Goal: Task Accomplishment & Management: Use online tool/utility

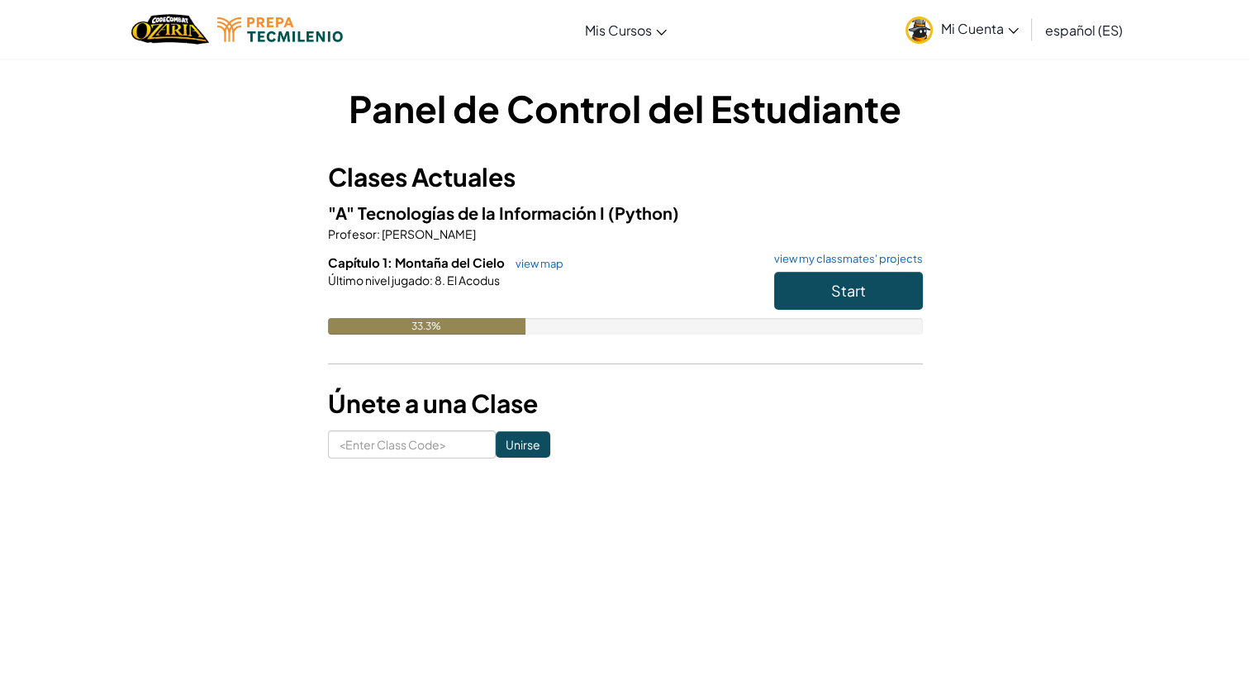
click at [869, 425] on div "Panel de Control del Estudiante Clases Actuales "A" Tecnologías de la Informaci…" at bounding box center [625, 271] width 595 height 376
click at [901, 288] on button "Start" at bounding box center [848, 291] width 149 height 38
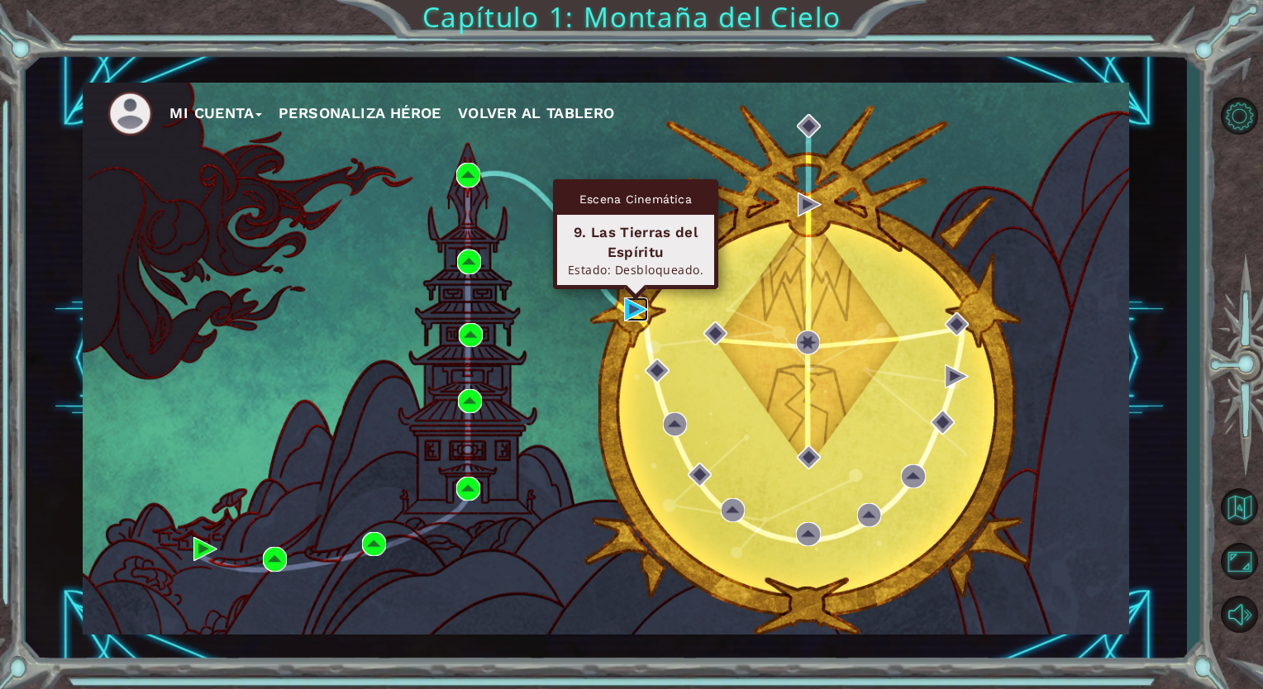
click at [626, 307] on img at bounding box center [636, 309] width 24 height 24
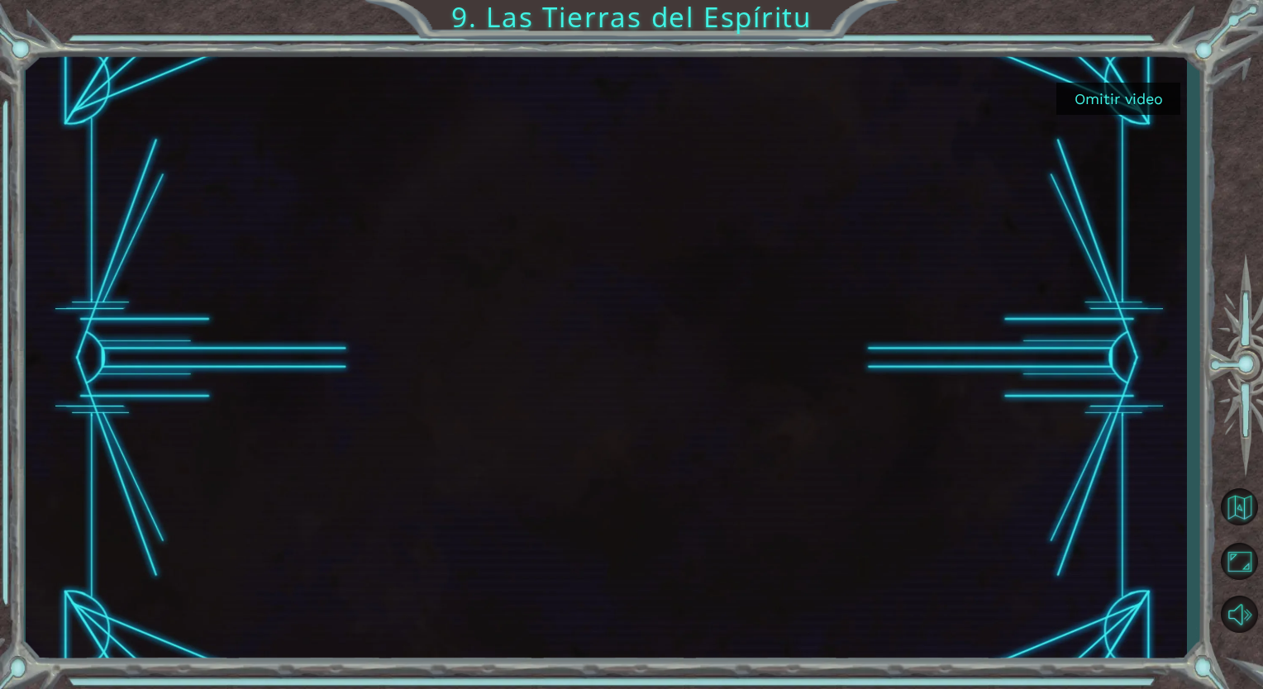
click at [1096, 98] on button "Omitir video" at bounding box center [1118, 99] width 124 height 32
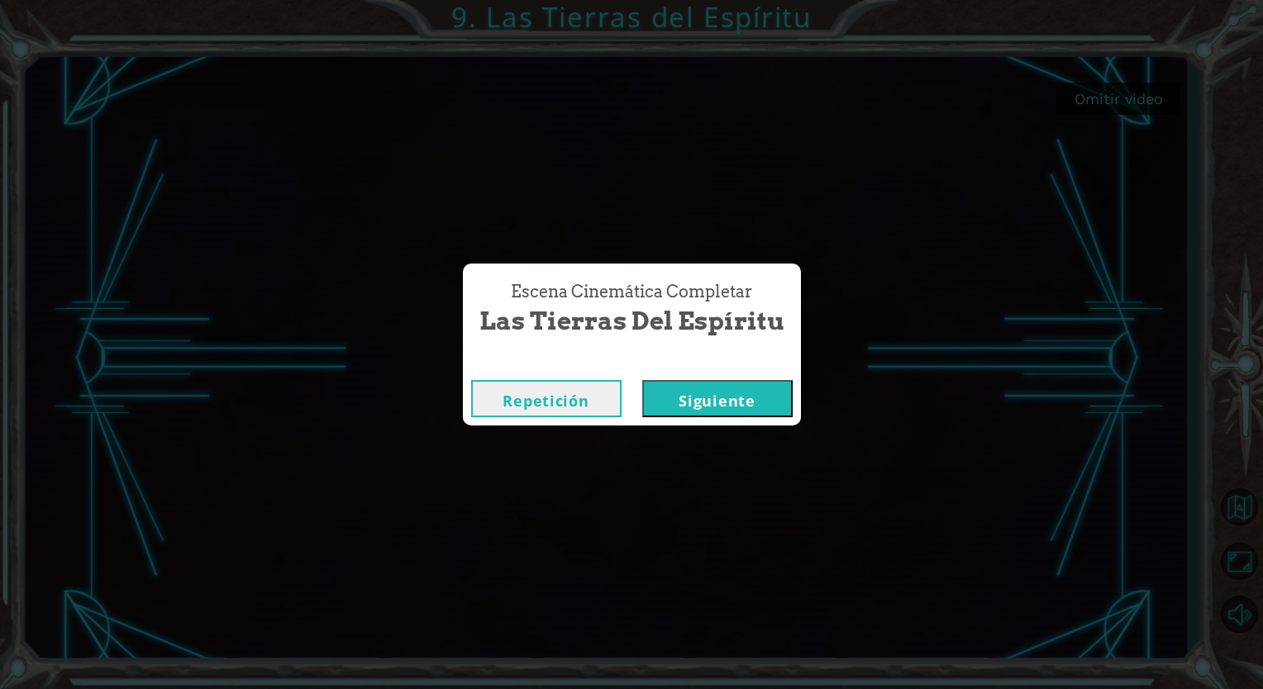
click at [711, 411] on button "Siguiente" at bounding box center [717, 398] width 150 height 37
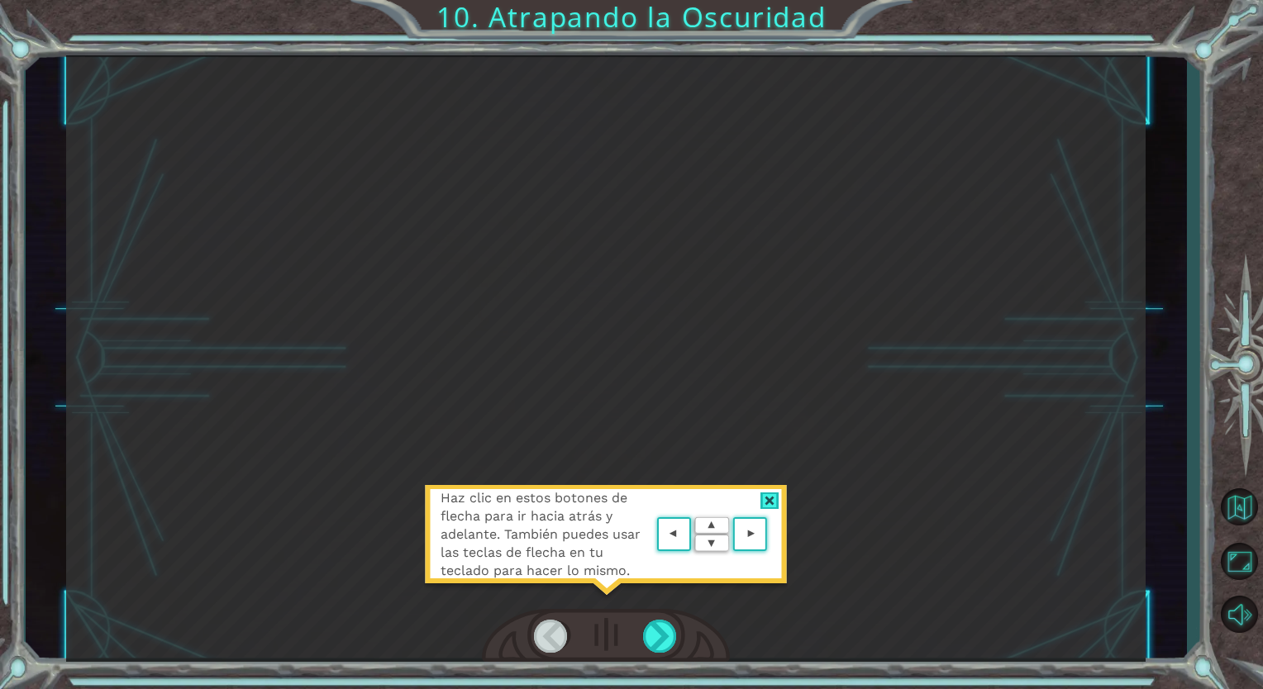
click at [651, 618] on div at bounding box center [606, 636] width 248 height 55
click at [592, 593] on div "Haz clic en estos botones de flecha para ir hacia atrás y adelante. También pue…" at bounding box center [606, 543] width 364 height 116
click at [647, 621] on div at bounding box center [660, 636] width 35 height 33
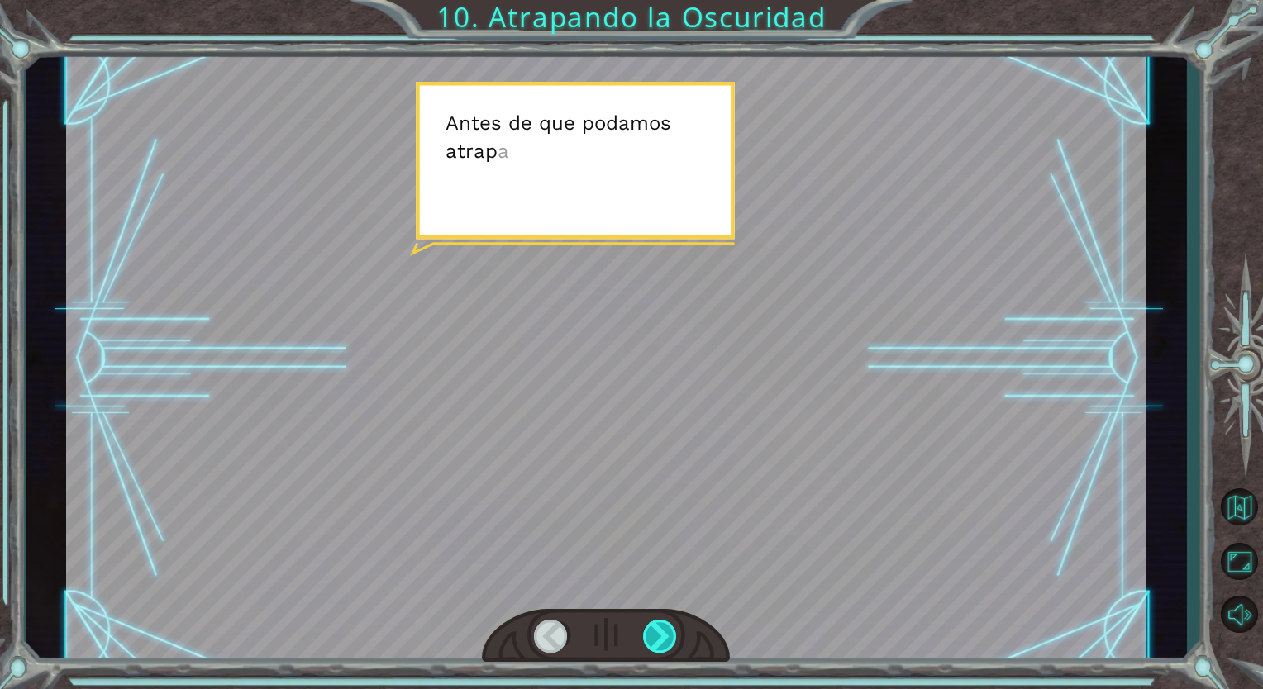
click at [647, 621] on div at bounding box center [660, 636] width 35 height 33
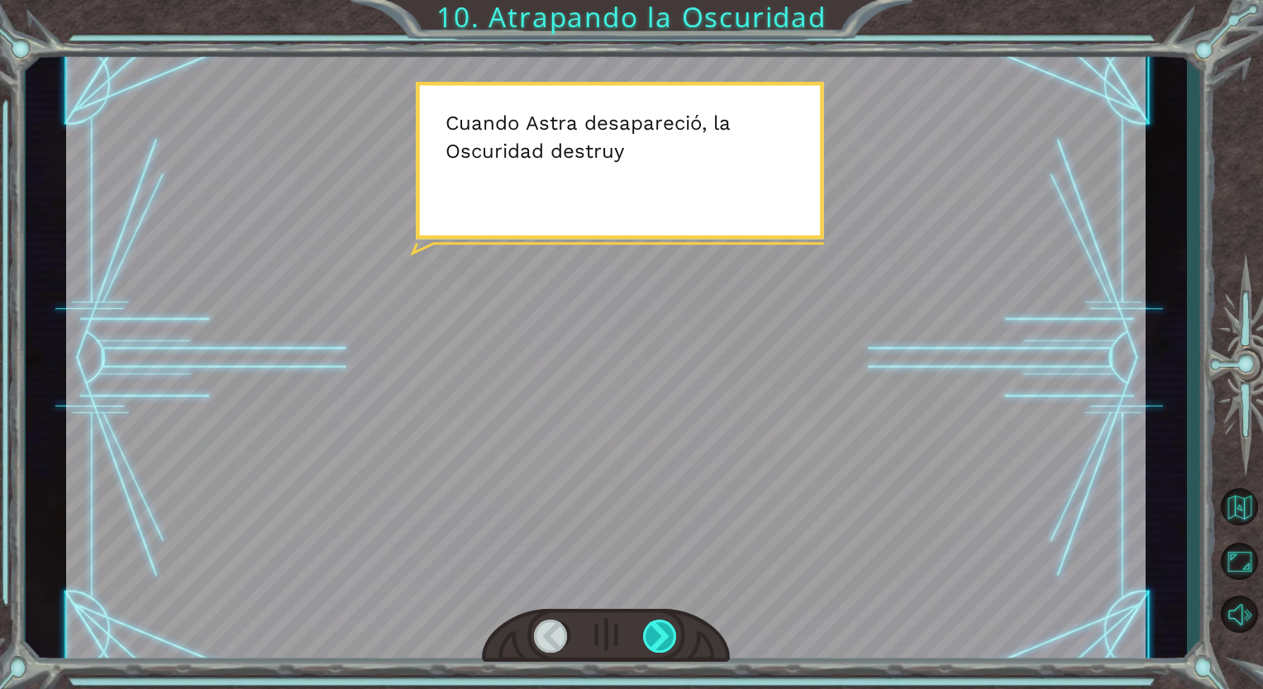
drag, startPoint x: 647, startPoint y: 621, endPoint x: 653, endPoint y: 633, distance: 13.7
click at [653, 633] on div at bounding box center [660, 636] width 35 height 33
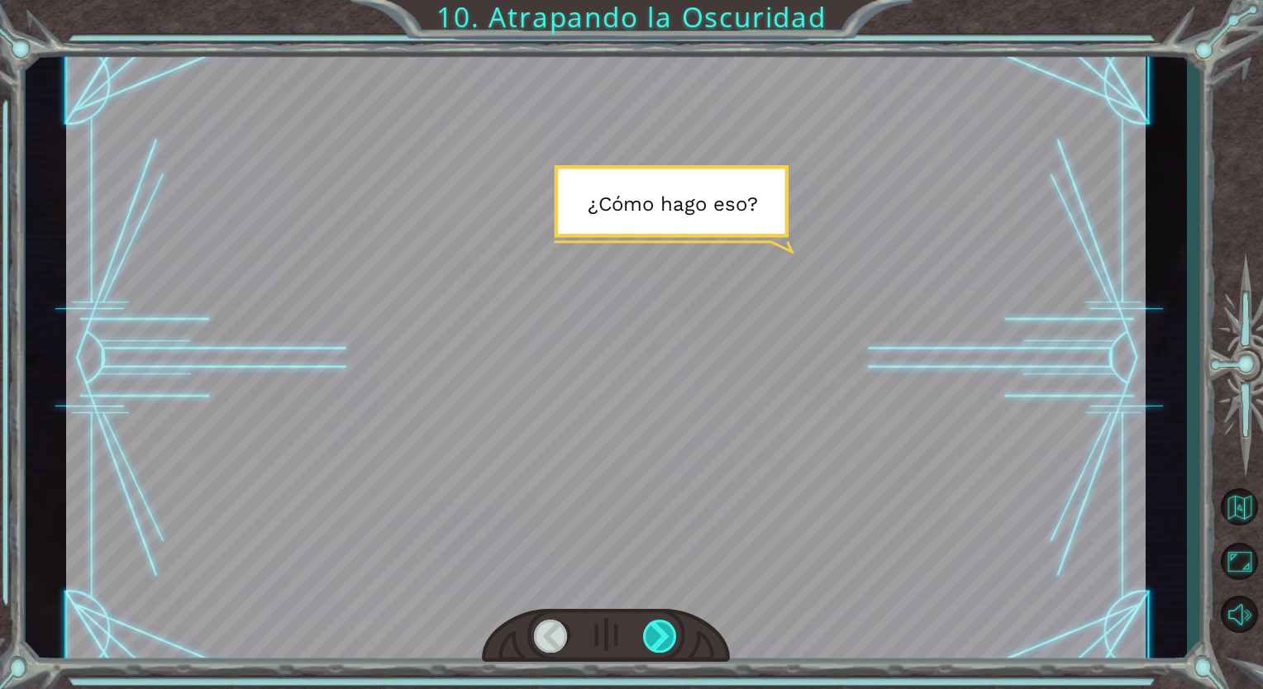
click at [653, 633] on div at bounding box center [660, 636] width 35 height 33
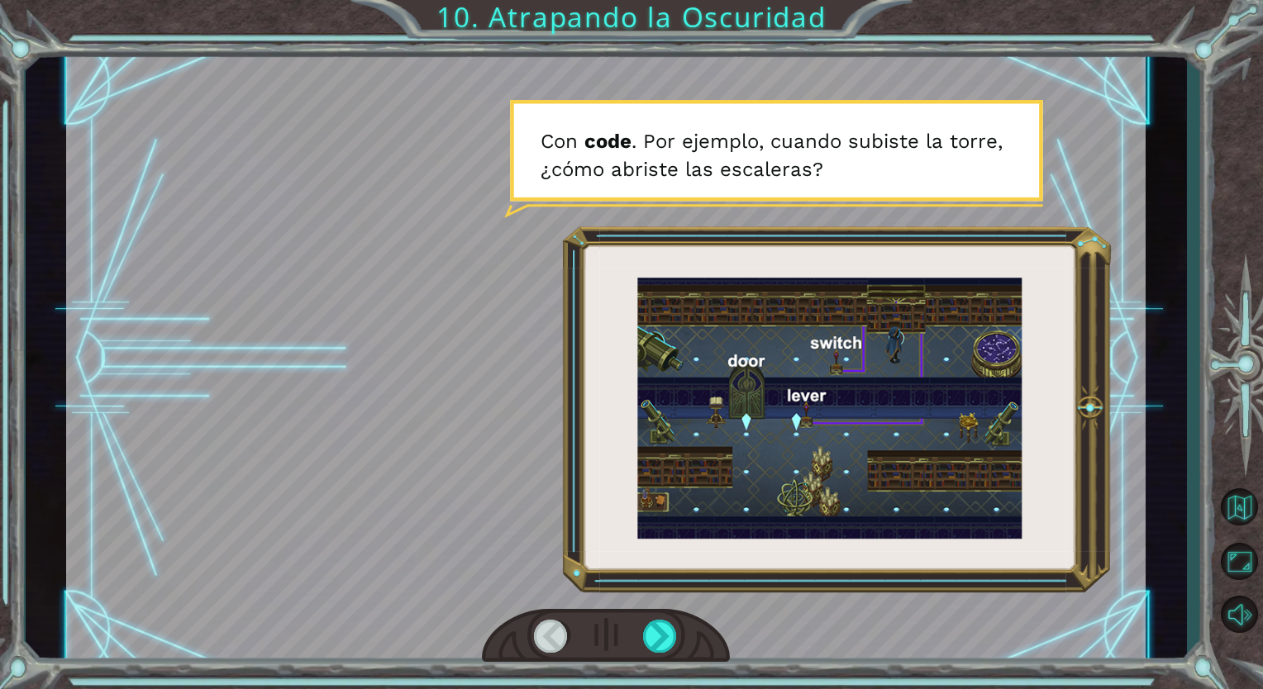
drag, startPoint x: 653, startPoint y: 633, endPoint x: 618, endPoint y: 633, distance: 34.7
click at [618, 633] on div at bounding box center [606, 636] width 248 height 55
click at [658, 633] on div at bounding box center [660, 636] width 35 height 33
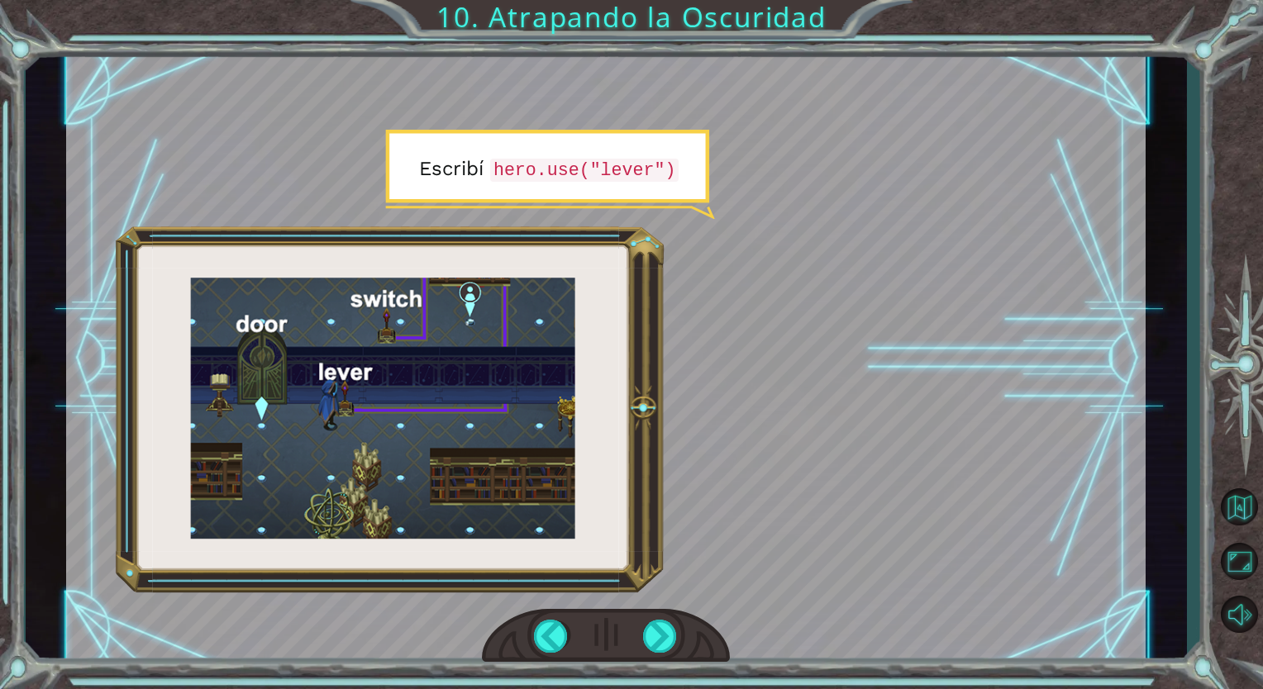
click at [683, 626] on div at bounding box center [606, 636] width 248 height 55
click at [664, 633] on div at bounding box center [660, 636] width 35 height 33
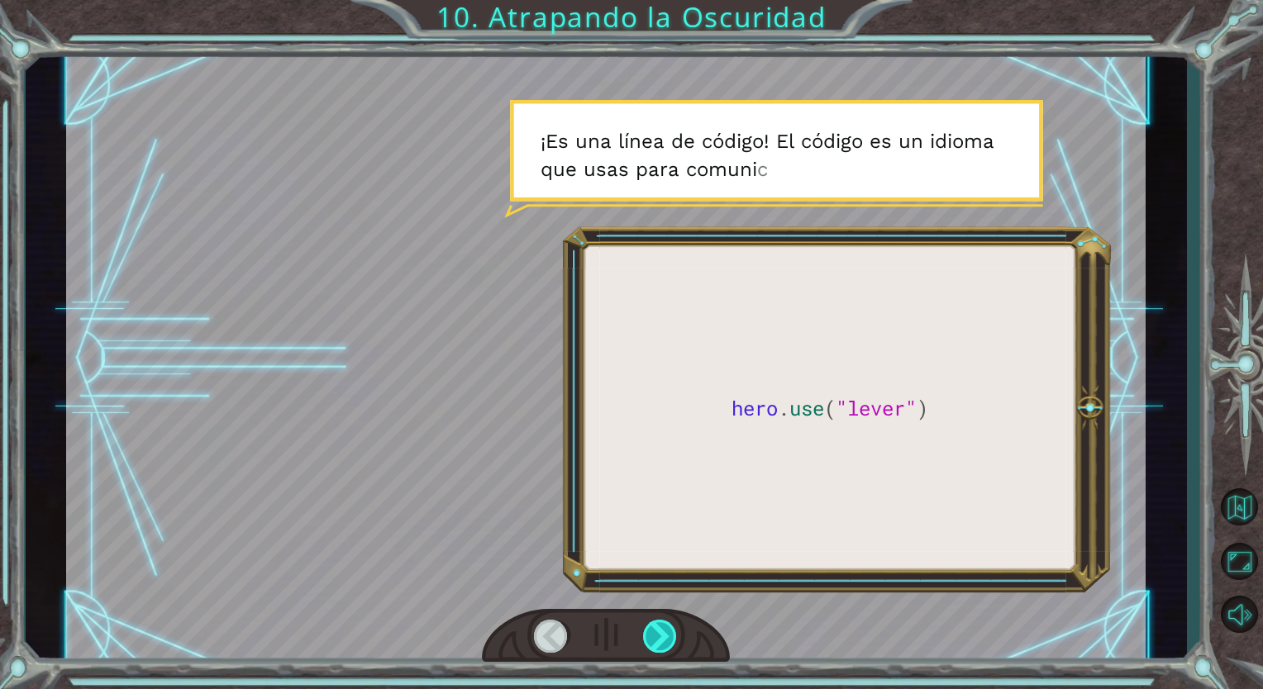
click at [664, 633] on div at bounding box center [660, 636] width 35 height 33
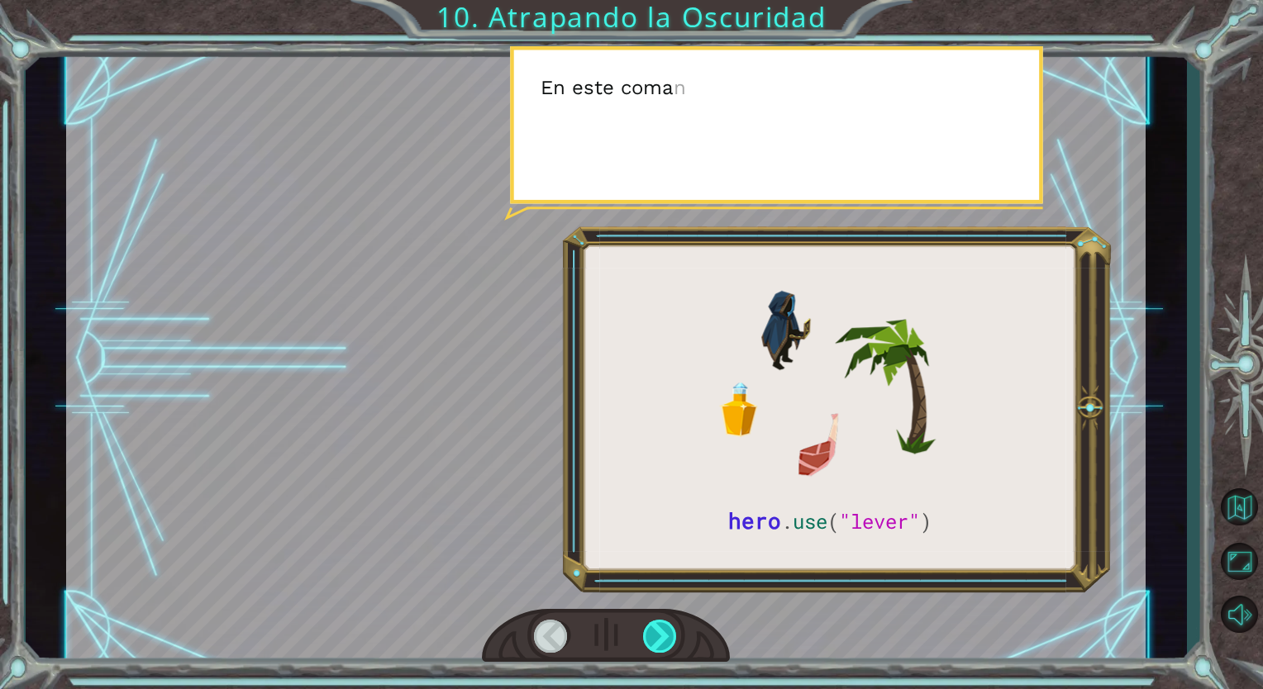
click at [664, 633] on div at bounding box center [660, 636] width 35 height 33
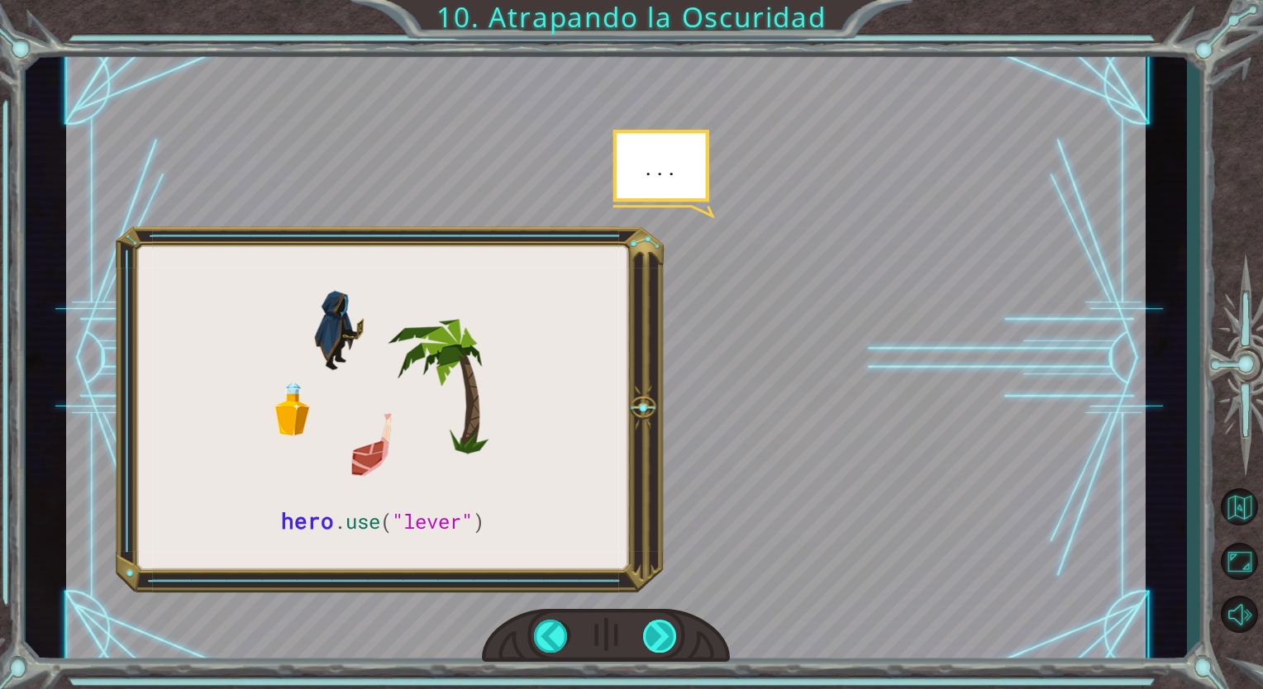
click at [664, 633] on div at bounding box center [660, 636] width 35 height 33
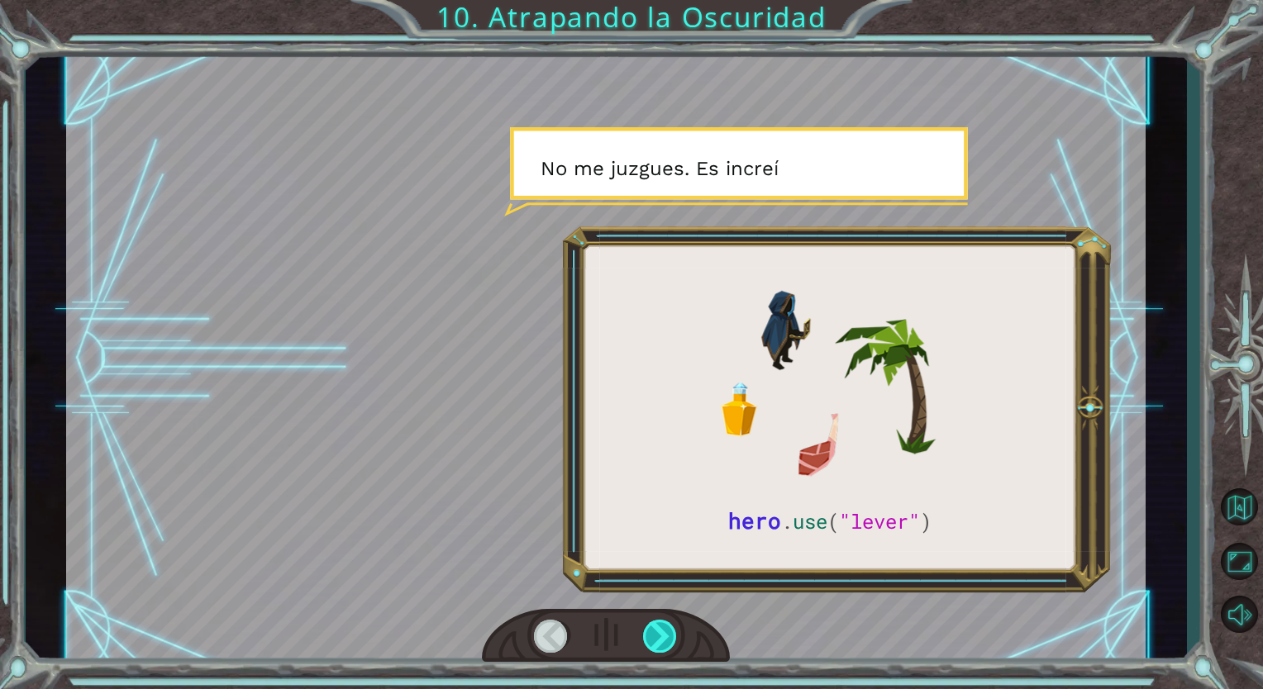
click at [664, 633] on div at bounding box center [660, 636] width 35 height 33
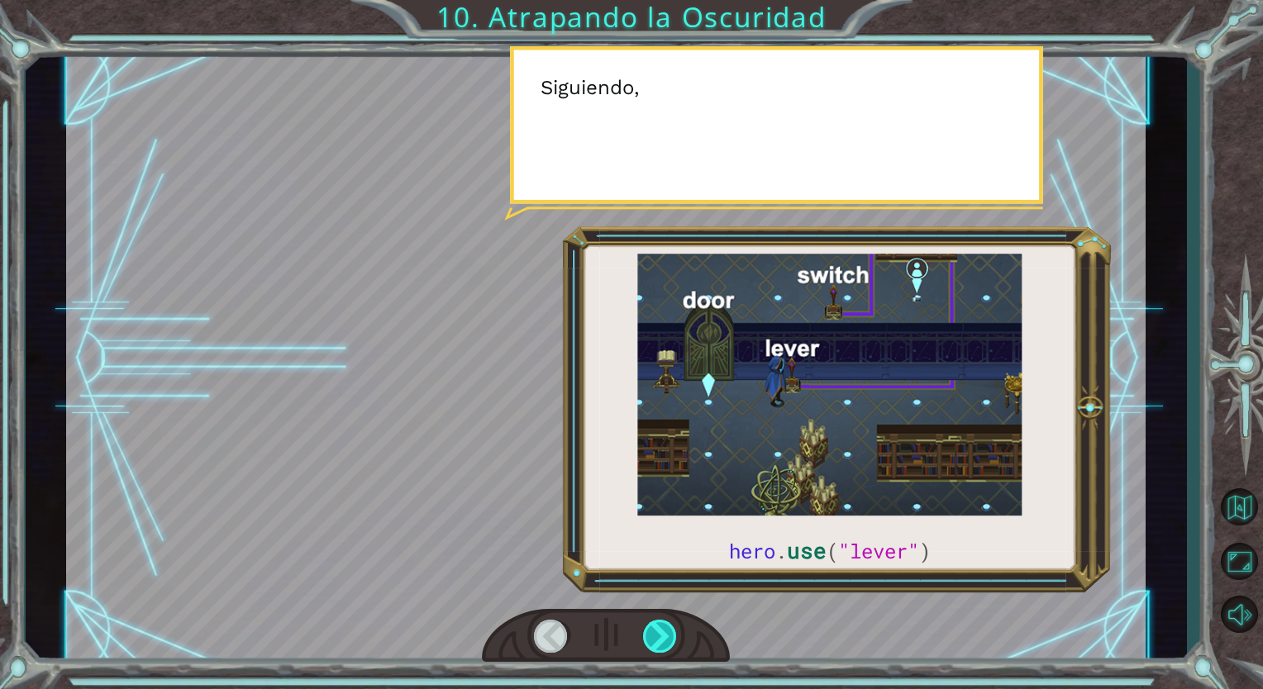
click at [664, 633] on div at bounding box center [660, 636] width 35 height 33
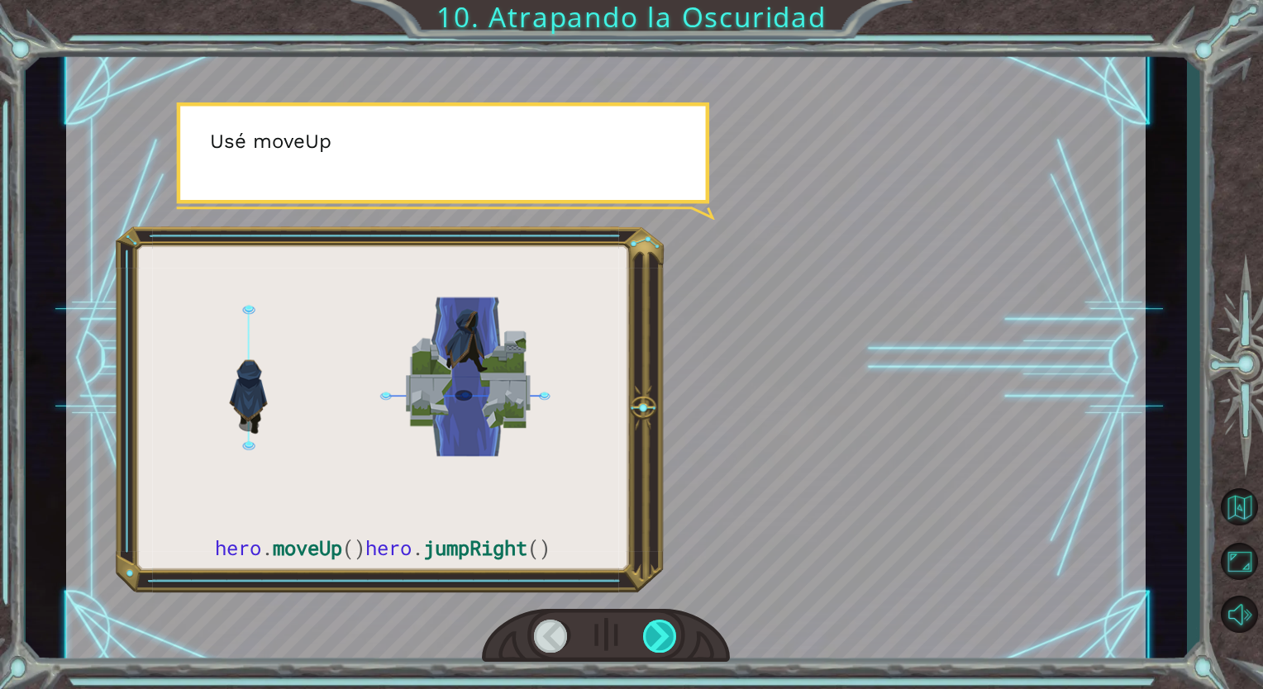
click at [664, 633] on div at bounding box center [660, 636] width 35 height 33
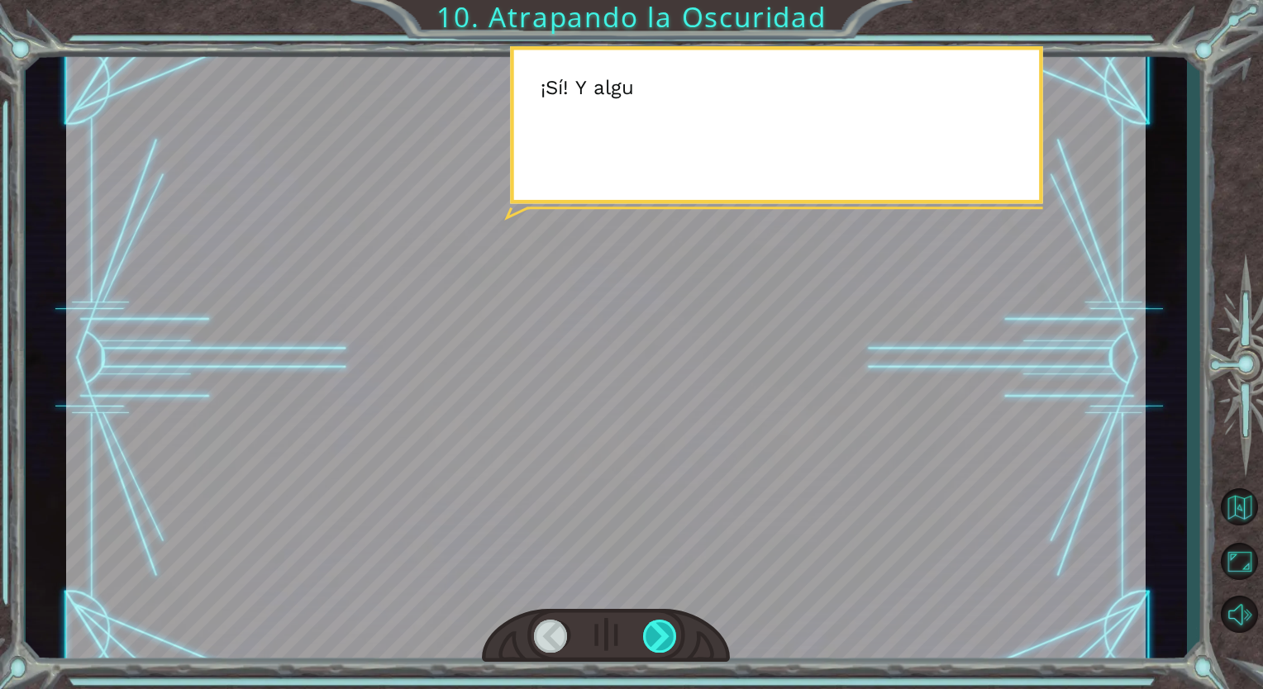
click at [664, 633] on div at bounding box center [660, 636] width 35 height 33
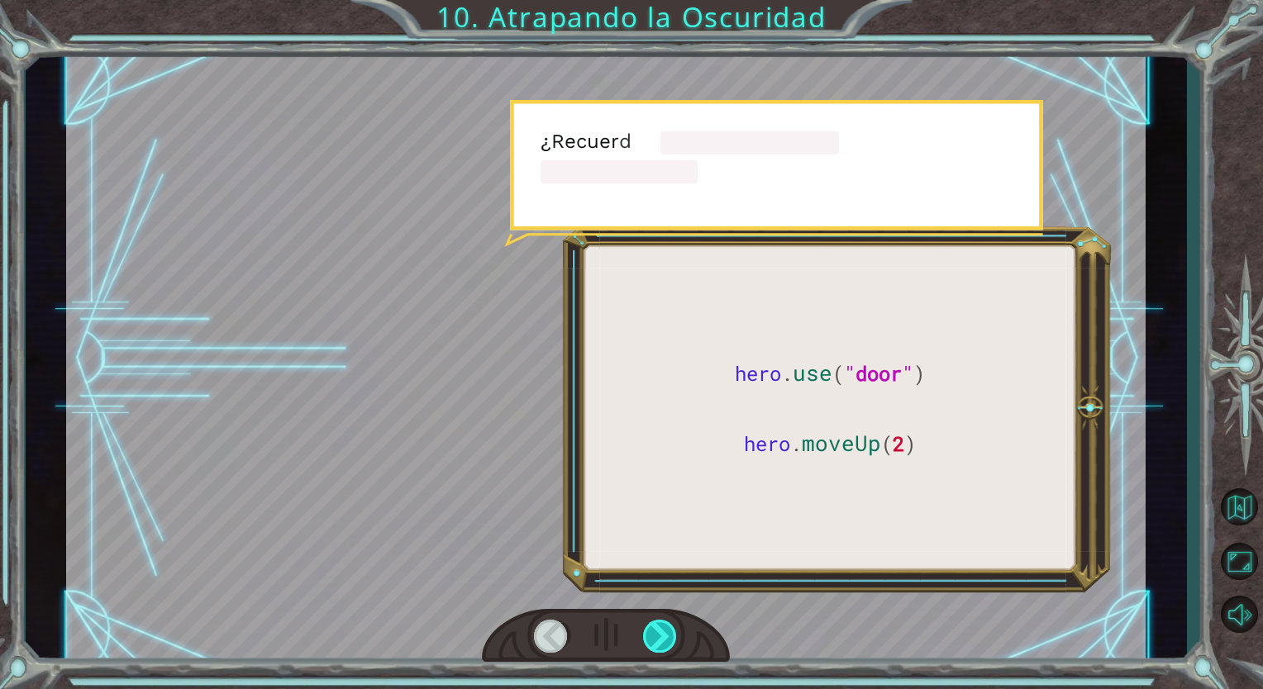
click at [664, 633] on div at bounding box center [660, 636] width 35 height 33
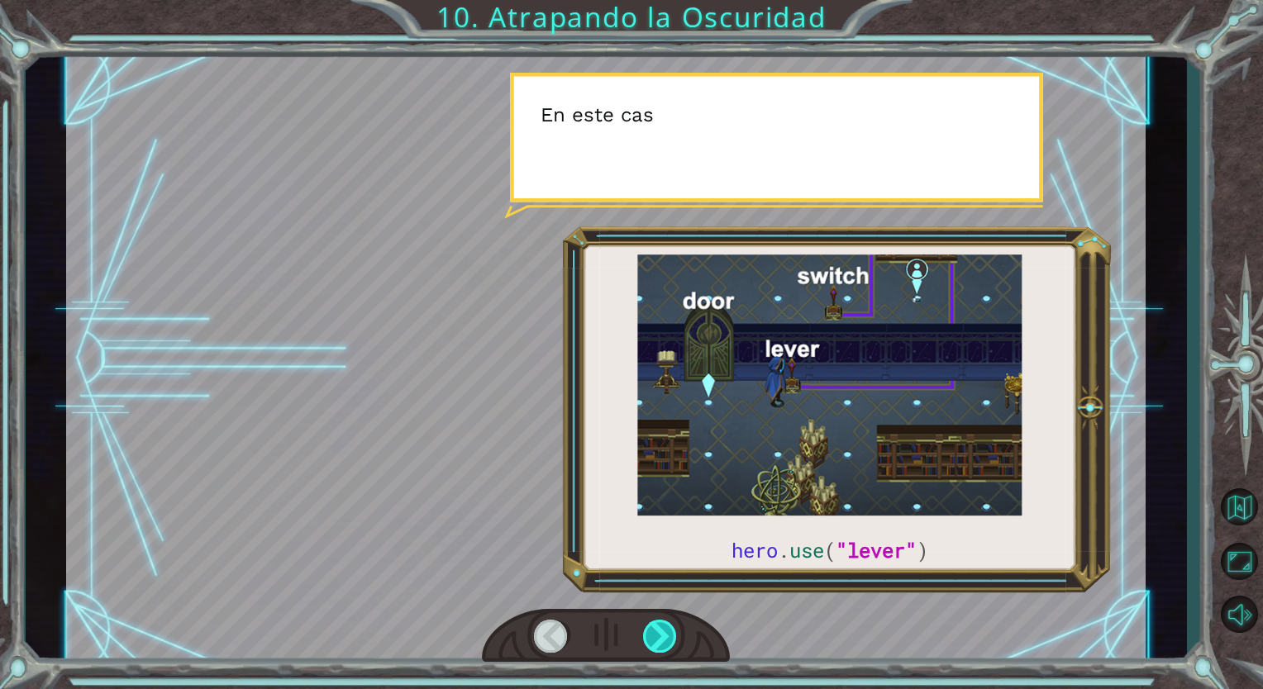
click at [664, 633] on div at bounding box center [660, 636] width 35 height 33
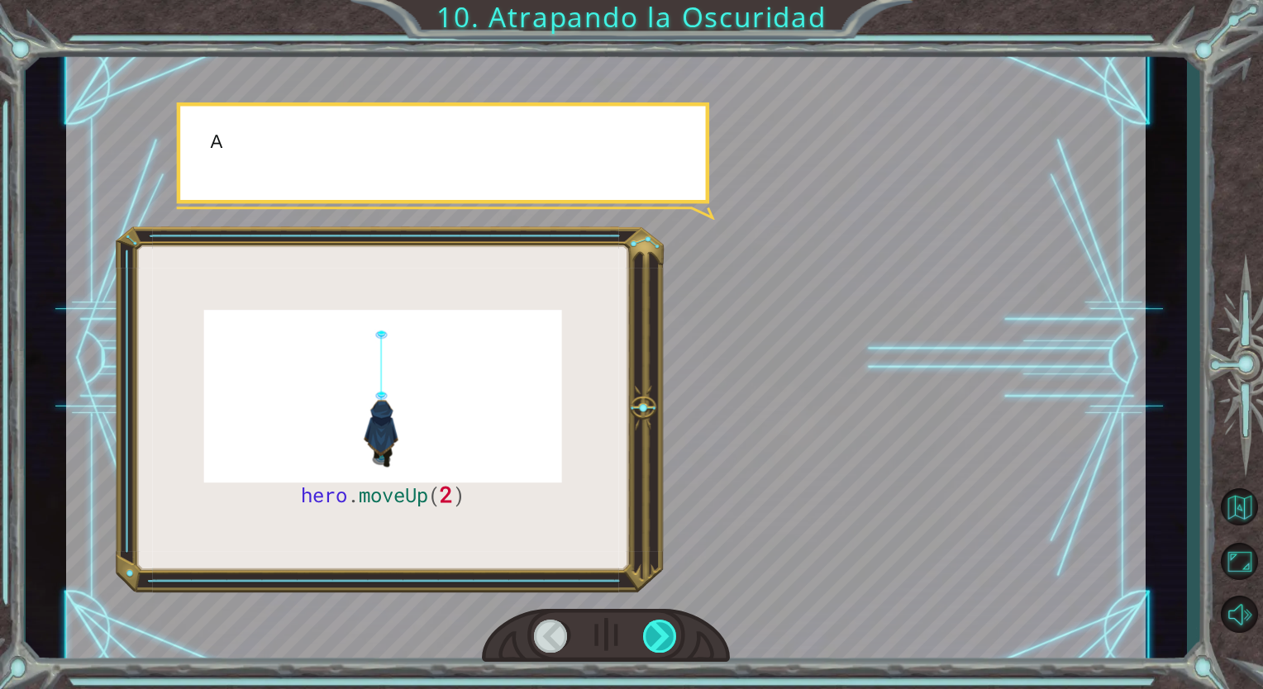
click at [664, 633] on div at bounding box center [660, 636] width 35 height 33
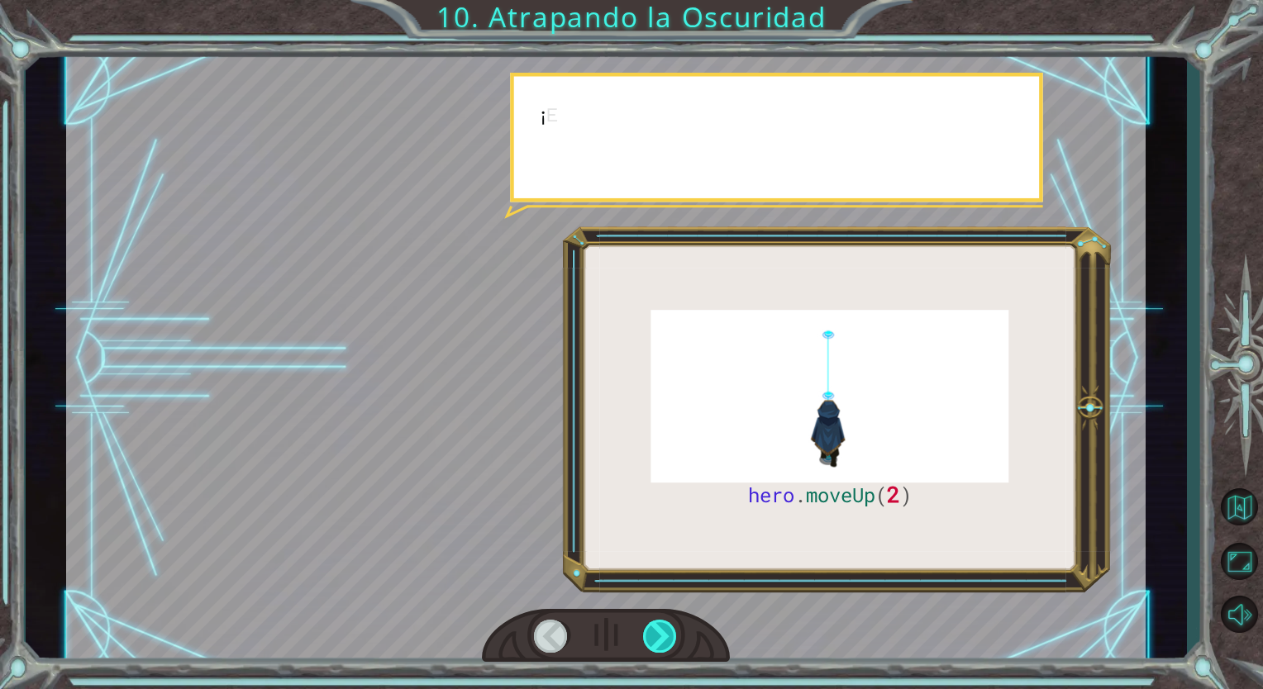
click at [664, 633] on div at bounding box center [660, 636] width 35 height 33
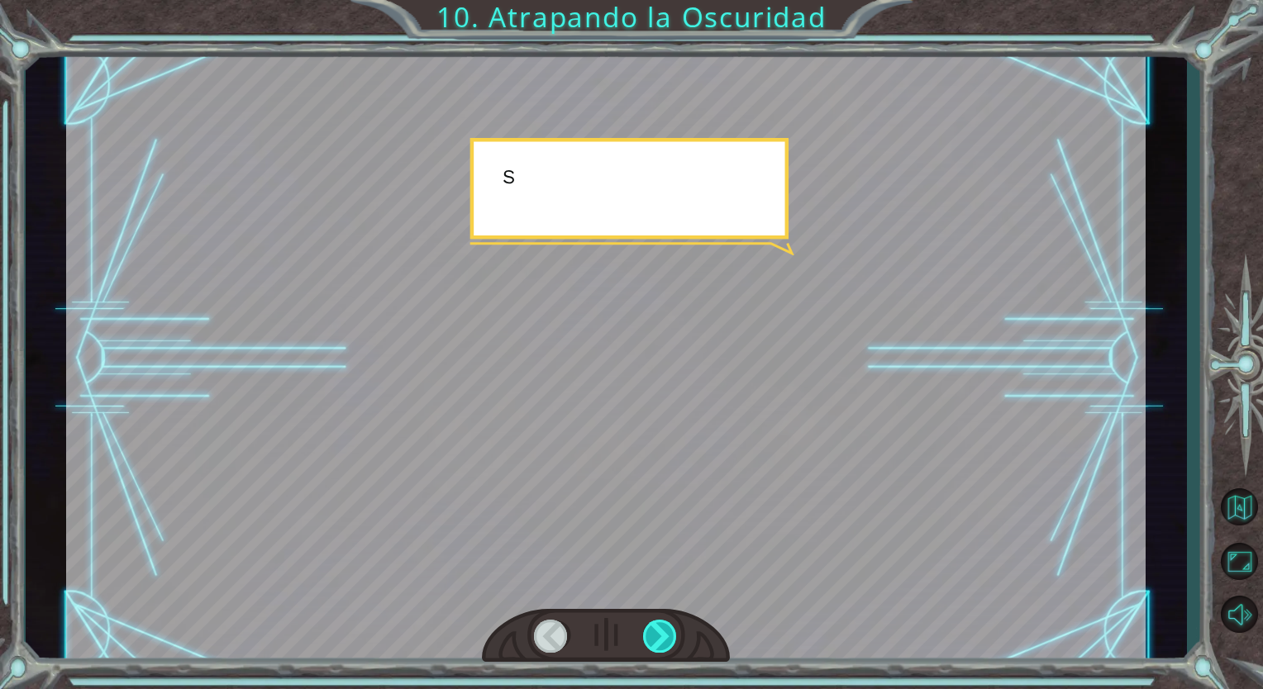
click at [664, 633] on div at bounding box center [660, 636] width 35 height 33
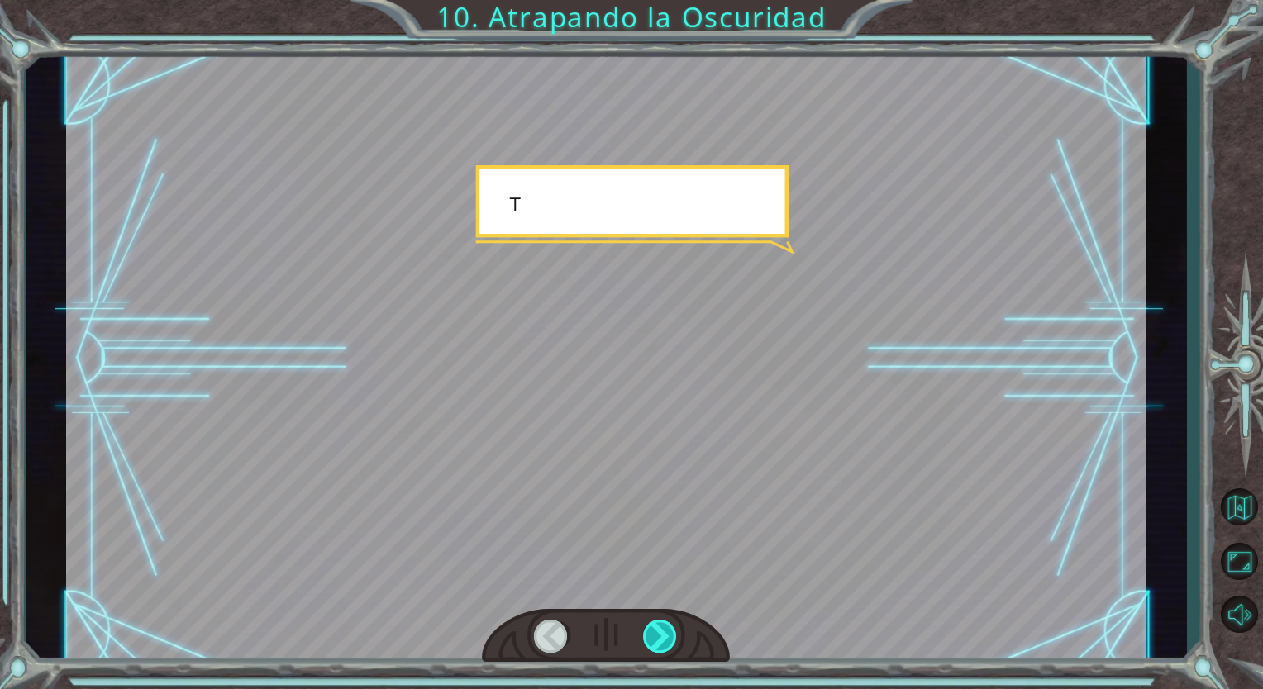
click at [664, 633] on div at bounding box center [660, 636] width 35 height 33
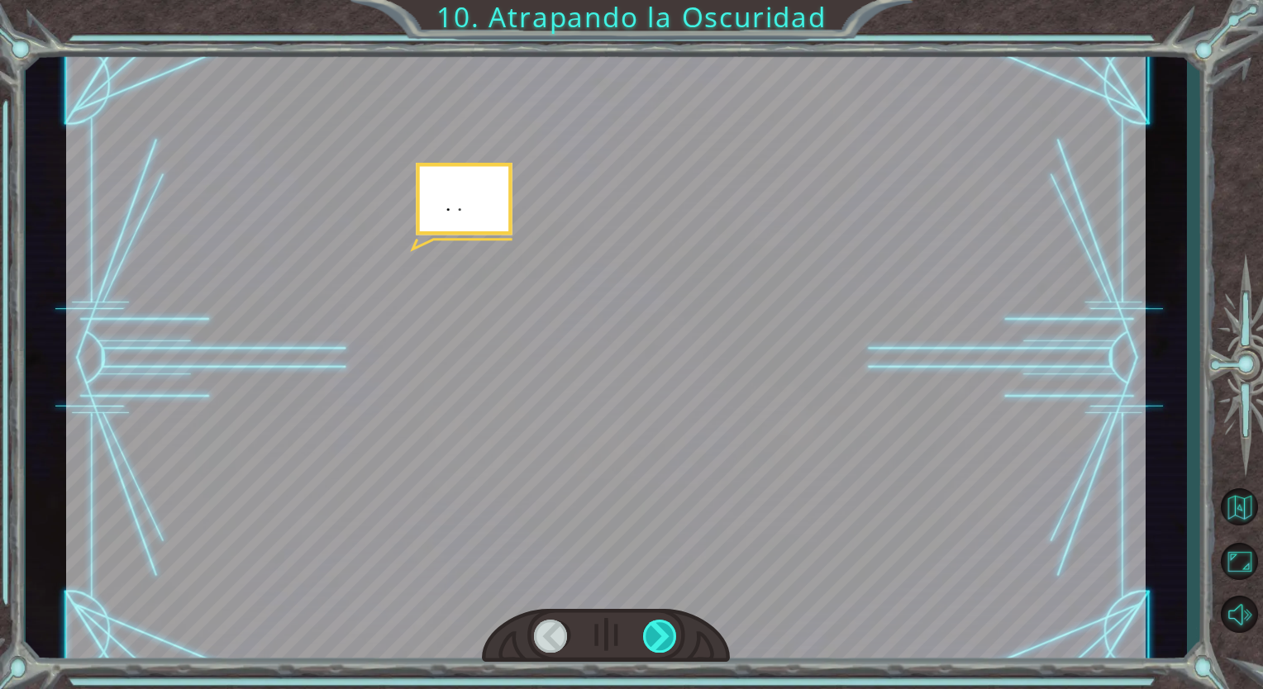
click at [664, 633] on div at bounding box center [660, 636] width 35 height 33
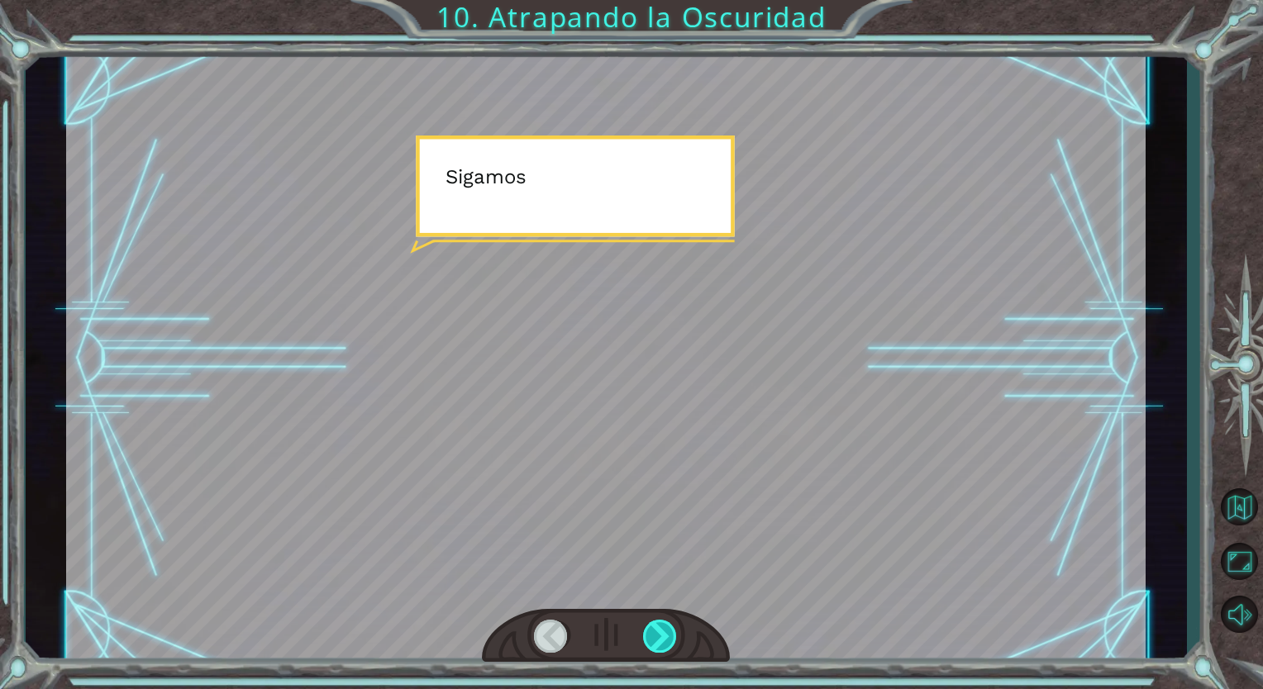
click at [664, 633] on div at bounding box center [660, 636] width 35 height 33
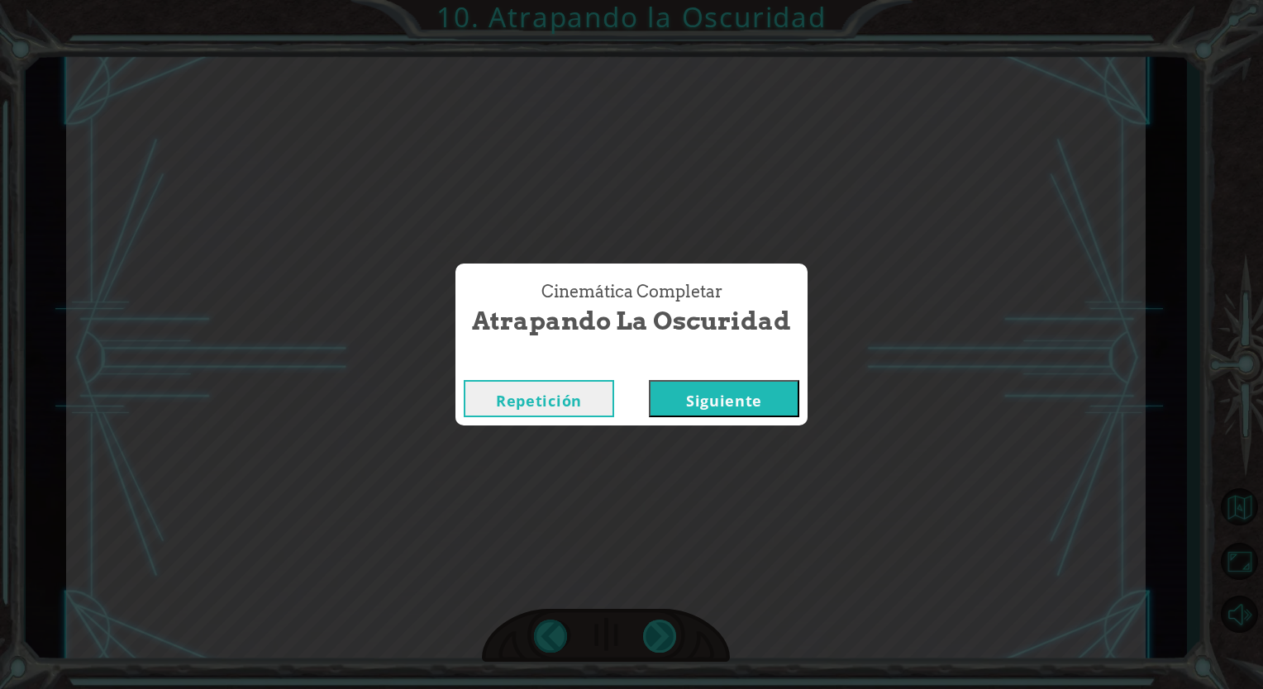
click at [664, 633] on div "Cinemática Completar Atrapando la Oscuridad Repetición [GEOGRAPHIC_DATA]" at bounding box center [631, 344] width 1263 height 689
drag, startPoint x: 664, startPoint y: 633, endPoint x: 741, endPoint y: 395, distance: 250.1
click at [741, 395] on button "Siguiente" at bounding box center [724, 398] width 150 height 37
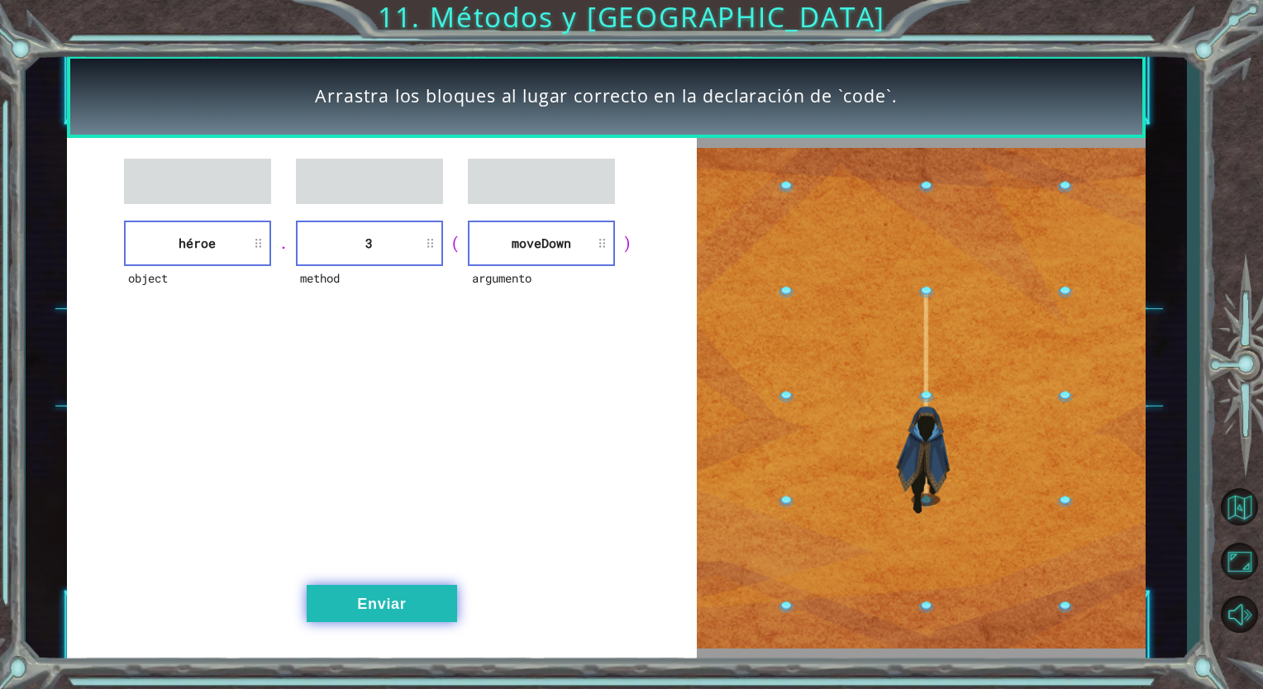
click at [363, 613] on button "Enviar" at bounding box center [382, 603] width 150 height 37
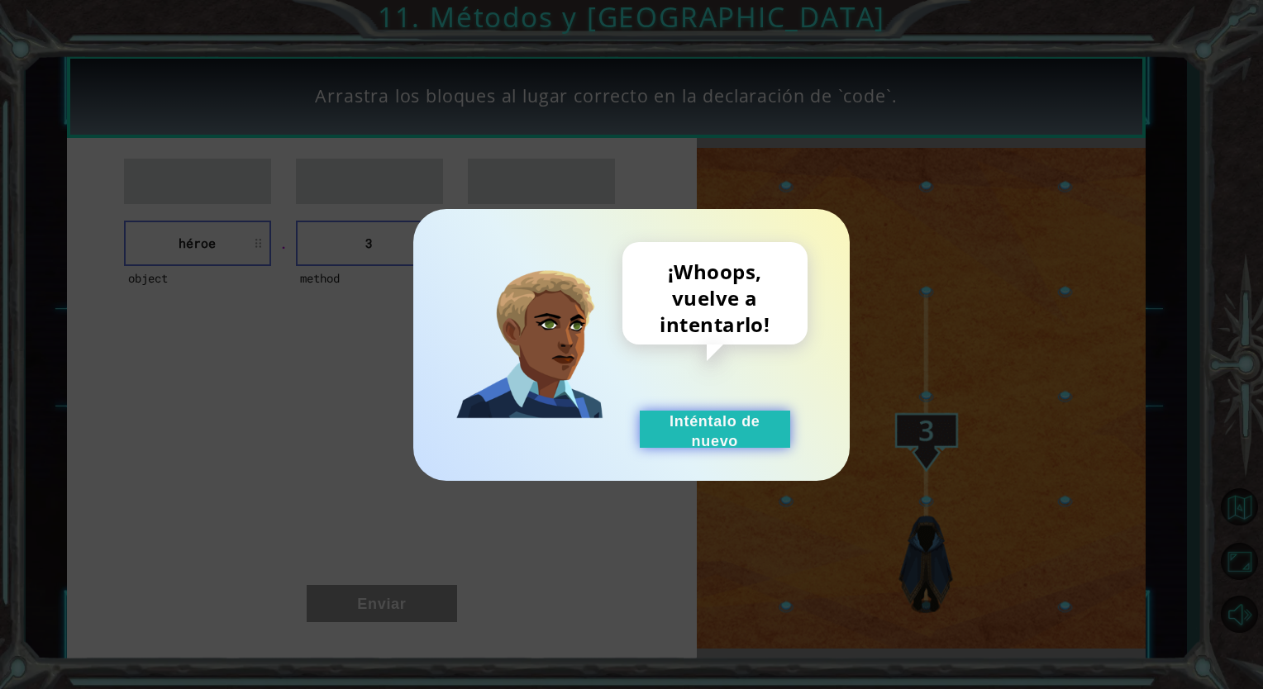
click at [736, 421] on button "Inténtalo de nuevo" at bounding box center [715, 429] width 150 height 37
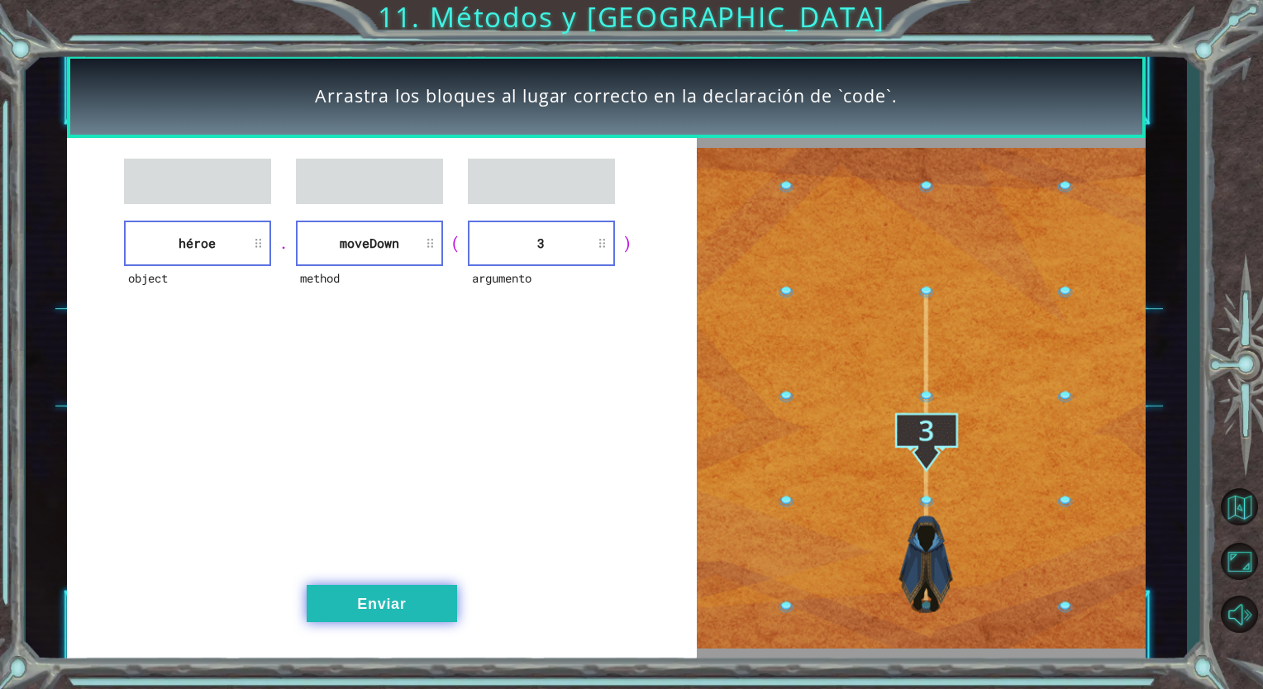
click at [368, 604] on button "Enviar" at bounding box center [382, 603] width 150 height 37
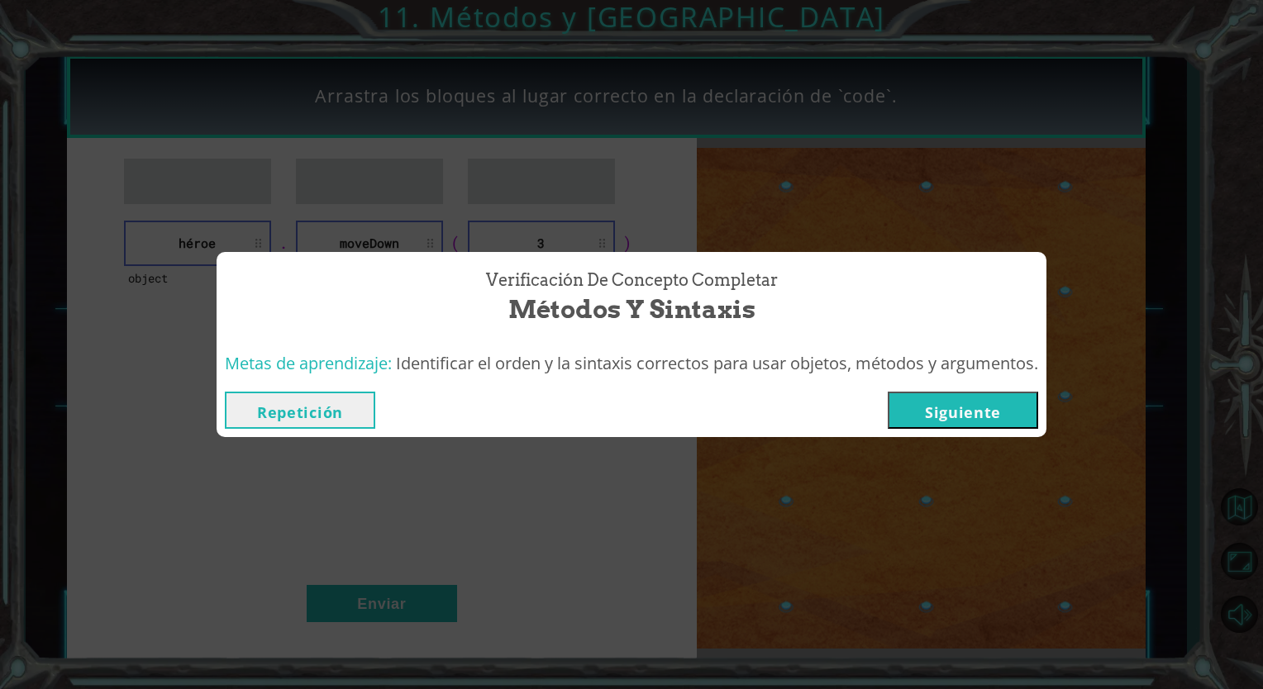
click at [948, 414] on button "Siguiente" at bounding box center [963, 410] width 150 height 37
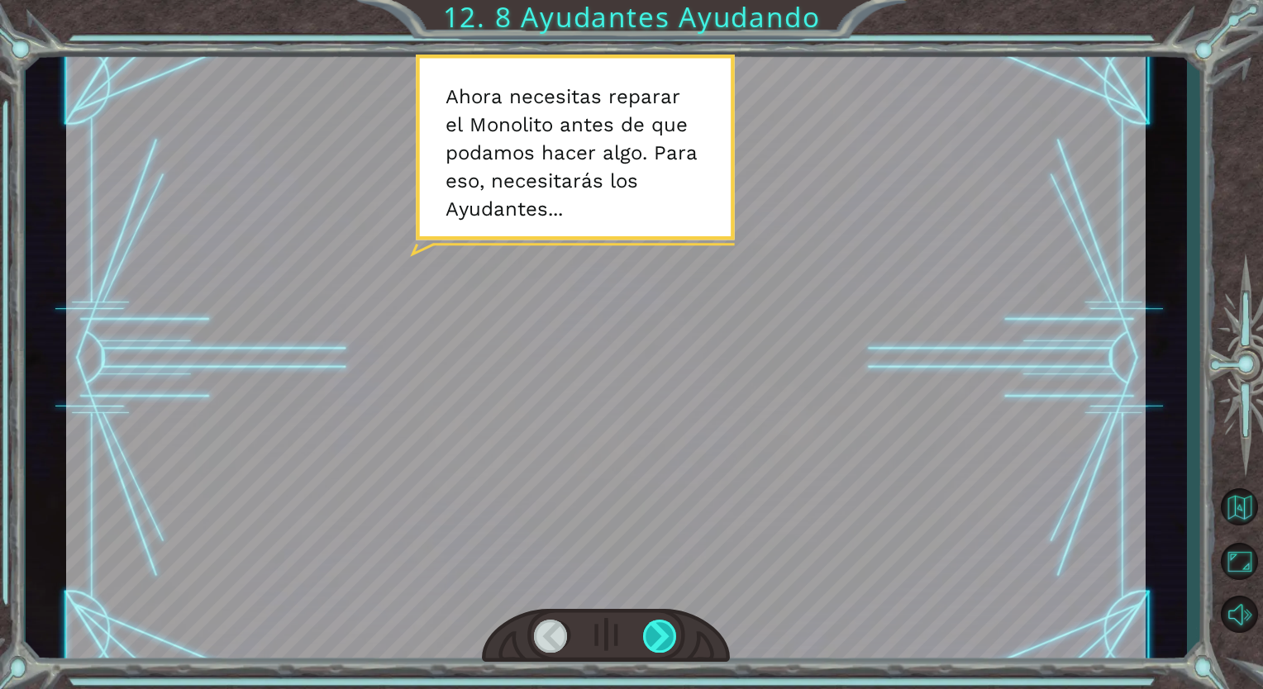
click at [657, 638] on div at bounding box center [660, 636] width 35 height 33
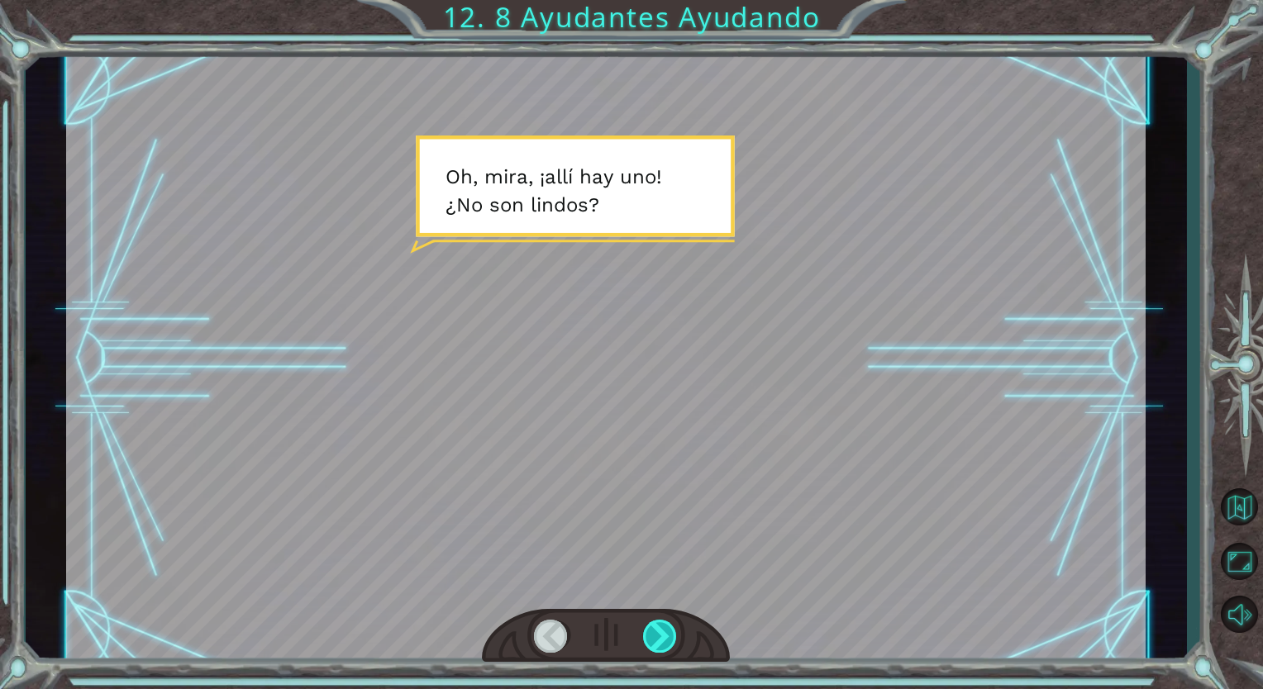
click at [657, 638] on div at bounding box center [660, 636] width 35 height 33
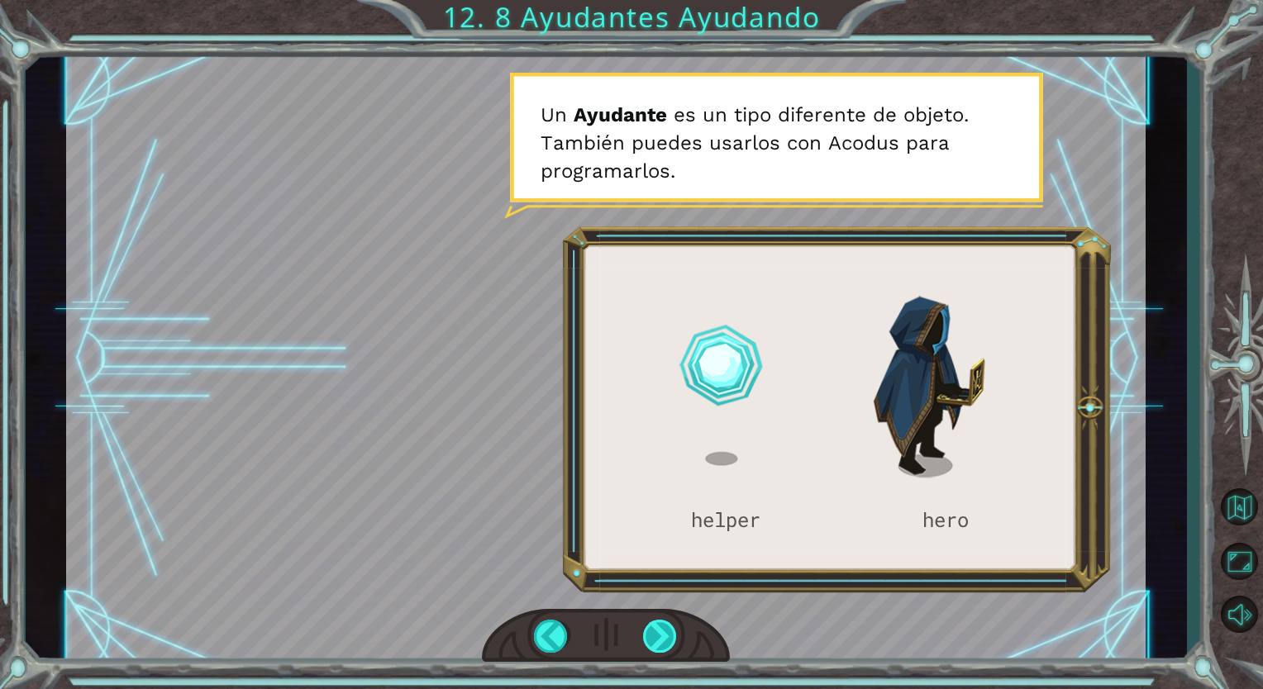
click at [657, 638] on div at bounding box center [660, 636] width 35 height 33
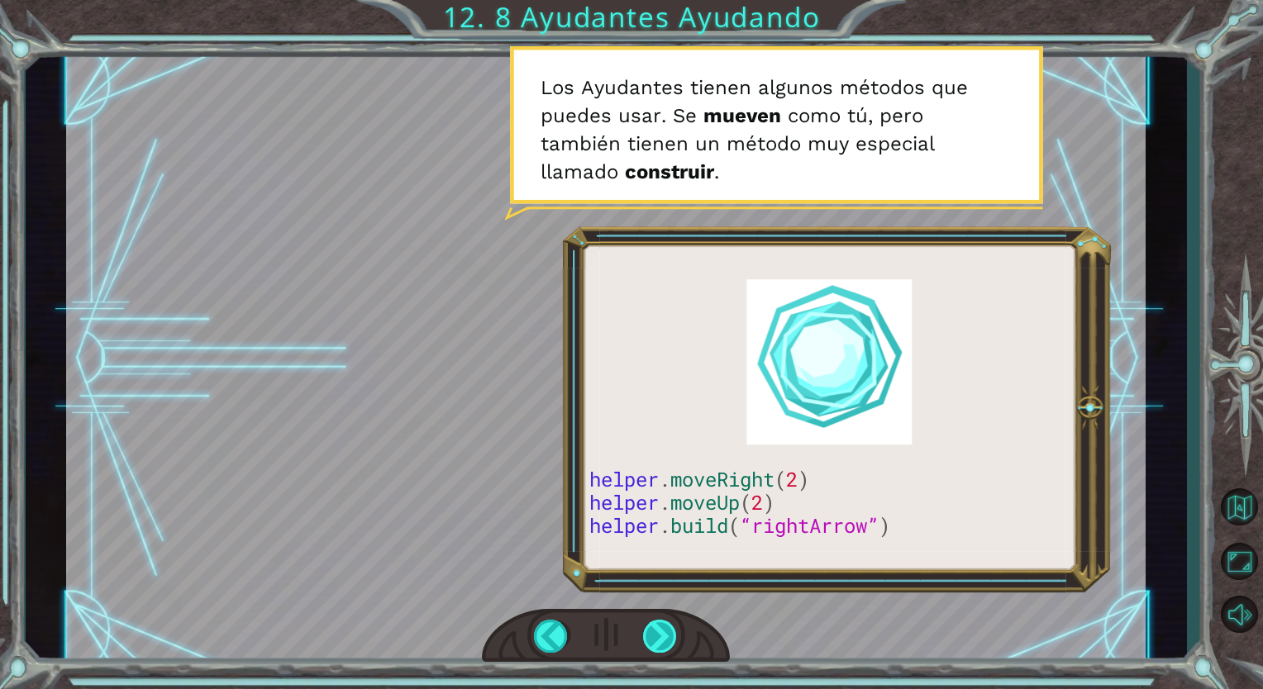
click at [654, 626] on div at bounding box center [660, 636] width 35 height 33
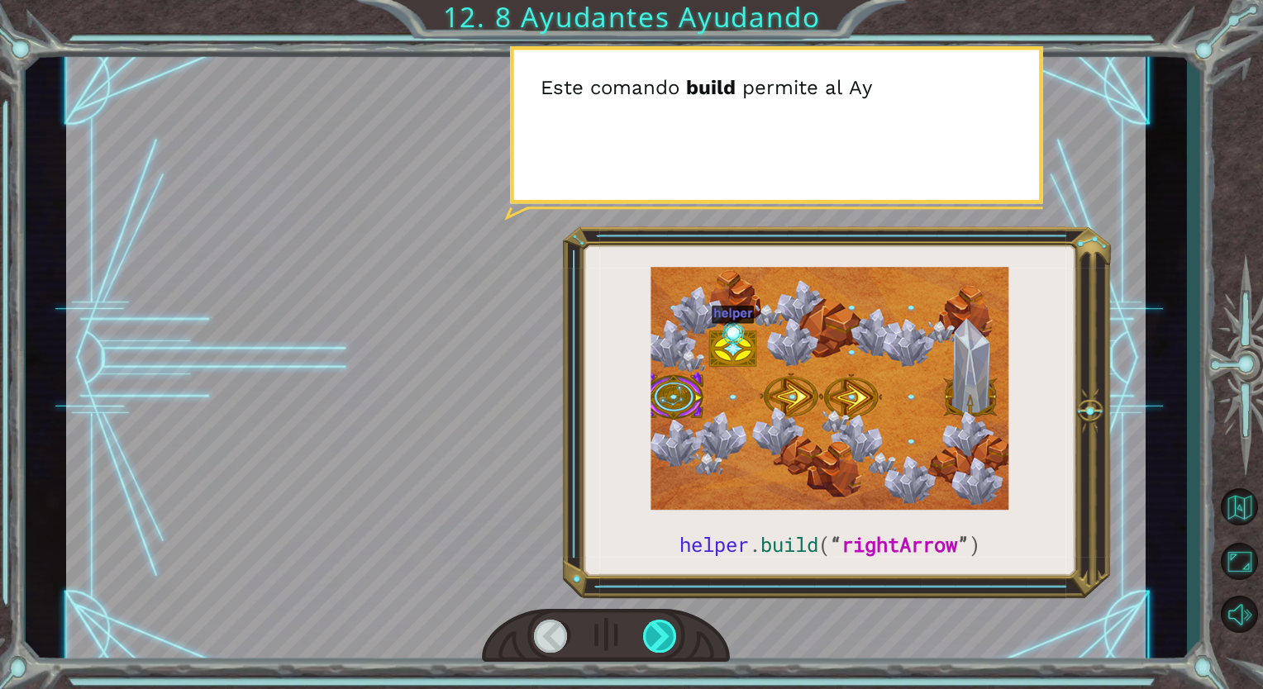
click at [654, 626] on div at bounding box center [660, 636] width 35 height 33
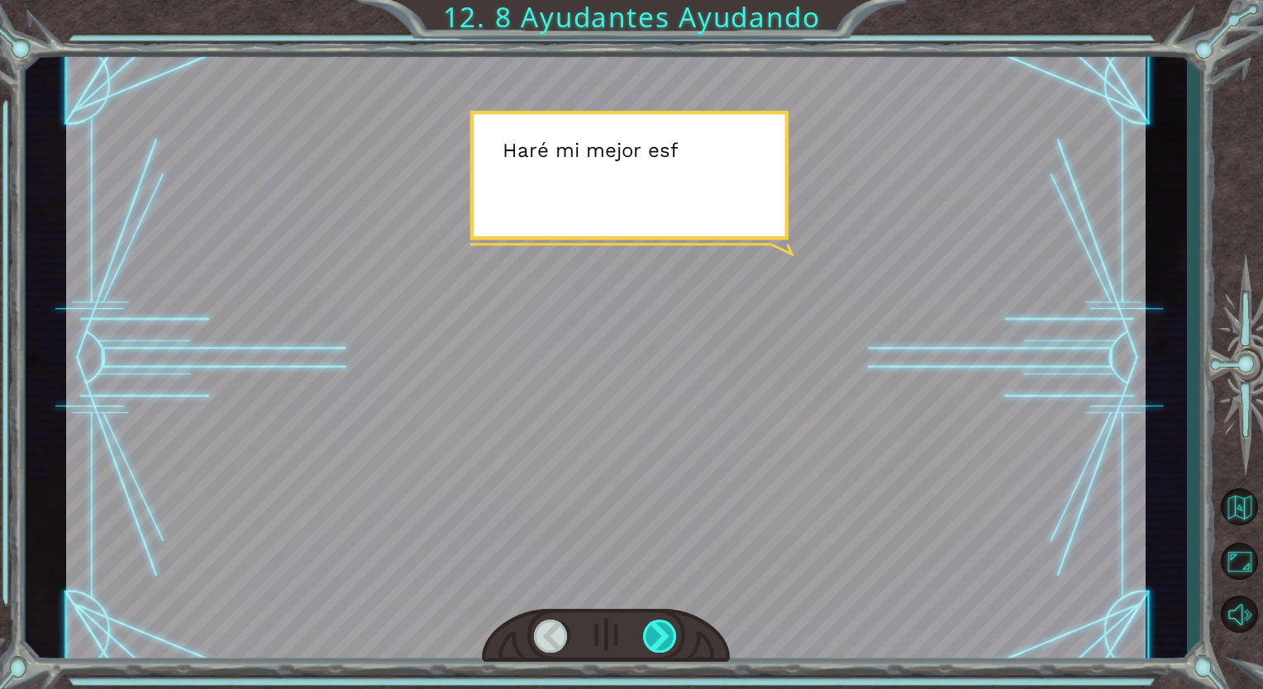
click at [654, 626] on div at bounding box center [660, 636] width 35 height 33
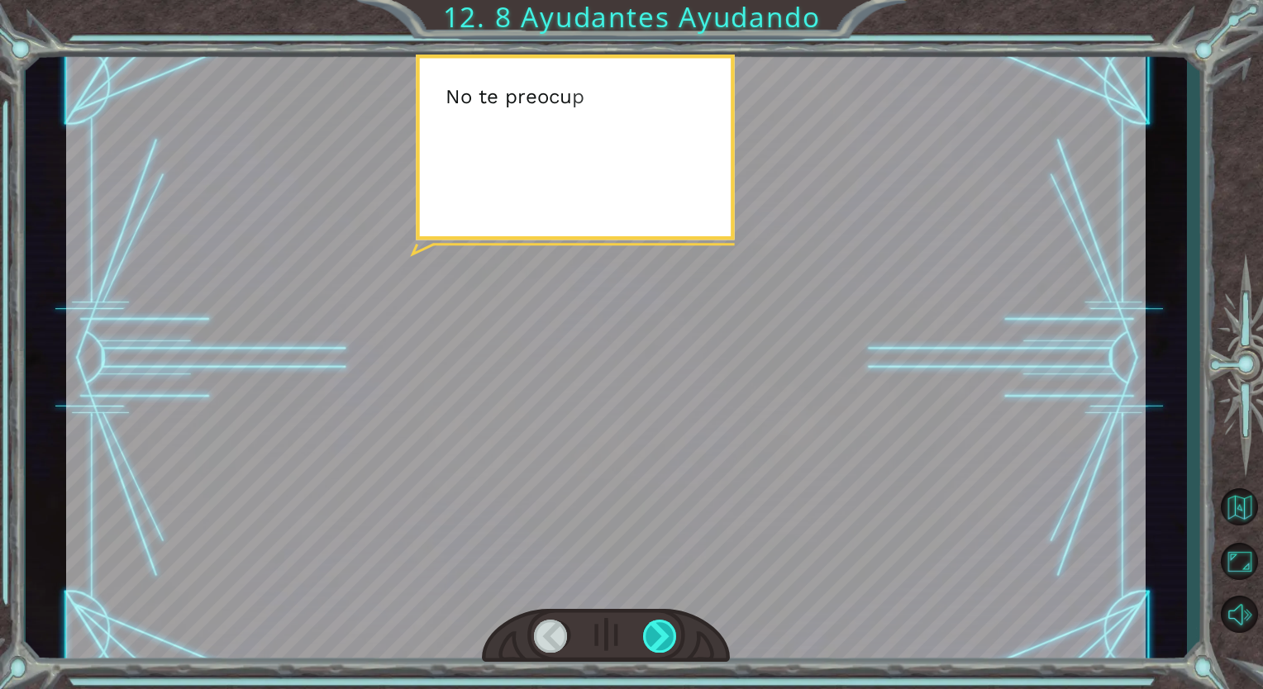
click at [654, 626] on div at bounding box center [660, 636] width 35 height 33
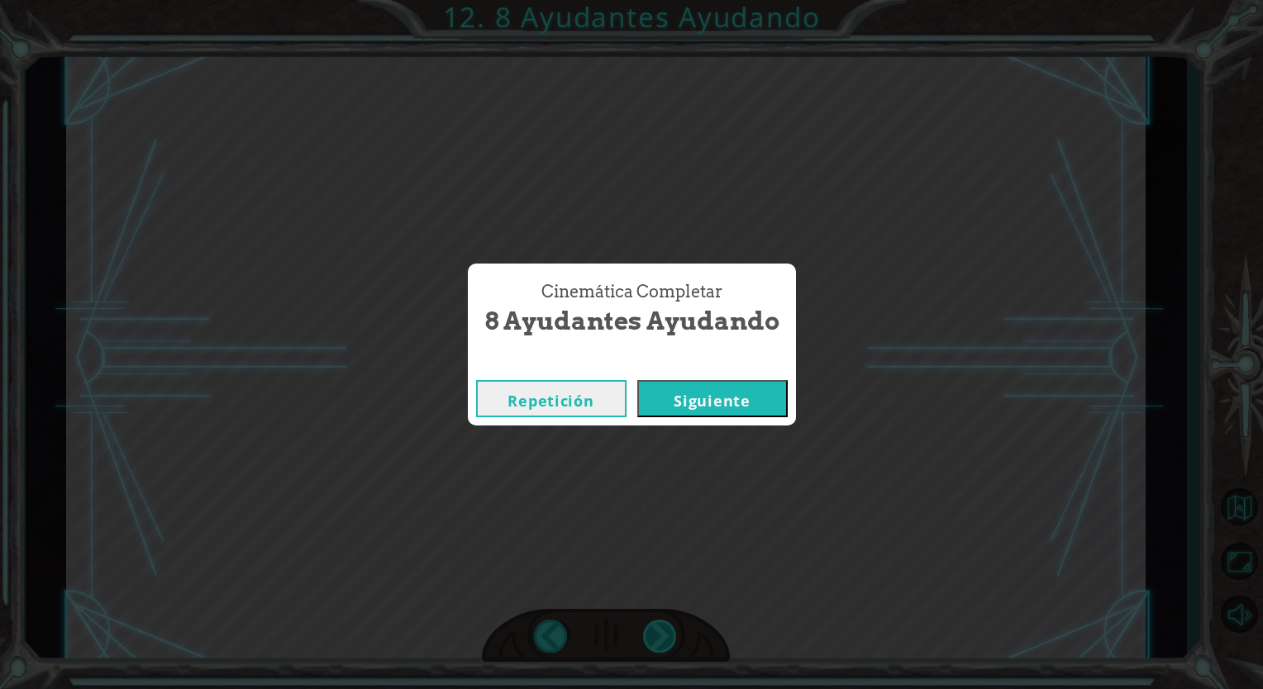
click at [654, 626] on div "Cinemática Completar 8 Ayudantes Ayudando Repetición [GEOGRAPHIC_DATA]" at bounding box center [631, 344] width 1263 height 689
click at [673, 401] on button "Siguiente" at bounding box center [712, 398] width 150 height 37
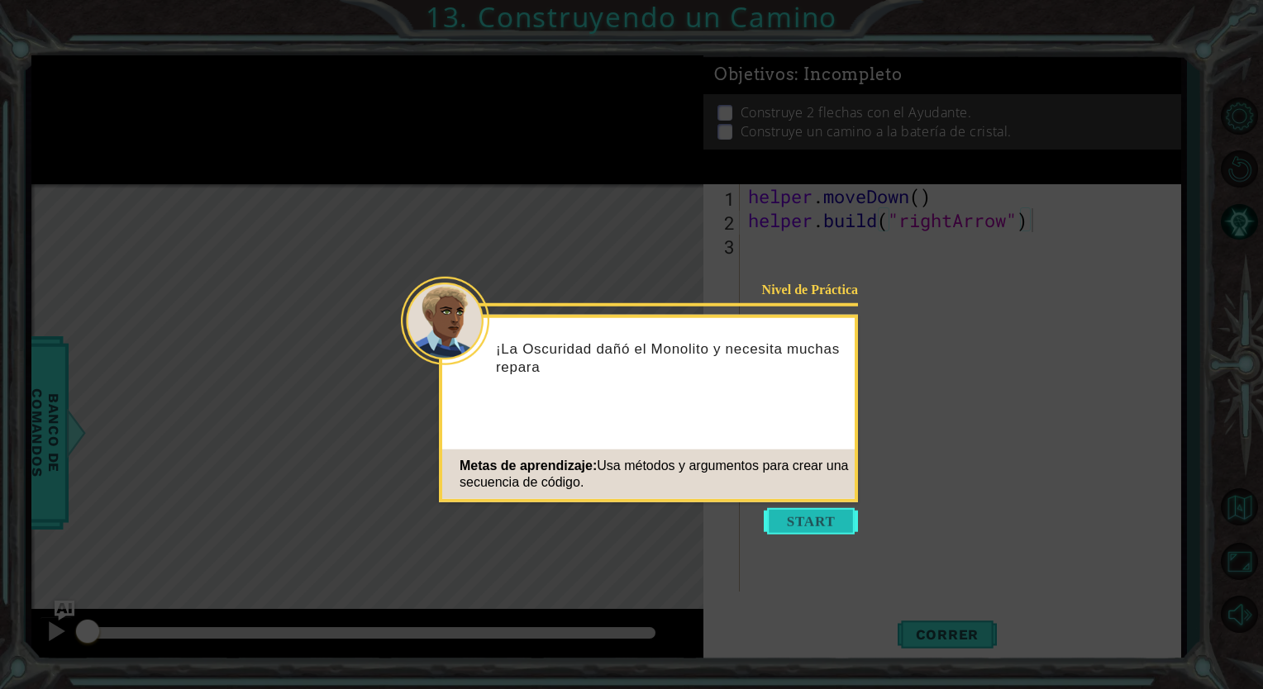
click at [817, 513] on button "Start" at bounding box center [811, 521] width 94 height 26
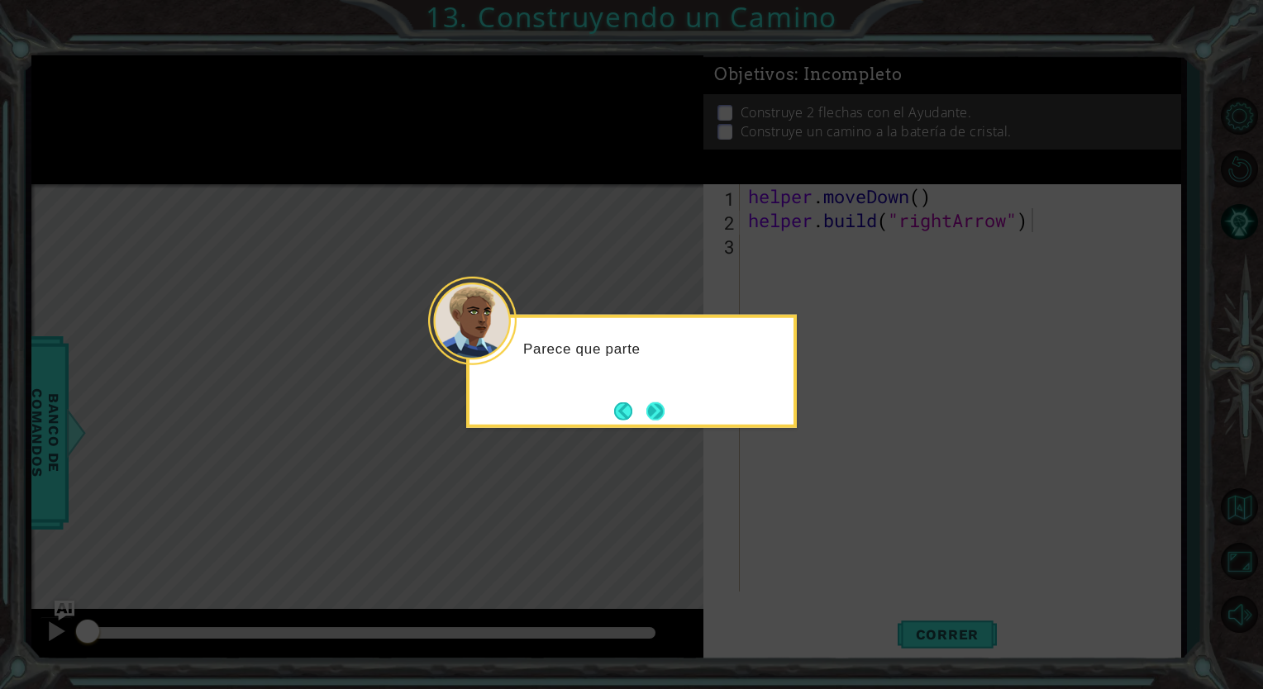
click at [645, 408] on button "Next" at bounding box center [656, 411] width 22 height 22
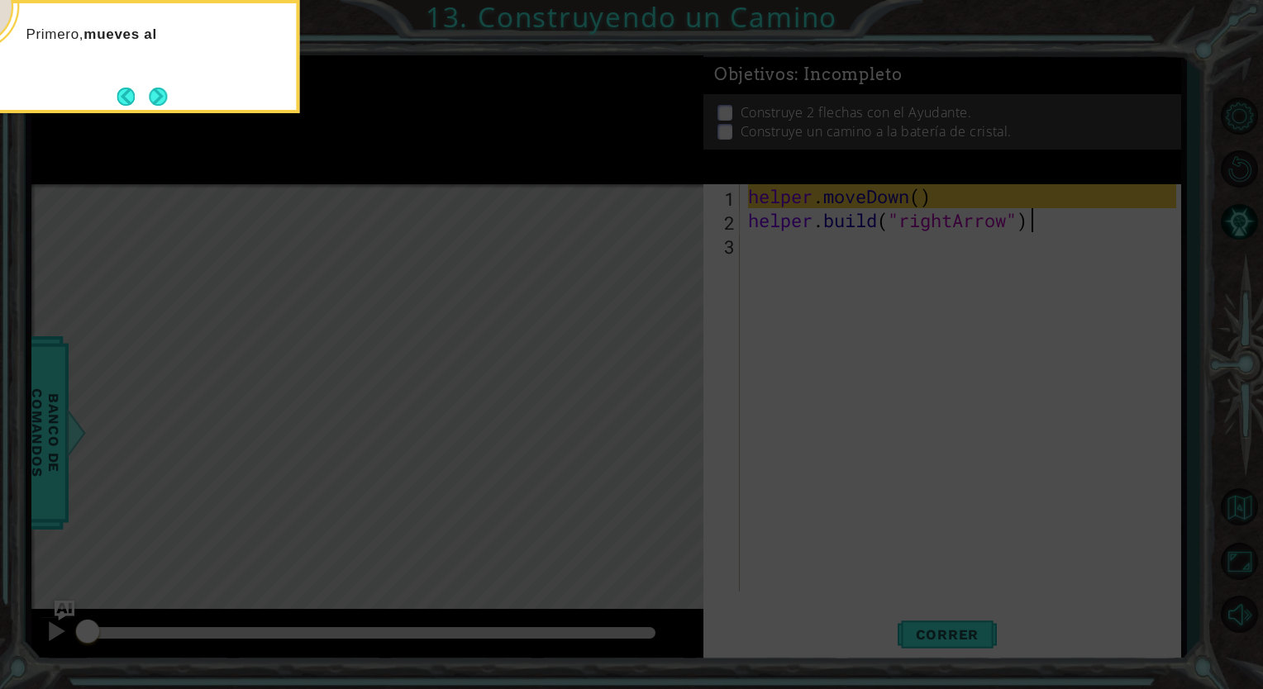
click at [815, 255] on icon at bounding box center [631, 103] width 1263 height 1173
click at [162, 102] on button "Next" at bounding box center [158, 96] width 27 height 27
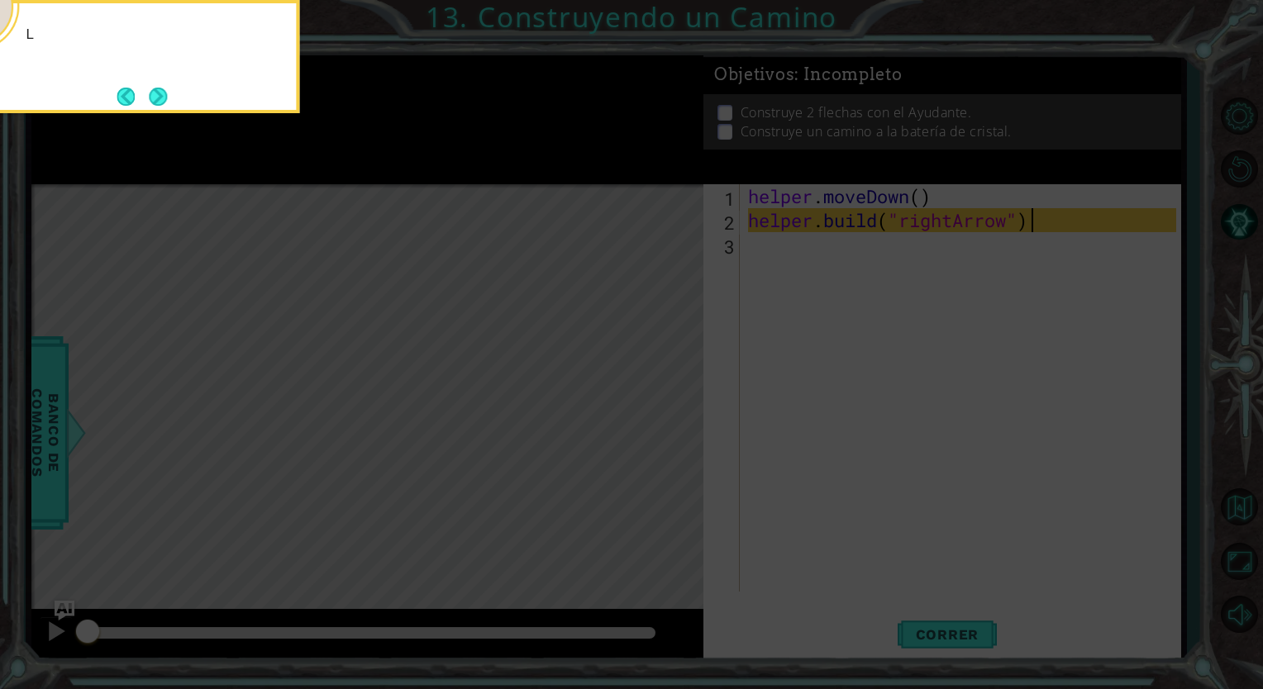
click at [162, 102] on button "Next" at bounding box center [158, 96] width 22 height 22
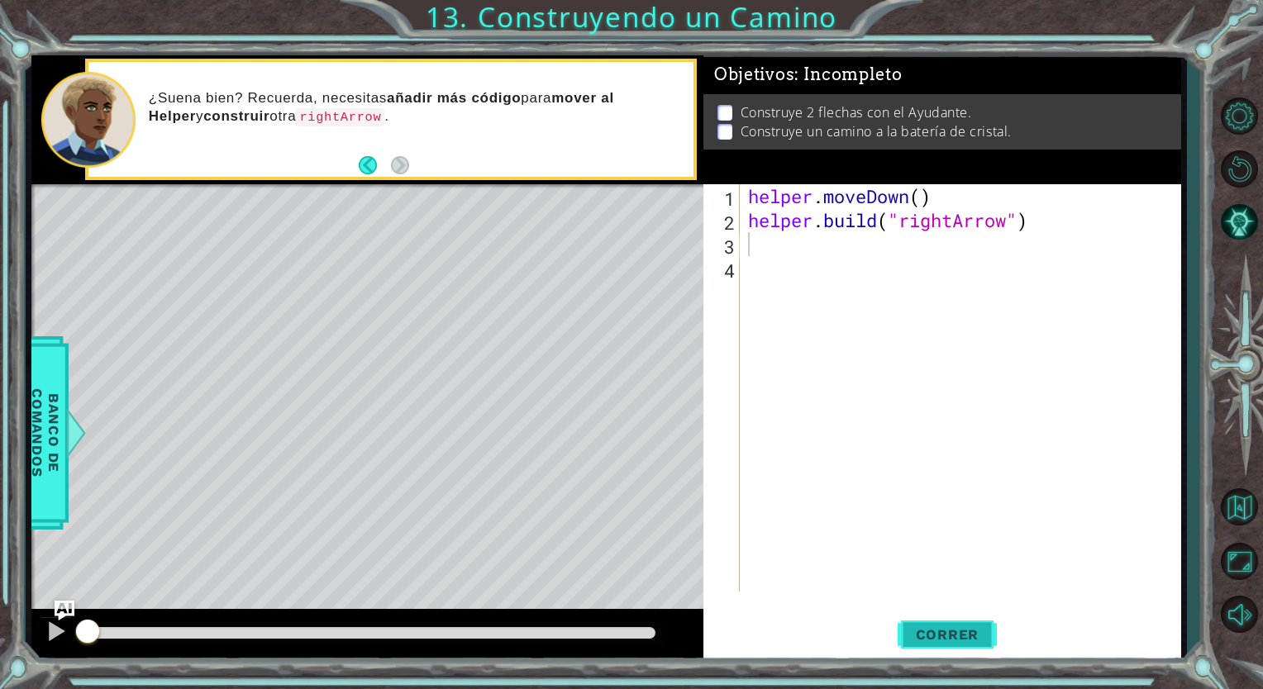
click at [953, 628] on span "Correr" at bounding box center [947, 634] width 97 height 17
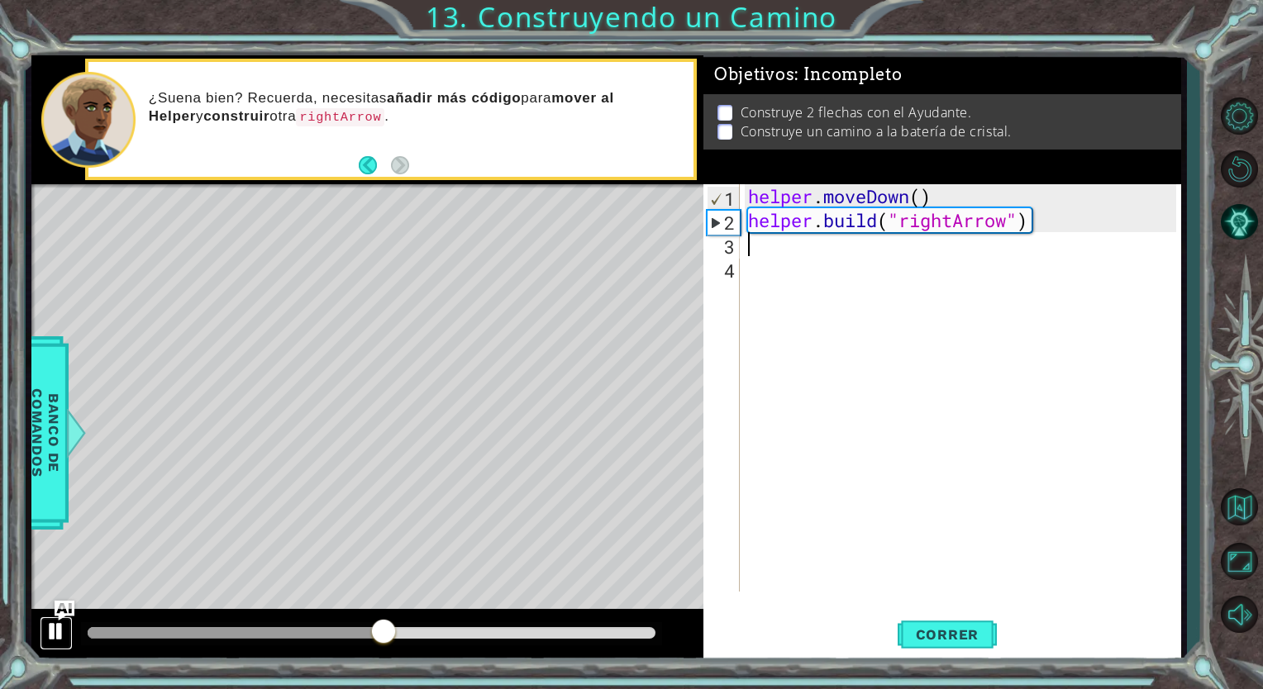
click at [55, 633] on div at bounding box center [55, 631] width 21 height 21
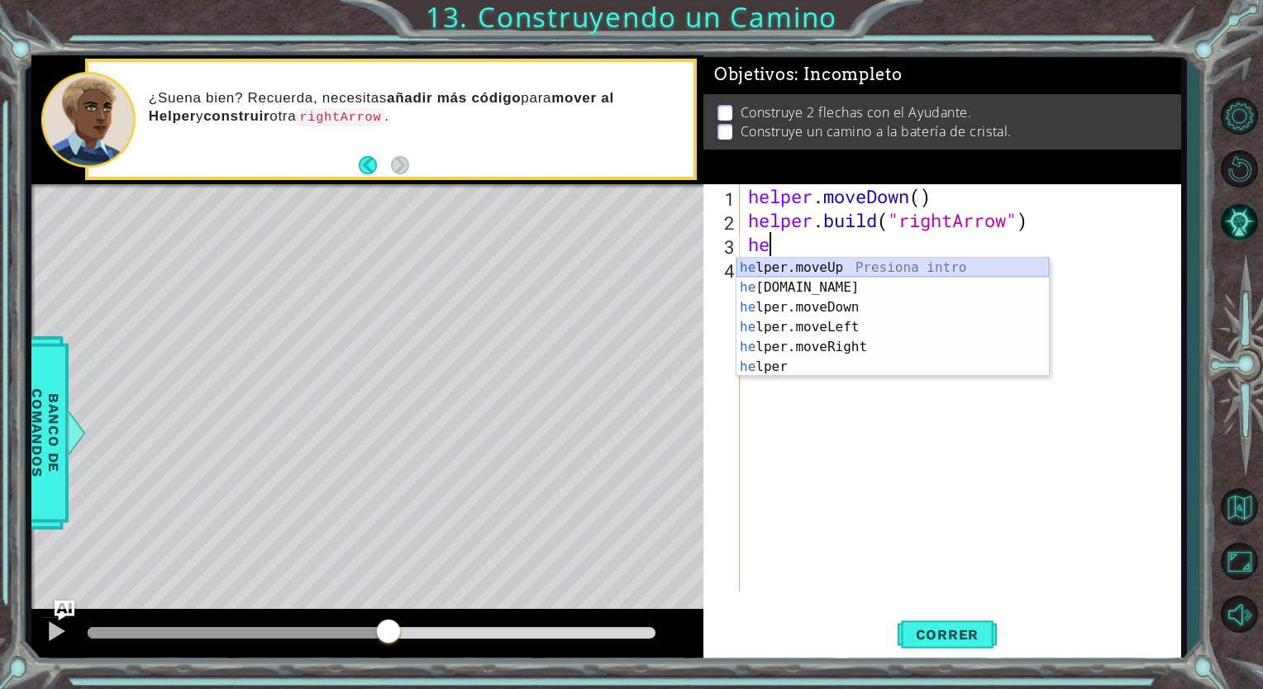
click at [789, 273] on div "he lper.moveUp Presiona intro he [DOMAIN_NAME] Presiona intro he lper.moveDown …" at bounding box center [892, 337] width 312 height 159
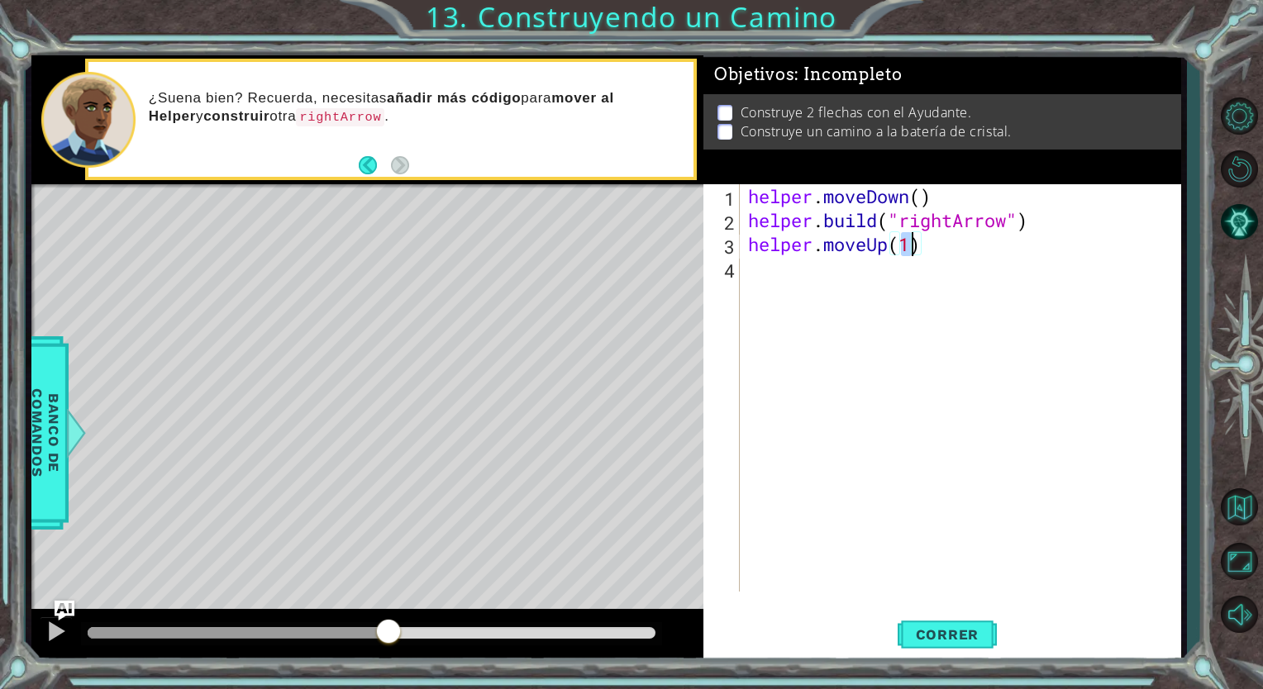
click at [886, 249] on div "helper . moveDown ( ) helper . build ( "rightArrow" ) helper . moveUp ( 1 )" at bounding box center [965, 411] width 440 height 455
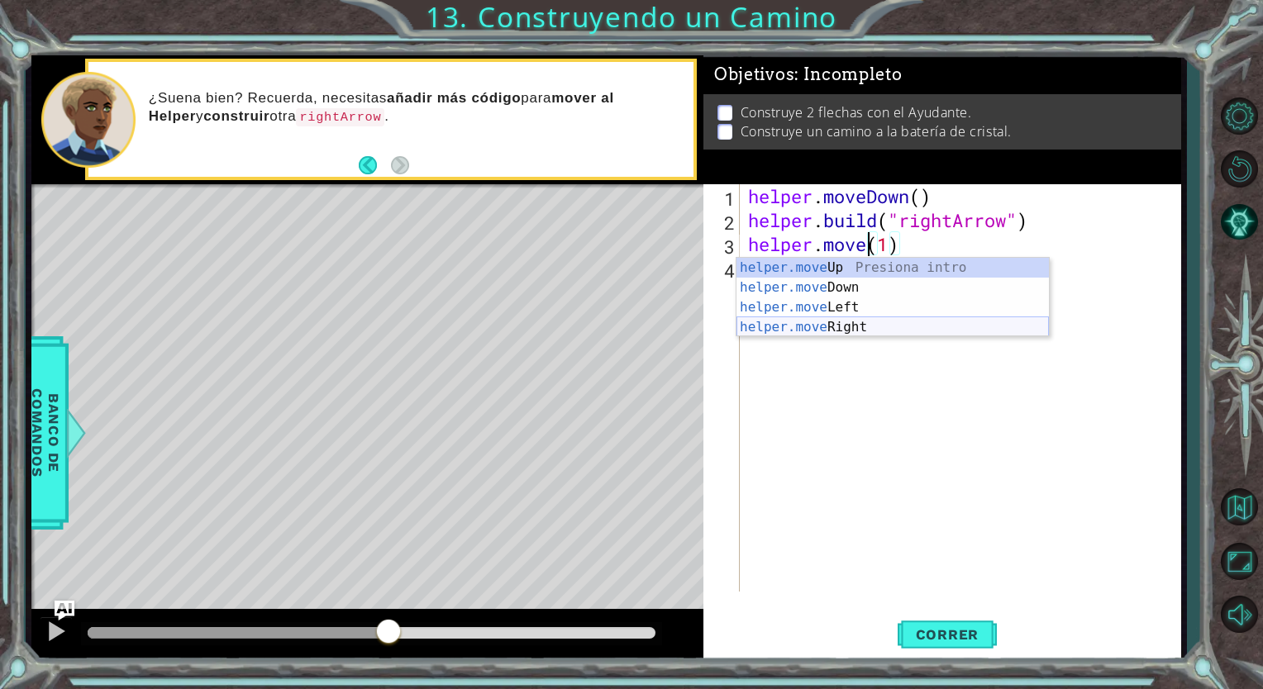
click at [863, 329] on div "helper.move Up Presiona intro helper.move Down Presiona intro helper.move Left …" at bounding box center [892, 317] width 312 height 119
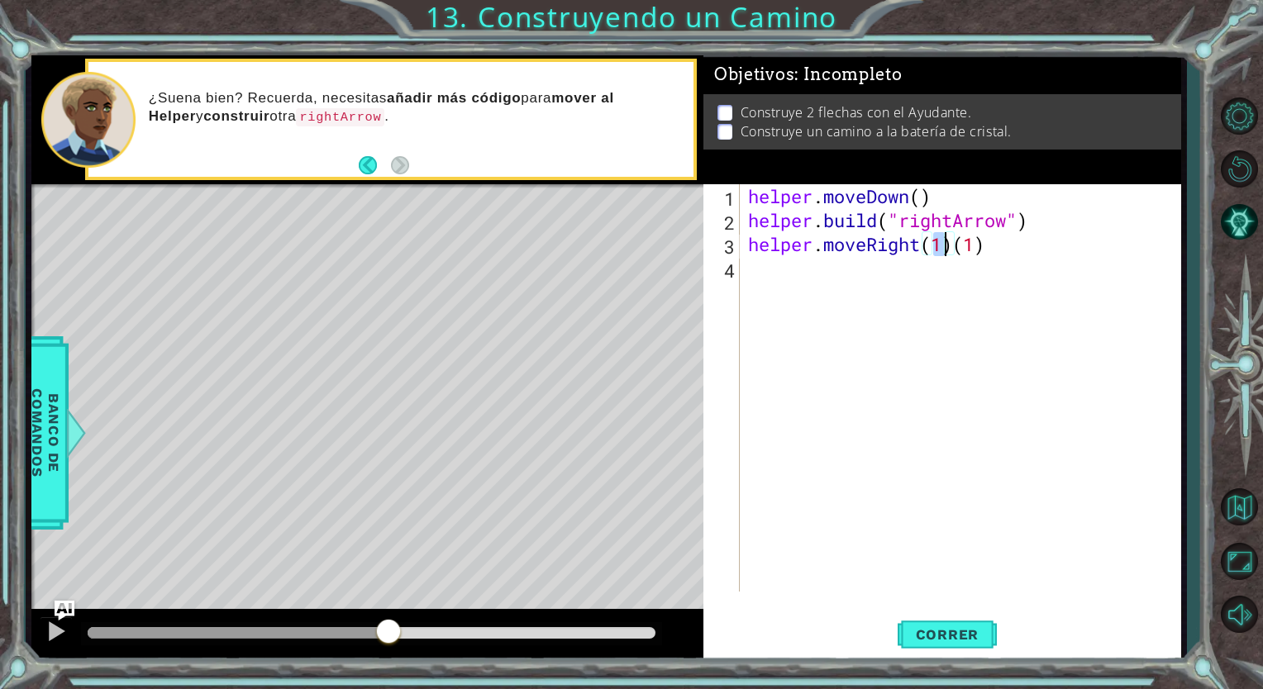
click at [988, 250] on div "helper . moveDown ( ) helper . build ( "rightArrow" ) helper . moveRight ( 1 ) …" at bounding box center [965, 411] width 440 height 455
click at [943, 244] on div "helper . moveDown ( ) helper . build ( "rightArrow" ) helper . moveRight ( 1 )" at bounding box center [965, 411] width 440 height 455
type textarea "helper.moveRight(3)"
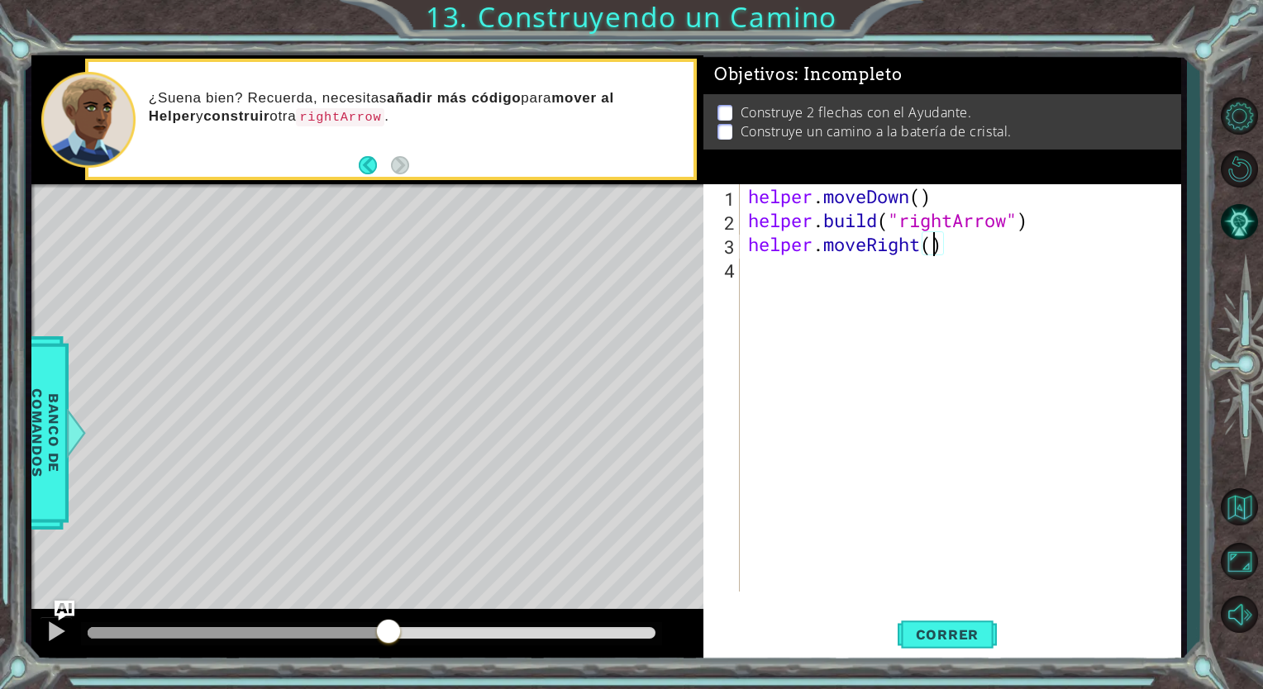
scroll to position [0, 8]
click at [762, 272] on div "helper . moveDown ( ) helper . build ( "rightArrow" ) helper . moveRight ( 3 )" at bounding box center [965, 411] width 440 height 455
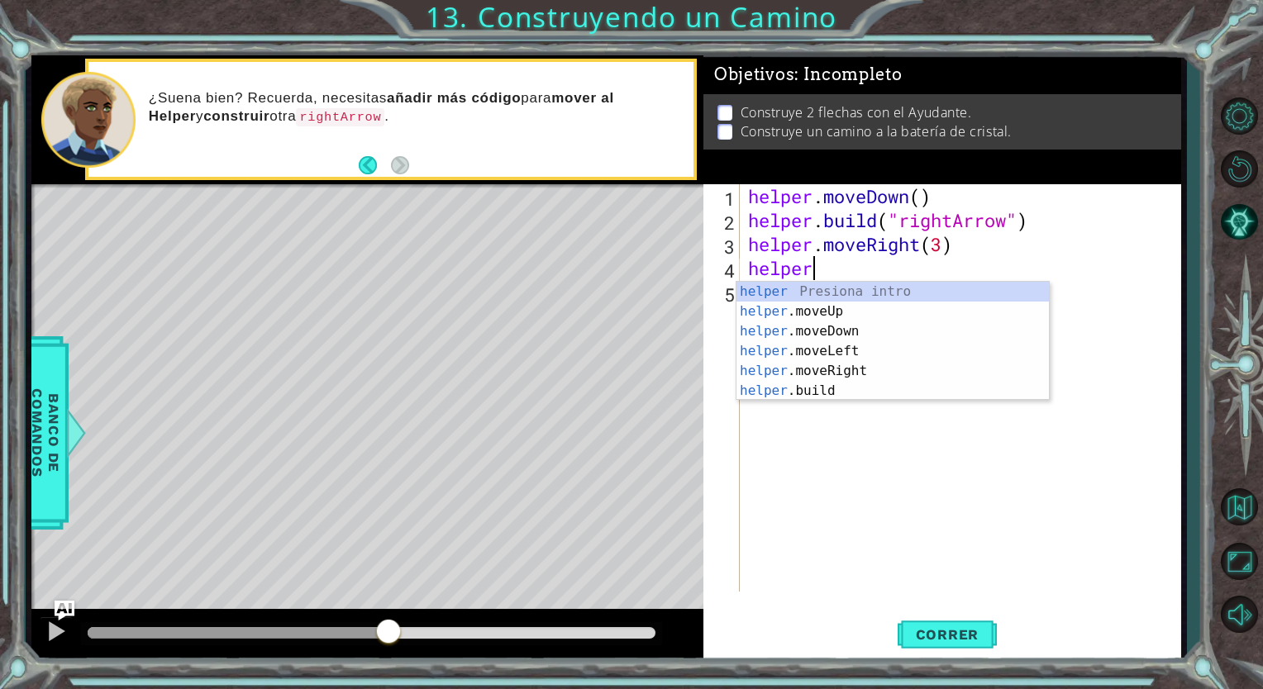
scroll to position [0, 2]
click at [880, 385] on div "helper Presiona intro helper .moveUp Presiona intro helper .moveDown Presiona i…" at bounding box center [892, 361] width 312 height 159
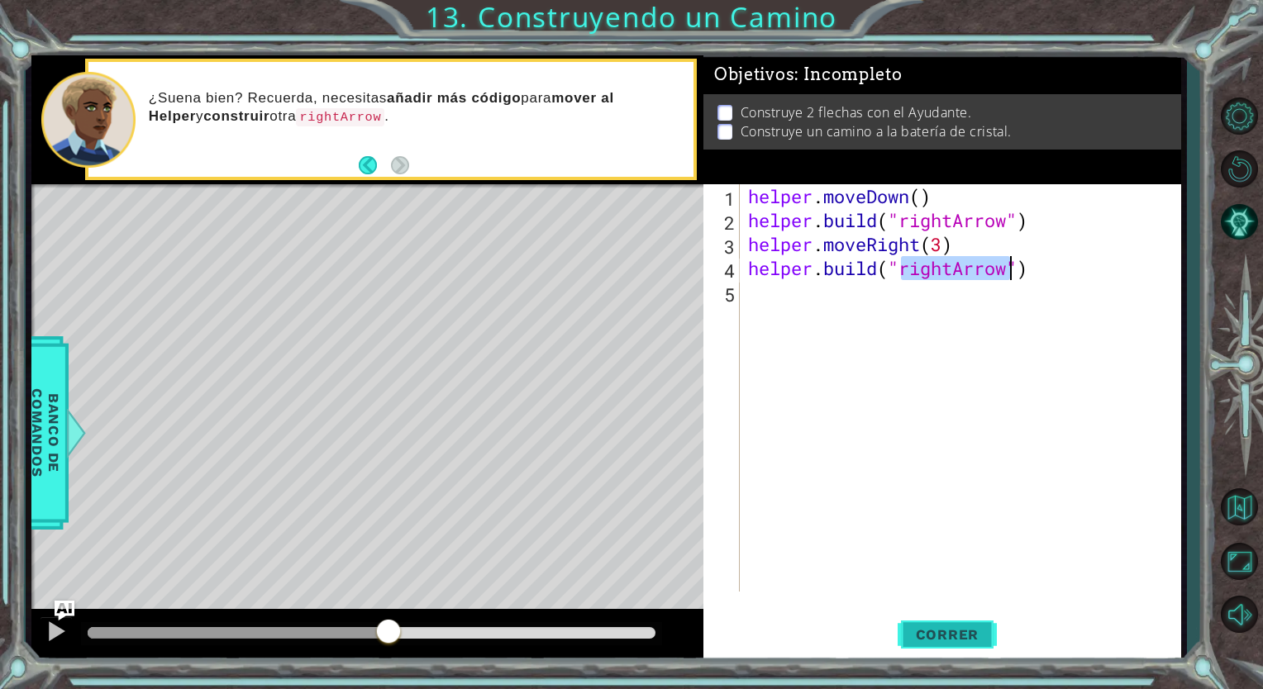
type textarea "[DOMAIN_NAME]("rightArrow")"
click at [919, 631] on span "Correr" at bounding box center [947, 634] width 97 height 17
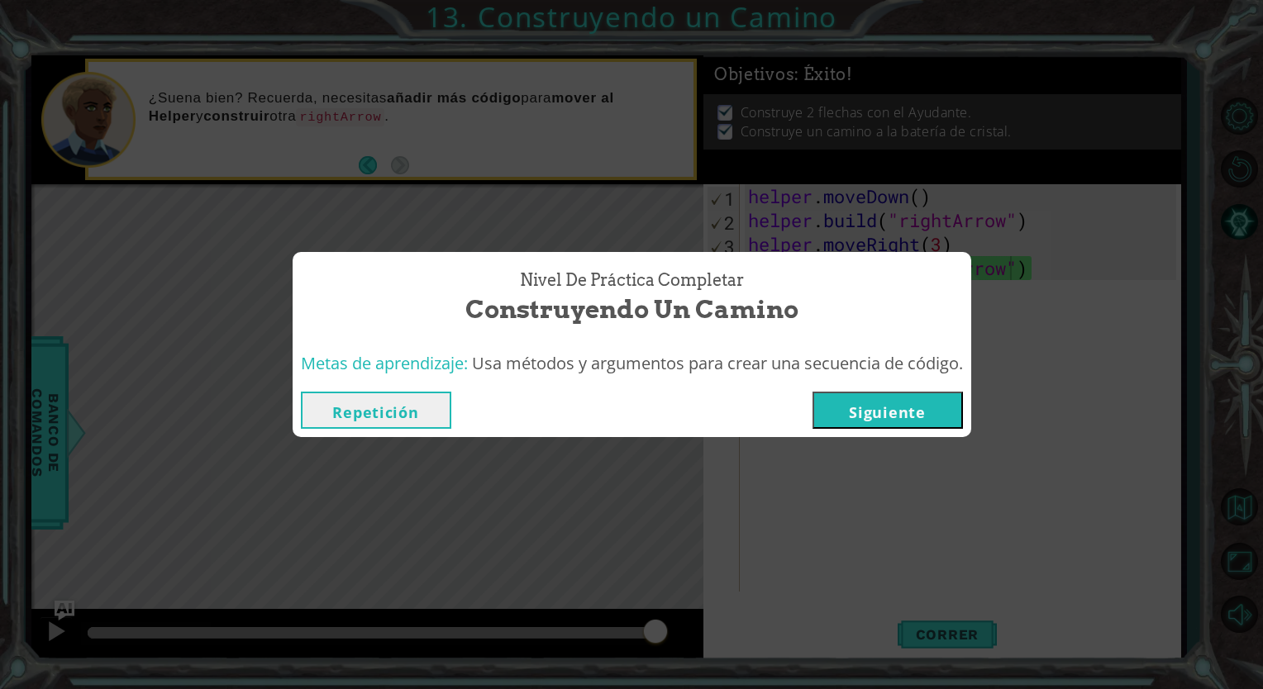
click at [851, 418] on button "Siguiente" at bounding box center [887, 410] width 150 height 37
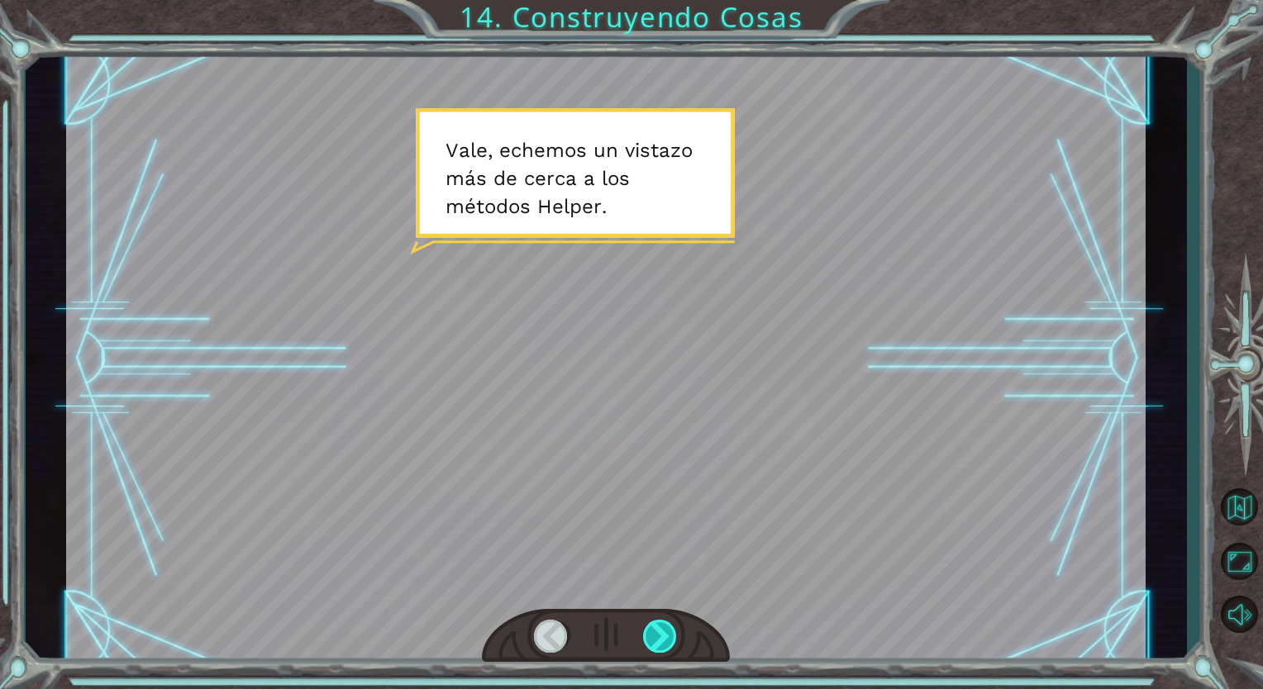
click at [657, 631] on div at bounding box center [660, 636] width 35 height 33
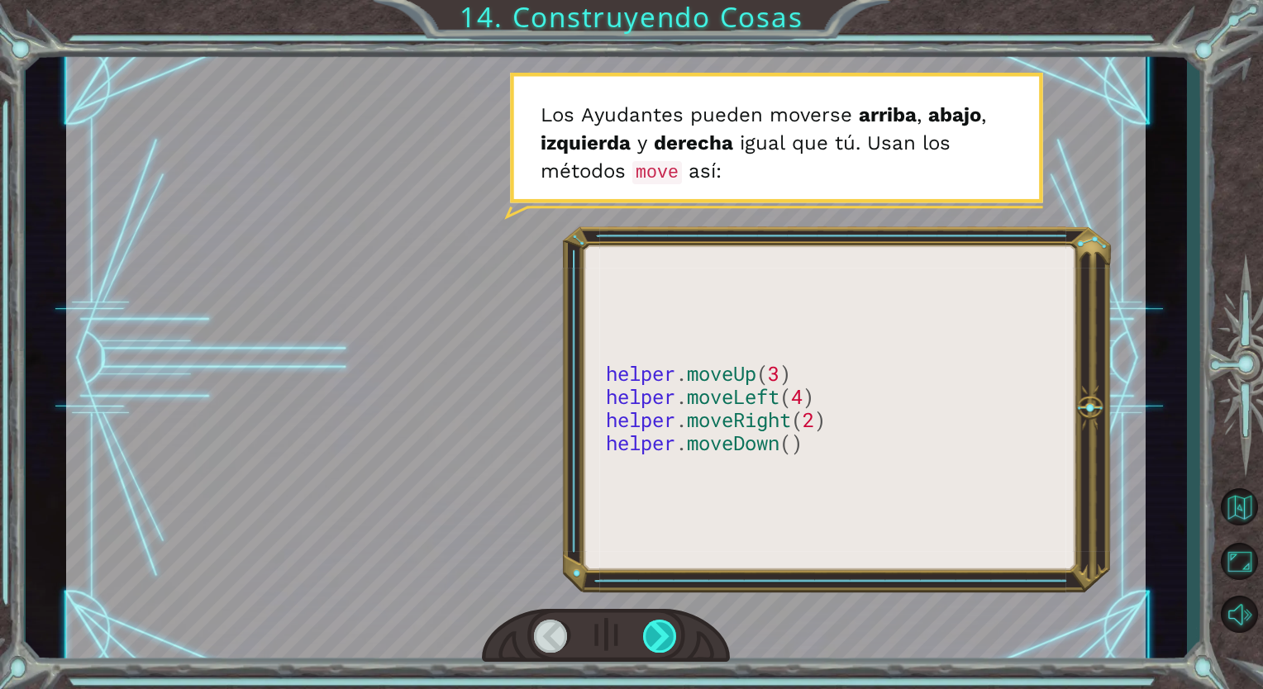
click at [657, 631] on div at bounding box center [660, 636] width 35 height 33
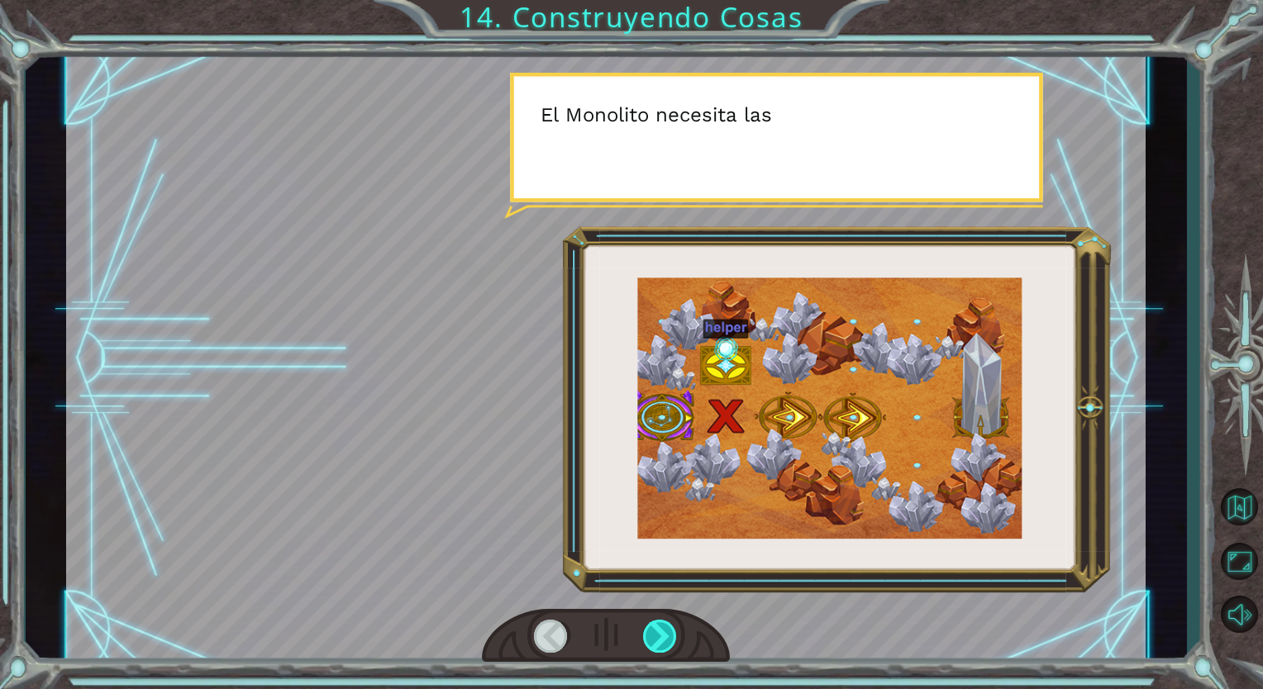
click at [657, 631] on div at bounding box center [660, 636] width 35 height 33
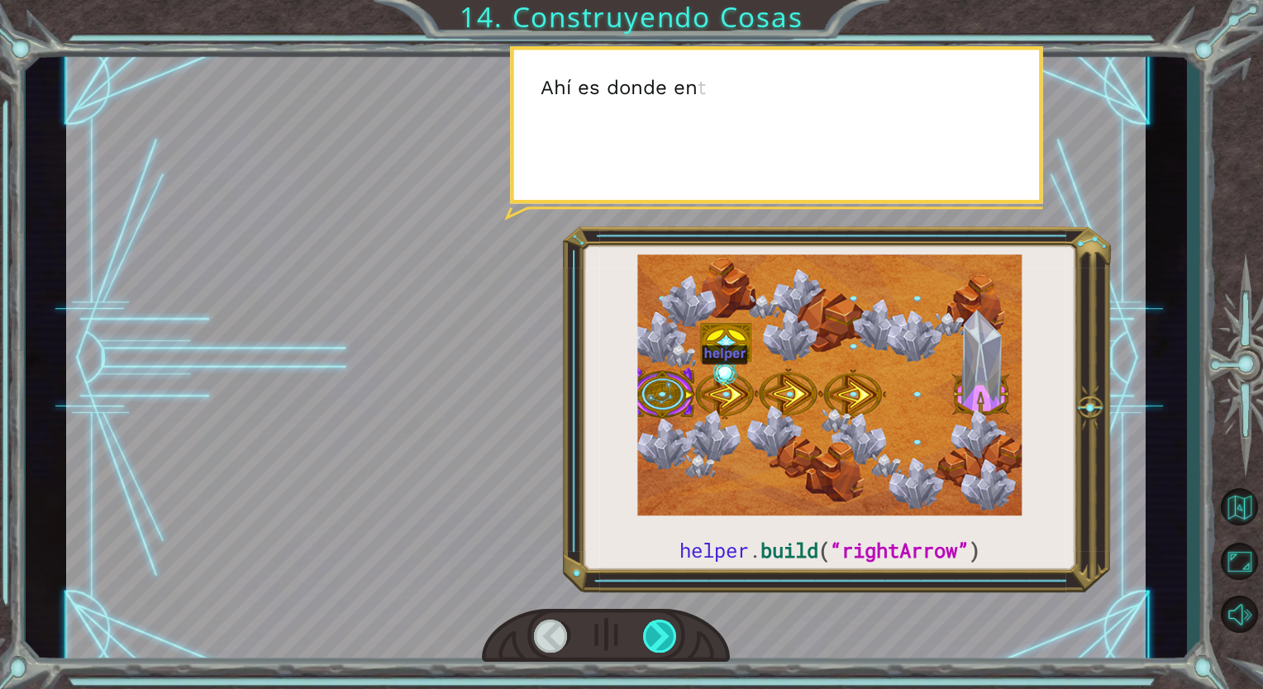
click at [657, 631] on div at bounding box center [660, 636] width 35 height 33
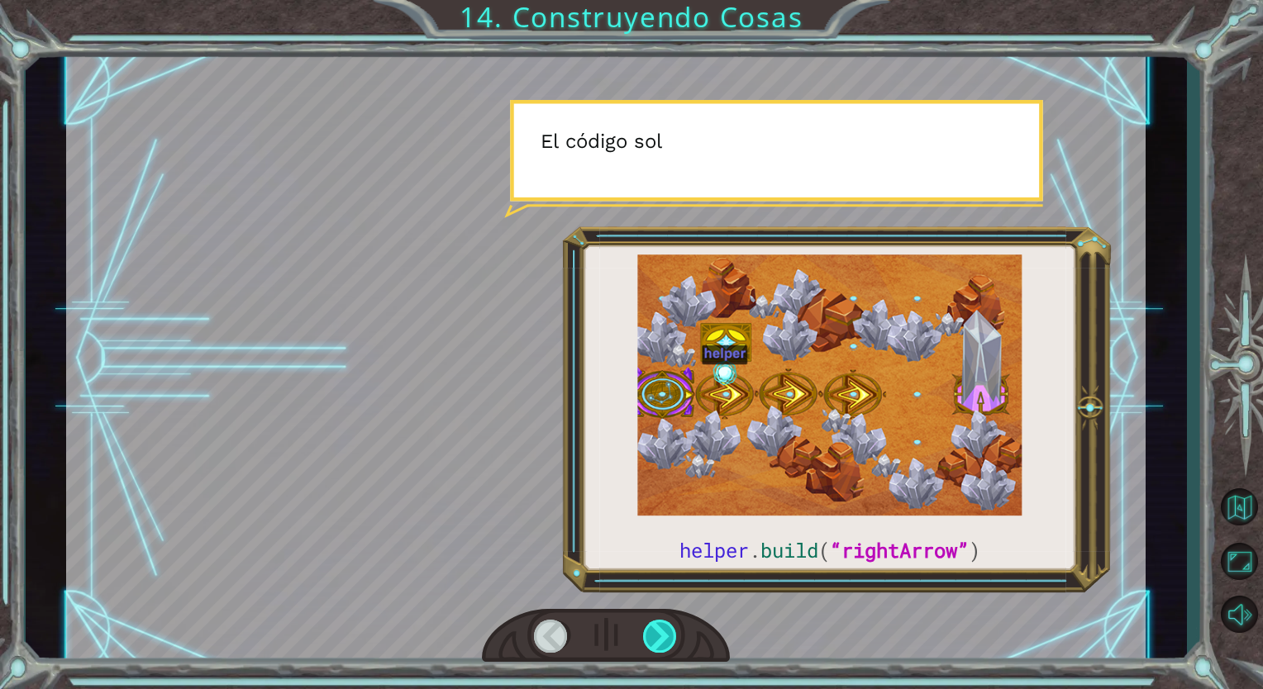
click at [657, 631] on div at bounding box center [660, 636] width 35 height 33
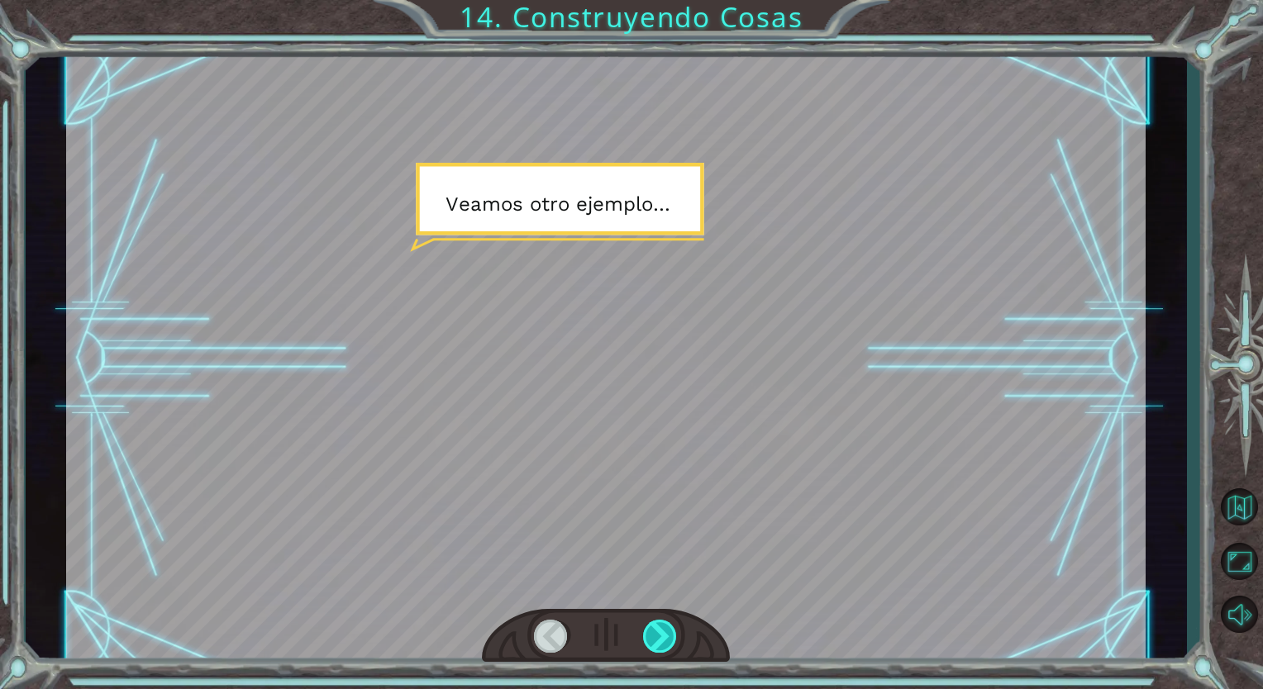
click at [657, 631] on div at bounding box center [660, 636] width 35 height 33
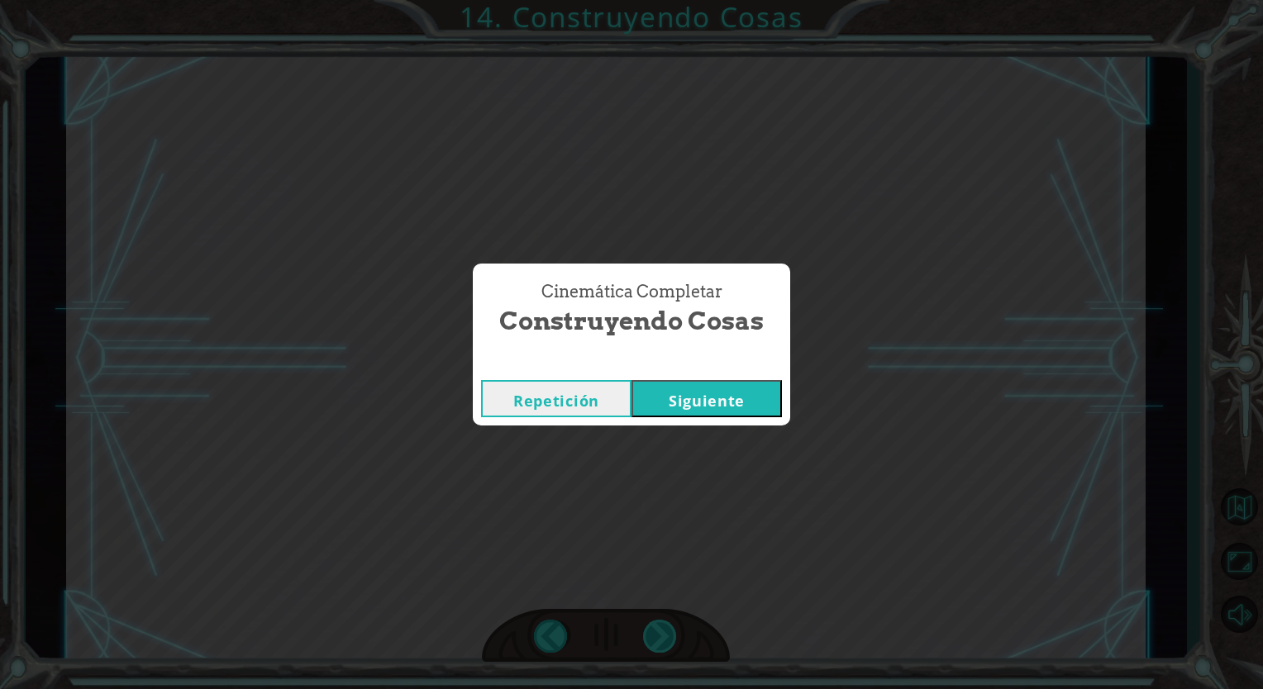
click at [657, 0] on div "helper . build ( “rightArrow” ) V a l e , e c h e m o s u n v i s t a z o m á s…" at bounding box center [631, 0] width 1263 height 0
click at [684, 408] on button "Siguiente" at bounding box center [706, 398] width 150 height 37
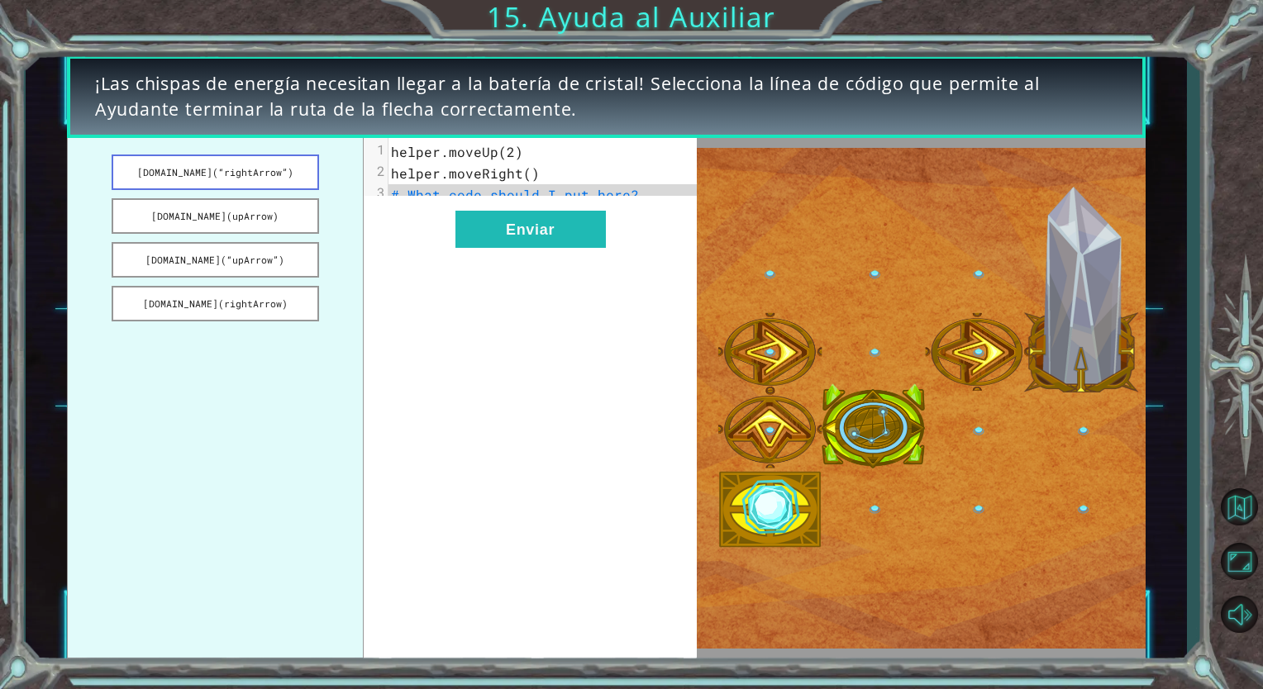
click at [204, 183] on button "[DOMAIN_NAME](“rightArrow”)" at bounding box center [215, 173] width 207 height 36
click at [594, 242] on button "Enviar" at bounding box center [530, 229] width 150 height 37
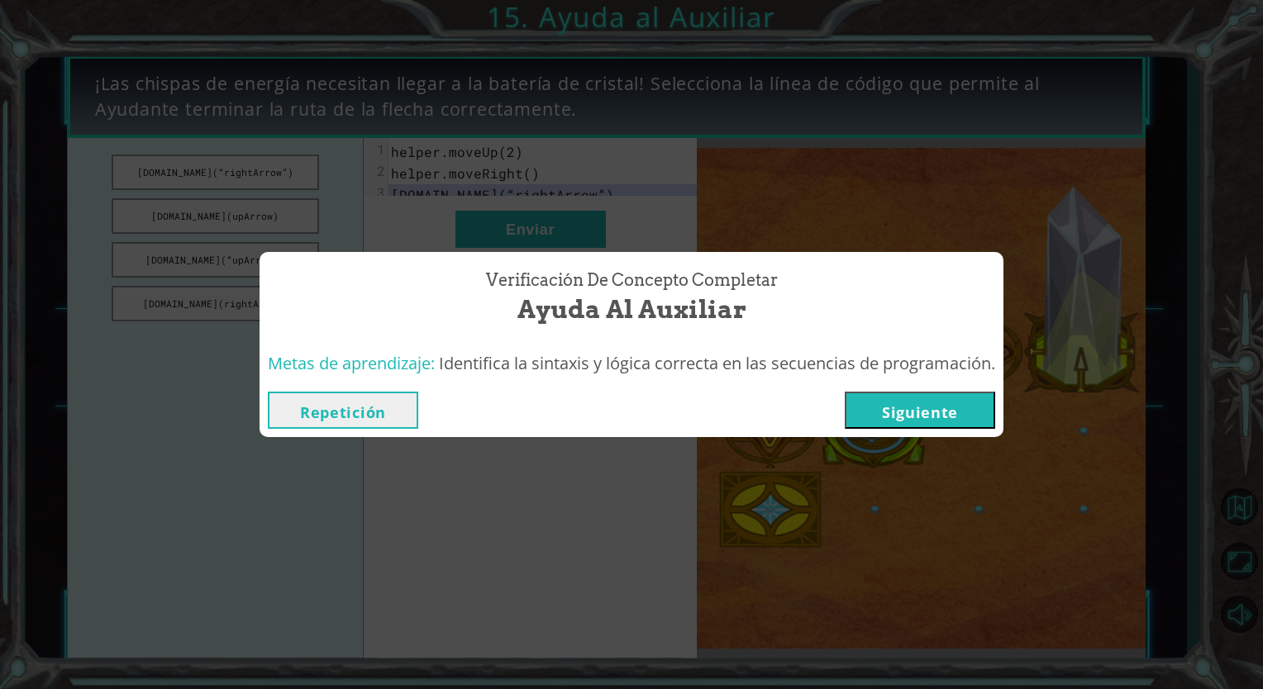
click at [926, 420] on button "Siguiente" at bounding box center [920, 410] width 150 height 37
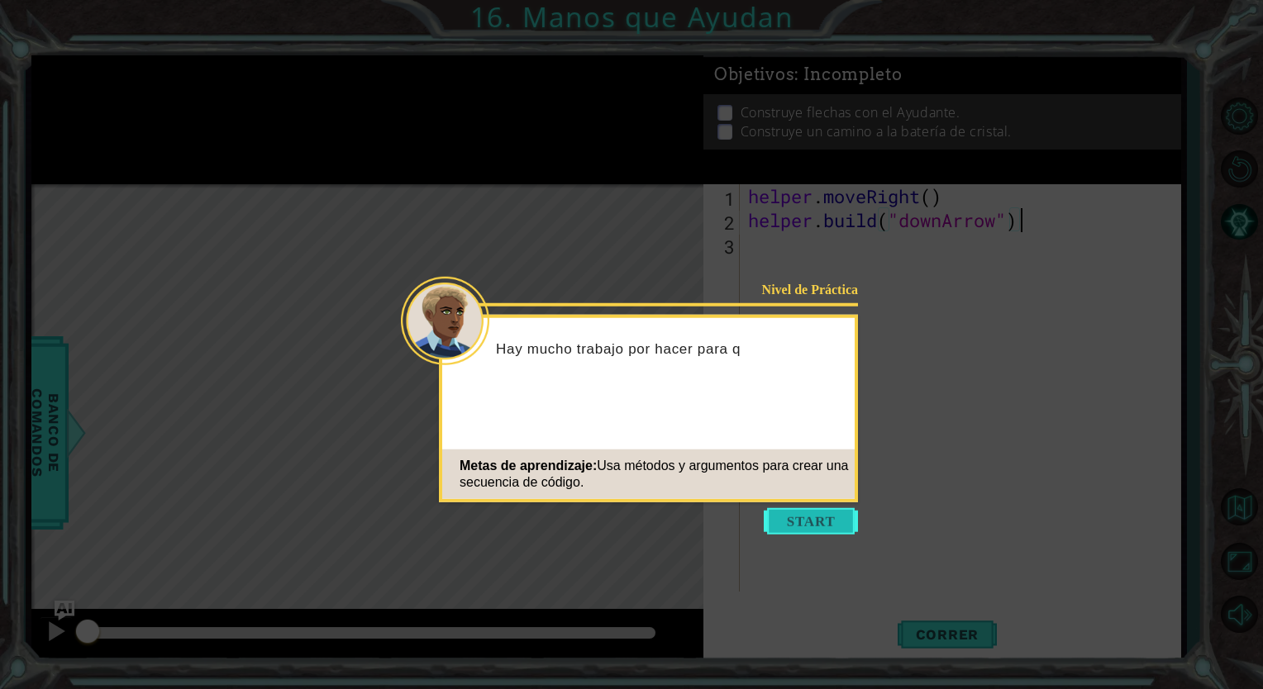
click at [800, 515] on button "Start" at bounding box center [811, 521] width 94 height 26
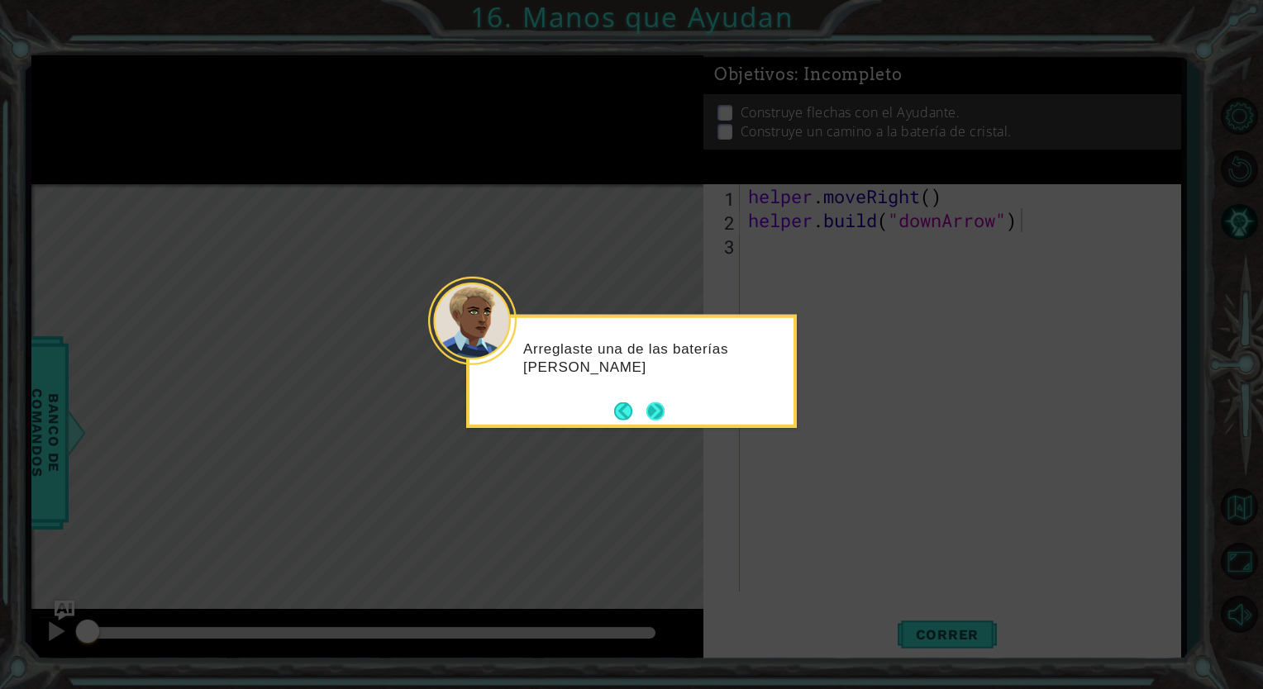
click at [653, 405] on button "Next" at bounding box center [655, 411] width 31 height 31
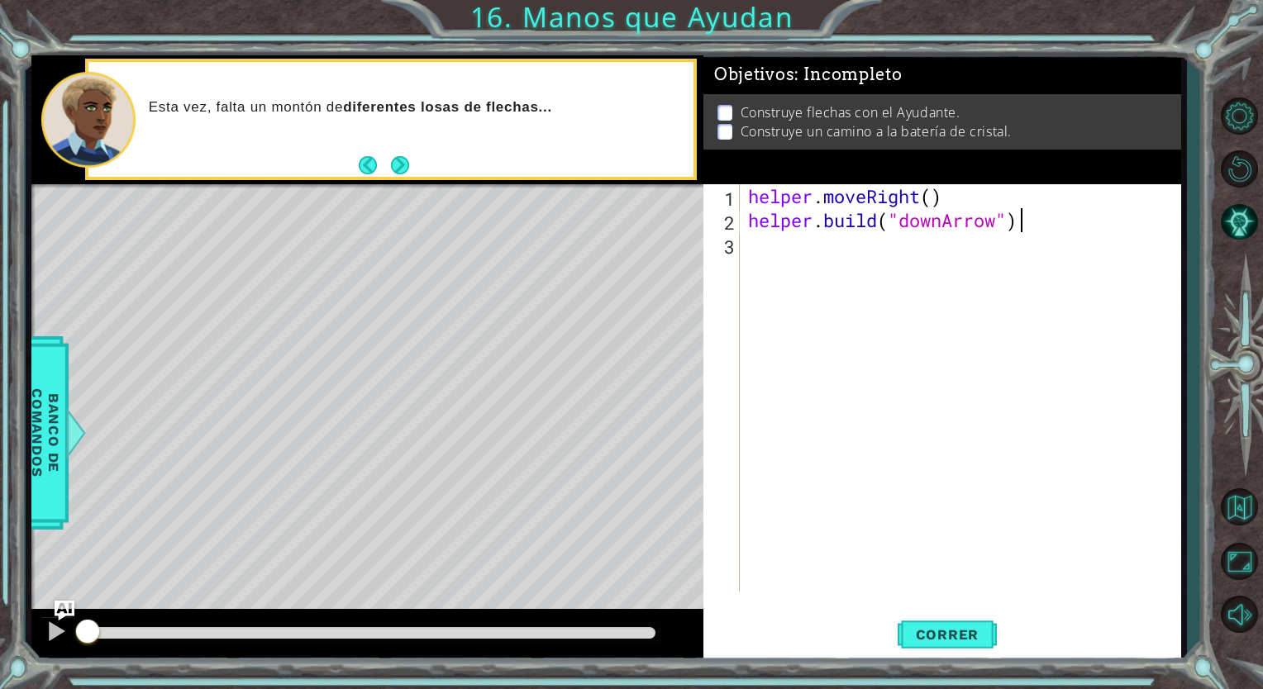
click at [788, 250] on div "helper . moveRight ( ) helper . build ( "downArrow" )" at bounding box center [965, 411] width 440 height 455
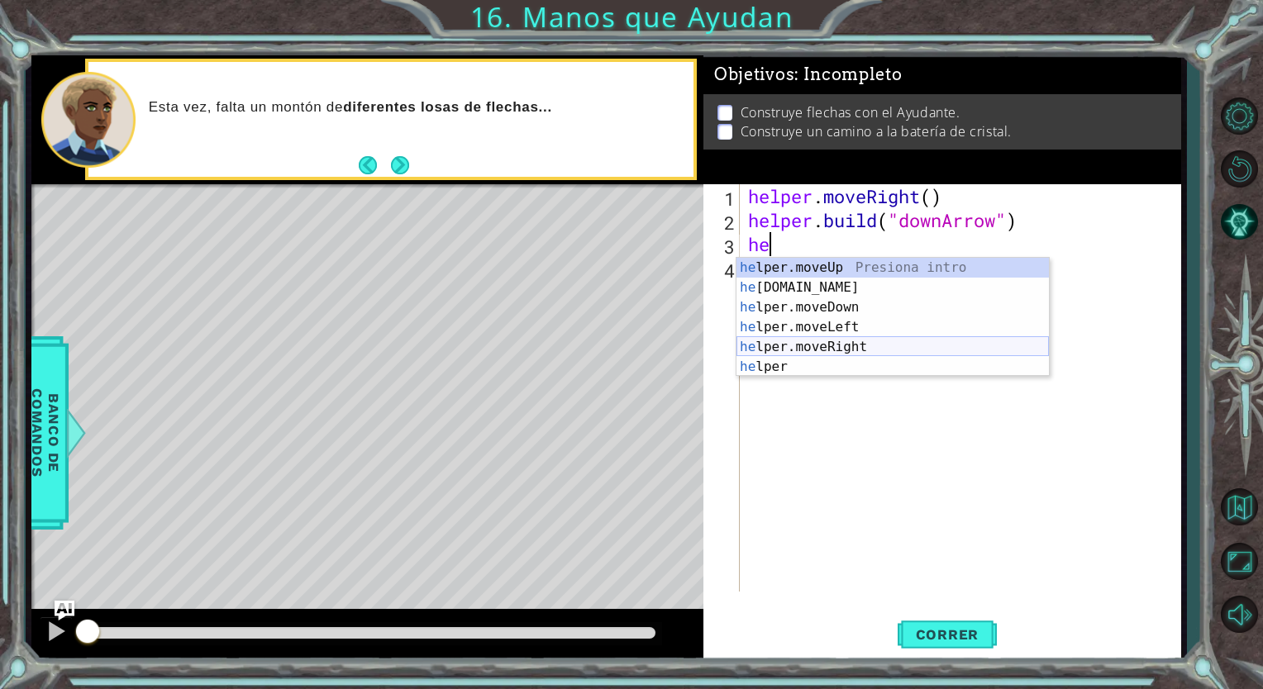
click at [826, 340] on div "he lper.moveUp Presiona intro he [DOMAIN_NAME] Presiona intro he lper.moveDown …" at bounding box center [892, 337] width 312 height 159
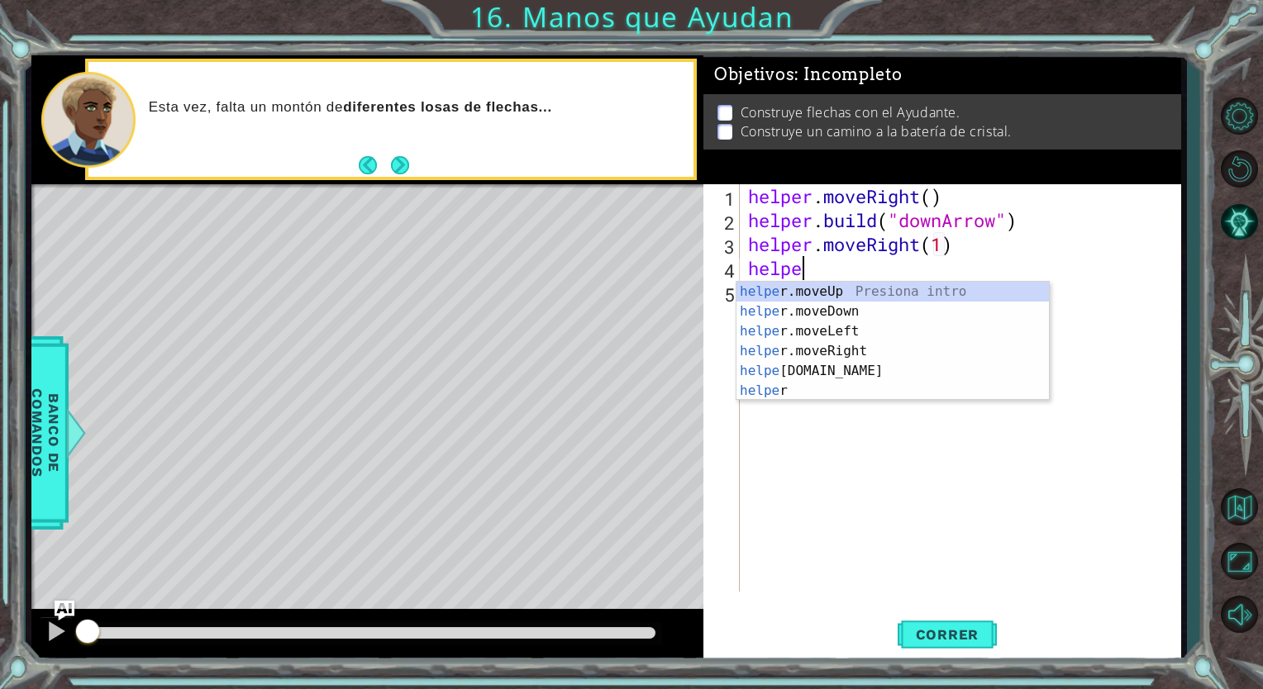
scroll to position [0, 11]
click at [818, 393] on div "helper Presiona intro helper .moveUp Presiona intro helper .moveDown Presiona i…" at bounding box center [892, 361] width 312 height 159
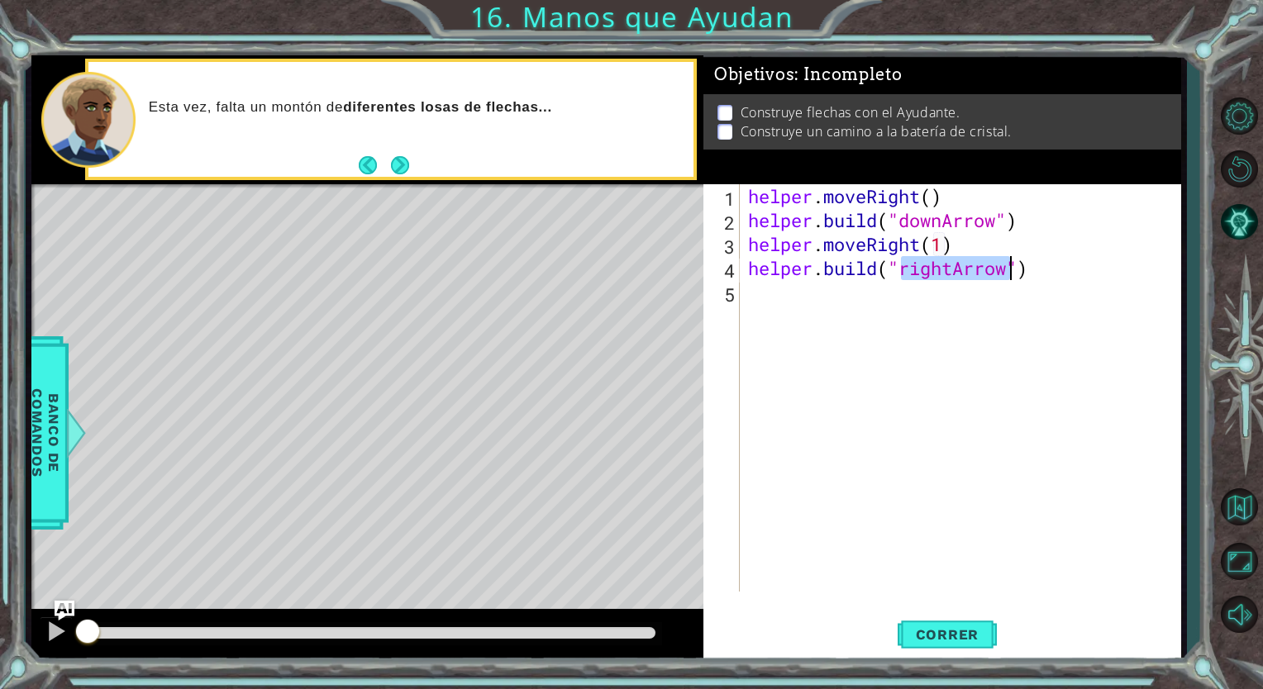
click at [945, 258] on div "helper . moveRight ( ) helper . build ( "downArrow" ) helper . moveRight ( 1 ) …" at bounding box center [960, 387] width 431 height 407
click at [937, 290] on div "" downA r row" Presiona intro" at bounding box center [1034, 311] width 312 height 59
type textarea "[DOMAIN_NAME]("downArrow"")"
click at [773, 296] on div "helper . moveRight ( ) helper . build ( "downArrow" ) helper . moveRight ( 1 ) …" at bounding box center [965, 411] width 440 height 455
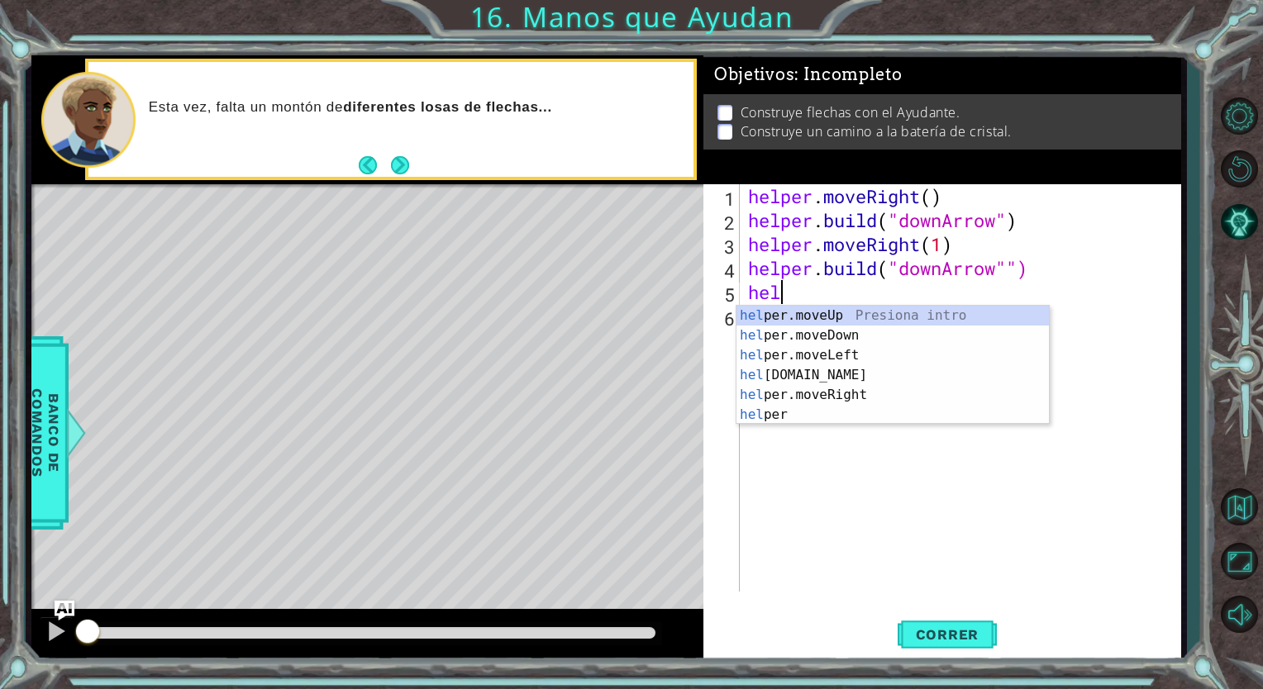
scroll to position [0, 0]
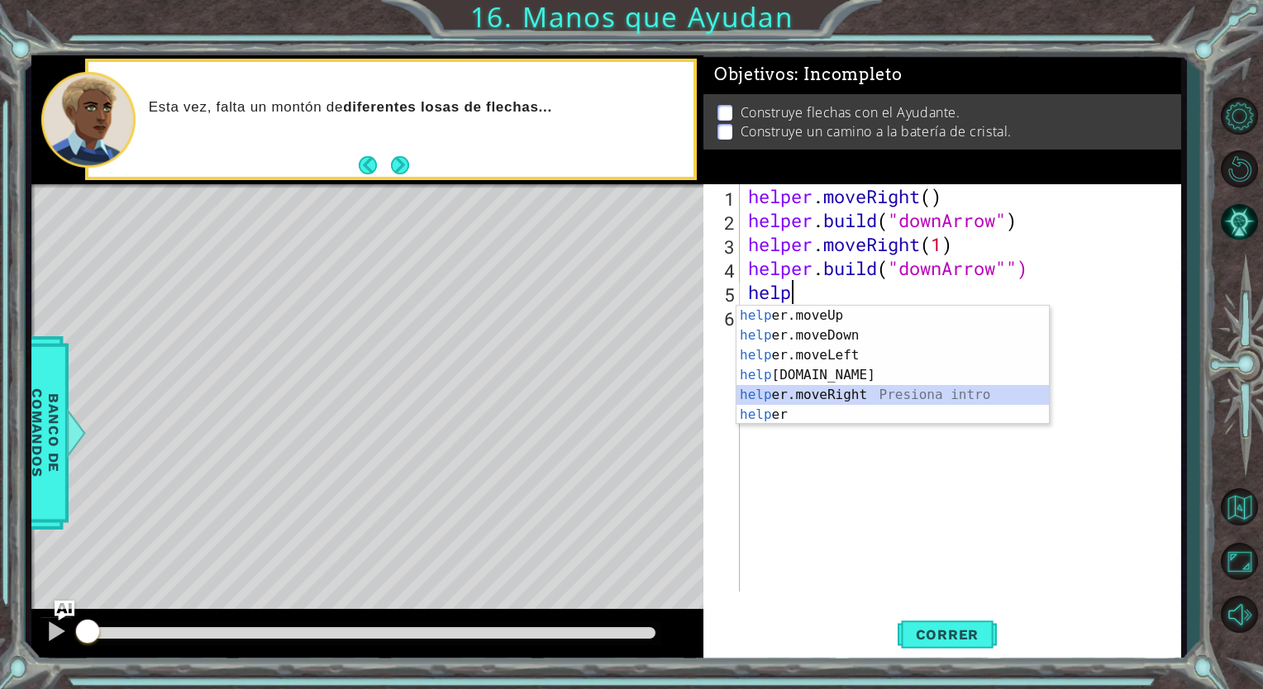
click at [810, 395] on div "help er.moveUp Presiona intro help er.moveDown Presiona intro help er.moveLeft …" at bounding box center [892, 385] width 312 height 159
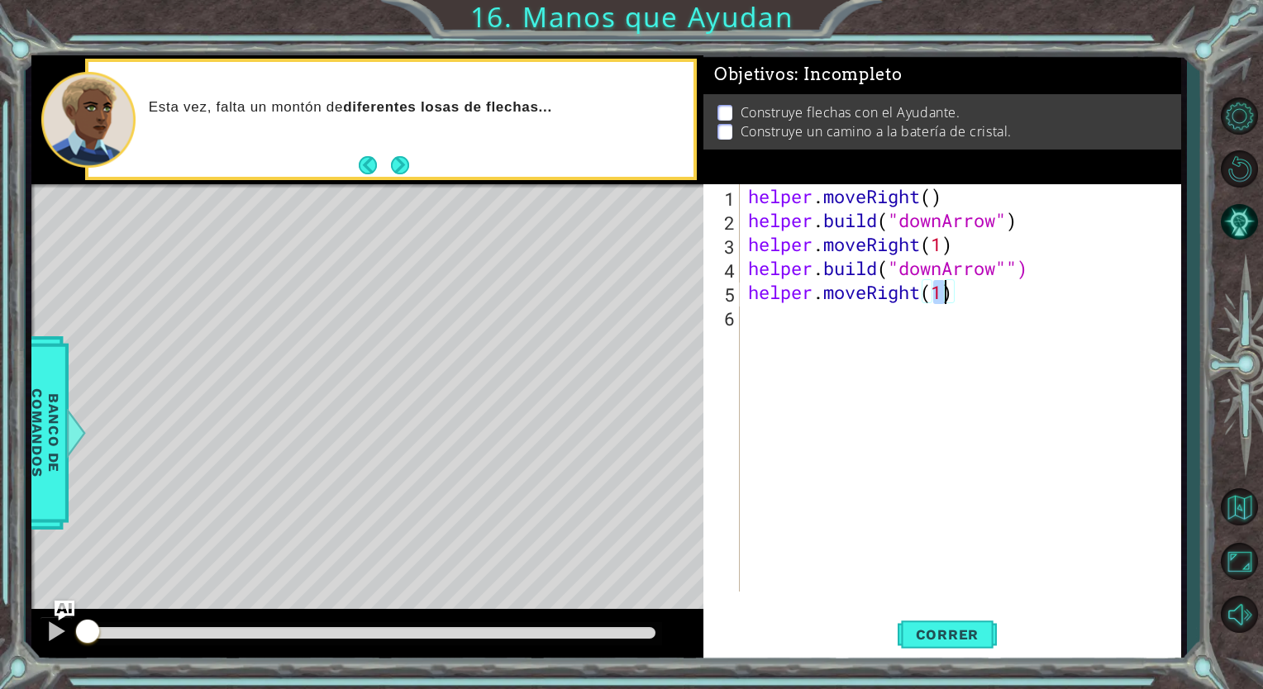
click at [916, 289] on div "helper . moveRight ( ) helper . build ( "downArrow" ) helper . moveRight ( 1 ) …" at bounding box center [965, 411] width 440 height 455
click at [922, 293] on div "helper . moveRight ( ) helper . build ( "downArrow" ) helper . moveRight ( 1 ) …" at bounding box center [965, 411] width 440 height 455
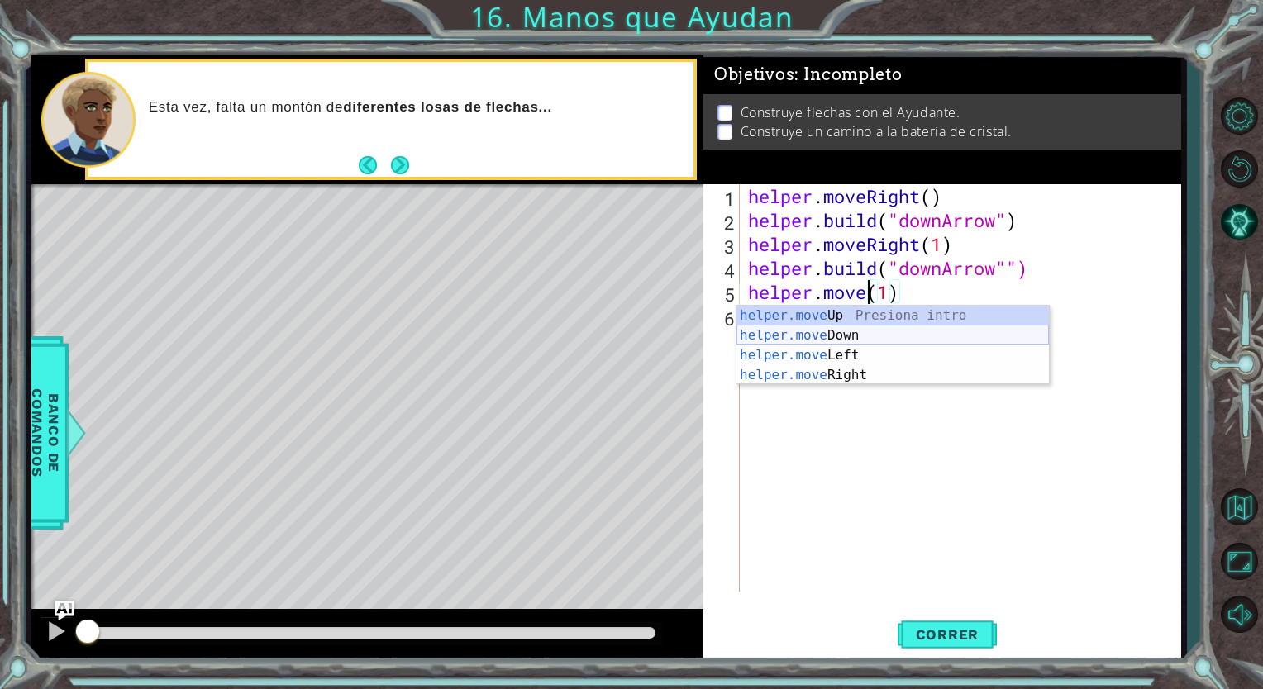
click at [899, 335] on div "helper.move Up Presiona intro helper.move Down Presiona intro helper.move Left …" at bounding box center [892, 365] width 312 height 119
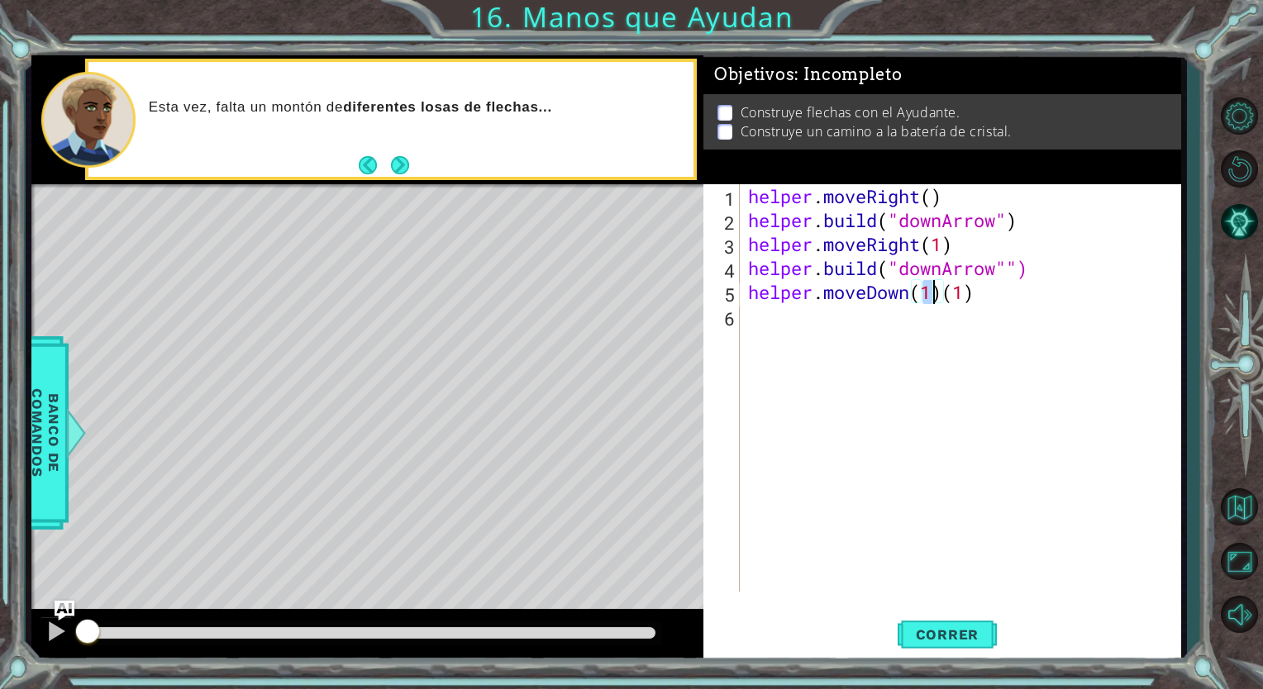
click at [920, 245] on div "helper . moveRight ( ) helper . build ( "downArrow" ) helper . moveRight ( 1 ) …" at bounding box center [965, 411] width 440 height 455
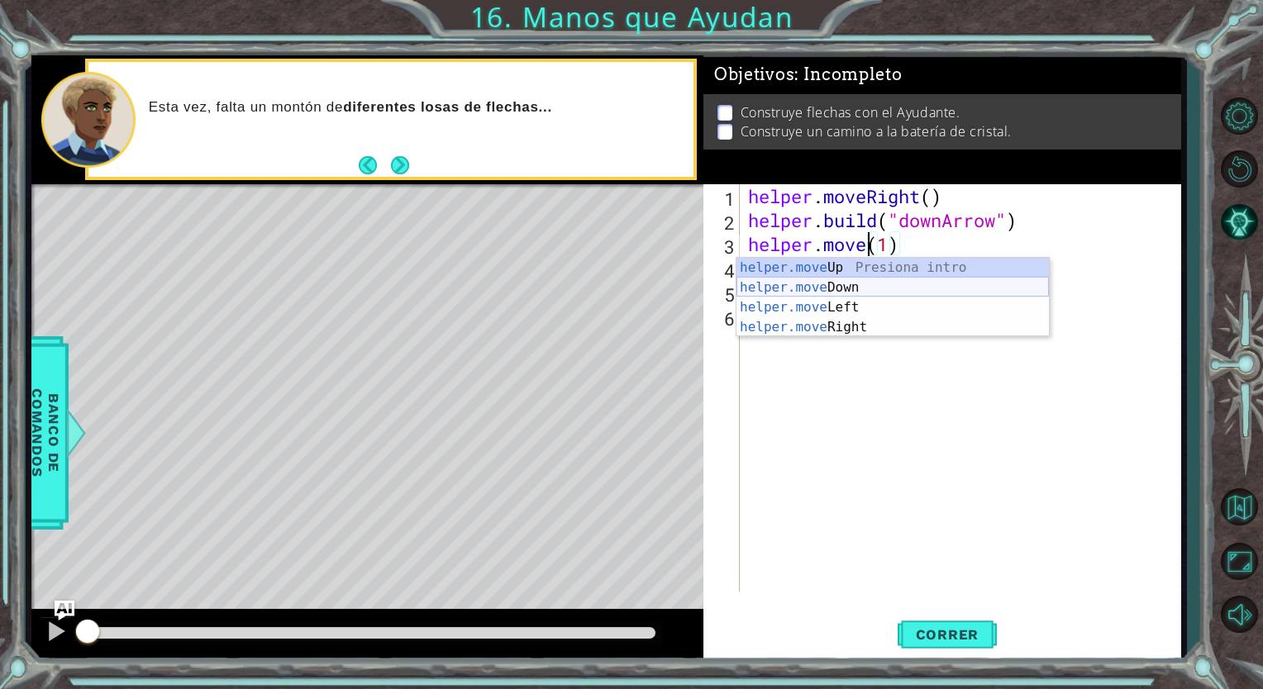
click at [887, 289] on div "helper.move Up Presiona intro helper.move Down Presiona intro helper.move Left …" at bounding box center [892, 317] width 312 height 119
type textarea "helper.moveDown(1)(1)"
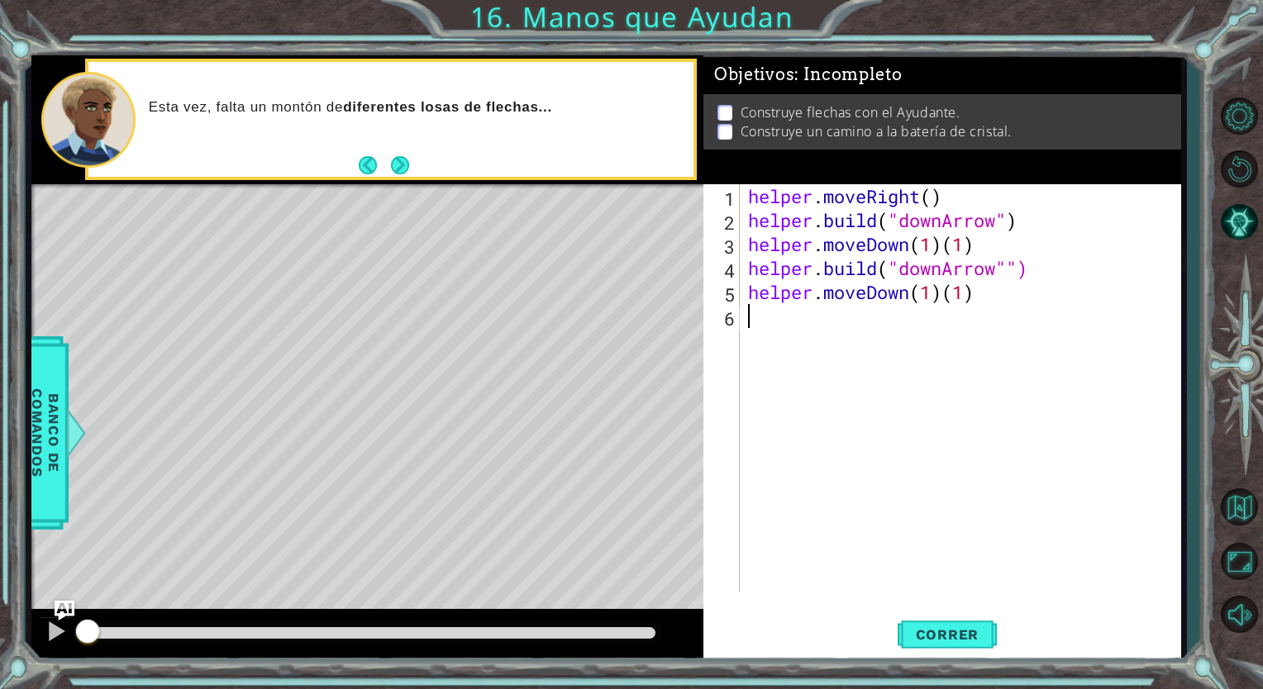
click at [826, 340] on div "helper . moveRight ( ) helper . build ( "downArrow" ) helper . moveDown ( 1 ) (…" at bounding box center [965, 411] width 440 height 455
click at [1018, 261] on div "helper . moveRight ( ) helper . build ( "downArrow" ) helper . moveDown ( 1 ) (…" at bounding box center [965, 411] width 440 height 455
type textarea "[DOMAIN_NAME]("downArrow")"
click at [853, 343] on div "helper . moveRight ( ) helper . build ( "downArrow" ) helper . moveDown ( 1 ) (…" at bounding box center [965, 411] width 440 height 455
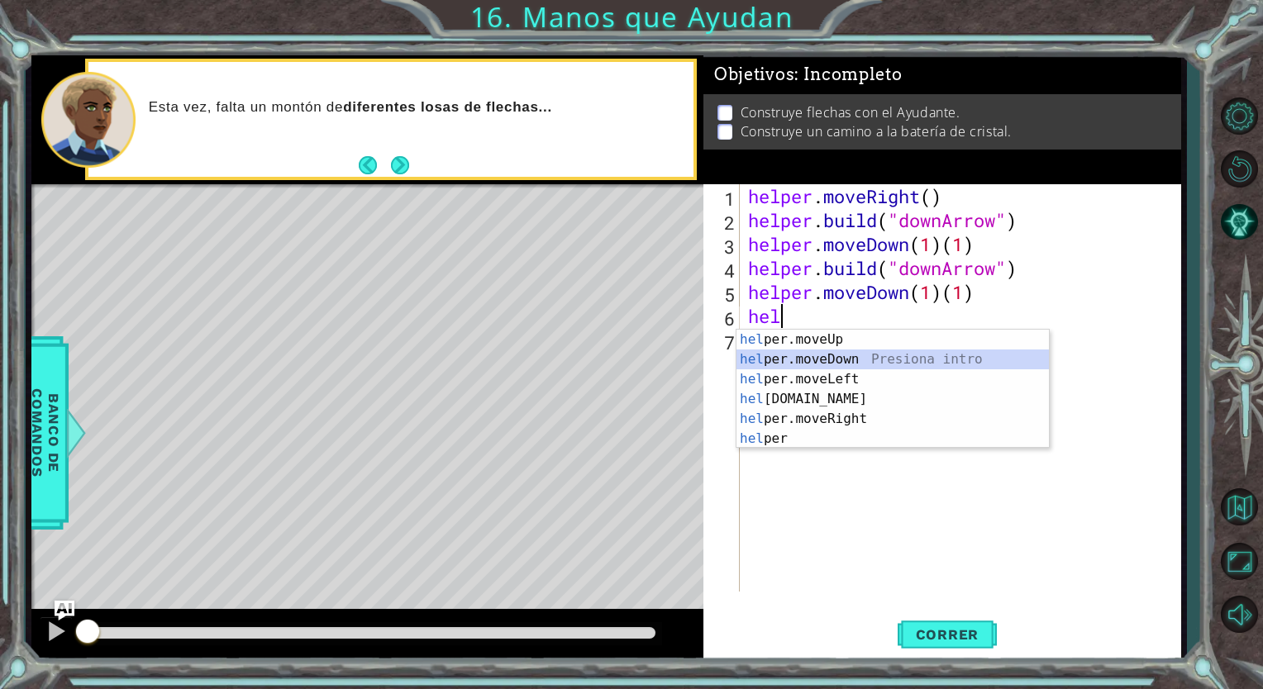
click at [846, 357] on div "hel per.moveUp Presiona intro hel per.moveDown Presiona intro hel per.moveLeft …" at bounding box center [892, 409] width 312 height 159
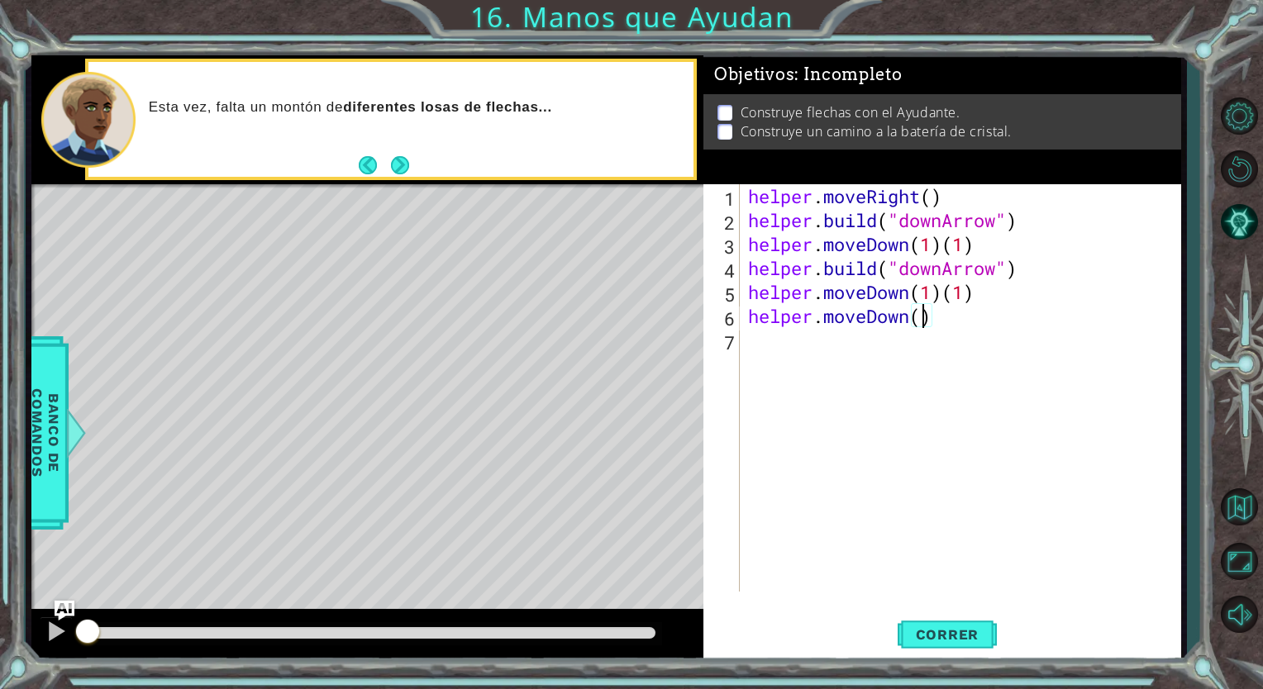
click at [1011, 298] on div "helper . moveRight ( ) helper . build ( "downArrow" ) helper . moveDown ( 1 ) (…" at bounding box center [965, 411] width 440 height 455
click at [939, 324] on div "helper . moveRight ( ) helper . build ( "downArrow" ) helper . moveDown ( 1 ) (…" at bounding box center [965, 411] width 440 height 455
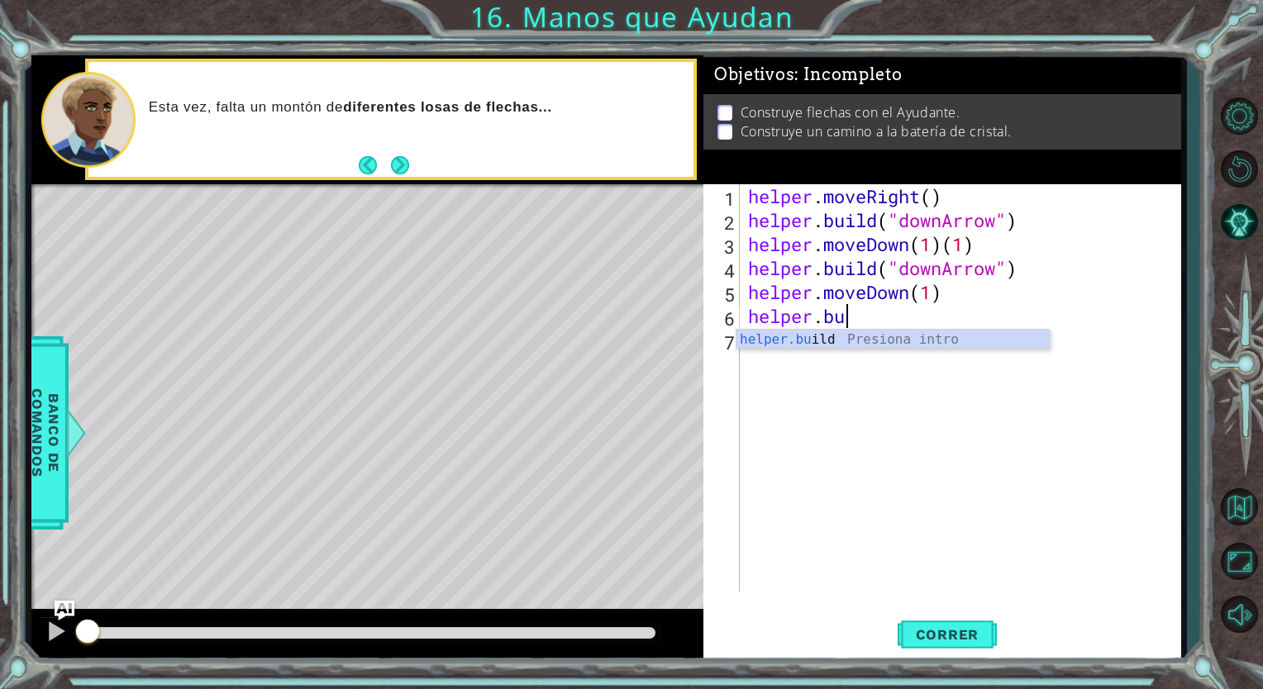
scroll to position [0, 3]
click at [930, 332] on div "helper.bu ild Presiona intro" at bounding box center [892, 359] width 312 height 59
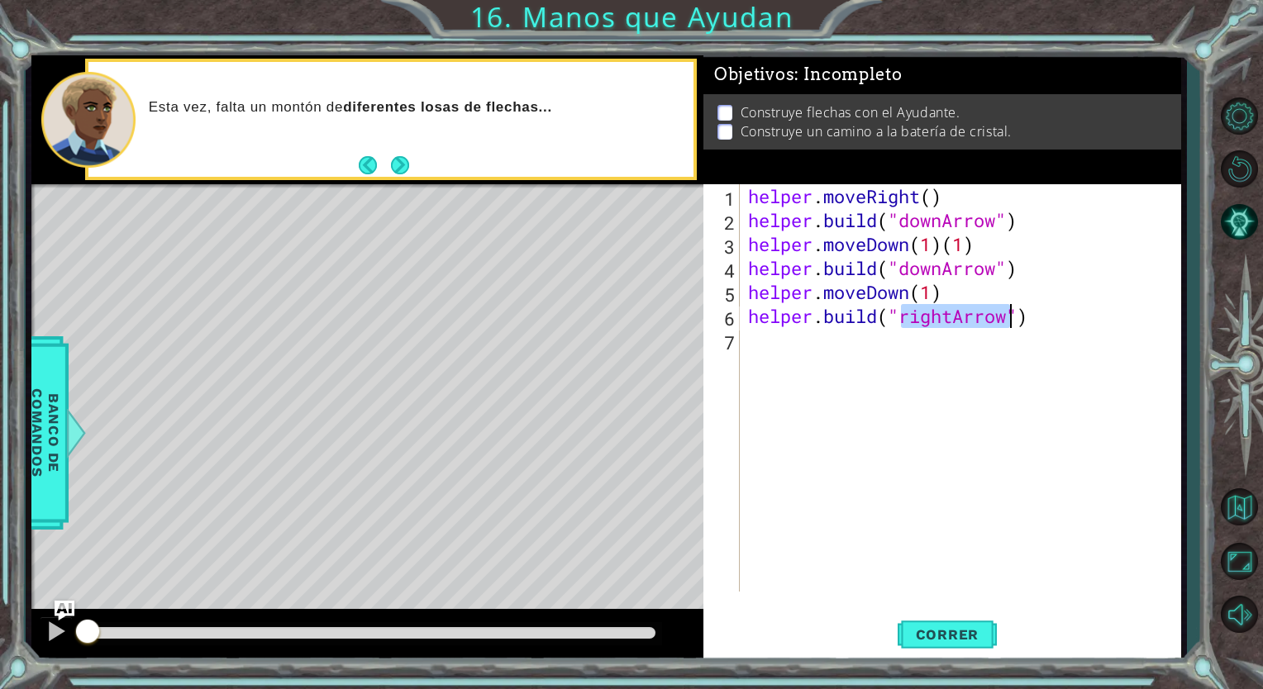
click at [943, 316] on div "helper . moveRight ( ) helper . build ( "downArrow" ) helper . moveDown ( 1 ) (…" at bounding box center [960, 387] width 431 height 407
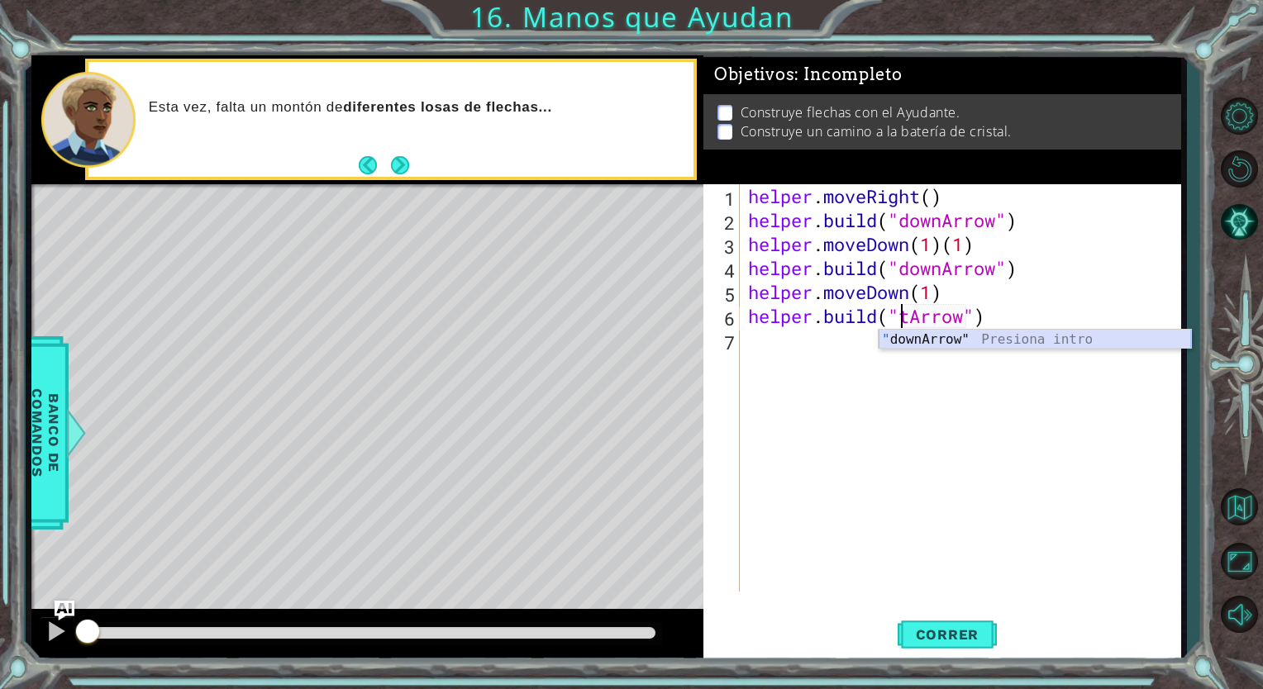
click at [930, 340] on div "" downArrow" Presiona intro" at bounding box center [1034, 359] width 312 height 59
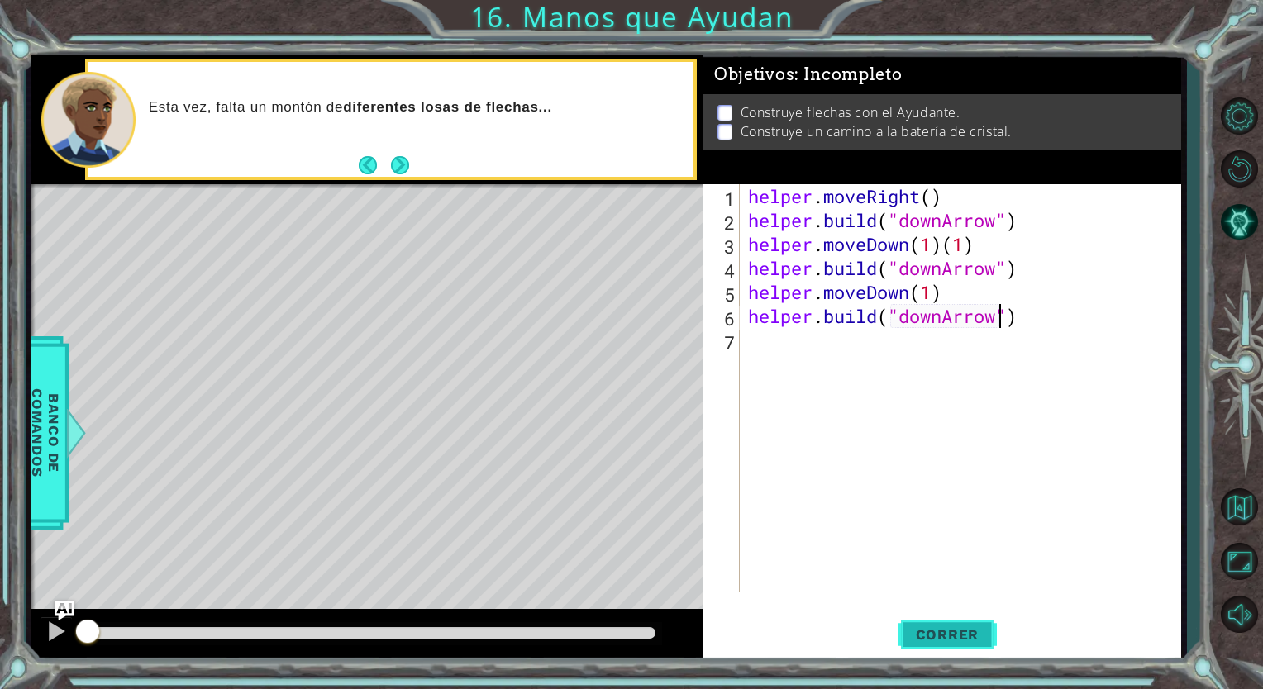
click at [916, 635] on span "Correr" at bounding box center [947, 634] width 97 height 17
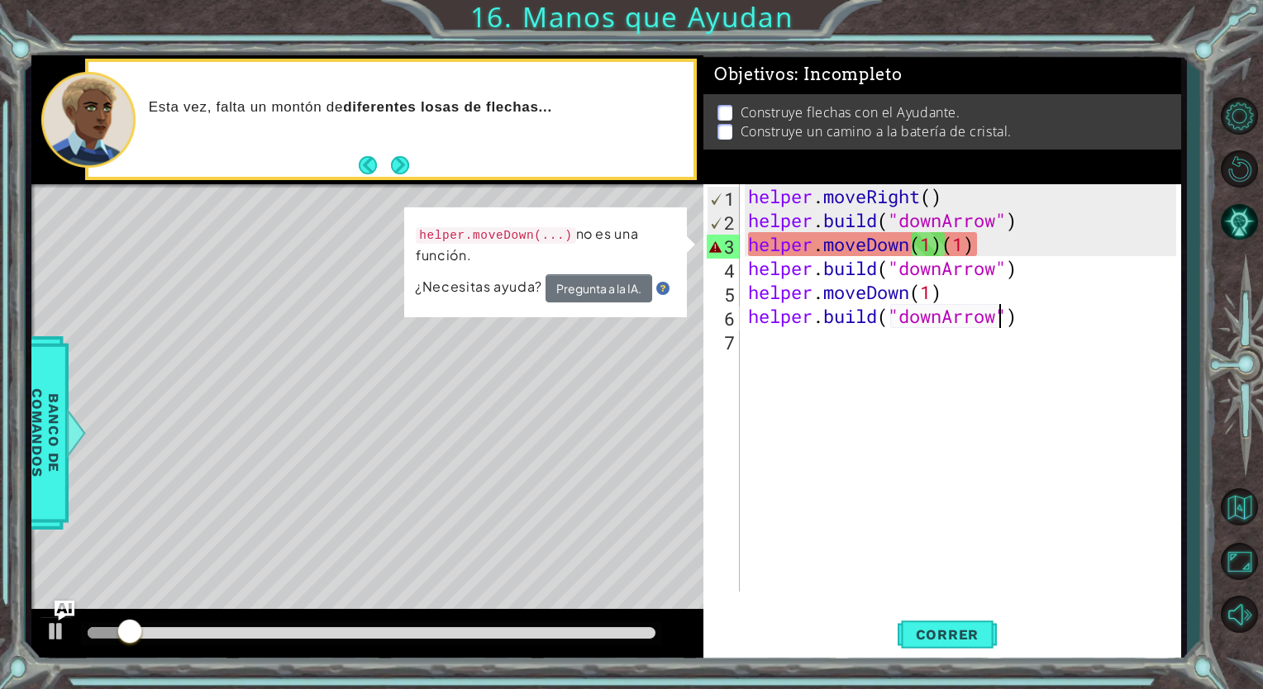
click at [1007, 250] on div "helper . moveRight ( ) helper . build ( "downArrow" ) helper . moveDown ( 1 ) (…" at bounding box center [965, 411] width 440 height 455
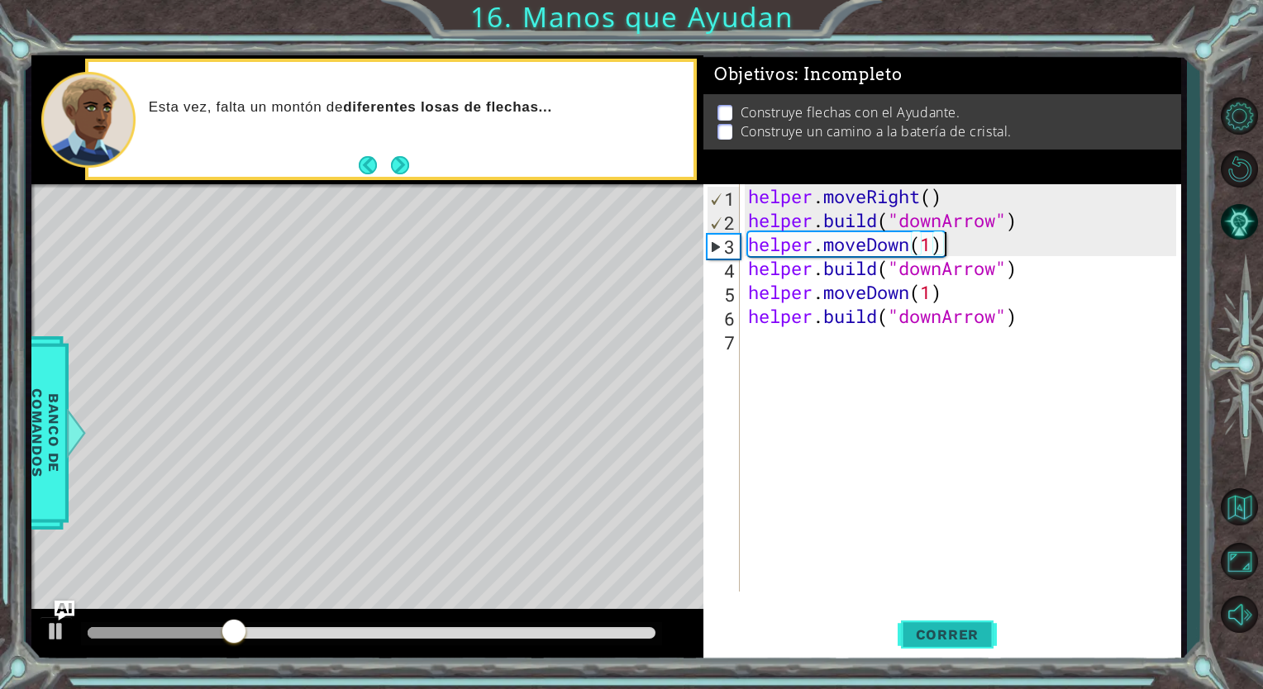
click at [942, 626] on span "Correr" at bounding box center [947, 634] width 97 height 17
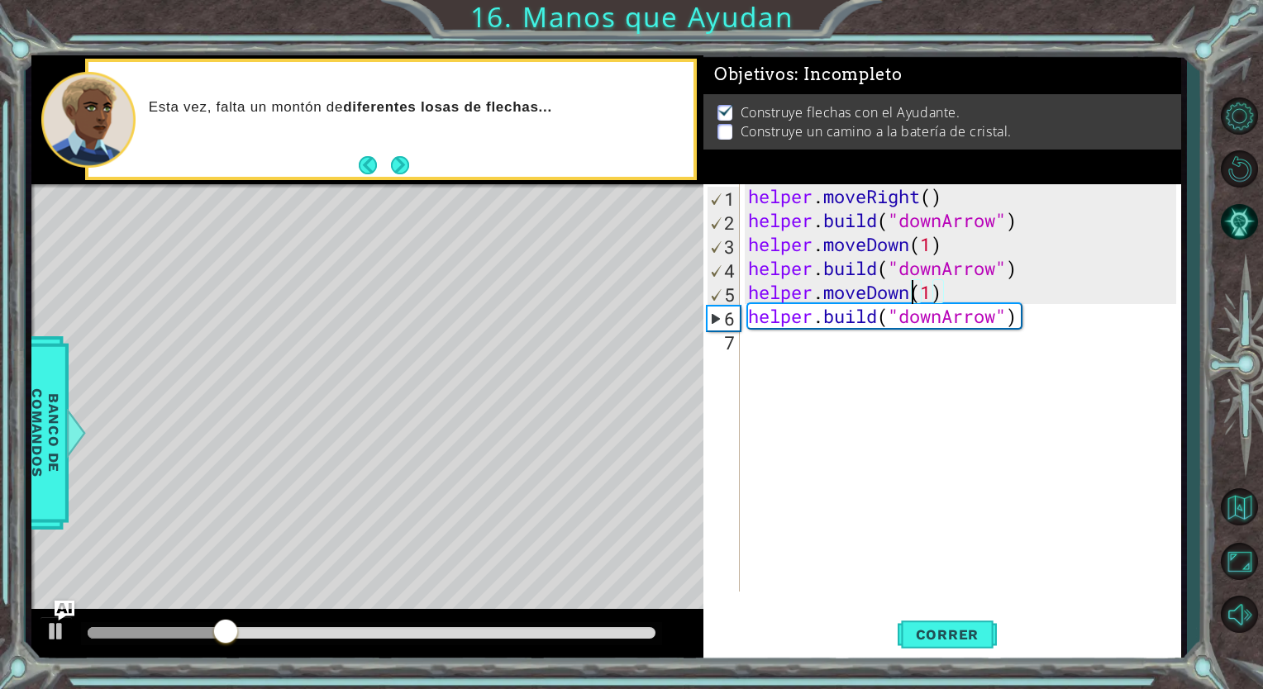
click at [908, 288] on div "helper . moveRight ( ) helper . build ( "downArrow" ) helper . moveDown ( 1 ) h…" at bounding box center [965, 411] width 440 height 455
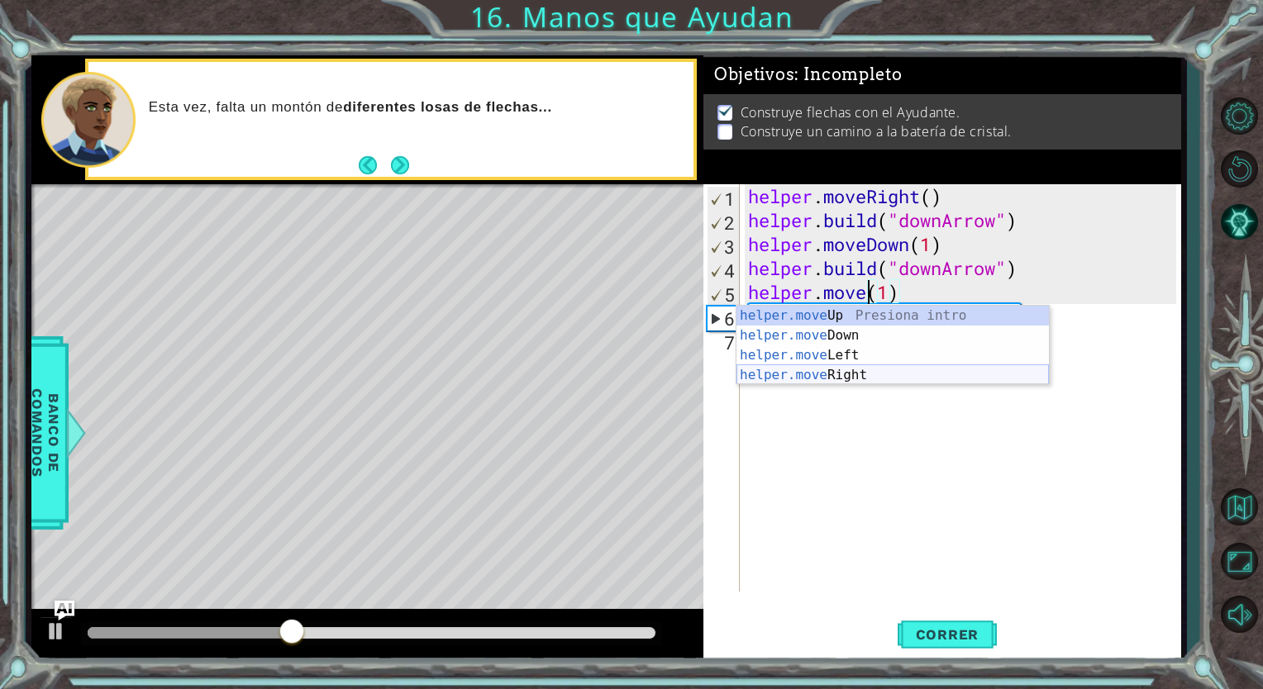
click at [861, 376] on div "helper.move Up Presiona intro helper.move Down Presiona intro helper.move Left …" at bounding box center [892, 365] width 312 height 119
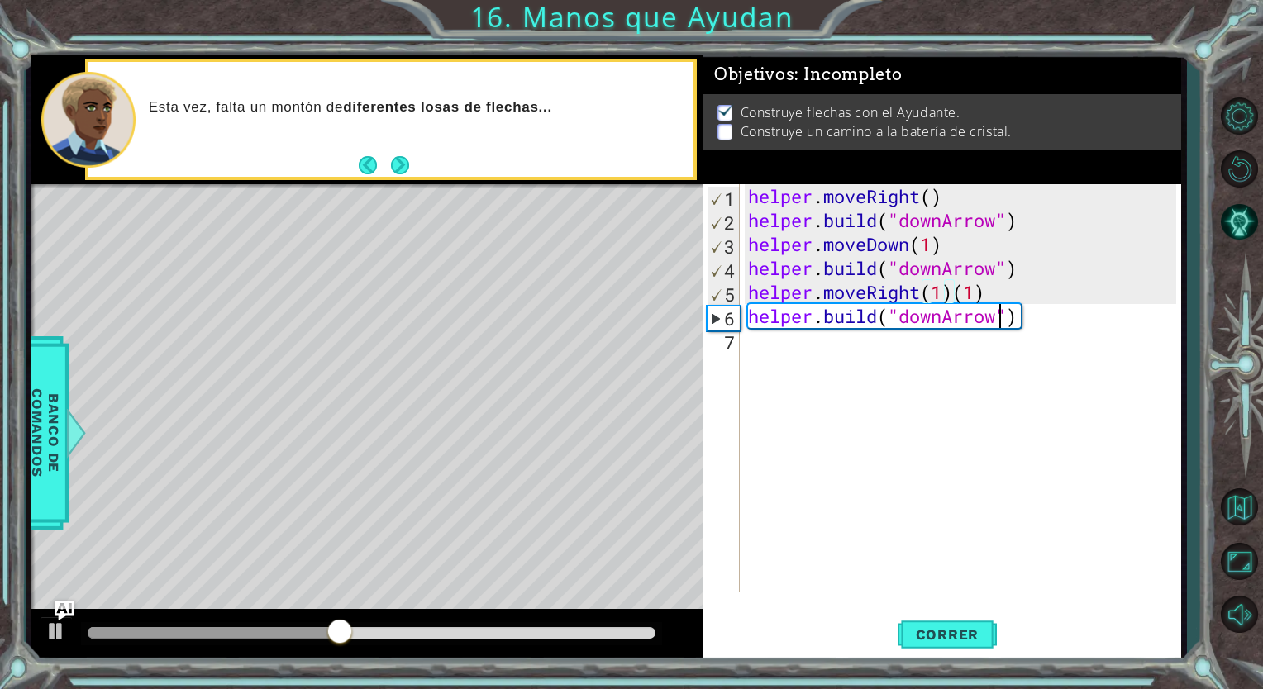
click at [997, 311] on div "helper . moveRight ( ) helper . build ( "downArrow" ) helper . moveDown ( 1 ) h…" at bounding box center [965, 411] width 440 height 455
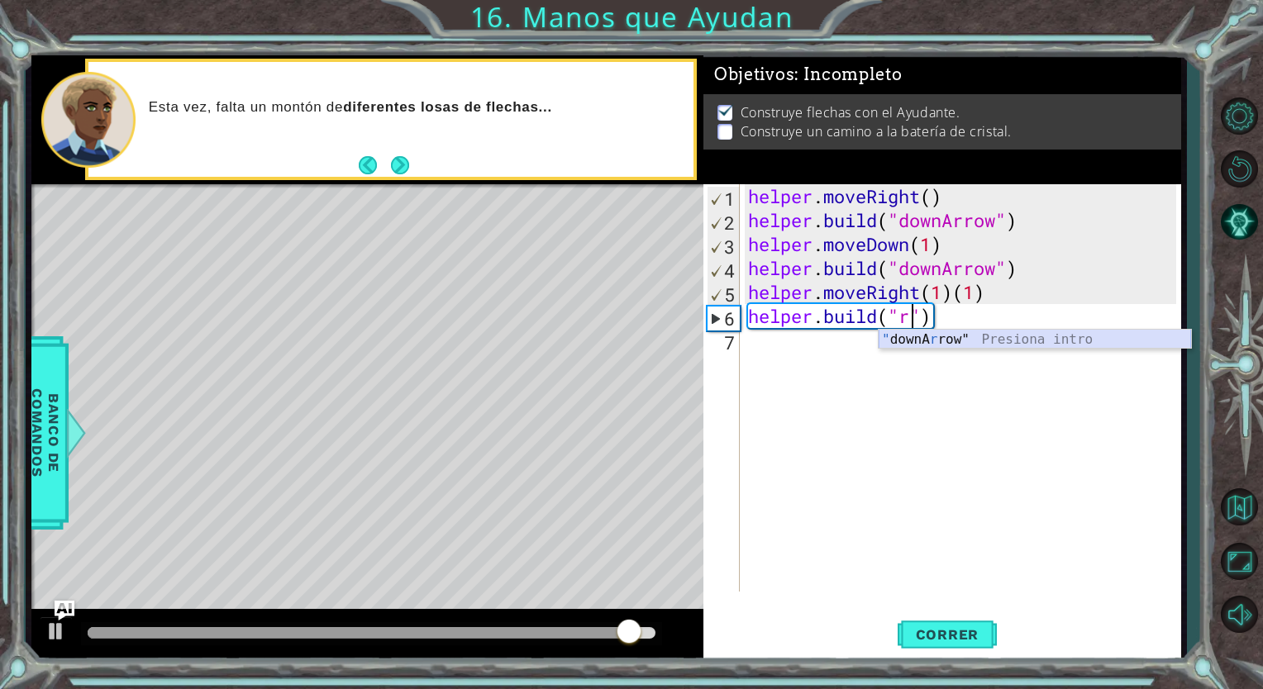
click at [944, 342] on div "" downA r row" Presiona intro" at bounding box center [1034, 359] width 312 height 59
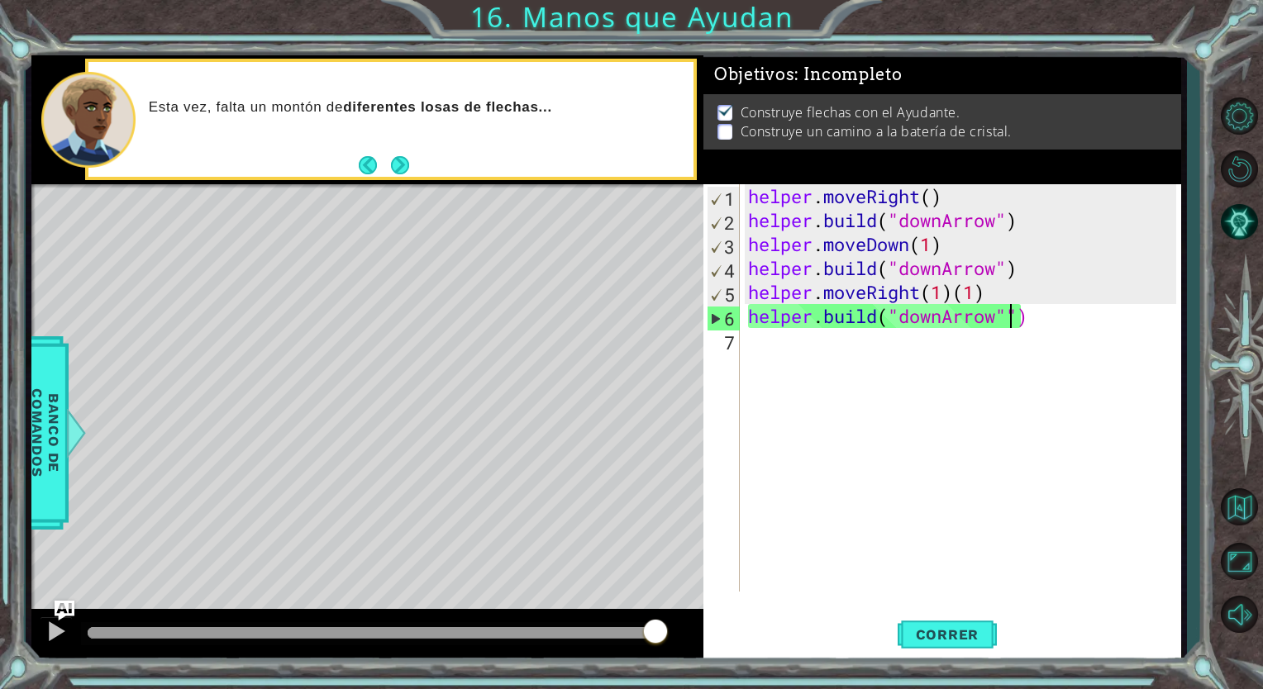
click at [942, 317] on div "helper . moveRight ( ) helper . build ( "downArrow" ) helper . moveDown ( 1 ) h…" at bounding box center [965, 411] width 440 height 455
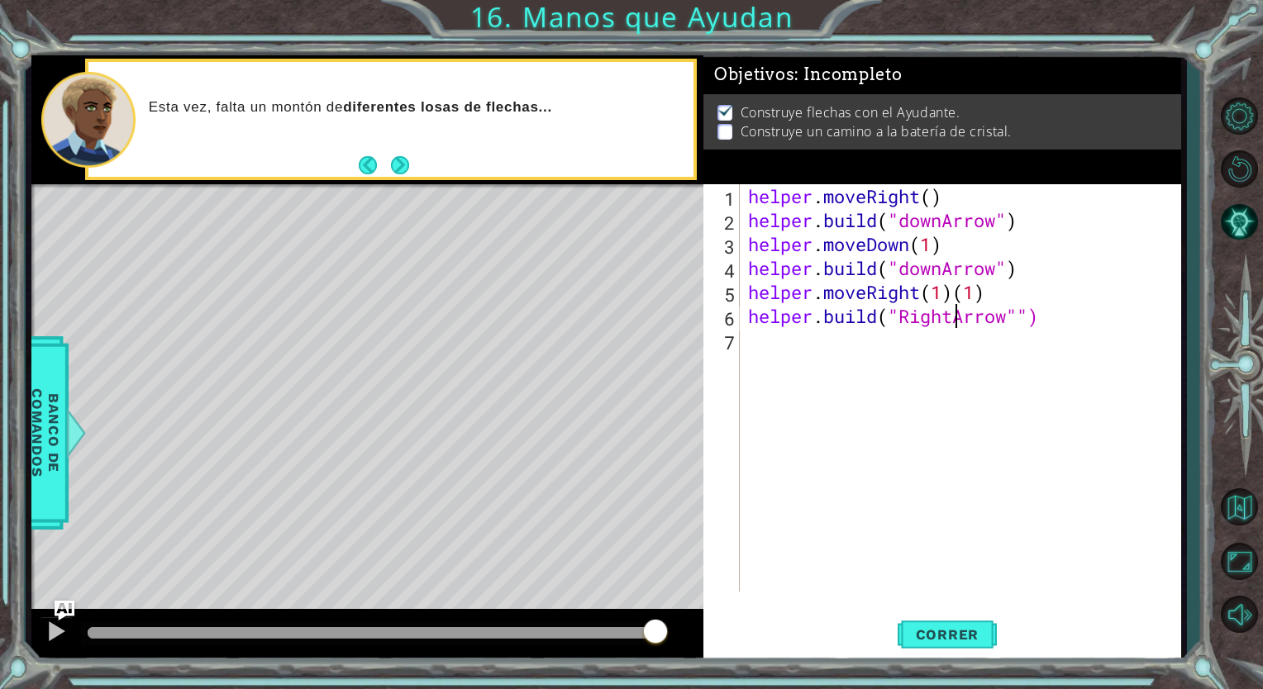
scroll to position [0, 9]
click at [939, 629] on span "Correr" at bounding box center [947, 634] width 97 height 17
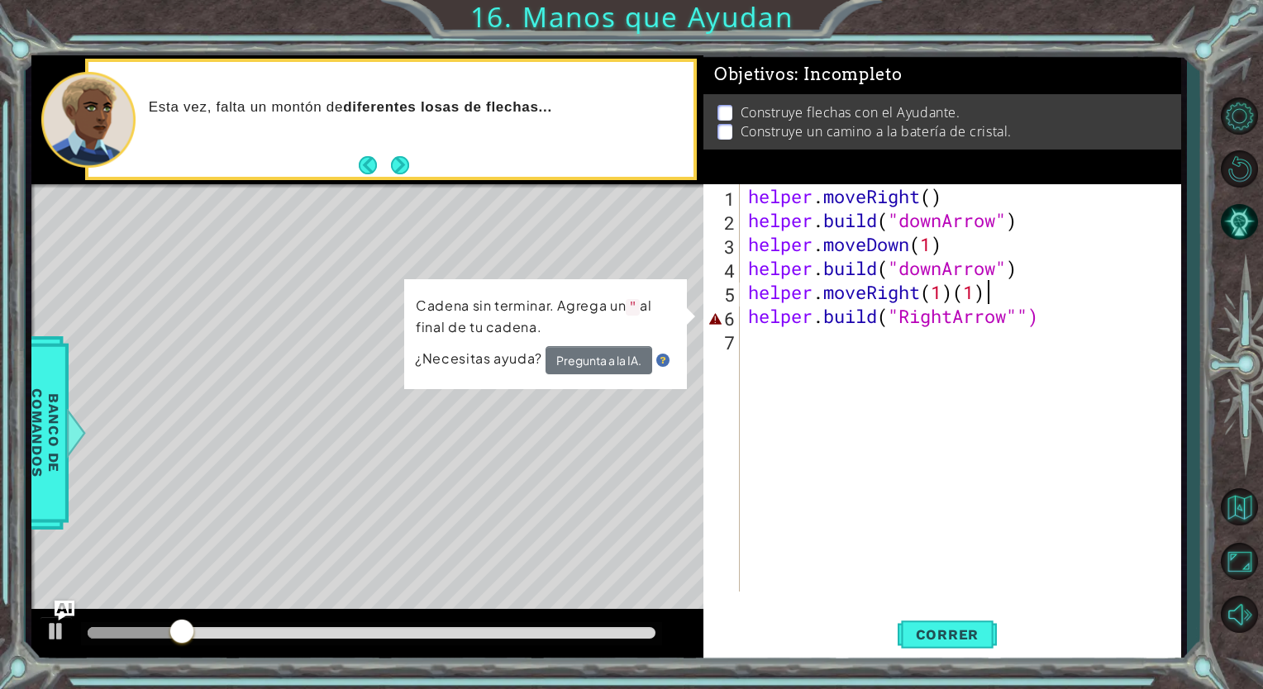
click at [1021, 302] on div "helper . moveRight ( ) helper . build ( "downArrow" ) helper . moveDown ( 1 ) h…" at bounding box center [965, 411] width 440 height 455
click at [1021, 312] on div "helper . moveRight ( ) helper . build ( "downArrow" ) helper . moveDown ( 1 ) h…" at bounding box center [965, 411] width 440 height 455
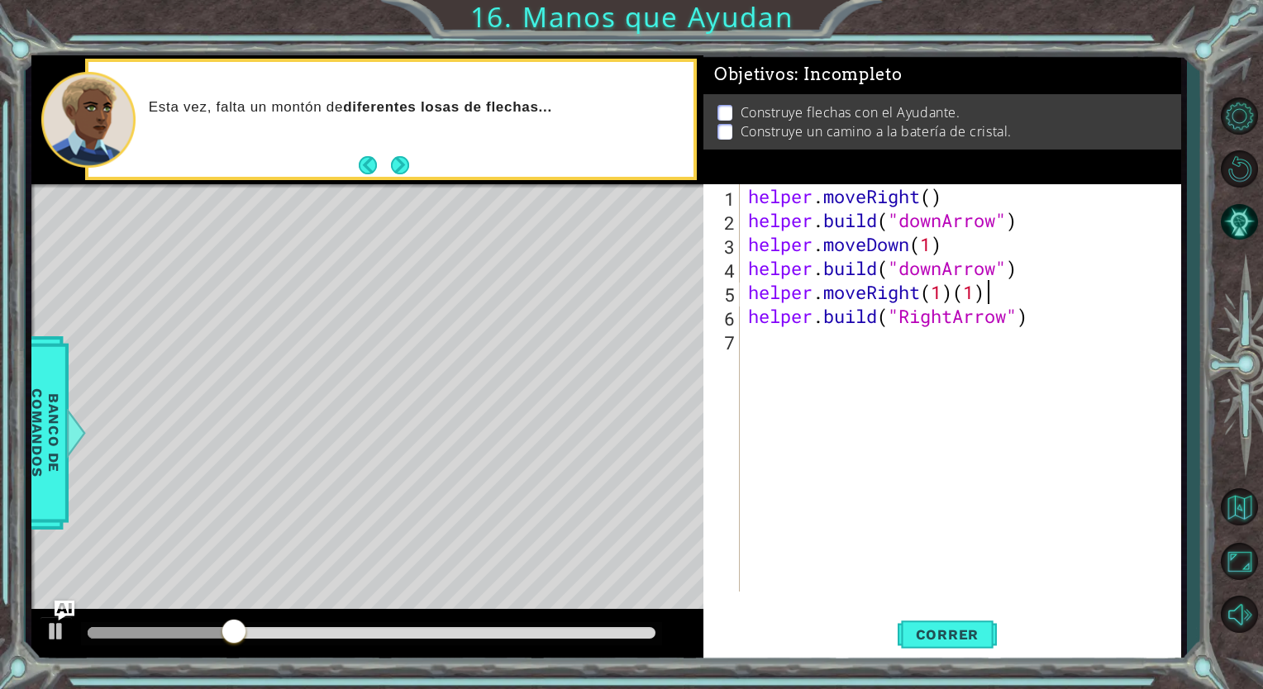
click at [992, 293] on div "helper . moveRight ( ) helper . build ( "downArrow" ) helper . moveDown ( 1 ) h…" at bounding box center [965, 411] width 440 height 455
click at [918, 633] on span "Correr" at bounding box center [947, 634] width 97 height 17
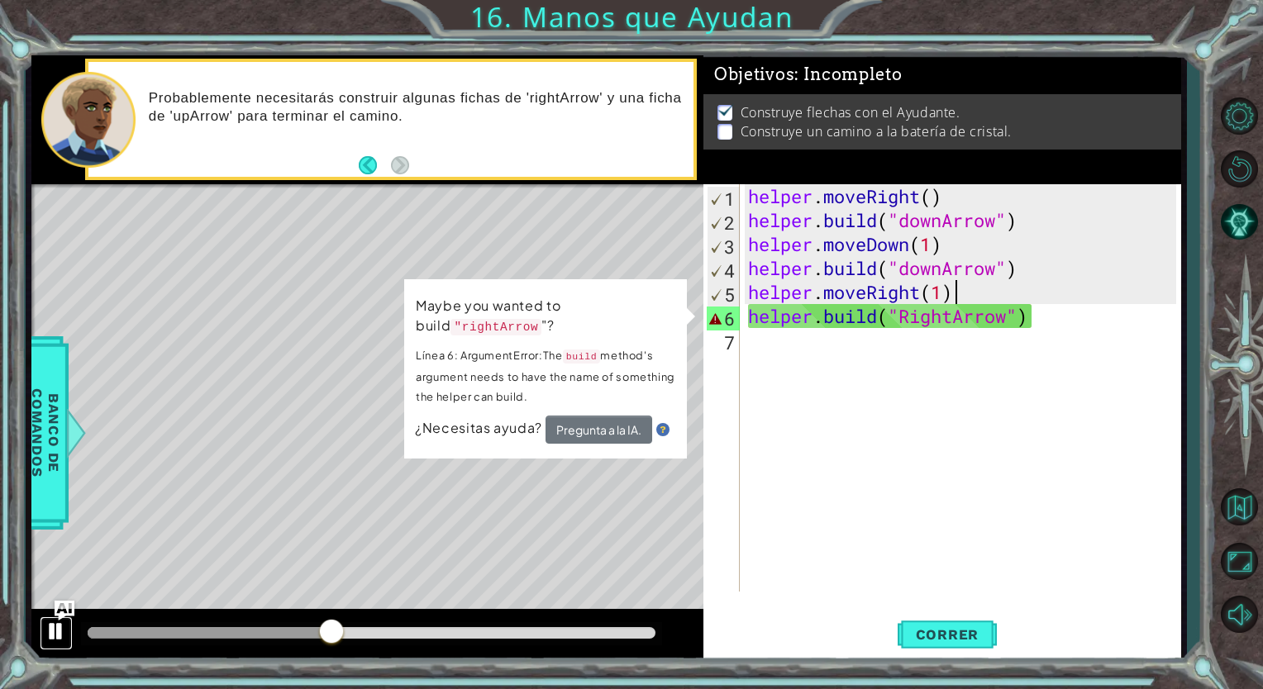
click at [52, 617] on button at bounding box center [56, 633] width 33 height 34
click at [909, 310] on div "helper . moveRight ( ) helper . build ( "downArrow" ) helper . moveDown ( 1 ) h…" at bounding box center [965, 411] width 440 height 455
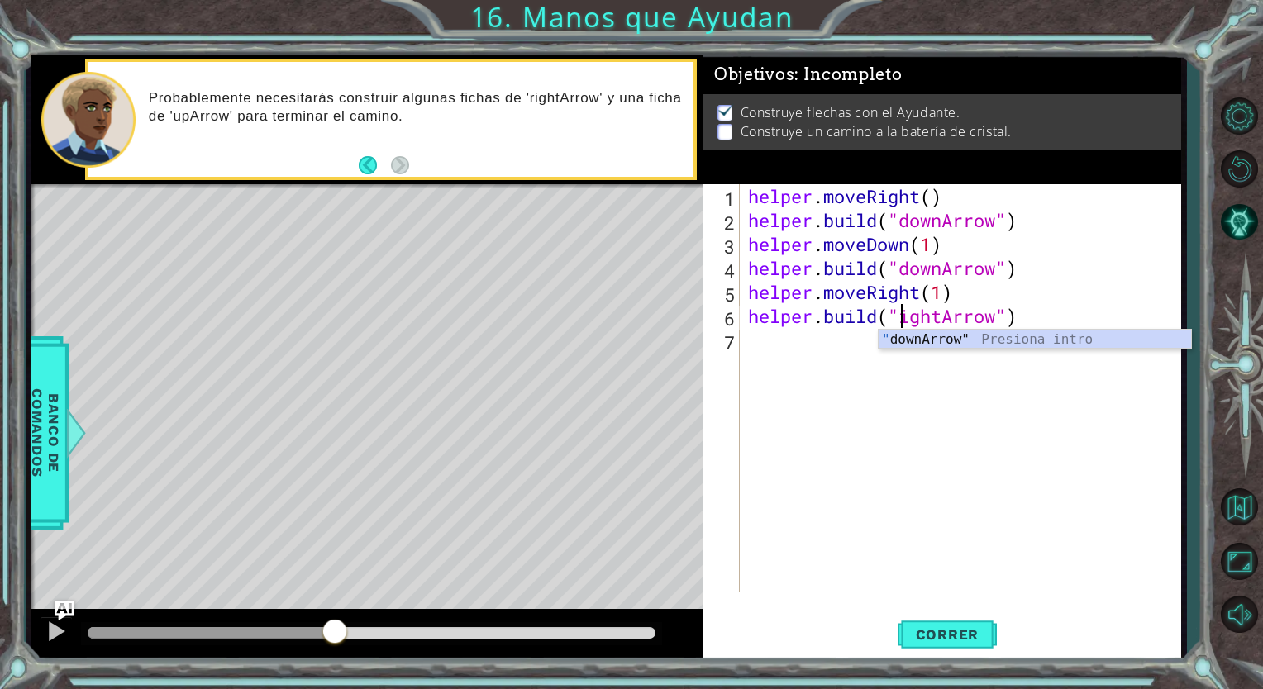
scroll to position [0, 7]
type textarea "[DOMAIN_NAME]("rightArrow")"
click at [922, 639] on span "Correr" at bounding box center [947, 634] width 97 height 17
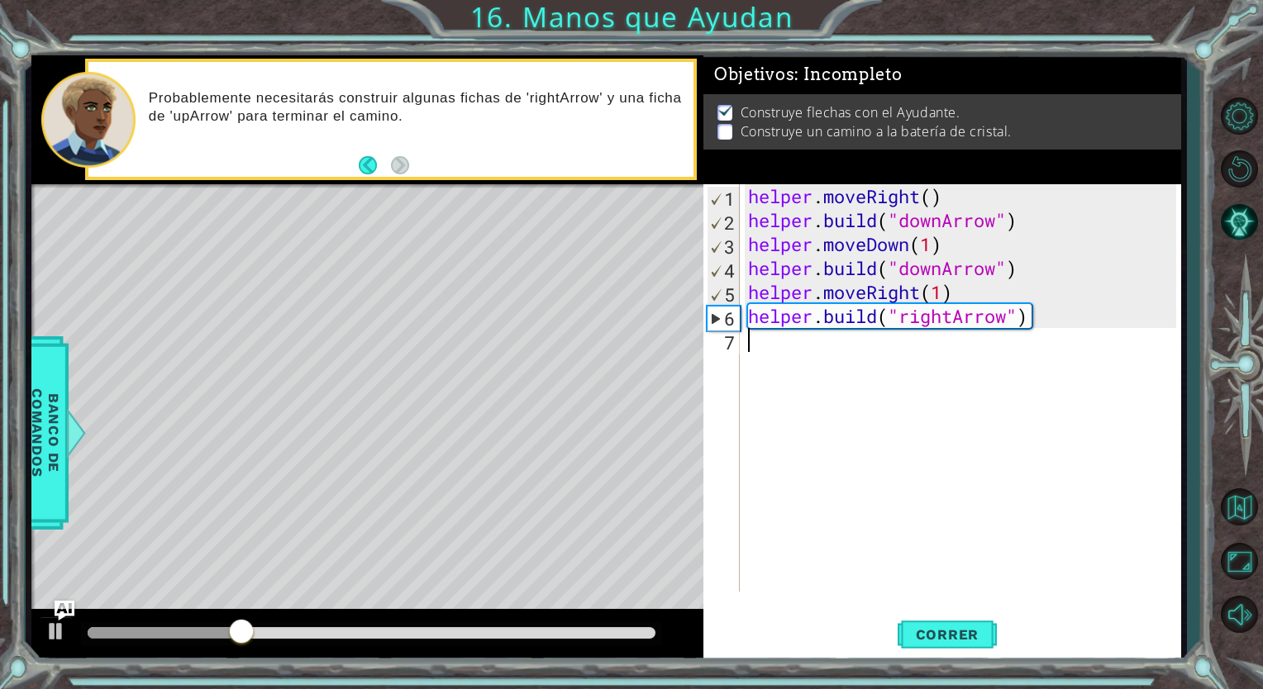
click at [853, 395] on div "helper . moveRight ( ) helper . build ( "downArrow" ) helper . moveDown ( 1 ) h…" at bounding box center [965, 411] width 440 height 455
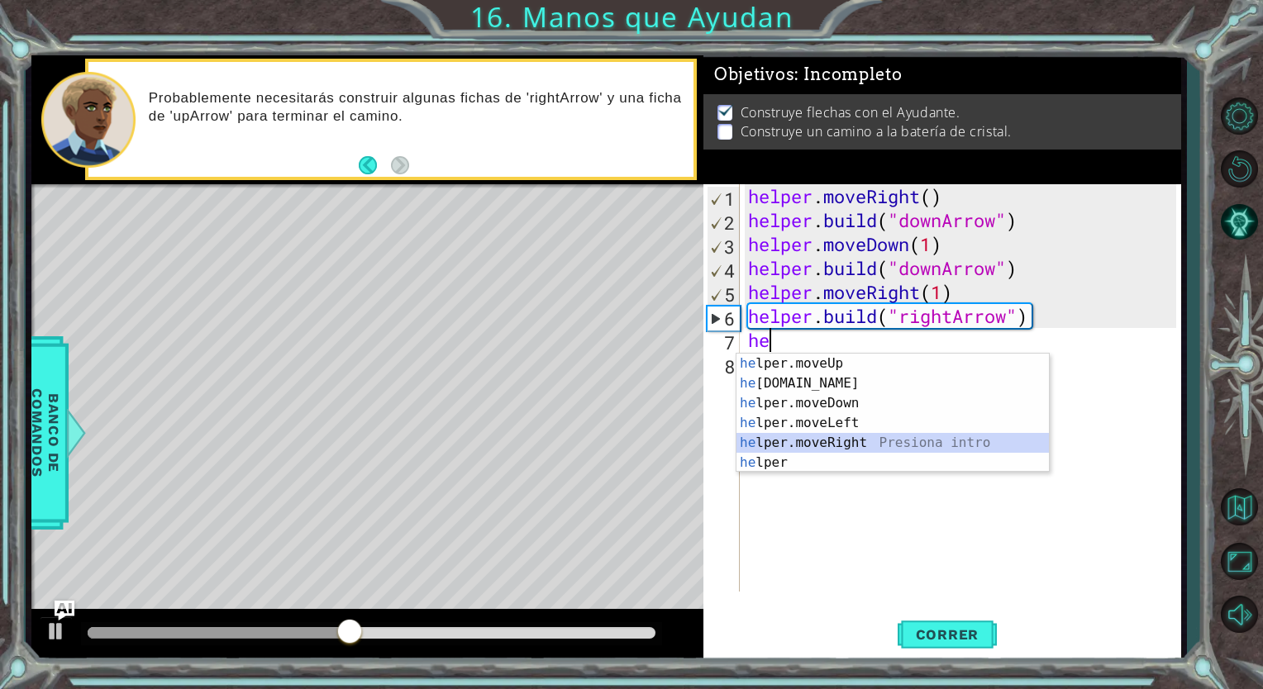
click at [832, 442] on div "he lper.moveUp Presiona intro he [DOMAIN_NAME] Presiona intro he lper.moveDown …" at bounding box center [892, 433] width 312 height 159
type textarea "helper.moveRight(1)"
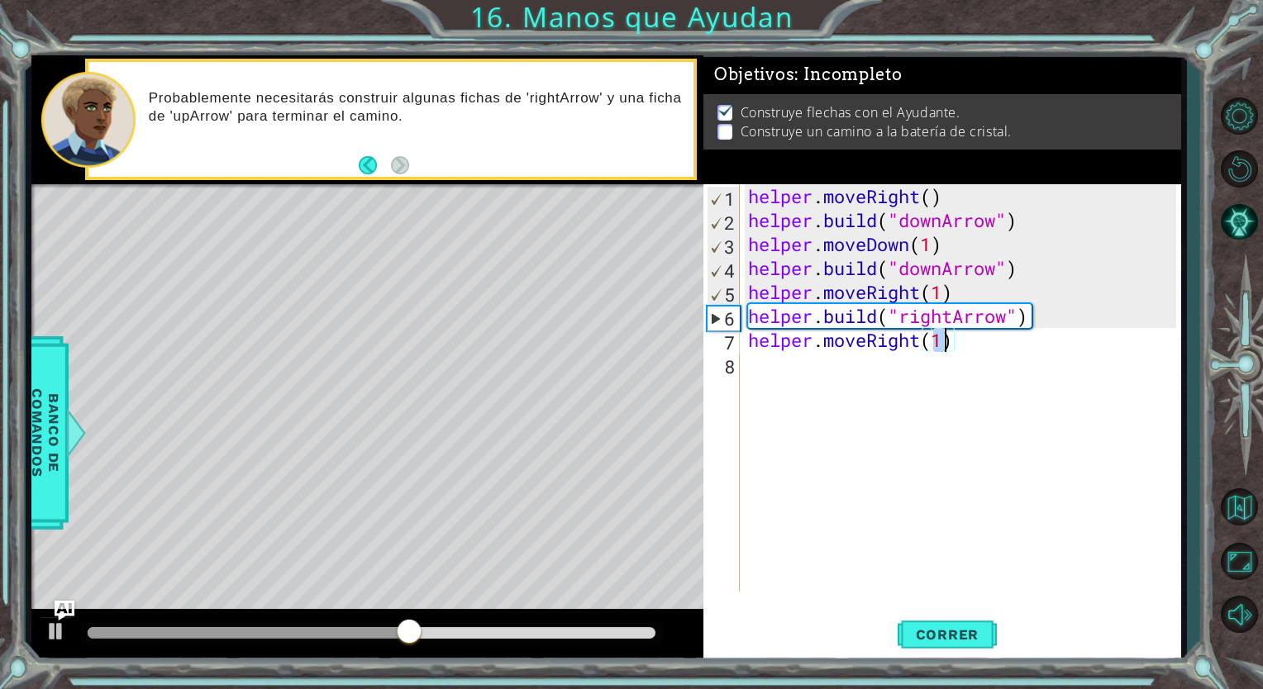
click at [793, 379] on div "helper . moveRight ( ) helper . build ( "downArrow" ) helper . moveDown ( 1 ) h…" at bounding box center [965, 411] width 440 height 455
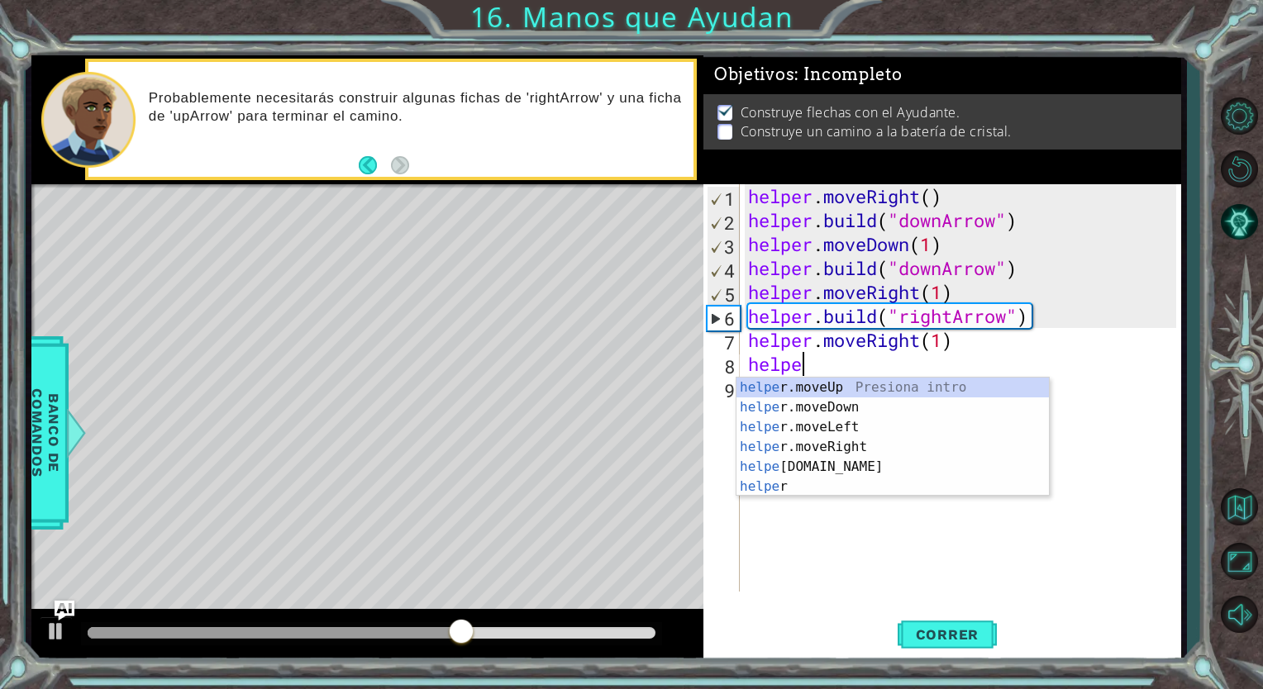
scroll to position [0, 2]
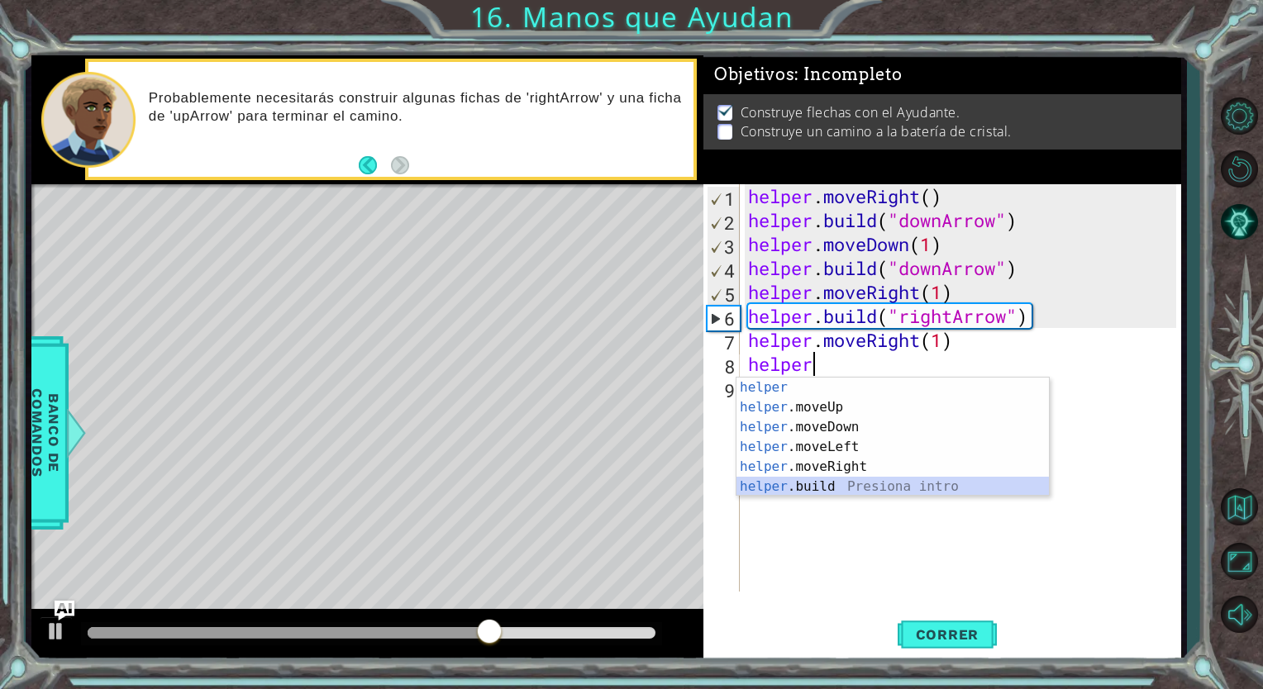
click at [814, 483] on div "helper Presiona intro helper .moveUp Presiona intro helper .moveDown Presiona i…" at bounding box center [892, 457] width 312 height 159
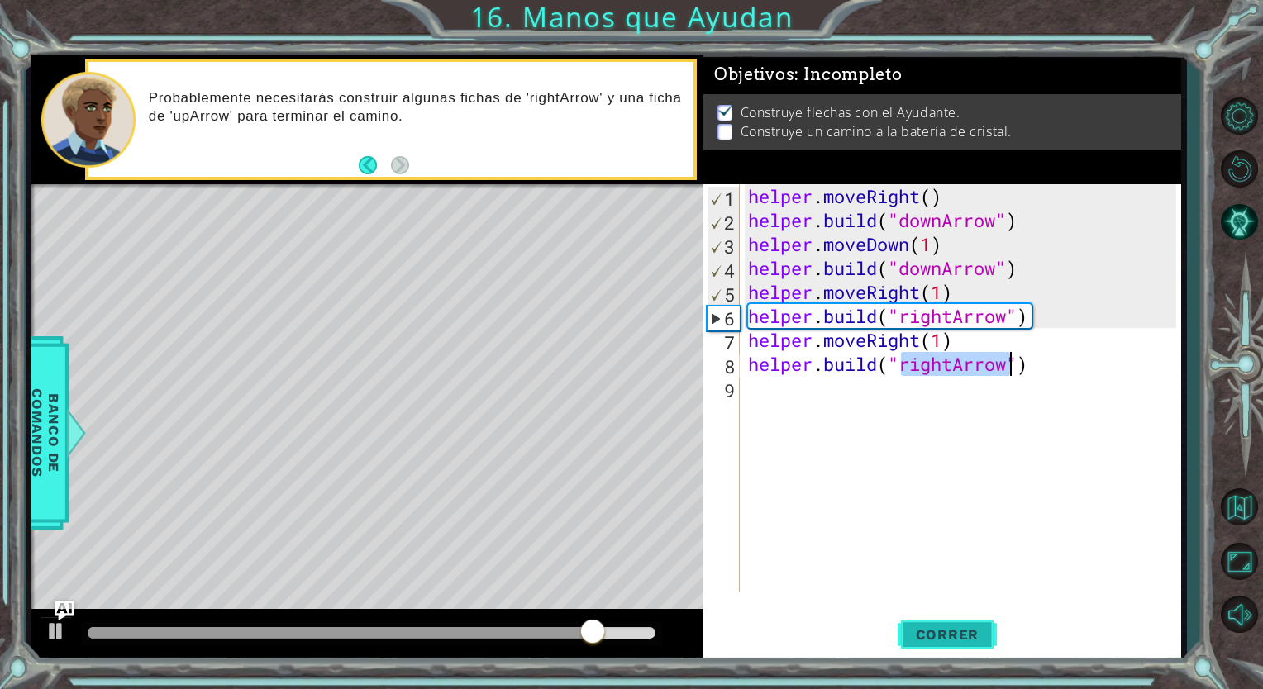
click at [926, 616] on button "Correr" at bounding box center [946, 635] width 99 height 48
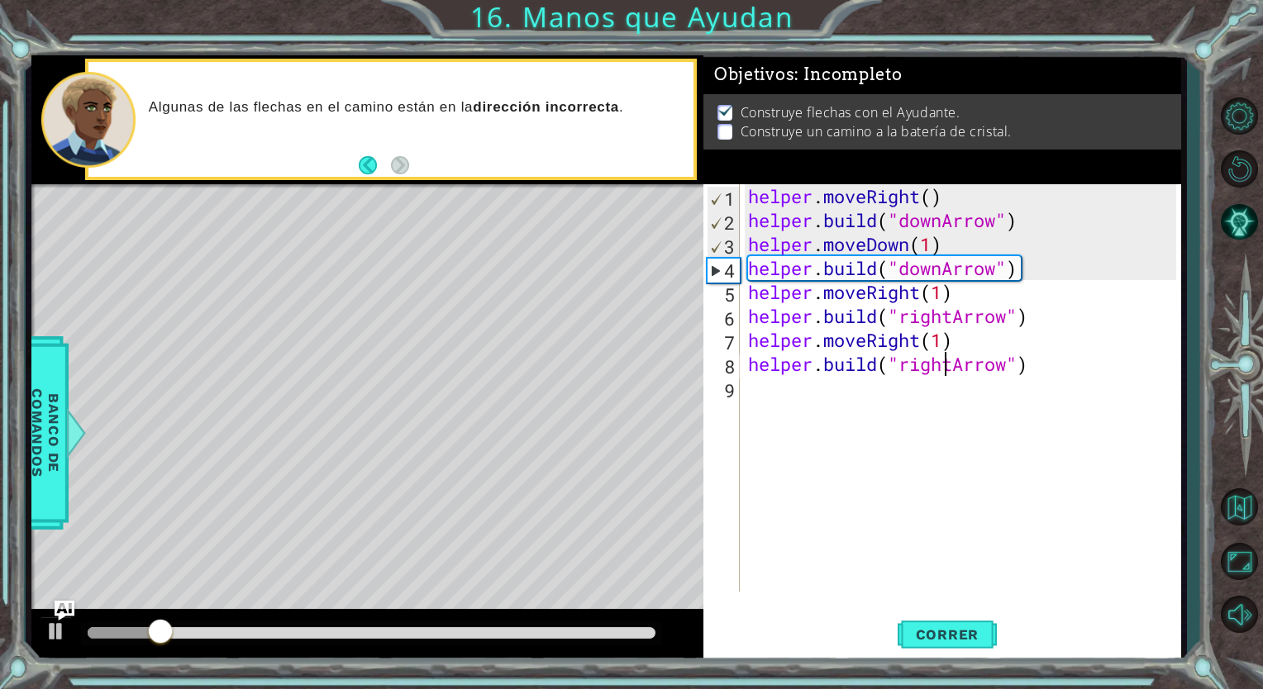
click at [949, 359] on div "helper . moveRight ( ) helper . build ( "downArrow" ) helper . moveDown ( 1 ) h…" at bounding box center [965, 411] width 440 height 455
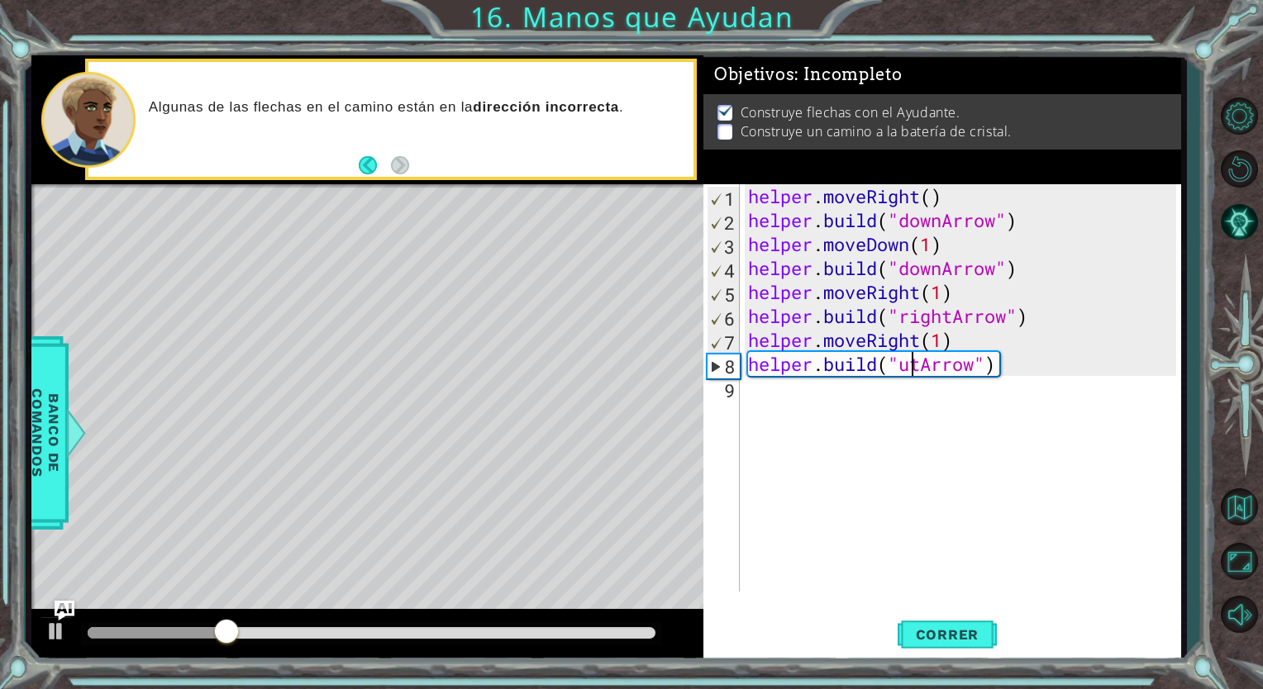
scroll to position [0, 7]
click at [930, 362] on div "helper . moveRight ( ) helper . build ( "downArrow" ) helper . moveDown ( 1 ) h…" at bounding box center [965, 411] width 440 height 455
click at [924, 622] on button "Correr" at bounding box center [946, 635] width 99 height 48
click at [56, 638] on div at bounding box center [55, 631] width 21 height 21
click at [943, 260] on div "helper . moveRight ( ) helper . build ( "downArrow" ) helper . moveDown ( 1 ) h…" at bounding box center [965, 411] width 440 height 455
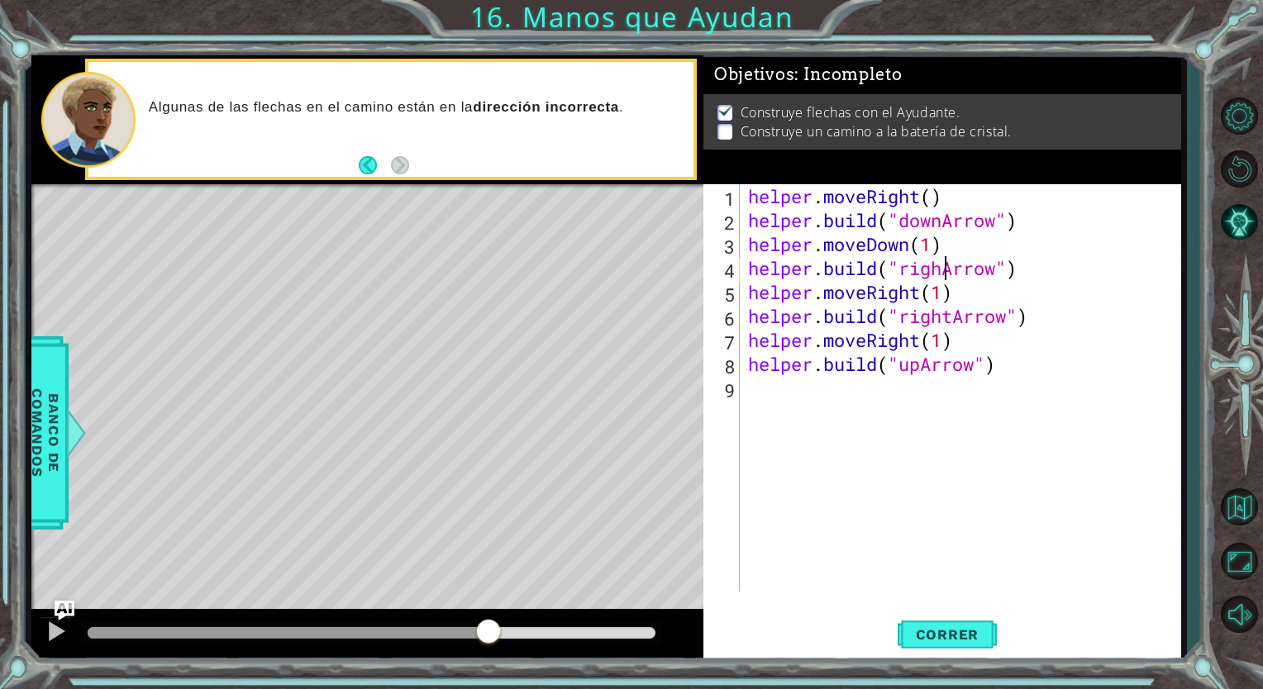
scroll to position [0, 9]
type textarea "[DOMAIN_NAME]("rightArrow")"
click at [919, 635] on span "Correr" at bounding box center [947, 634] width 97 height 17
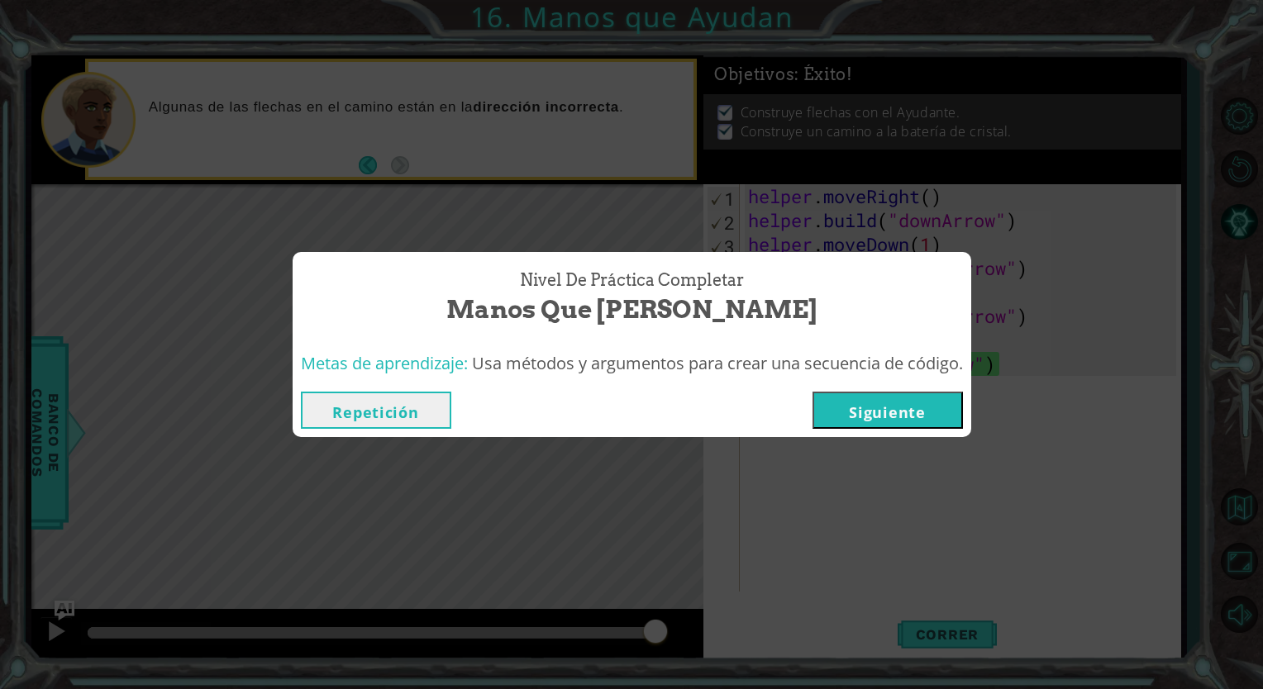
click at [897, 412] on button "Siguiente" at bounding box center [887, 410] width 150 height 37
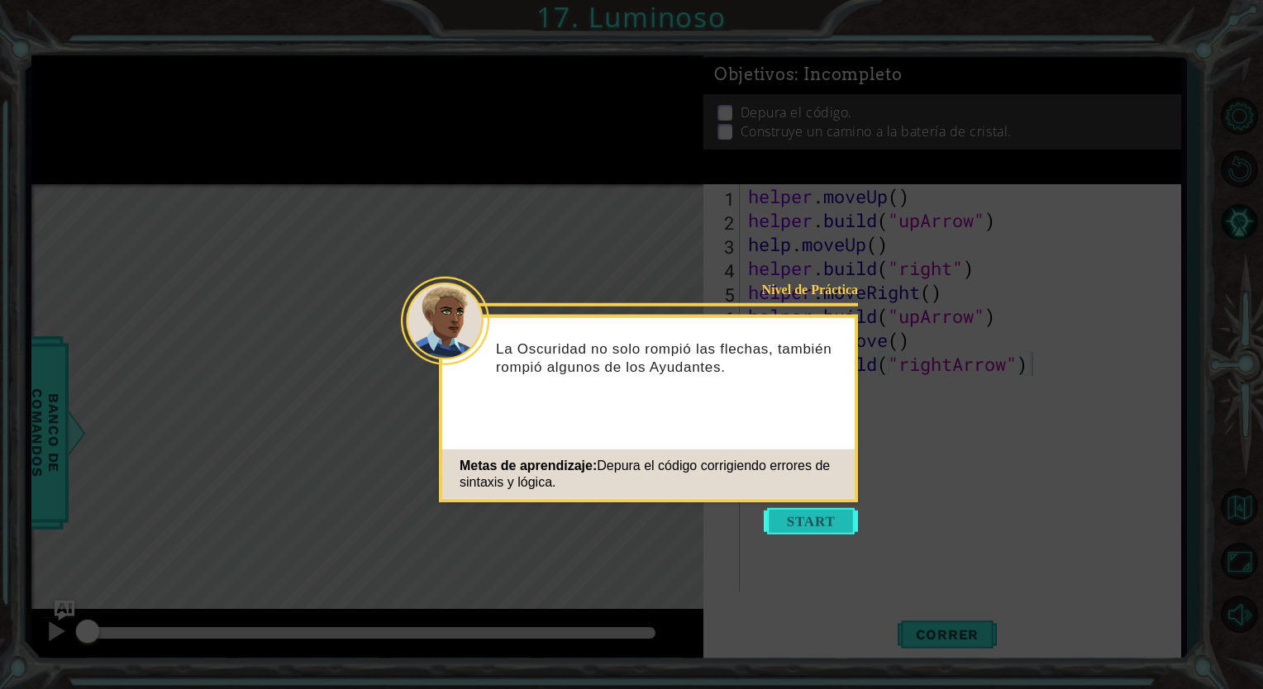
click at [820, 519] on button "Start" at bounding box center [811, 521] width 94 height 26
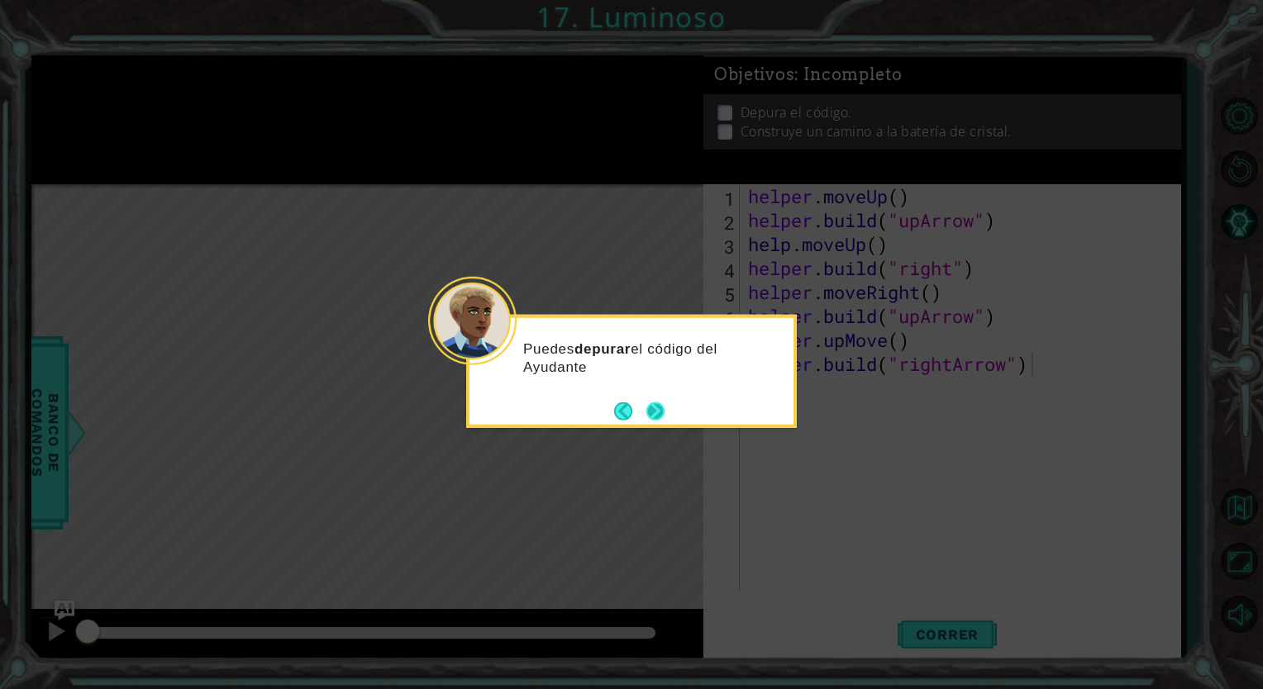
click at [654, 411] on button "Next" at bounding box center [655, 411] width 31 height 31
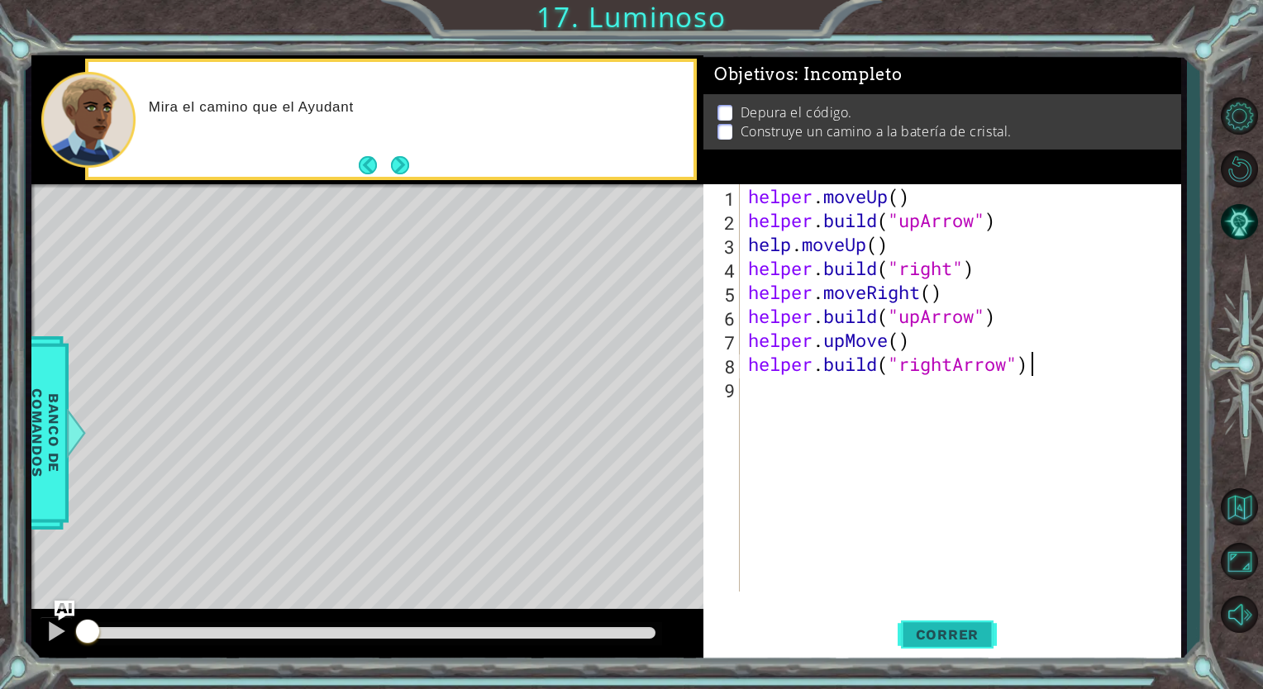
click at [914, 620] on button "Correr" at bounding box center [946, 635] width 99 height 48
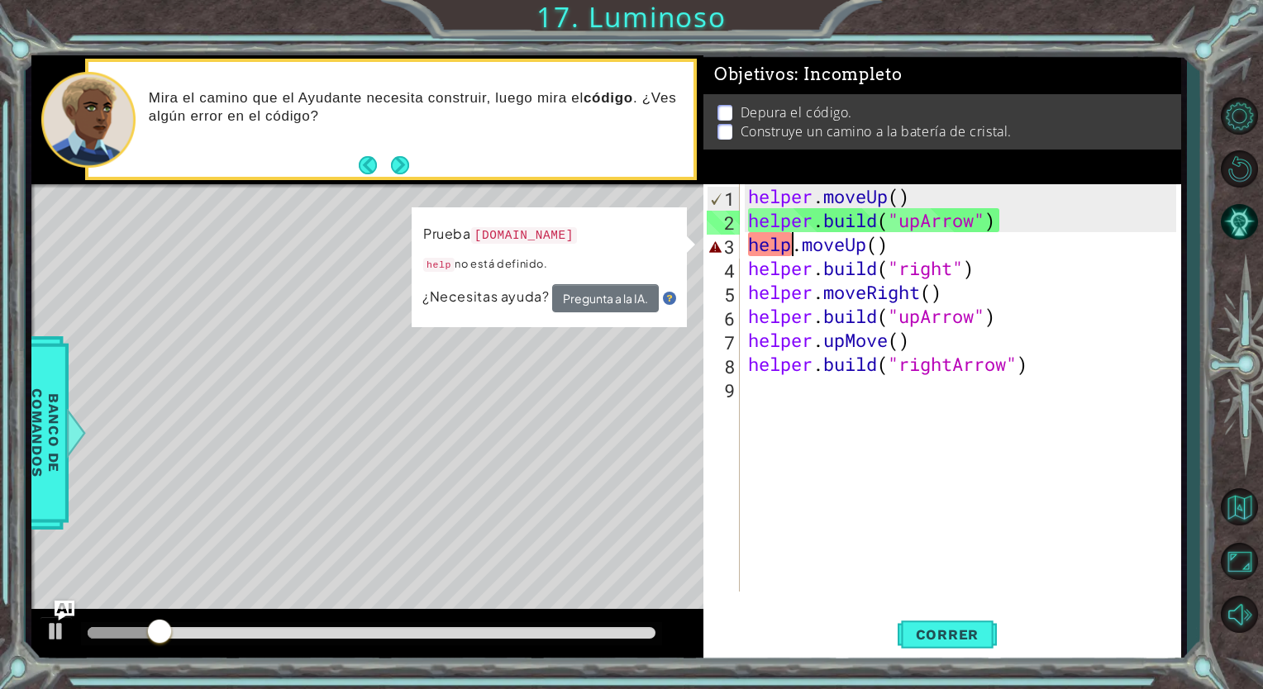
click at [790, 240] on div "helper . moveUp ( ) helper . build ( "upArrow" ) help . moveUp ( ) helper . bui…" at bounding box center [965, 411] width 440 height 455
type textarea "helper.moveUp()"
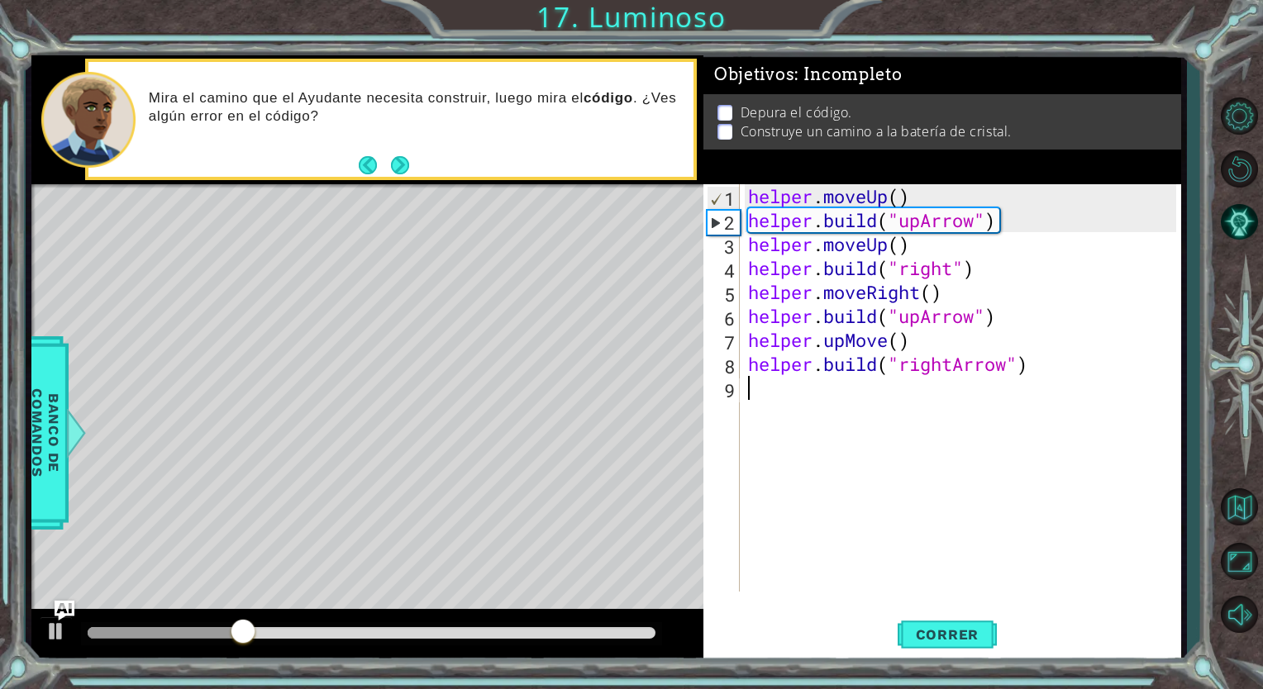
click at [886, 482] on div "helper . moveUp ( ) helper . build ( "upArrow" ) helper . moveUp ( ) helper . b…" at bounding box center [965, 411] width 440 height 455
click at [898, 243] on div "helper . moveUp ( ) helper . build ( "upArrow" ) helper . moveUp ( ) helper . b…" at bounding box center [965, 411] width 440 height 455
click at [935, 293] on div "helper . moveUp ( ) helper . build ( "upArrow" ) helper . moveUp ( 1 ) helper .…" at bounding box center [965, 411] width 440 height 455
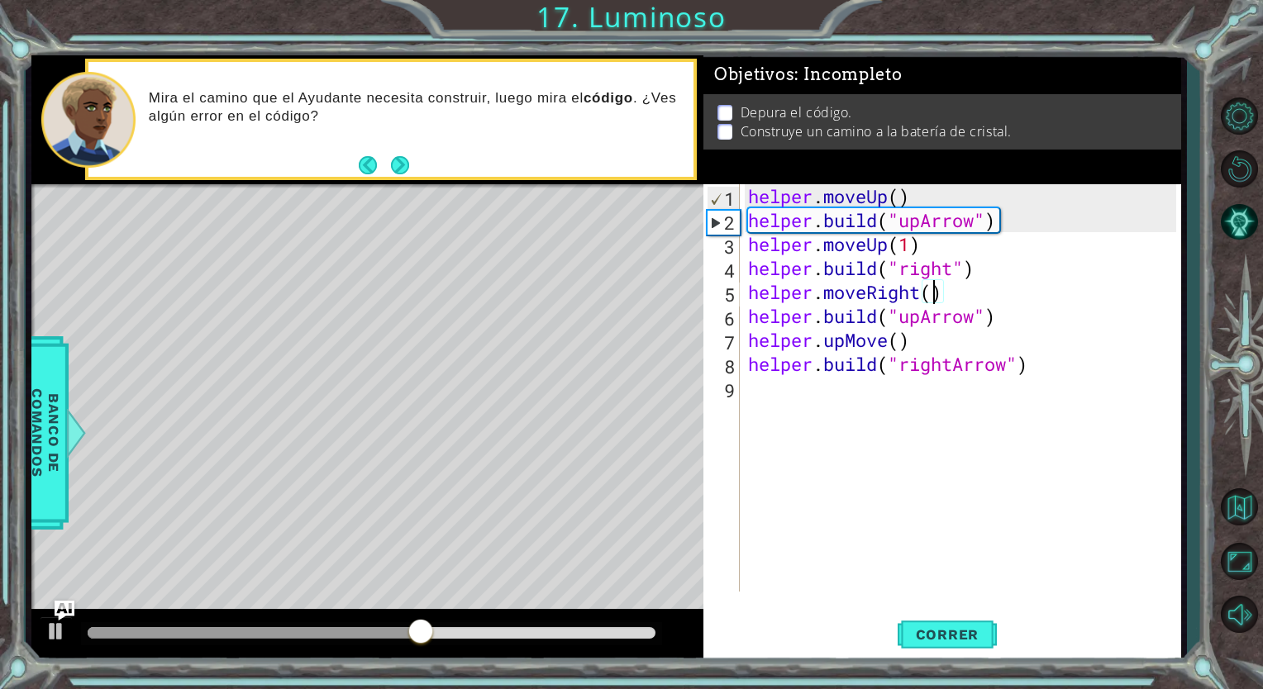
scroll to position [0, 8]
click at [919, 307] on div "helper . moveUp ( ) helper . build ( "upArrow" ) helper . moveUp ( 1 ) helper .…" at bounding box center [965, 411] width 440 height 455
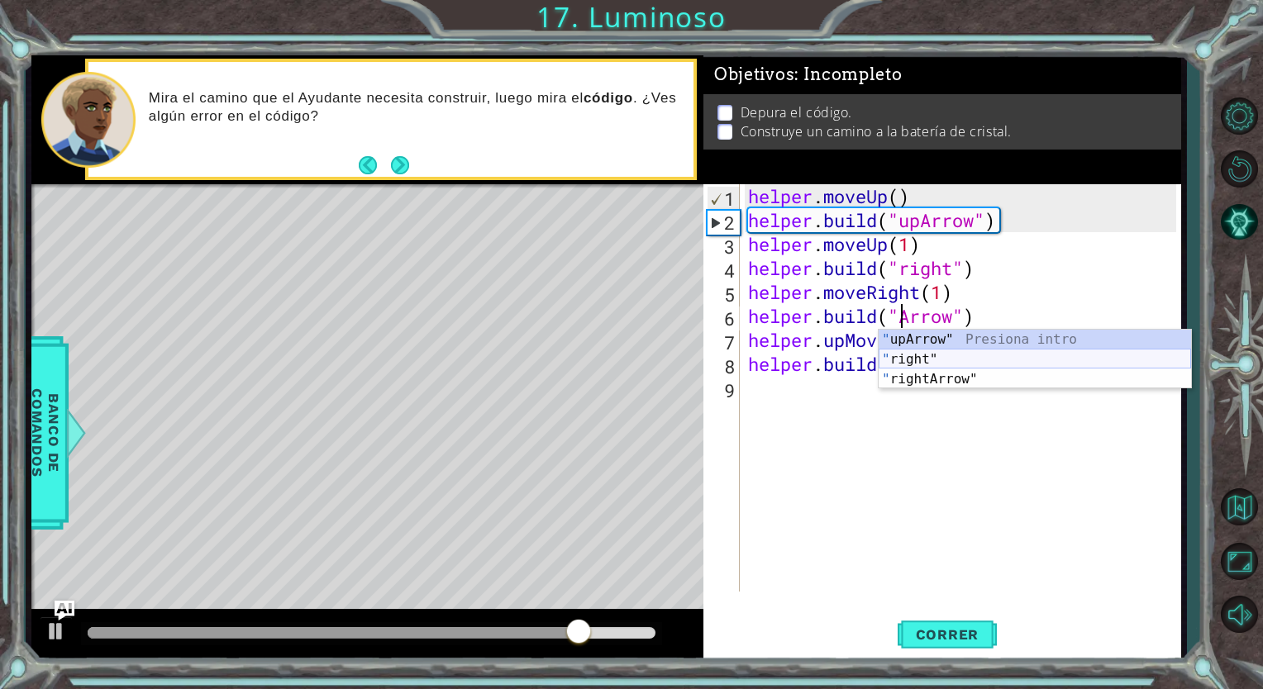
click at [916, 356] on div "" upArrow" Presiona intro " right" Presiona intro " rightArrow" Presiona intro" at bounding box center [1034, 379] width 312 height 99
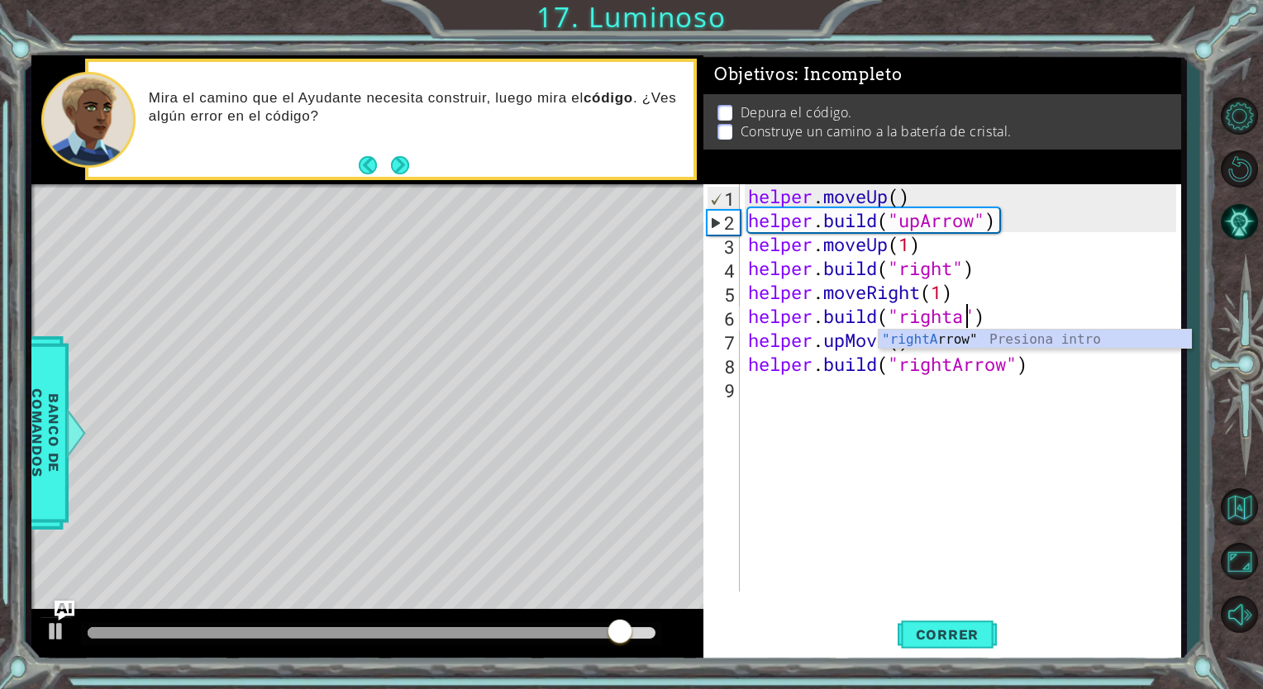
scroll to position [0, 9]
click at [930, 340] on div ""rightA rrow" Presiona intro" at bounding box center [1034, 359] width 312 height 59
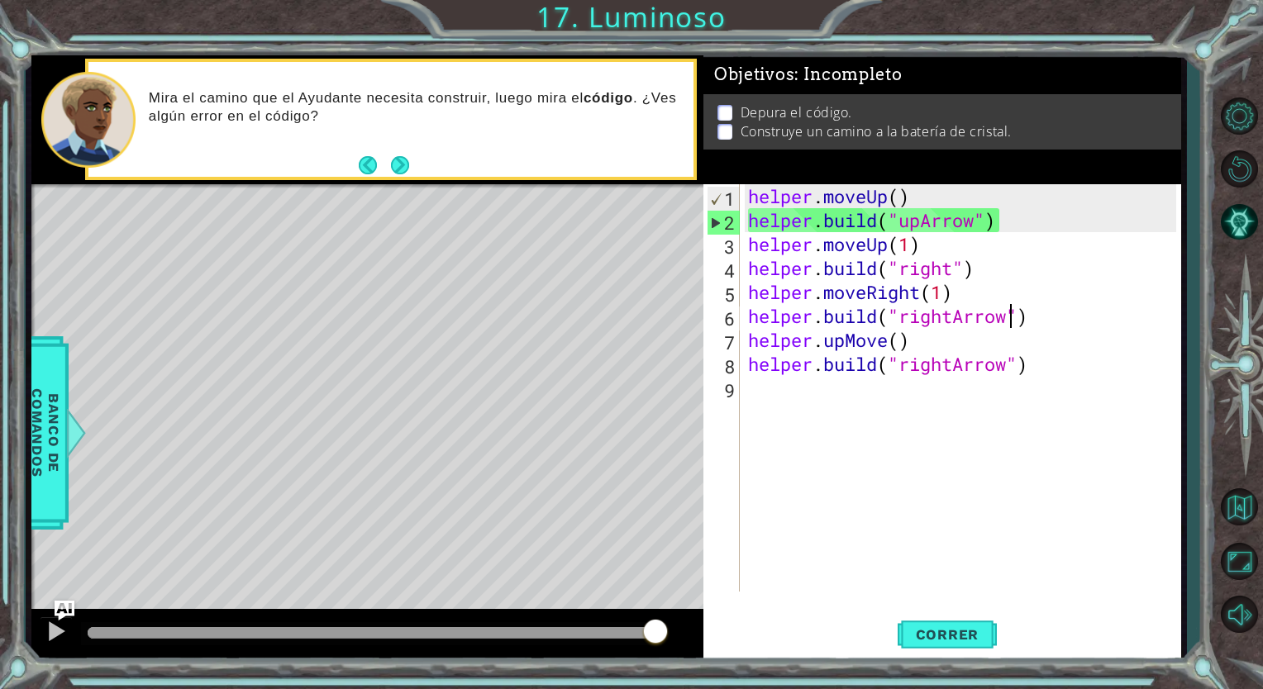
click at [905, 333] on div "helper . moveUp ( ) helper . build ( "upArrow" ) helper . moveUp ( 1 ) helper .…" at bounding box center [965, 411] width 440 height 455
click at [847, 329] on div "helper . moveUp ( ) helper . build ( "upArrow" ) helper . moveUp ( 1 ) helper .…" at bounding box center [965, 411] width 440 height 455
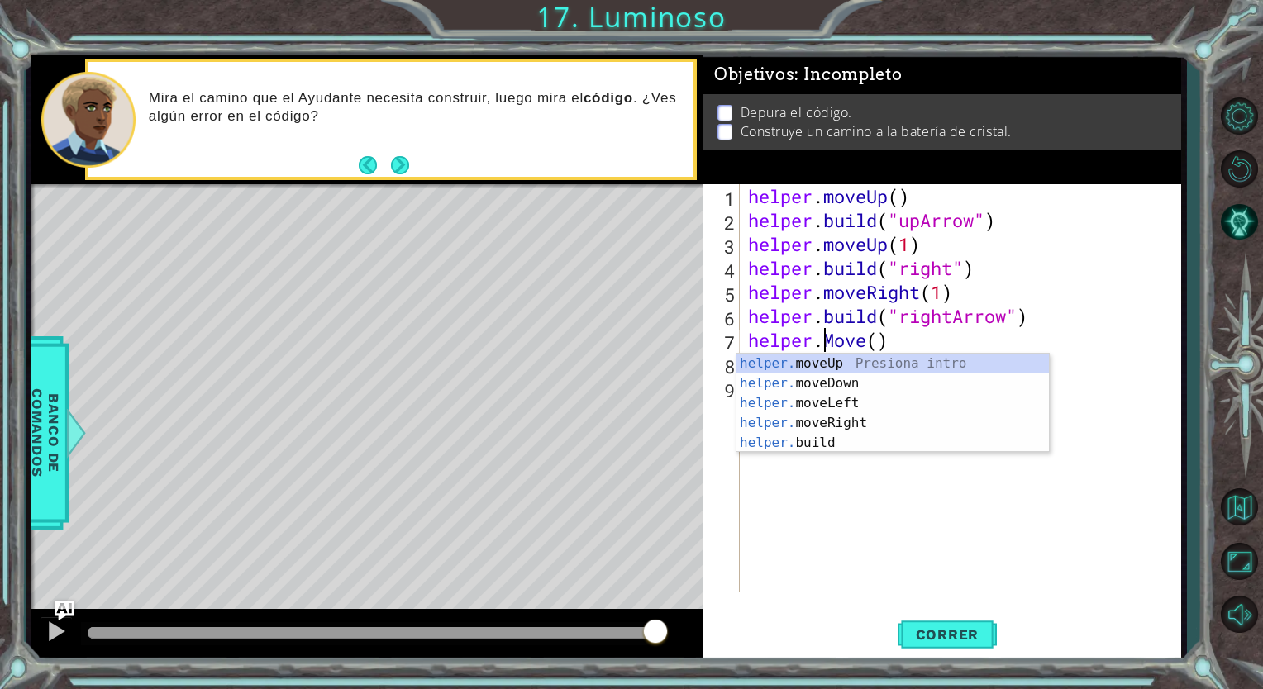
scroll to position [0, 3]
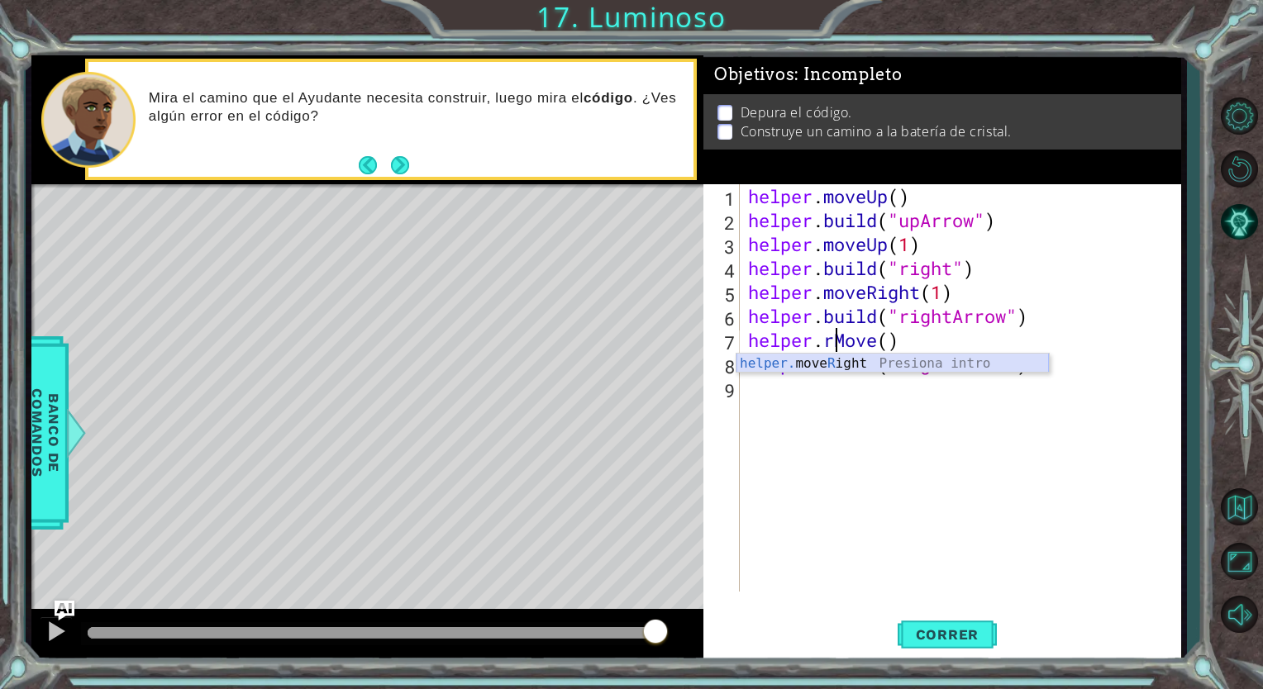
click at [834, 362] on div "helper. move R ight Presiona intro" at bounding box center [892, 383] width 312 height 59
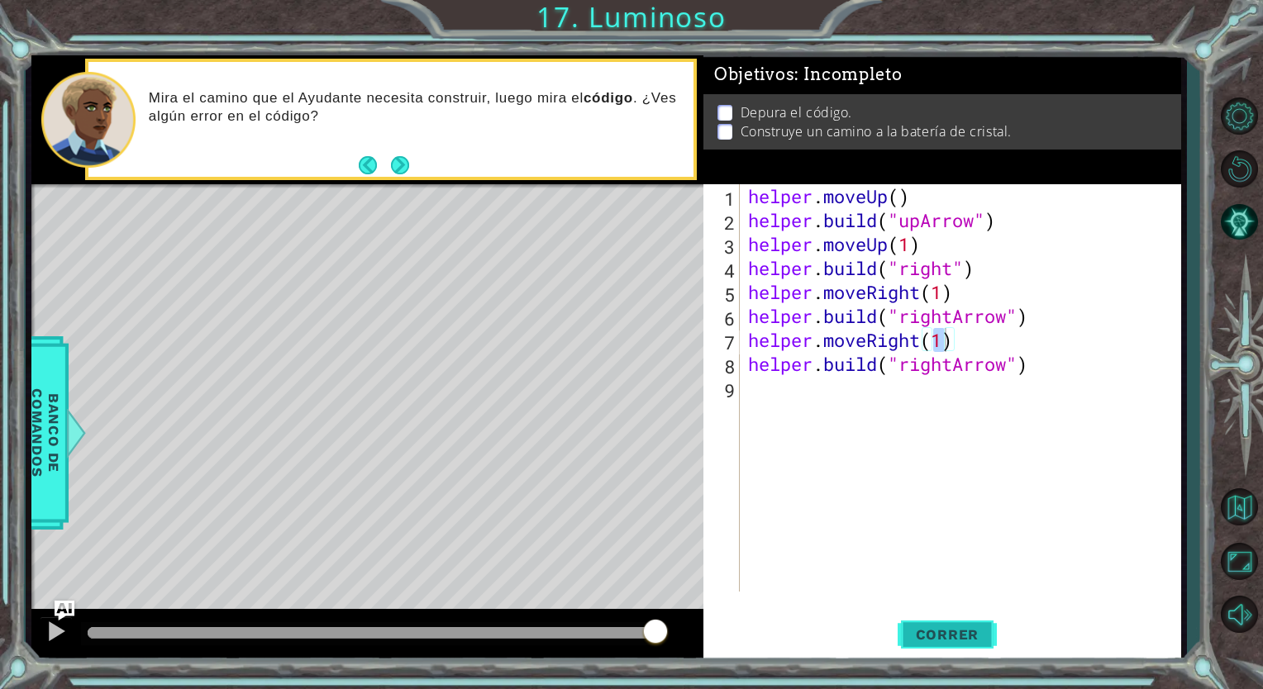
click at [943, 635] on span "Correr" at bounding box center [947, 634] width 97 height 17
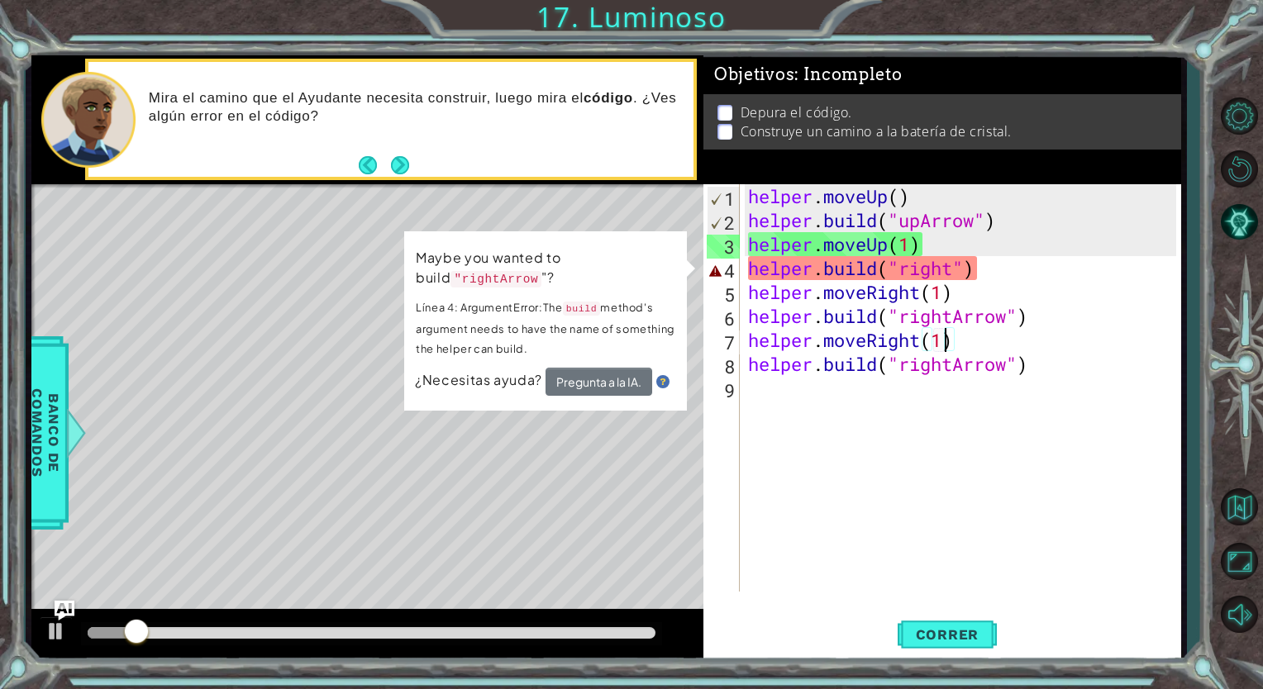
click at [955, 273] on div "helper . moveUp ( ) helper . build ( "upArrow" ) helper . moveUp ( 1 ) helper .…" at bounding box center [965, 411] width 440 height 455
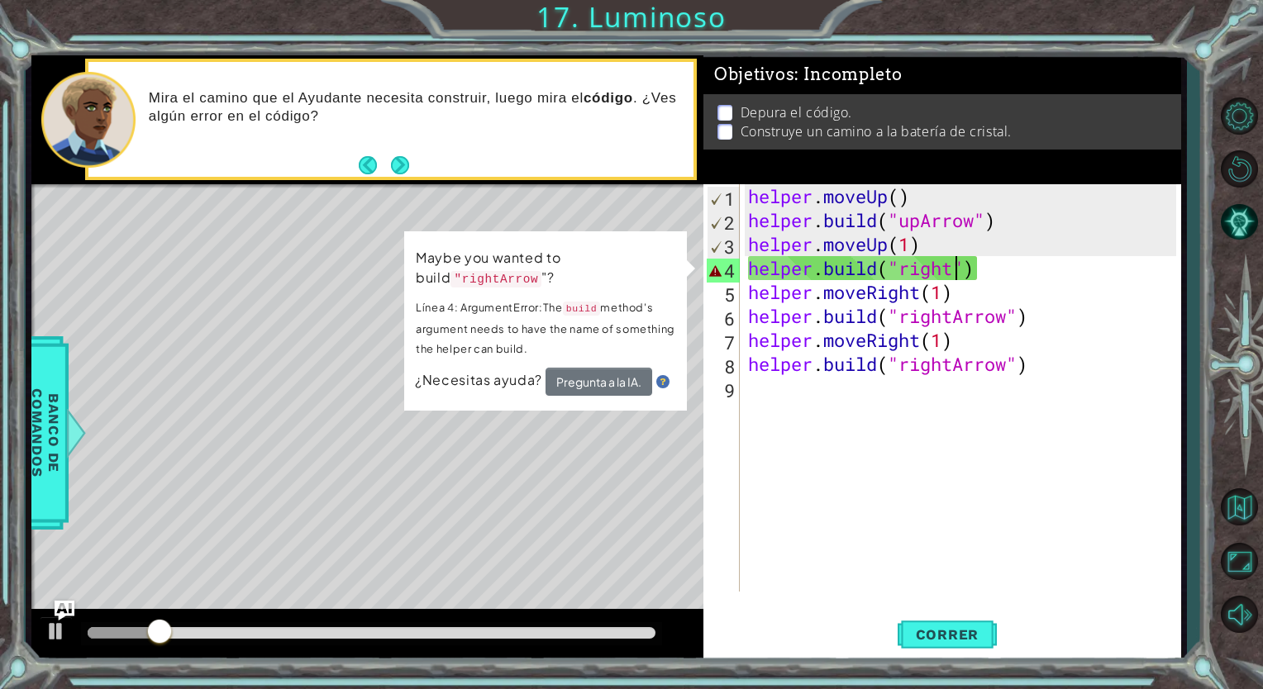
scroll to position [0, 9]
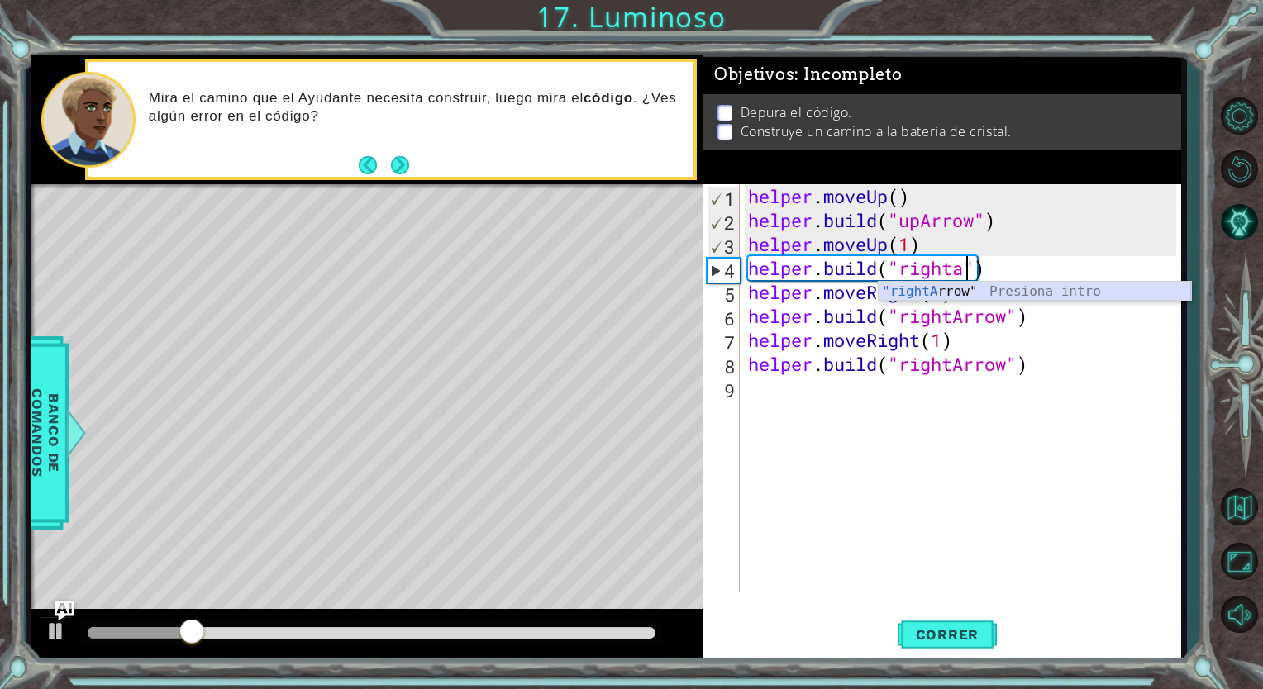
click at [962, 289] on div ""rightA rrow" Presiona intro" at bounding box center [1034, 311] width 312 height 59
click at [1130, 359] on div "helper . moveUp ( ) helper . build ( "upArrow" ) helper . moveUp ( 1 ) helper .…" at bounding box center [965, 411] width 440 height 455
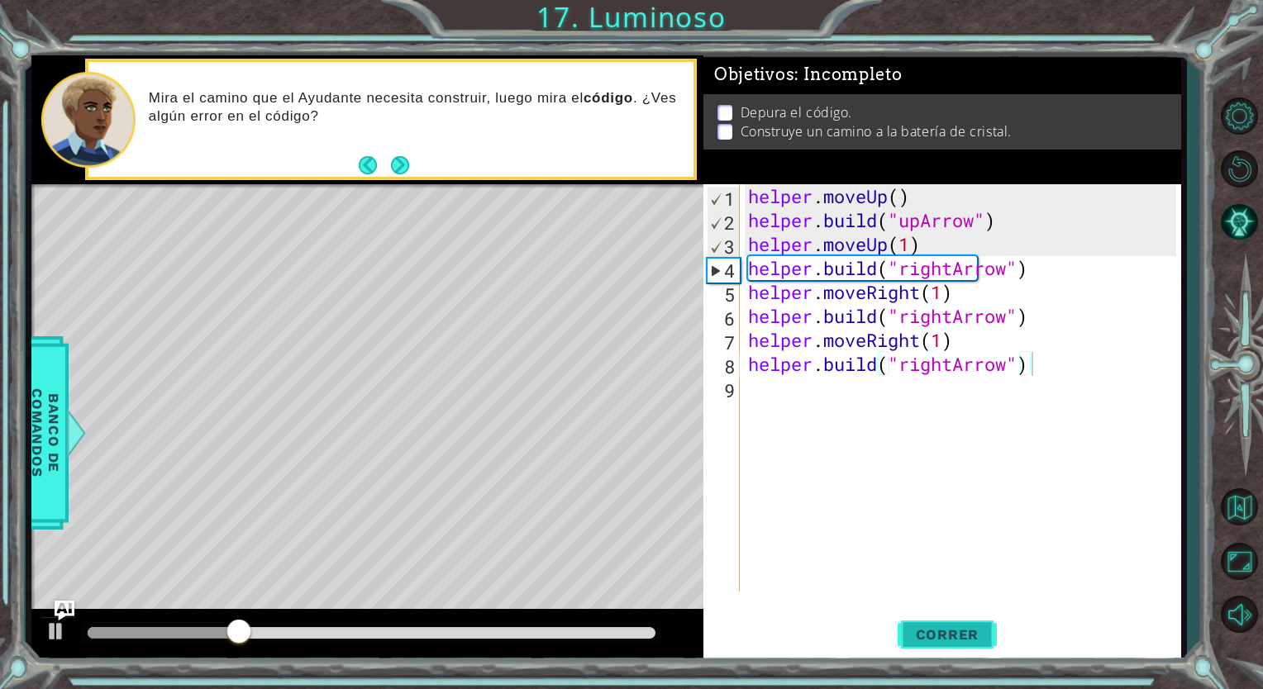
click at [959, 620] on button "Correr" at bounding box center [946, 635] width 99 height 48
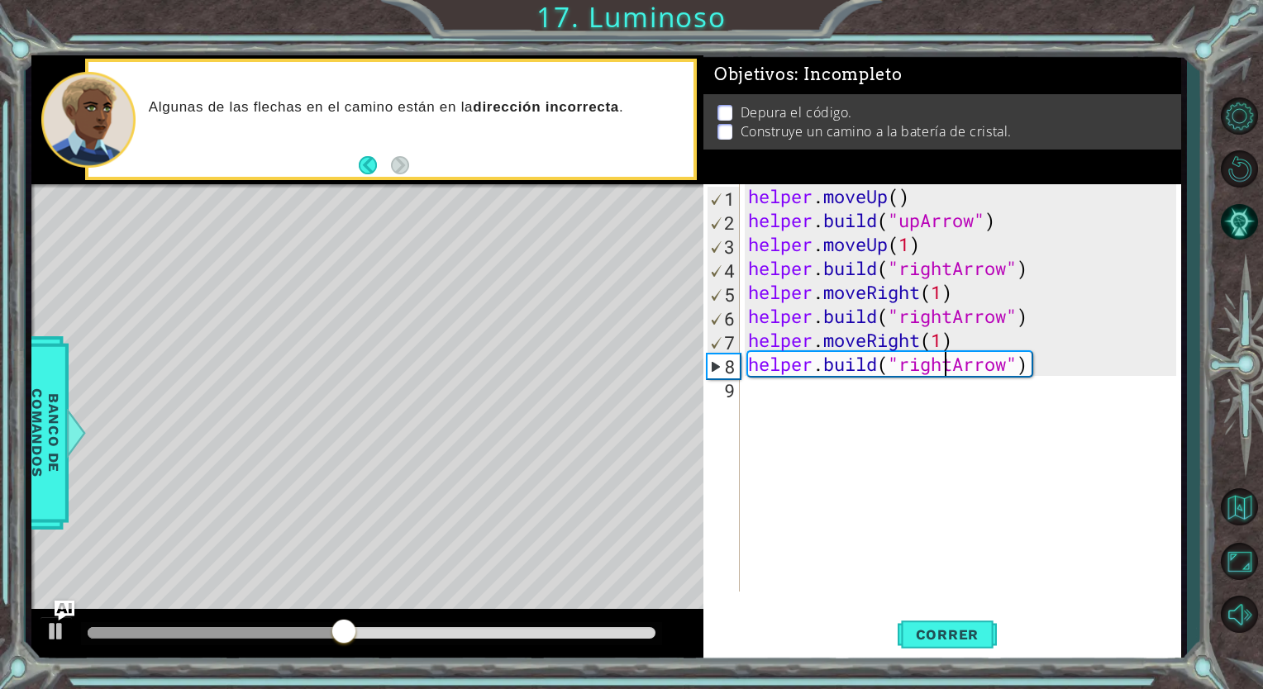
click at [945, 356] on div "helper . moveUp ( ) helper . build ( "upArrow" ) helper . moveUp ( 1 ) helper .…" at bounding box center [965, 411] width 440 height 455
click at [906, 355] on div "helper . moveUp ( ) helper . build ( "upArrow" ) helper . moveUp ( 1 ) helper .…" at bounding box center [965, 411] width 440 height 455
click at [909, 359] on div "helper . moveUp ( ) helper . build ( "upArrow" ) helper . moveUp ( 1 ) helper .…" at bounding box center [965, 411] width 440 height 455
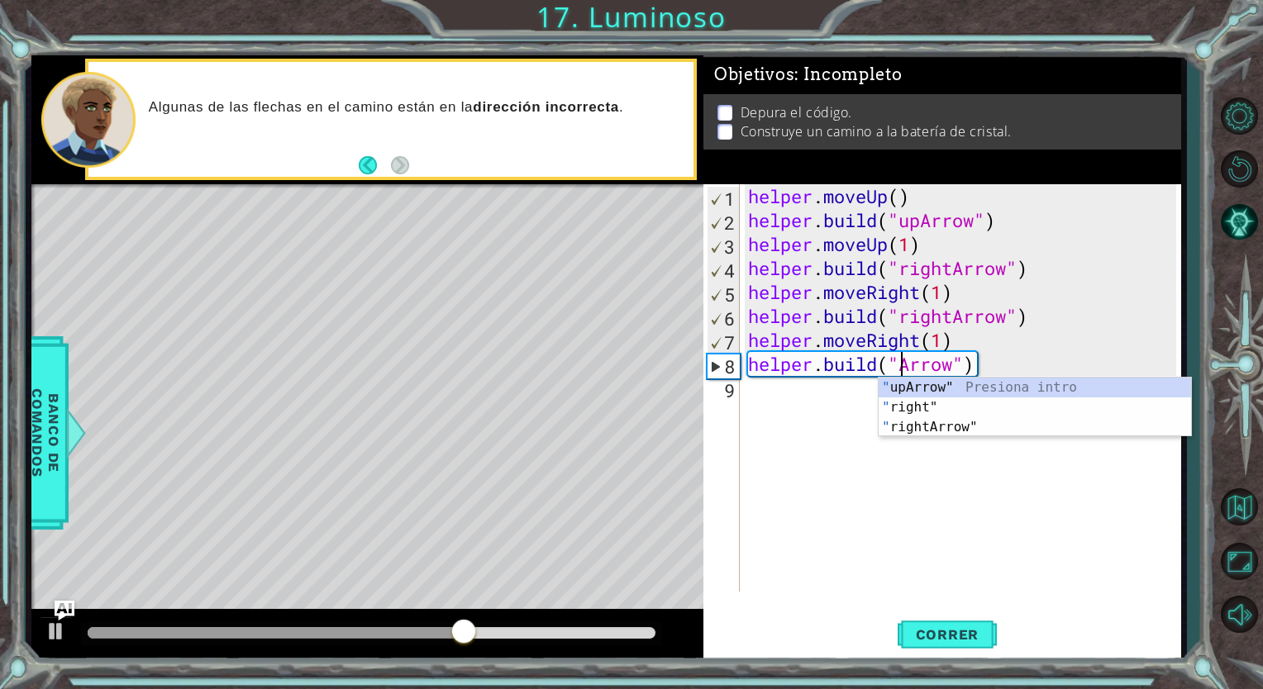
scroll to position [0, 7]
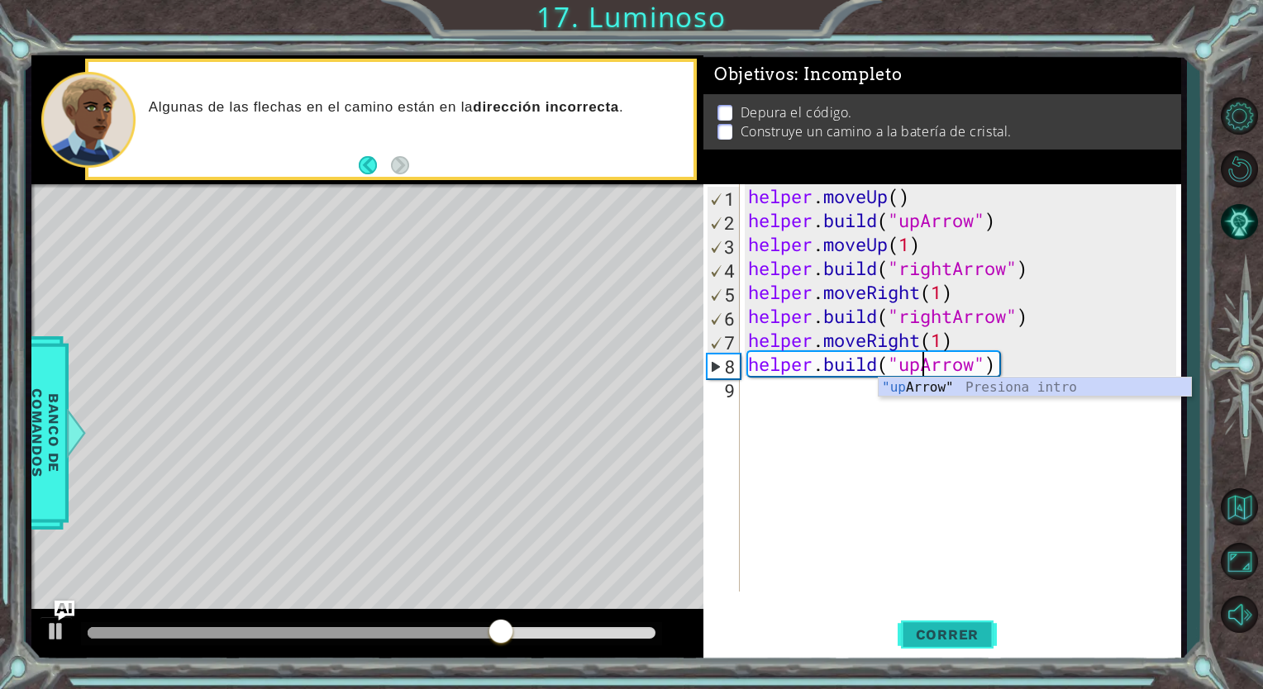
type textarea "[DOMAIN_NAME]("upArrow")"
click at [922, 645] on button "Correr" at bounding box center [946, 635] width 99 height 48
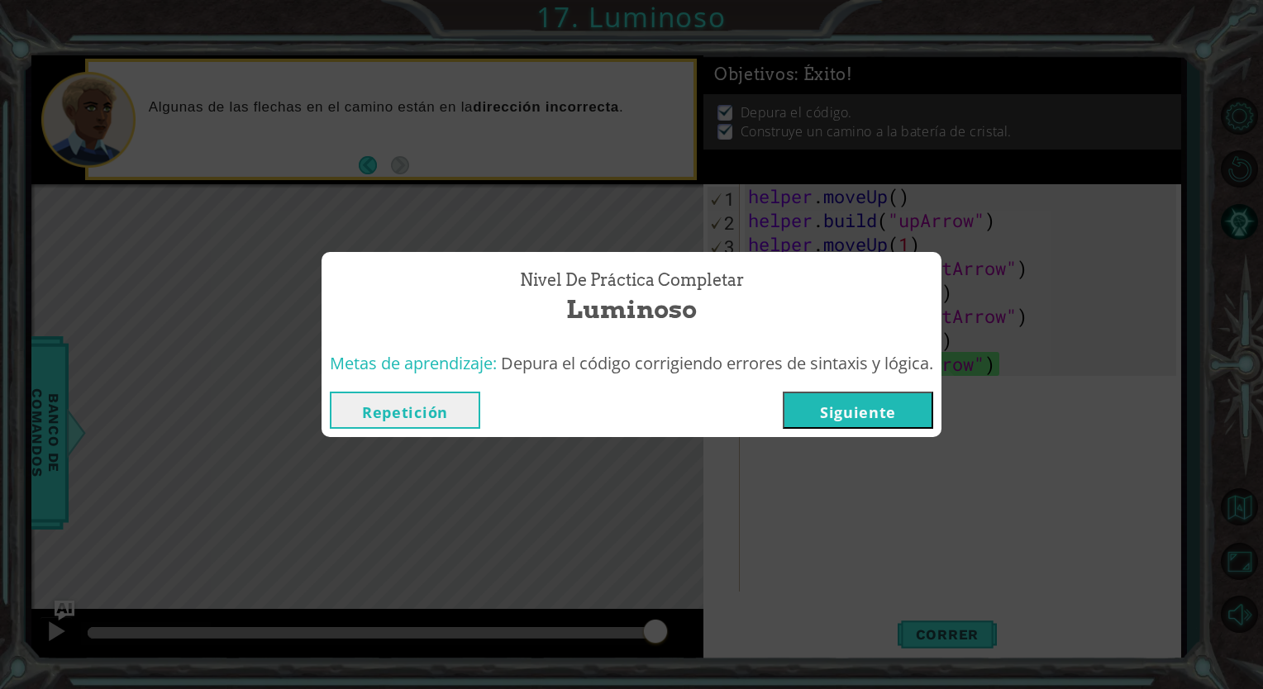
click at [863, 405] on button "Siguiente" at bounding box center [858, 410] width 150 height 37
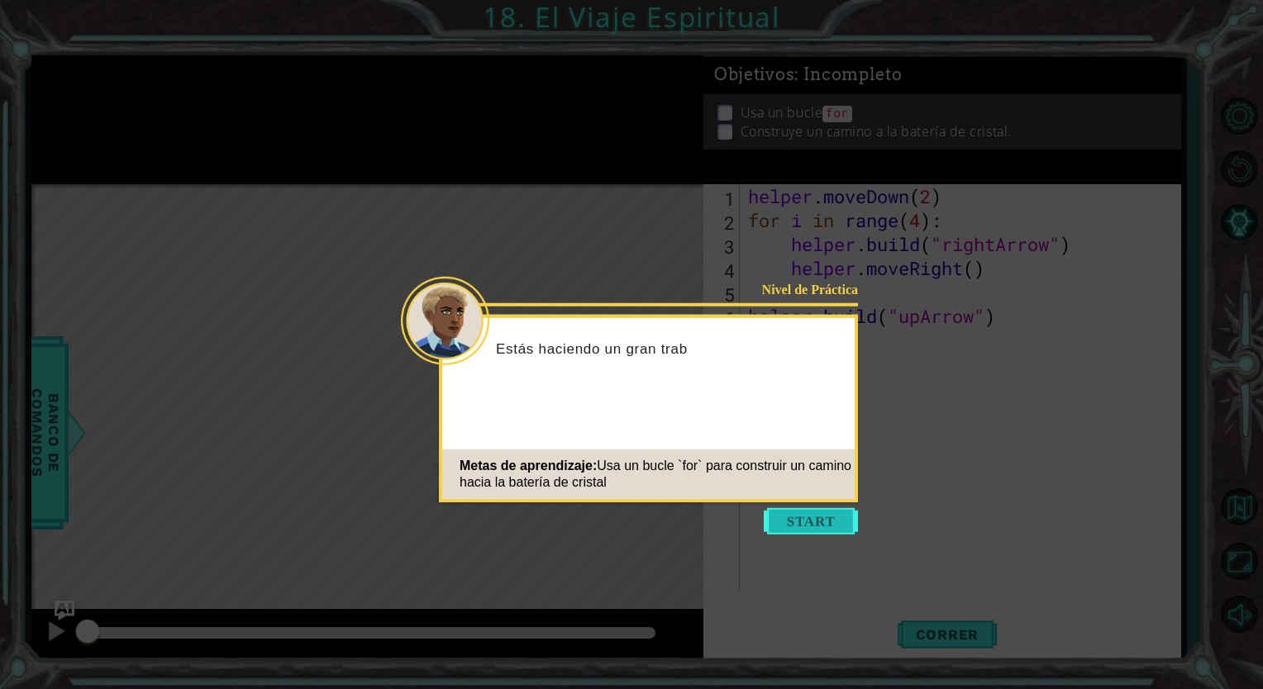
click at [787, 518] on button "Start" at bounding box center [811, 521] width 94 height 26
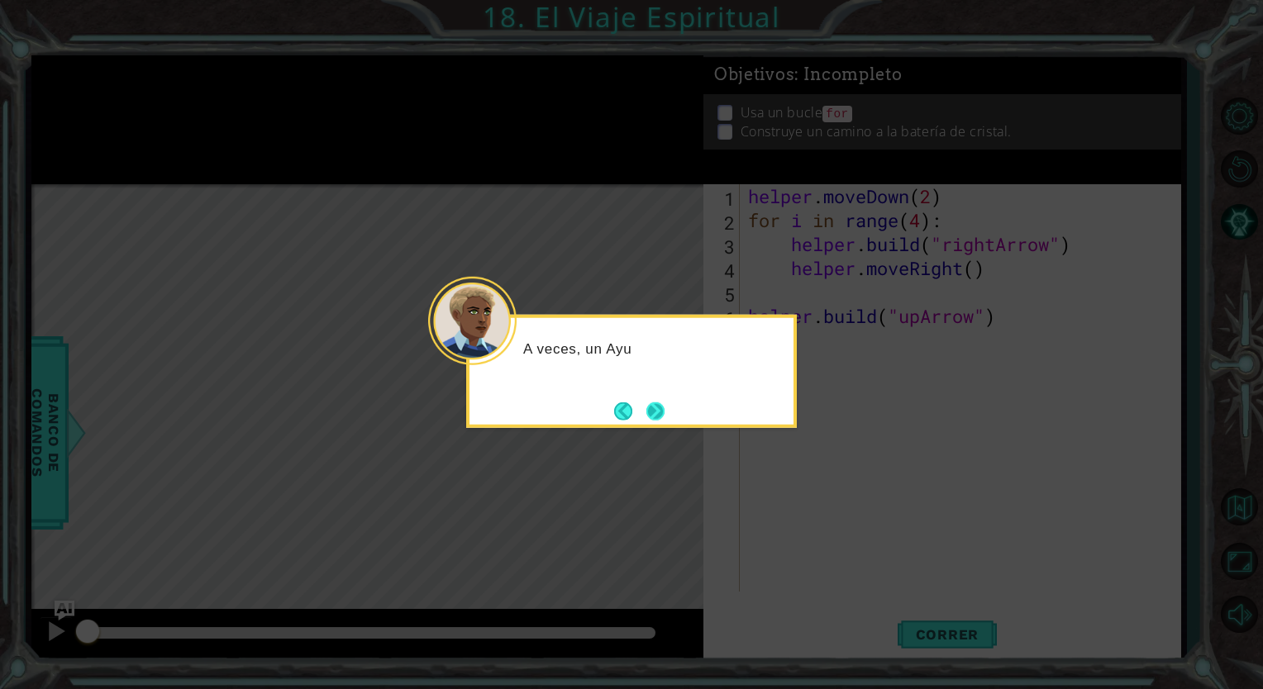
click at [650, 404] on button "Next" at bounding box center [654, 411] width 19 height 19
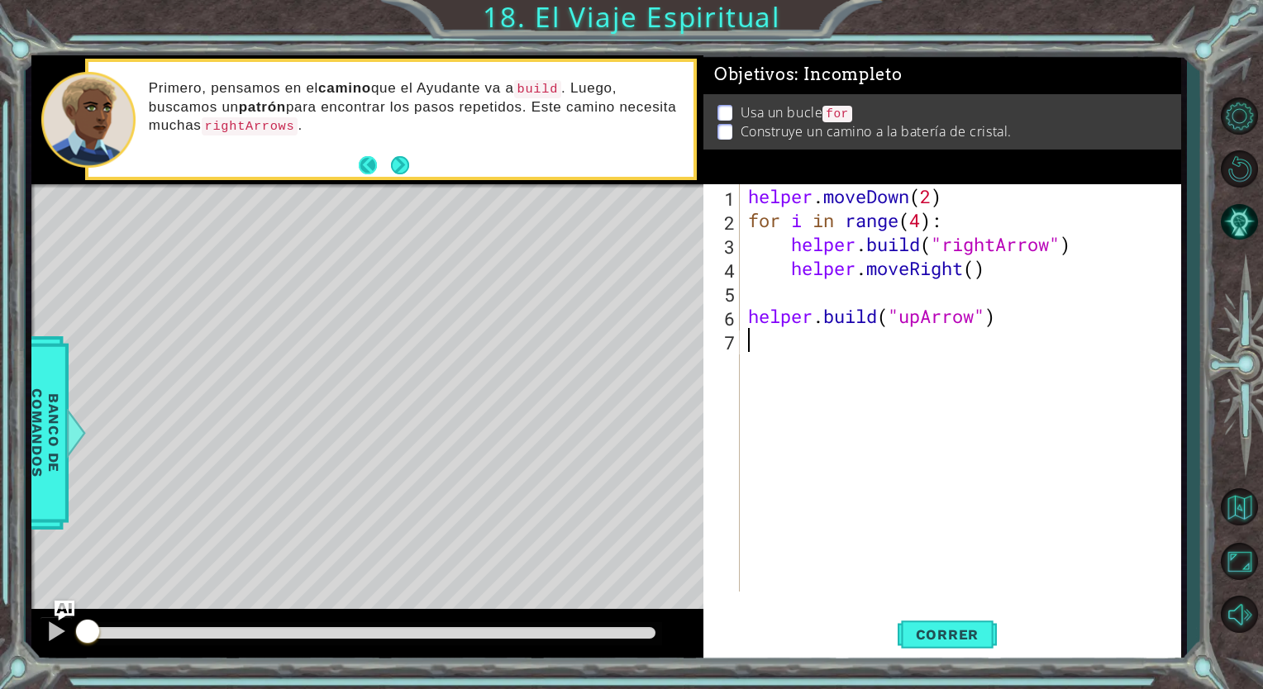
click at [383, 159] on button "Back" at bounding box center [375, 165] width 32 height 18
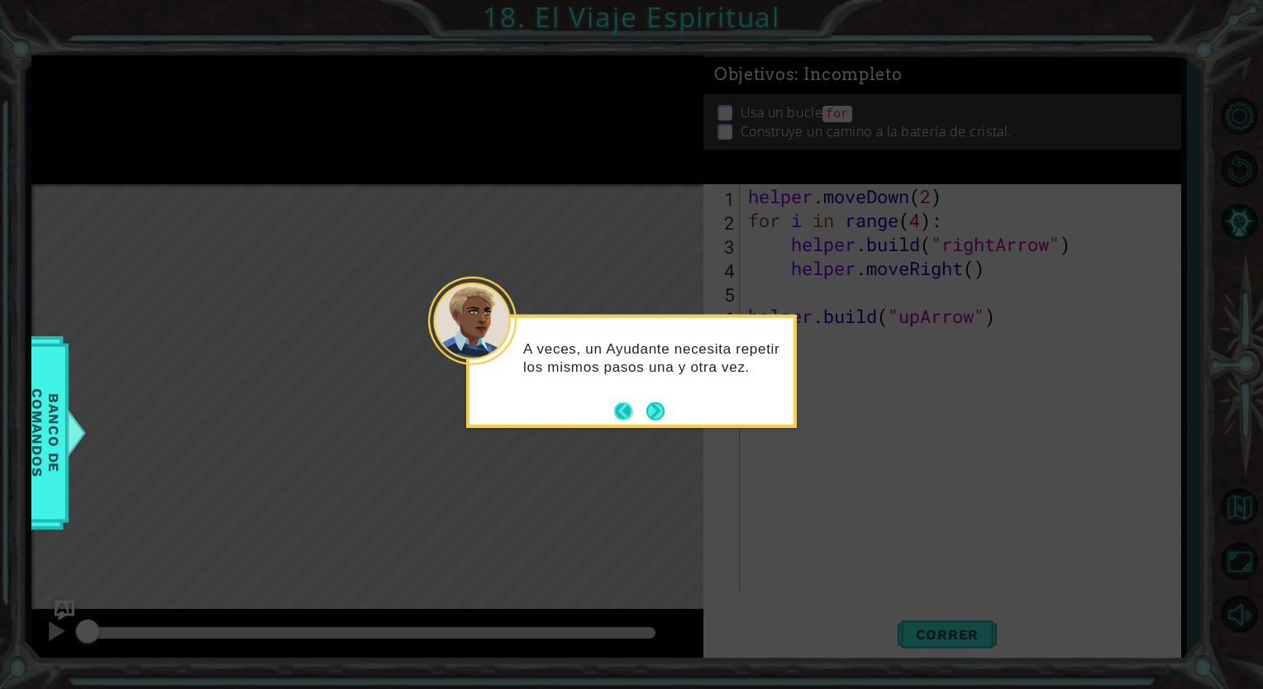
click at [638, 402] on button "Back" at bounding box center [630, 411] width 32 height 18
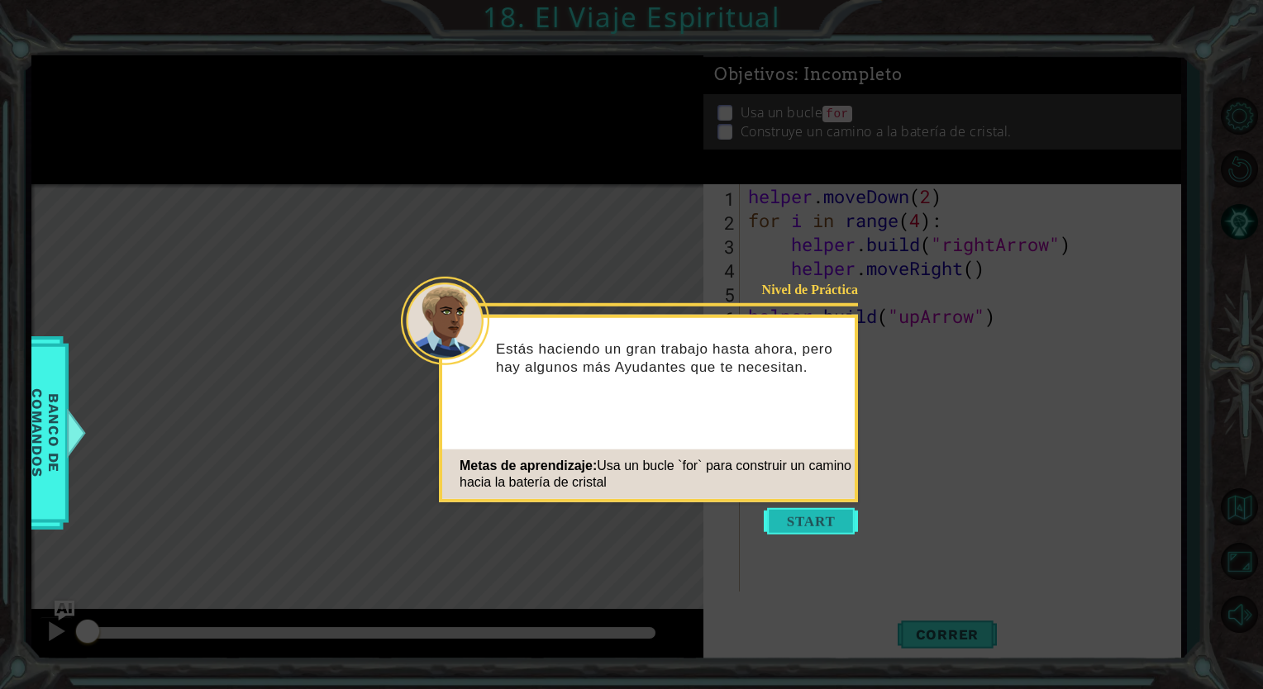
click at [806, 525] on button "Start" at bounding box center [811, 521] width 94 height 26
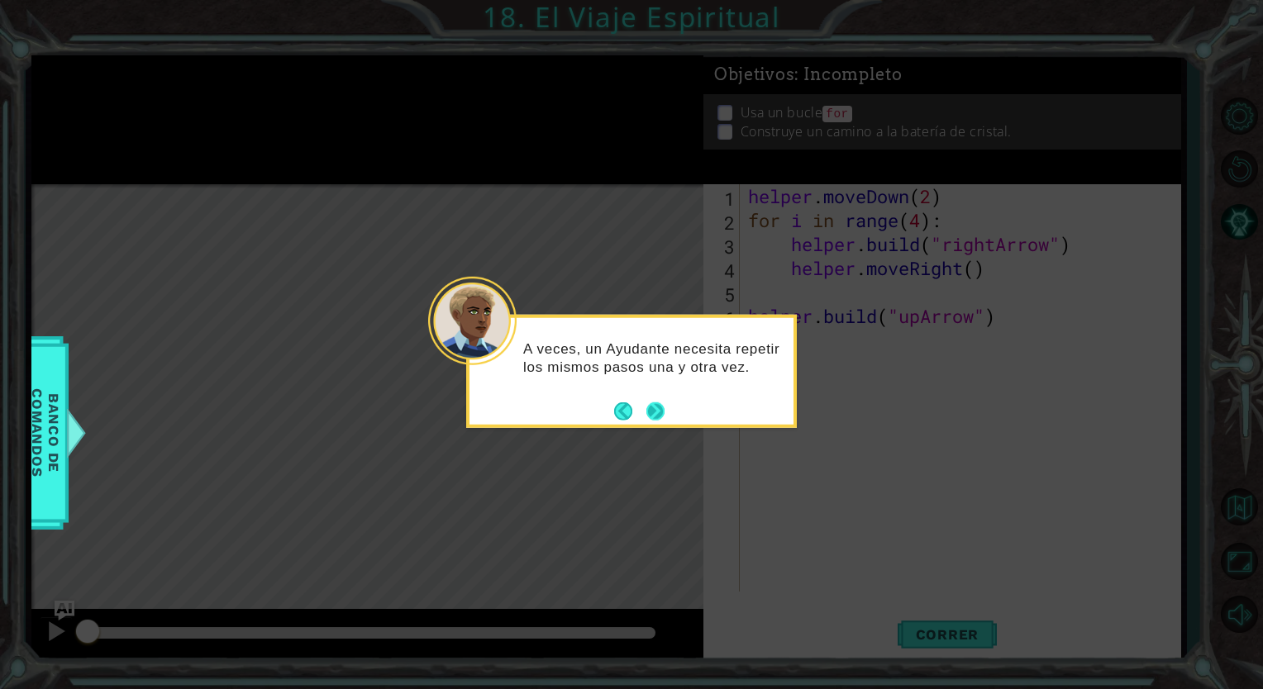
click at [660, 416] on button "Next" at bounding box center [655, 411] width 29 height 29
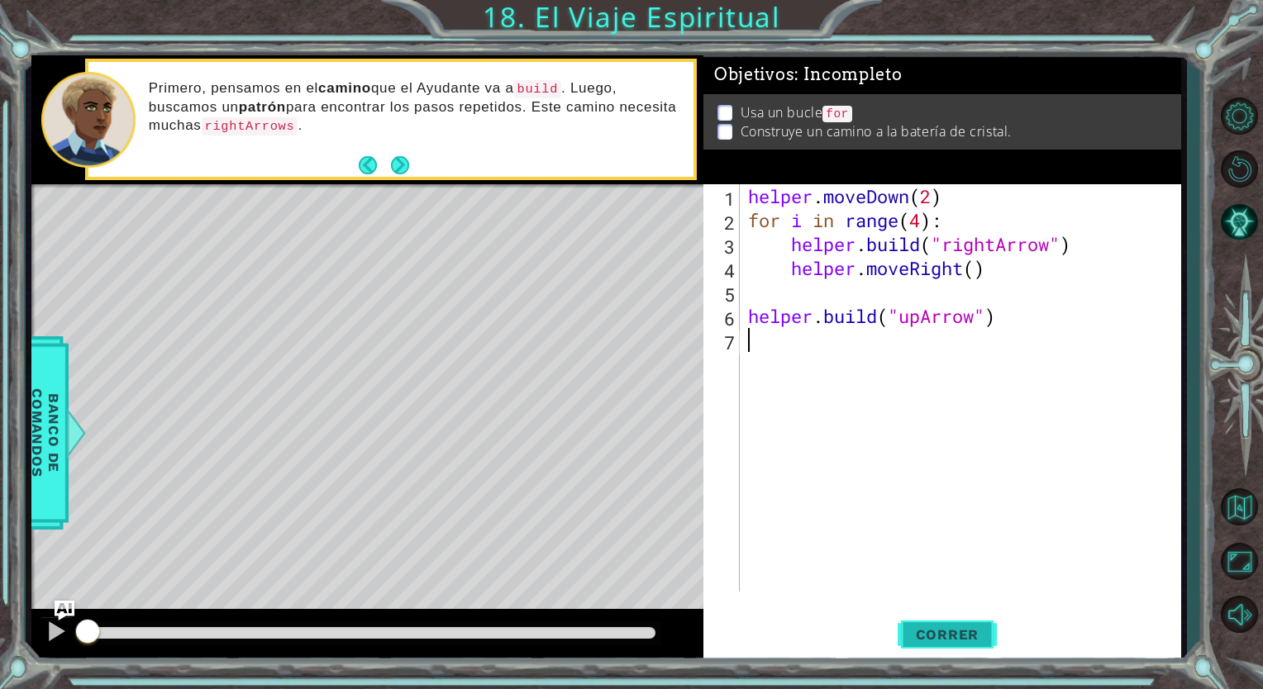
click at [942, 621] on button "Correr" at bounding box center [946, 635] width 99 height 48
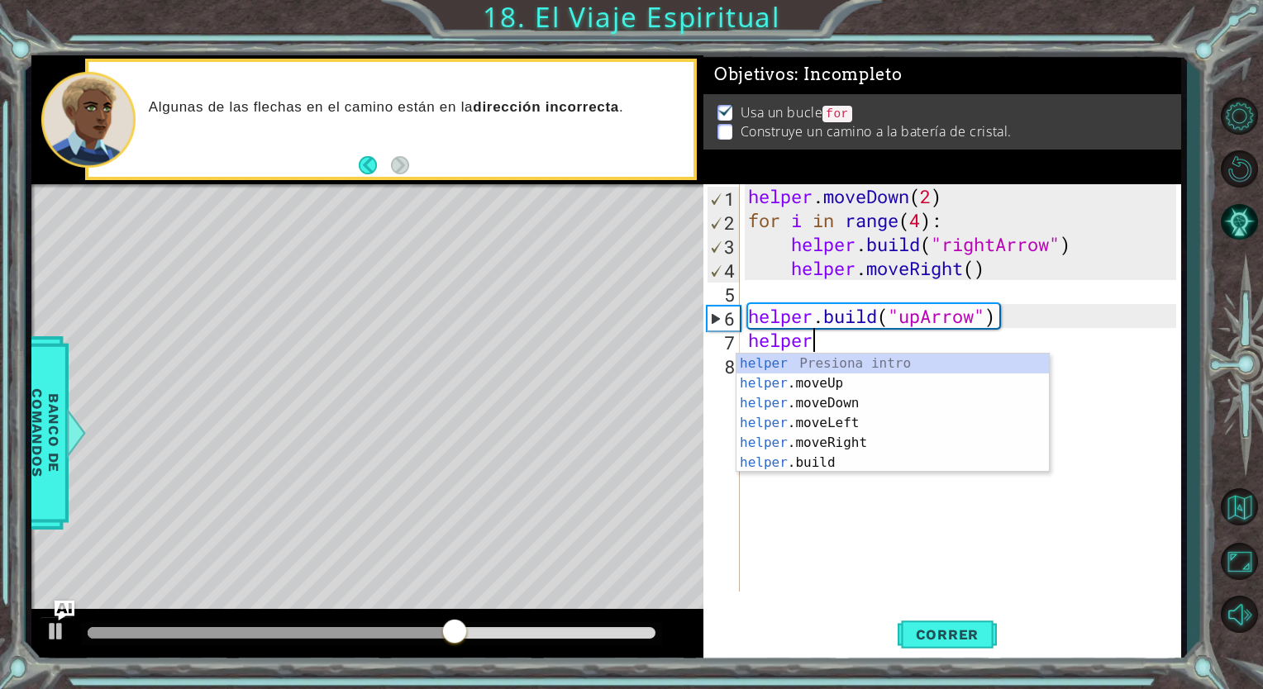
scroll to position [0, 2]
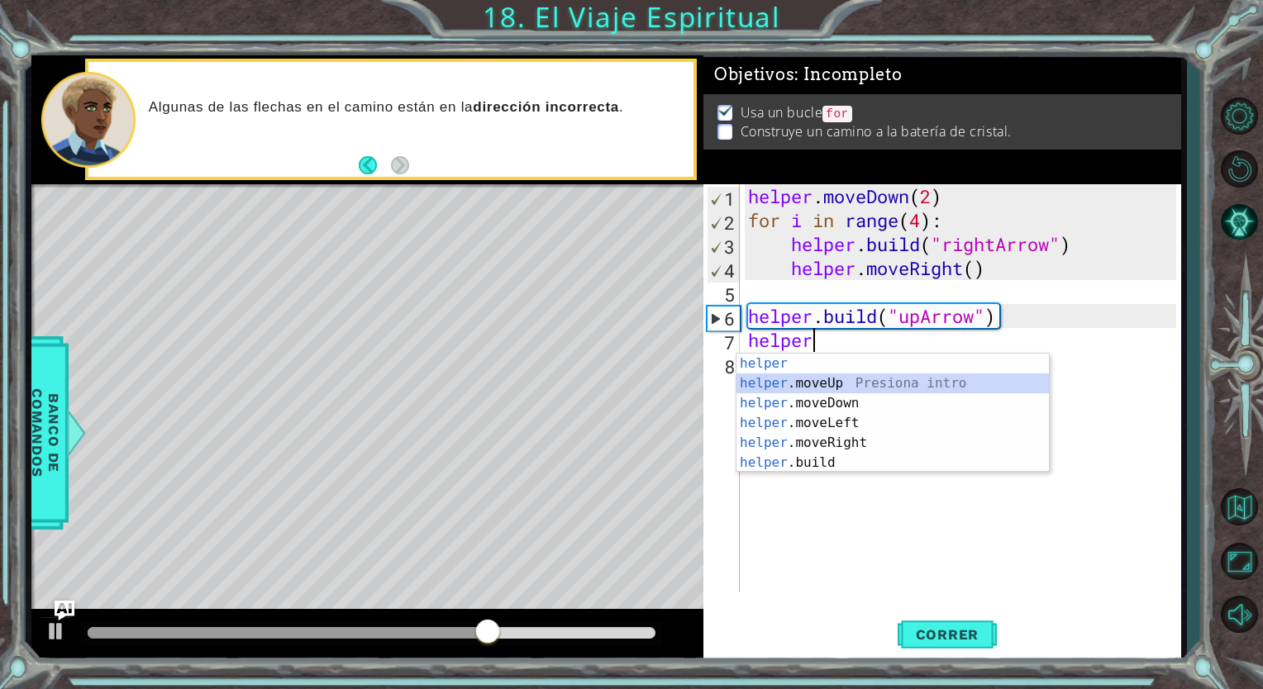
click at [817, 385] on div "helper Presiona intro helper .moveUp Presiona intro helper .moveDown Presiona i…" at bounding box center [892, 433] width 312 height 159
type textarea "helper.moveUp(1)"
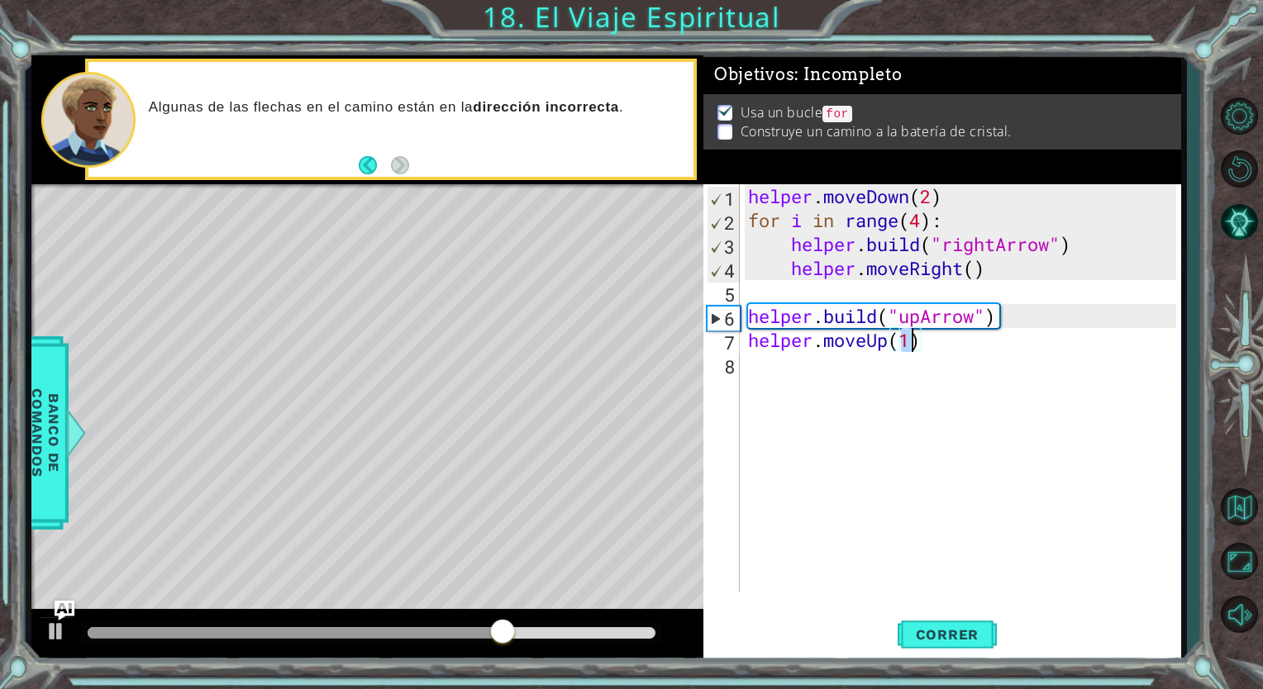
click at [799, 372] on div "helper . moveDown ( 2 ) for i in range ( 4 ) : helper . build ( "rightArrow" ) …" at bounding box center [965, 411] width 440 height 455
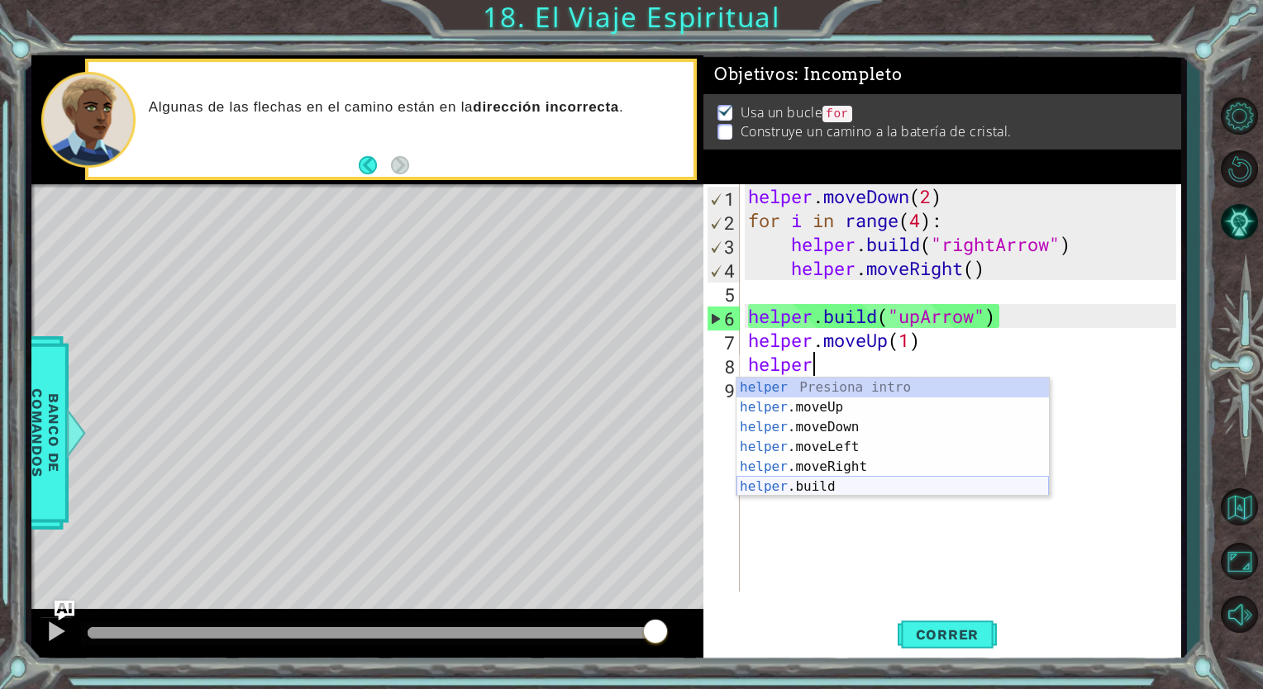
click at [807, 482] on div "helper Presiona intro helper .moveUp Presiona intro helper .moveDown Presiona i…" at bounding box center [892, 457] width 312 height 159
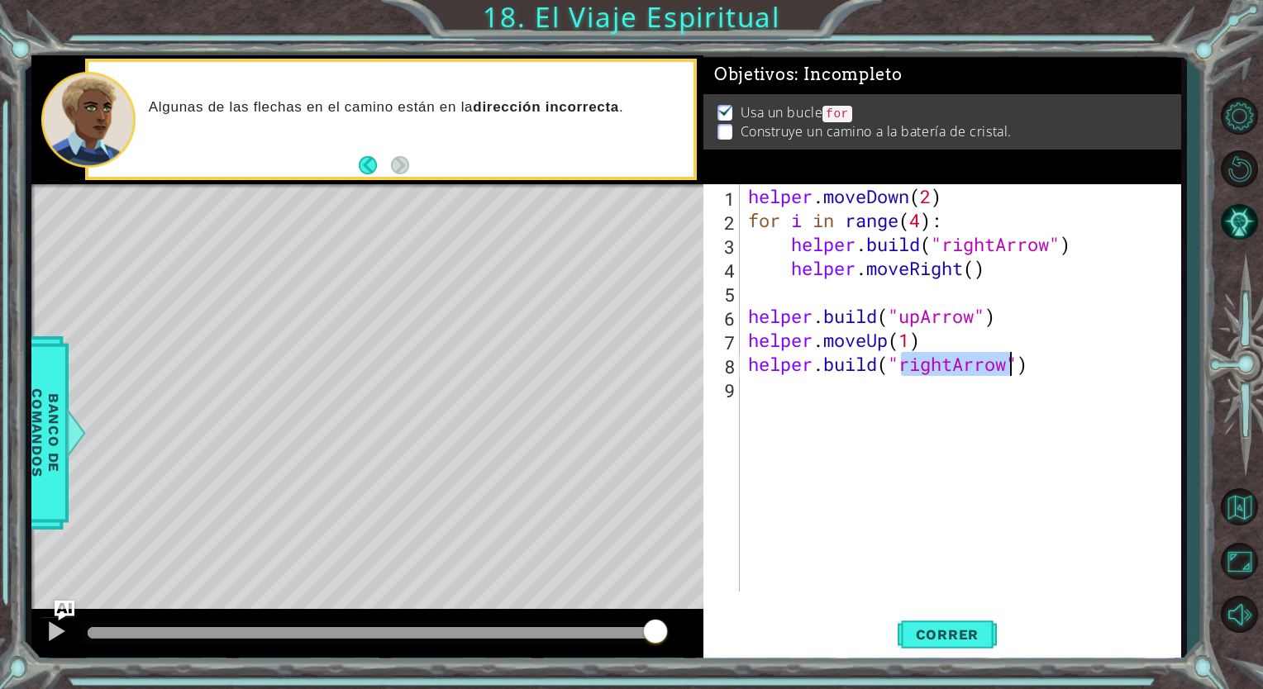
click at [940, 358] on div "helper . moveDown ( 2 ) for i in range ( 4 ) : helper . build ( "rightArrow" ) …" at bounding box center [960, 387] width 431 height 407
click at [955, 364] on div "helper . moveDown ( 2 ) for i in range ( 4 ) : helper . build ( "rightArrow" ) …" at bounding box center [965, 411] width 440 height 455
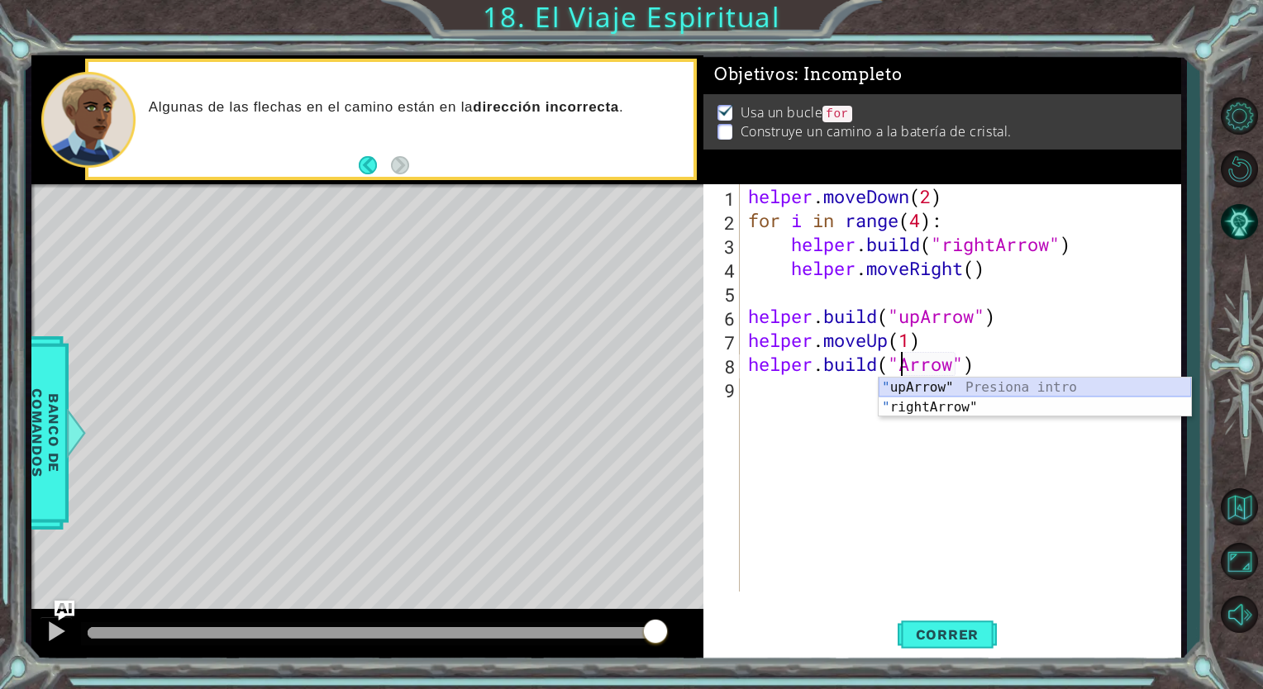
click at [964, 385] on div "" upArrow" Presiona intro " rightArrow" Presiona intro" at bounding box center [1034, 417] width 312 height 79
type textarea "[DOMAIN_NAME]("upArrow")"
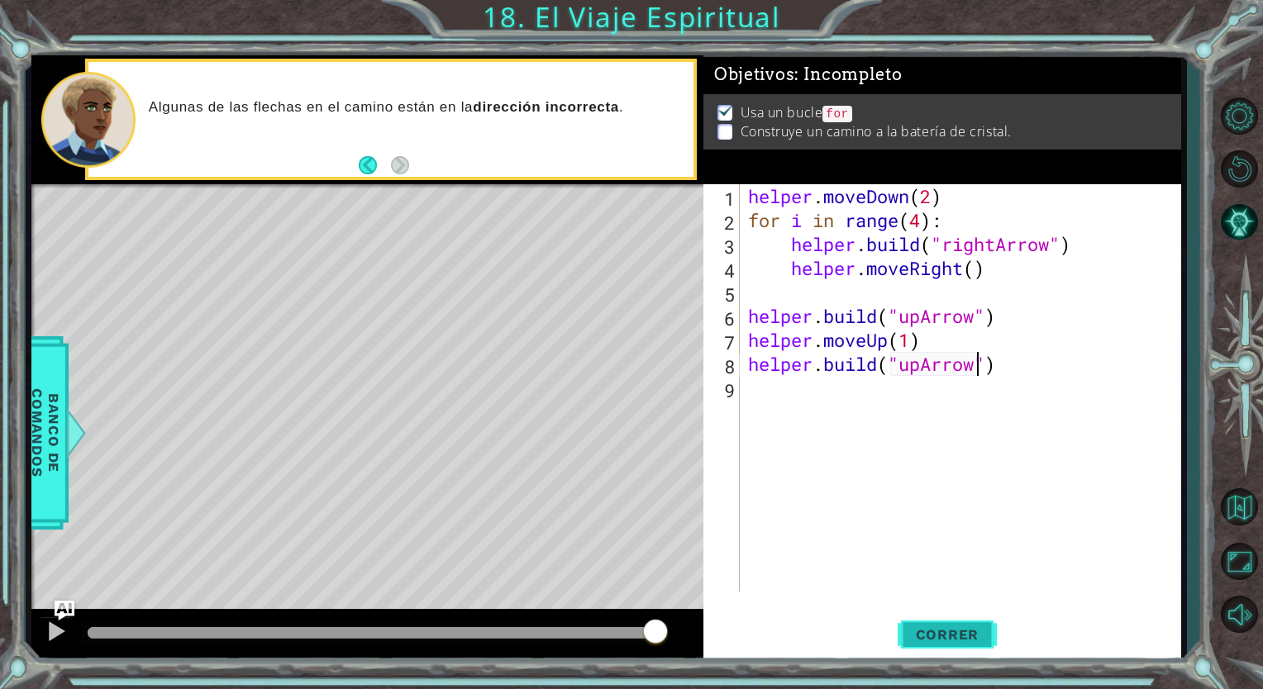
click at [954, 628] on span "Correr" at bounding box center [947, 634] width 97 height 17
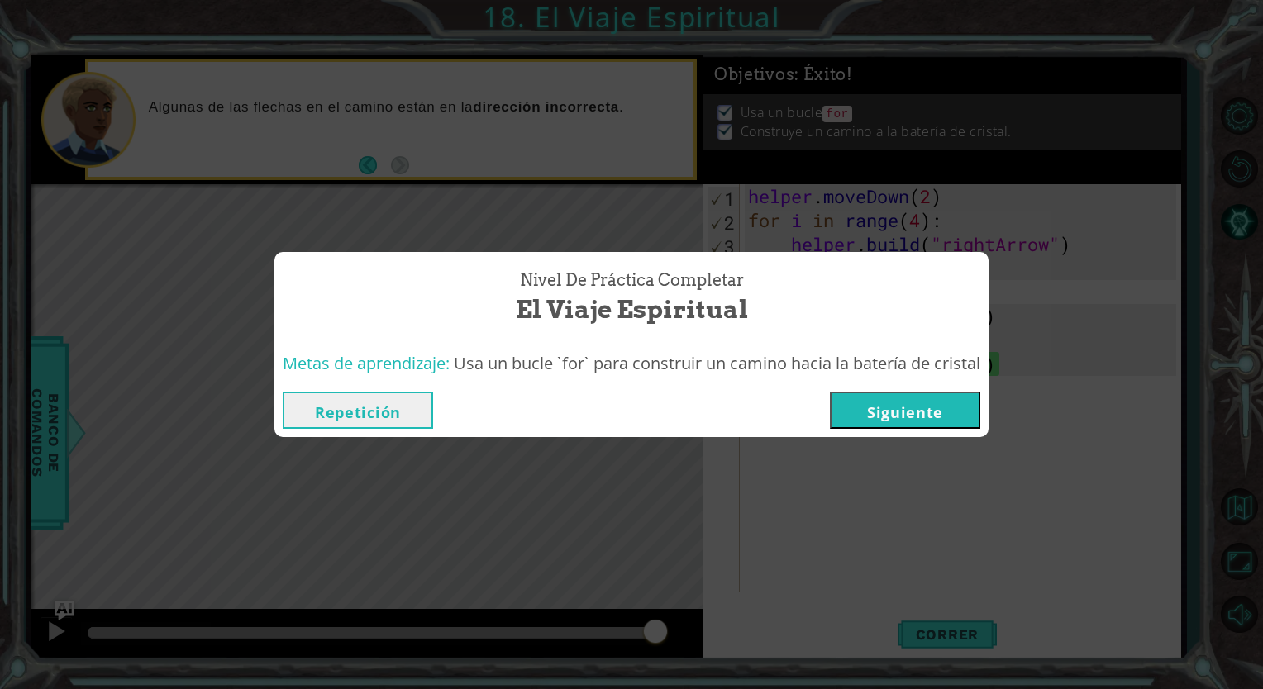
click at [911, 415] on button "Siguiente" at bounding box center [905, 410] width 150 height 37
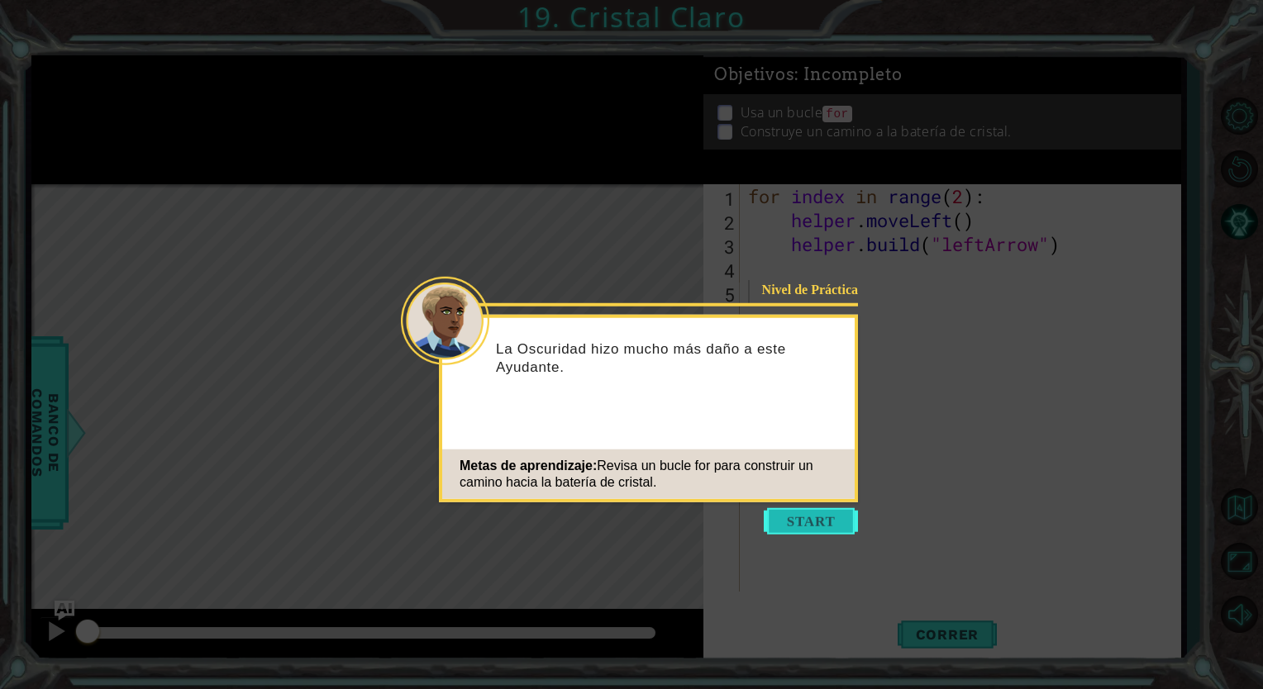
click at [810, 521] on button "Start" at bounding box center [811, 521] width 94 height 26
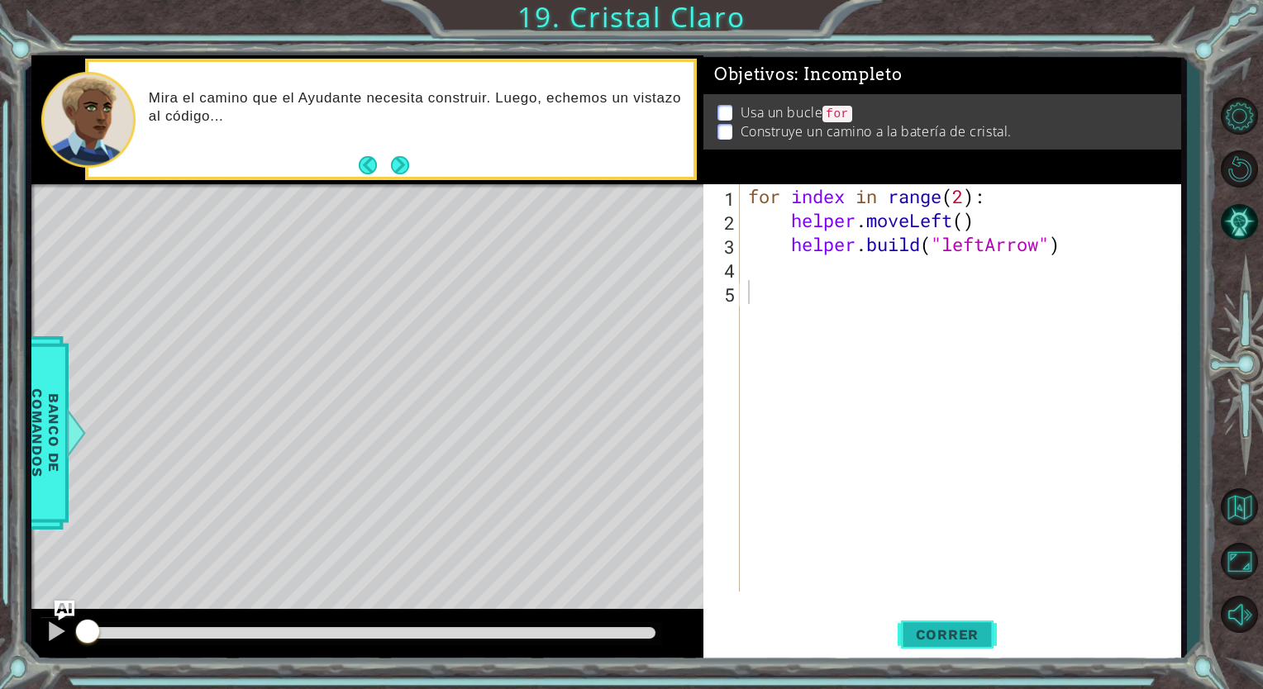
click at [930, 622] on button "Correr" at bounding box center [946, 635] width 99 height 48
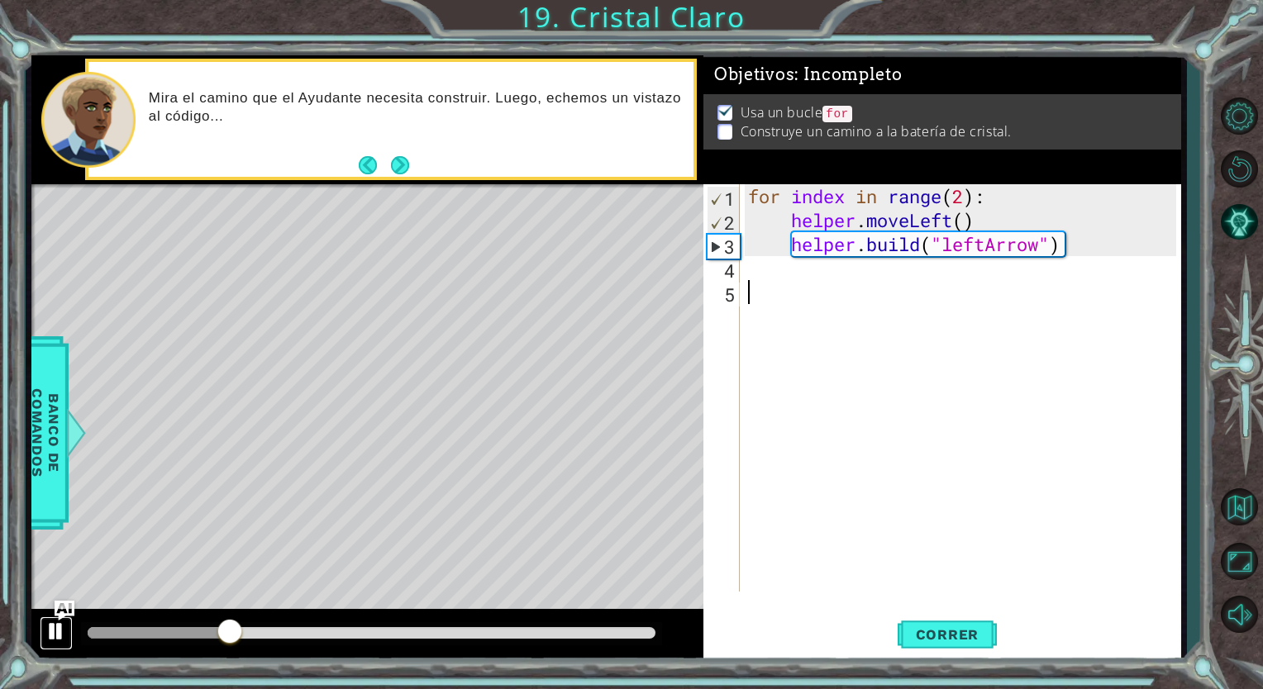
click at [43, 640] on button at bounding box center [56, 633] width 33 height 34
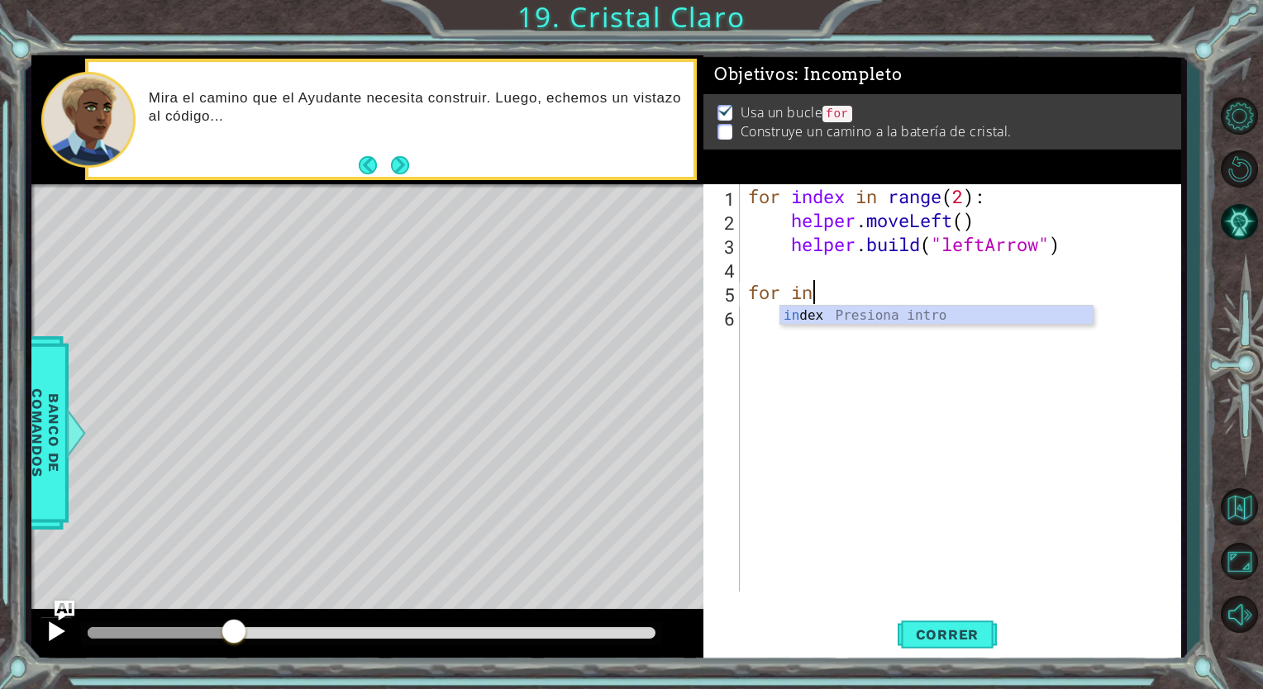
scroll to position [0, 2]
click at [843, 319] on div "in dex Presiona intro" at bounding box center [936, 335] width 312 height 59
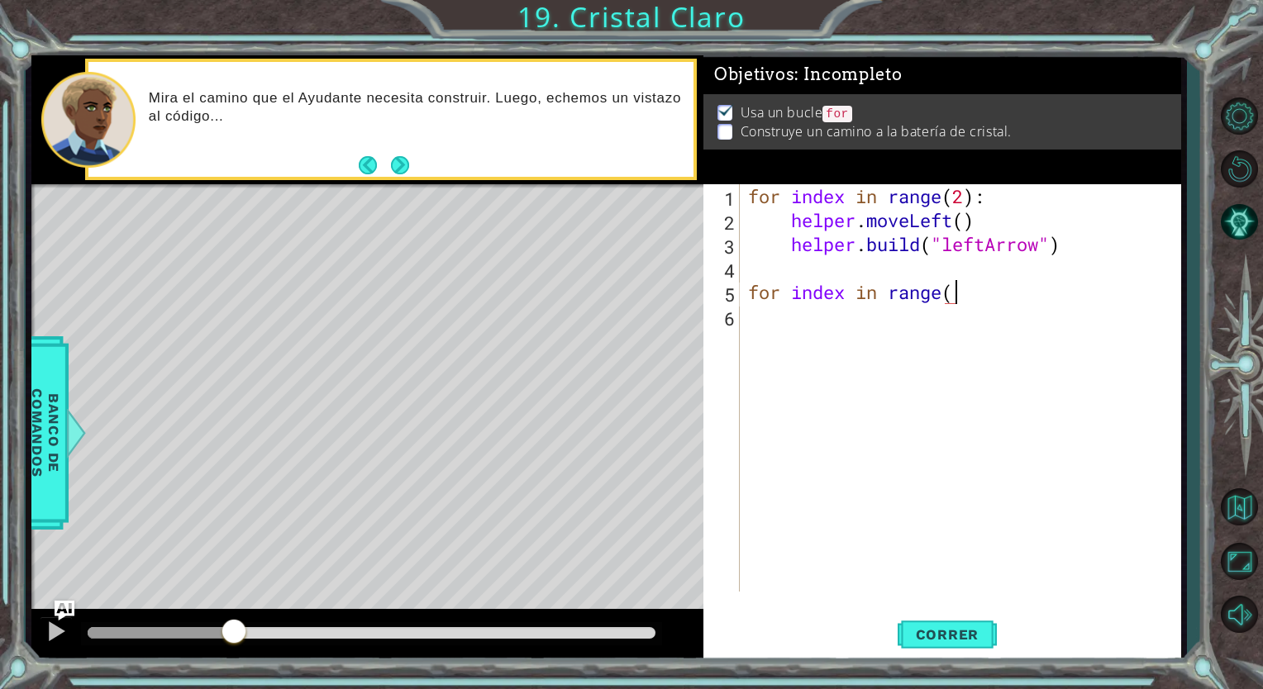
scroll to position [0, 8]
type textarea "for index in range(2)"
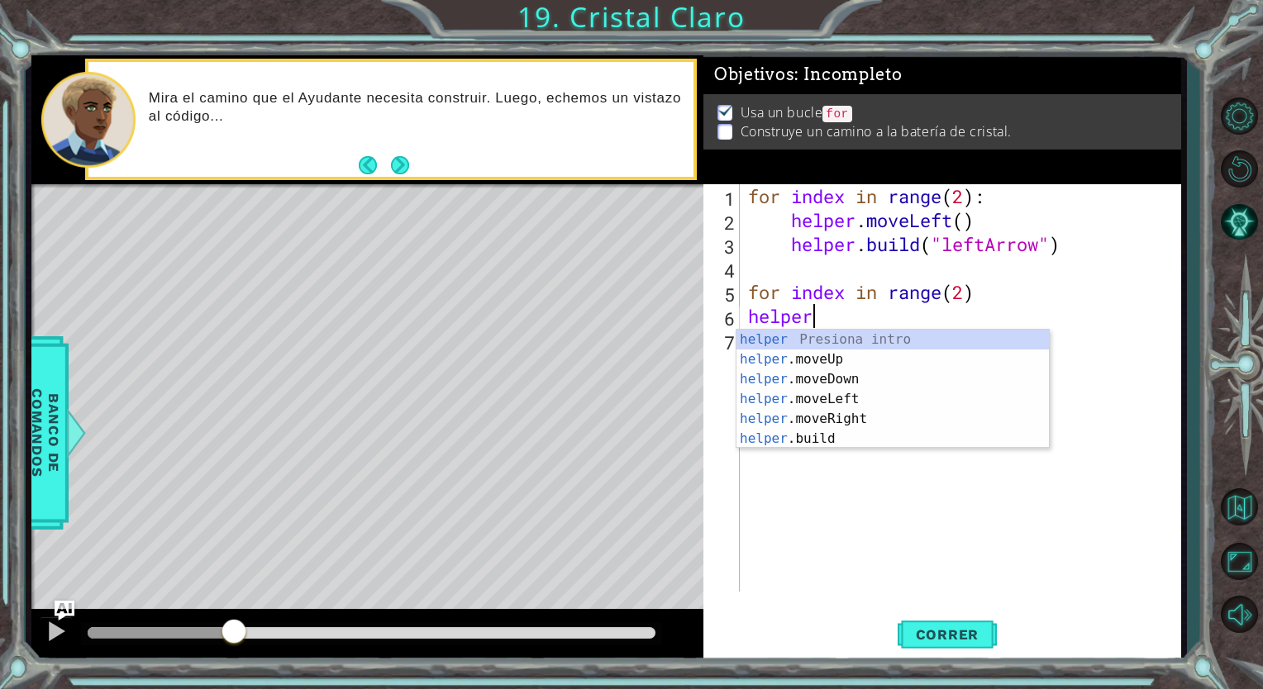
scroll to position [0, 2]
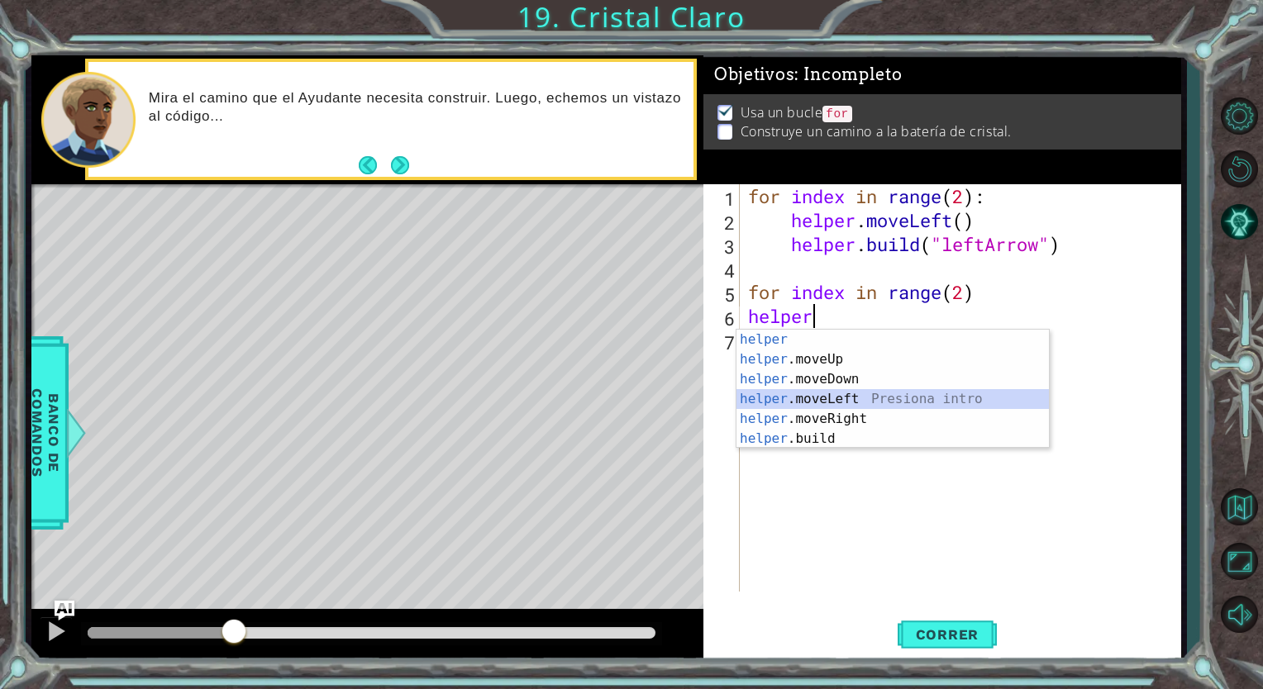
click at [830, 397] on div "helper Presiona intro helper .moveUp Presiona intro helper .moveDown Presiona i…" at bounding box center [892, 409] width 312 height 159
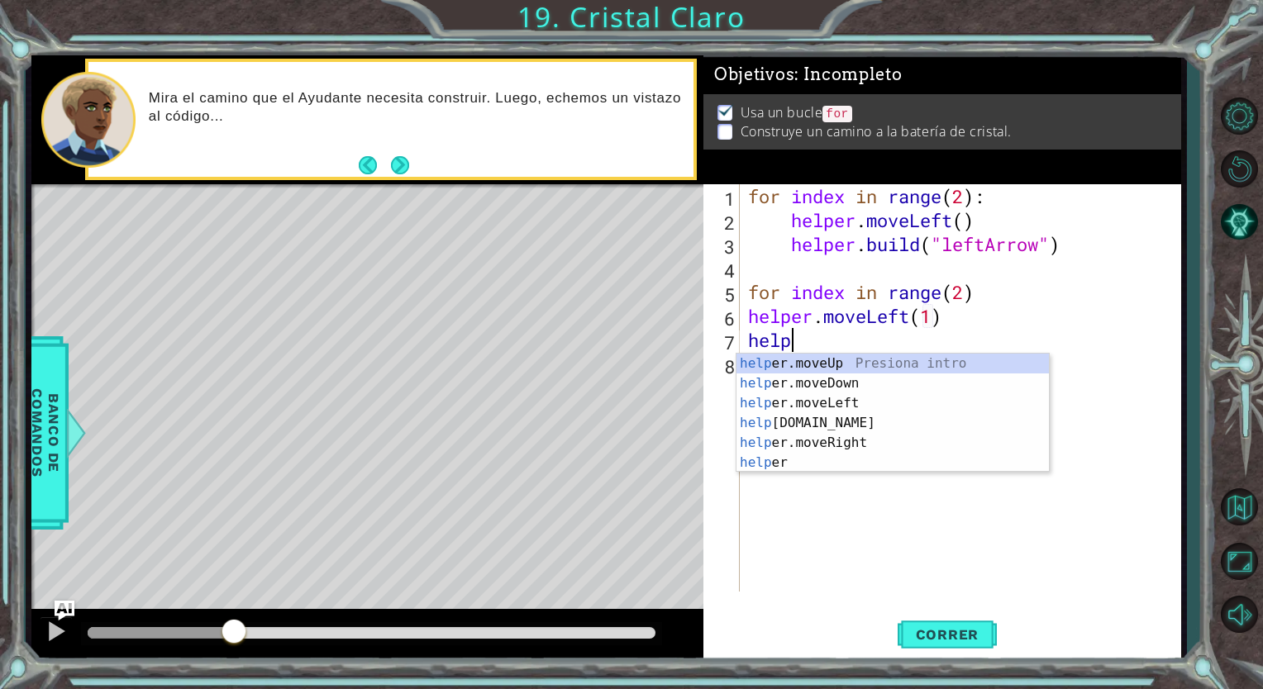
scroll to position [0, 10]
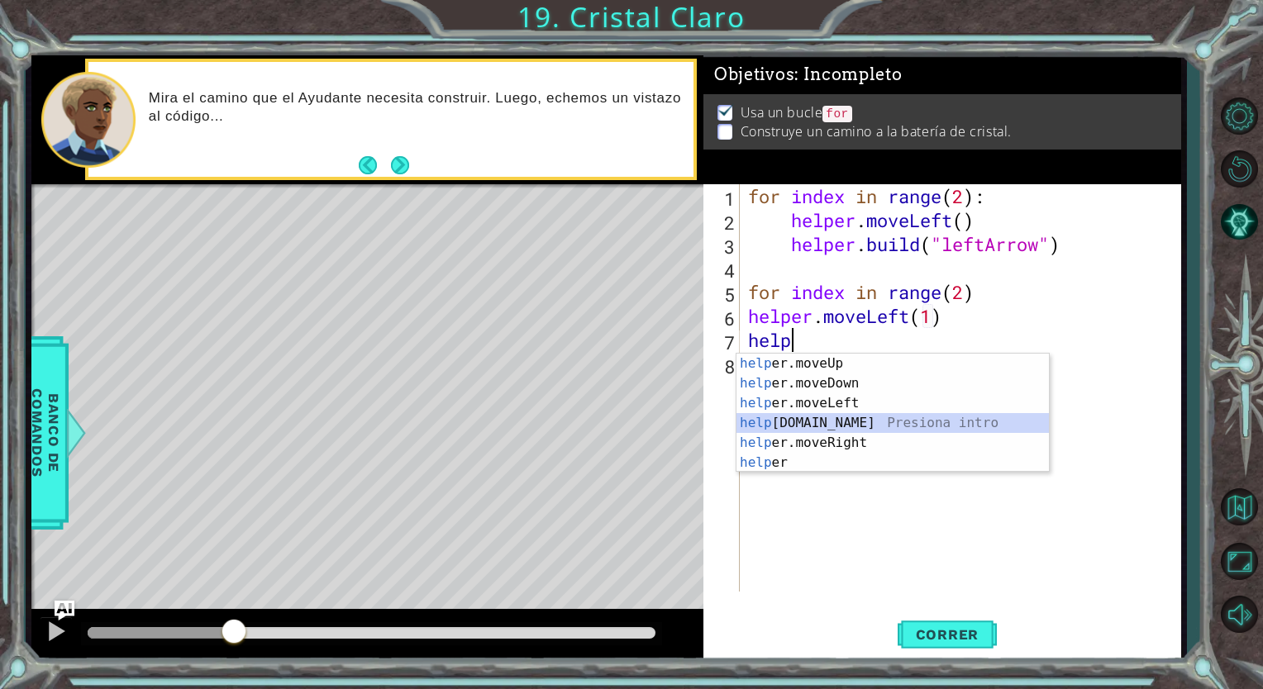
click at [814, 421] on div "help er.moveUp Presiona intro help er.moveDown Presiona intro help er.moveLeft …" at bounding box center [892, 433] width 312 height 159
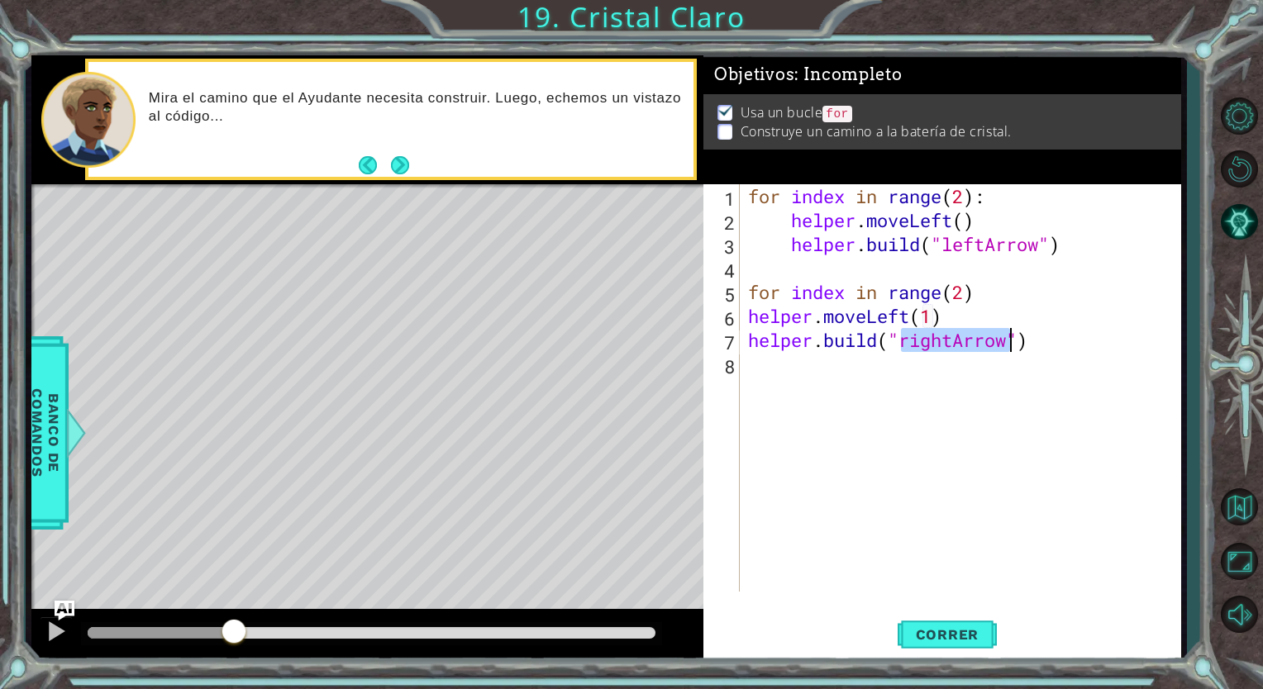
click at [952, 344] on div "for index in range ( 2 ) : helper . moveLeft ( ) helper . build ( "leftArrow" )…" at bounding box center [960, 387] width 431 height 407
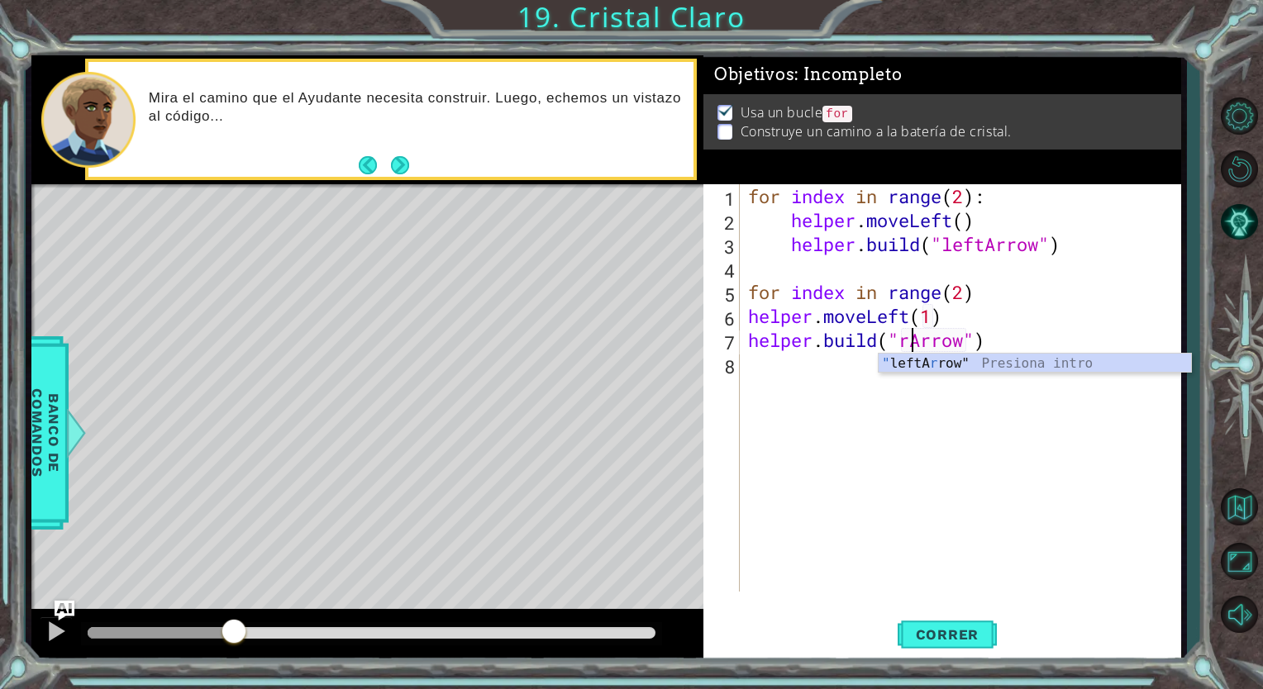
scroll to position [0, 9]
click at [1021, 364] on div "" leftArrow" Presiona intro" at bounding box center [1034, 383] width 312 height 59
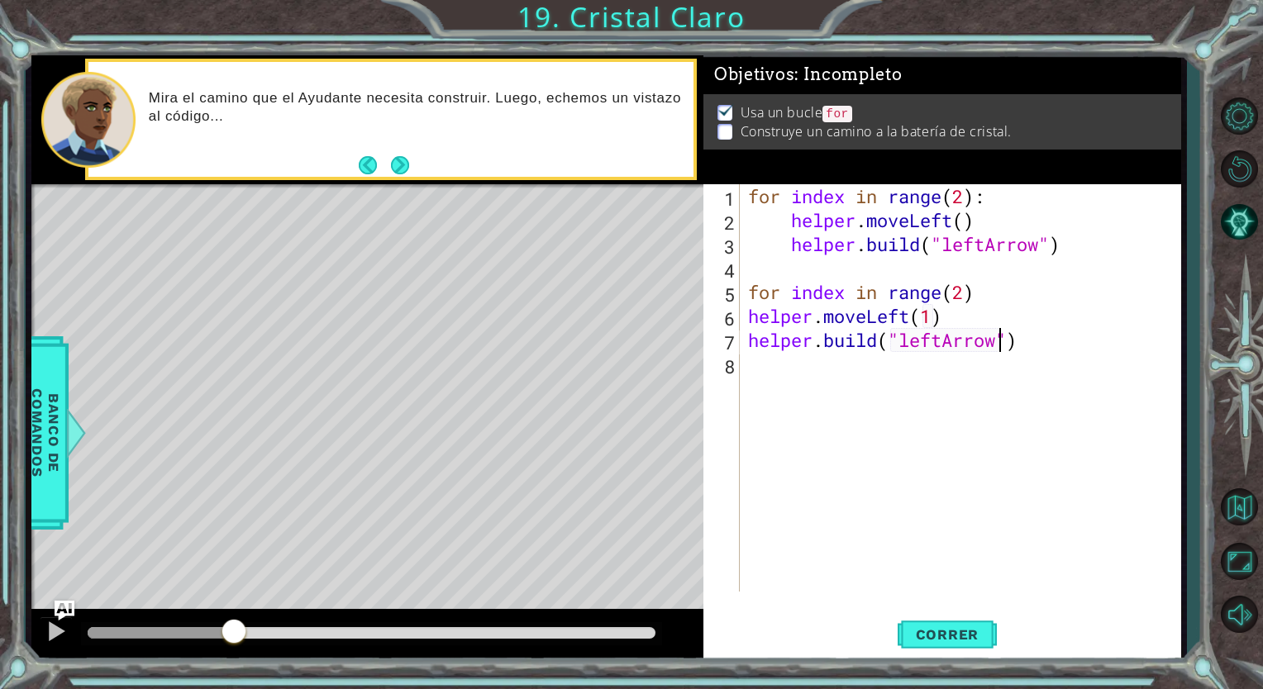
click at [974, 292] on div "for index in range ( 2 ) : helper . moveLeft ( ) helper . build ( "leftArrow" )…" at bounding box center [965, 411] width 440 height 455
type textarea "for index in range(2):"
click at [963, 646] on button "Correr" at bounding box center [946, 635] width 99 height 48
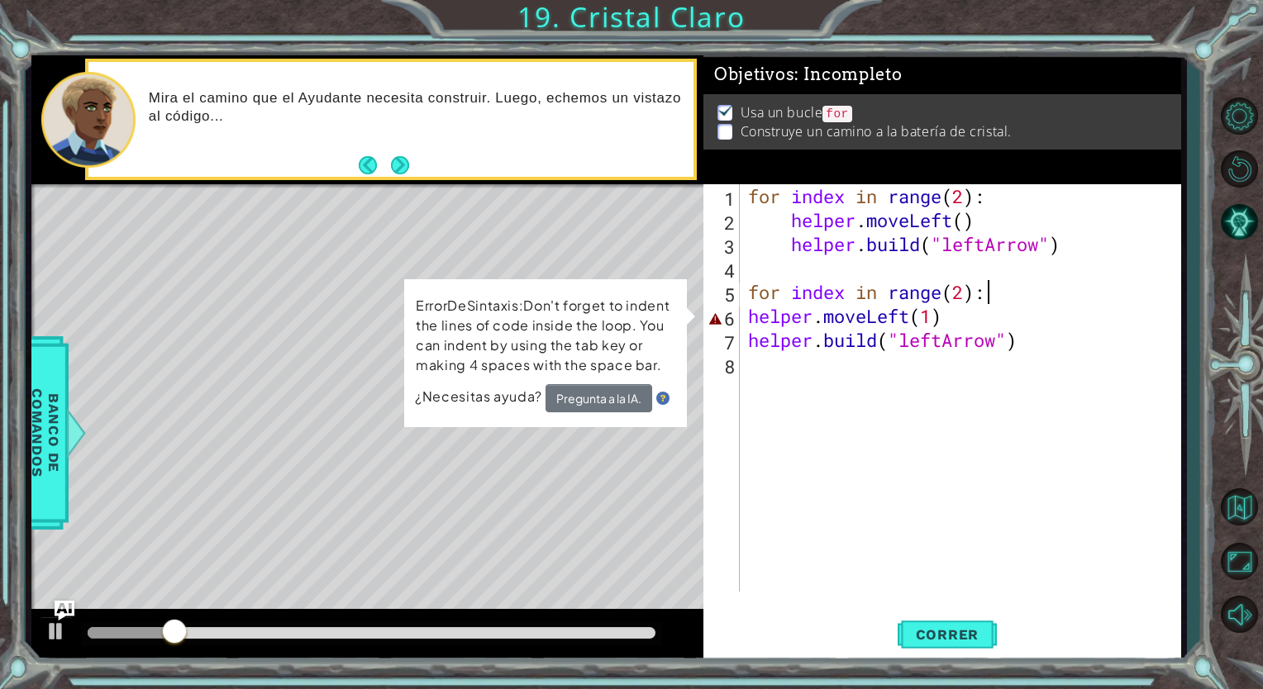
click at [782, 316] on div "for index in range ( 2 ) : helper . moveLeft ( ) helper . build ( "leftArrow" )…" at bounding box center [965, 411] width 440 height 455
click at [951, 316] on div "for index in range ( 2 ) : helper . moveLeft ( ) helper . build ( "leftArrow" )…" at bounding box center [965, 411] width 440 height 455
click at [45, 634] on div at bounding box center [55, 631] width 21 height 21
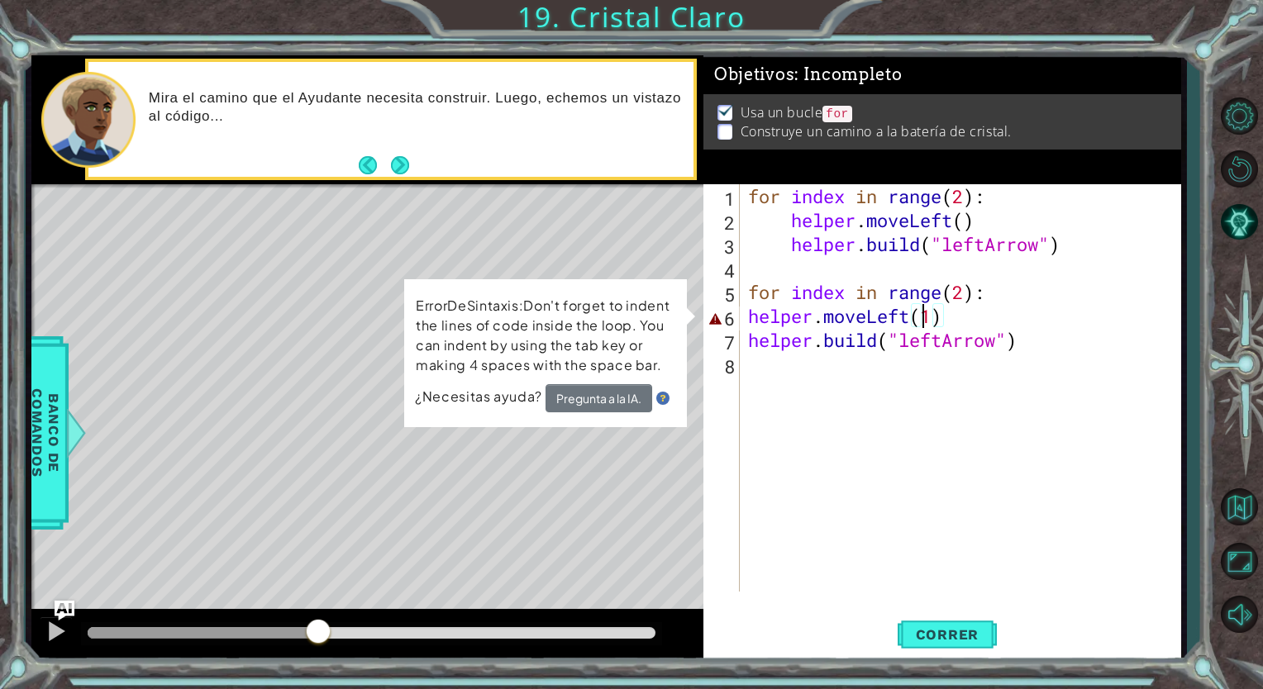
click at [926, 314] on div "for index in range ( 2 ) : helper . moveLeft ( ) helper . build ( "leftArrow" )…" at bounding box center [965, 411] width 440 height 455
click at [957, 318] on div "for index in range ( 2 ) : helper . moveLeft ( ) helper . build ( "leftArrow" )…" at bounding box center [965, 411] width 440 height 455
click at [687, 314] on div "ErrorDeSintaxis:Don't forget to indent the lines of code inside the loop. You c…" at bounding box center [545, 353] width 283 height 148
click at [930, 311] on div "for index in range ( 2 ) : helper . moveLeft ( ) helper . build ( "leftArrow" )…" at bounding box center [965, 411] width 440 height 455
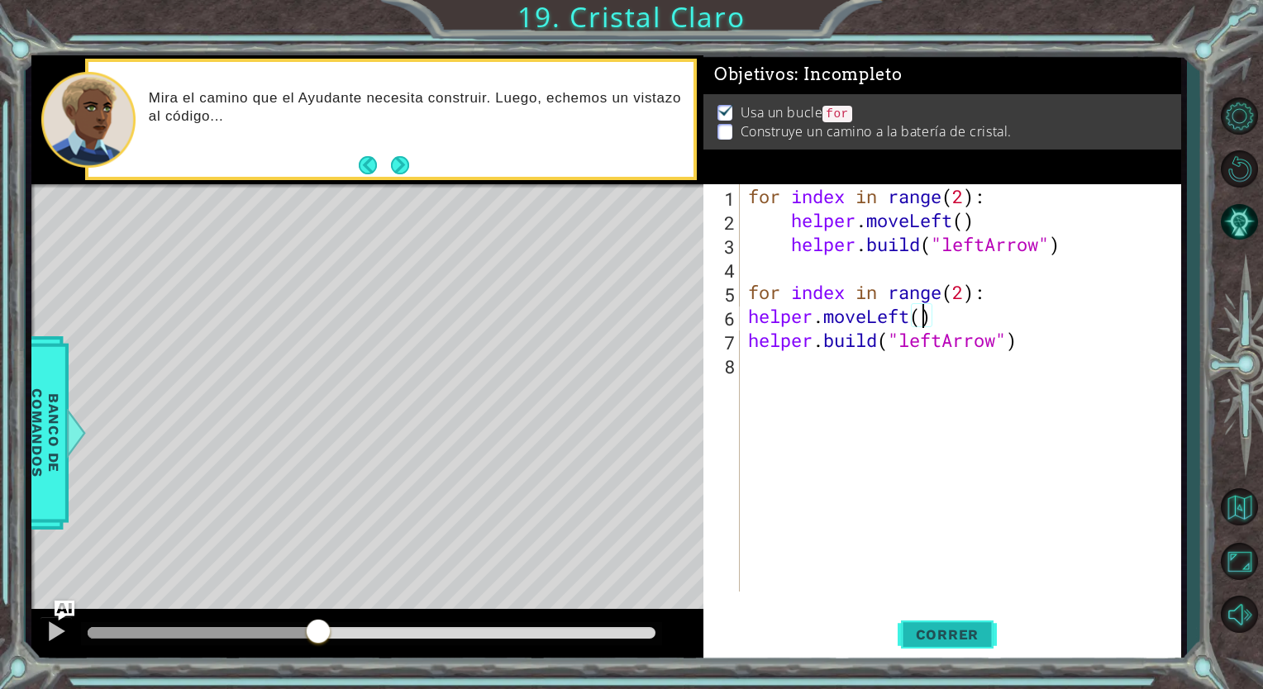
click at [957, 636] on span "Correr" at bounding box center [947, 634] width 97 height 17
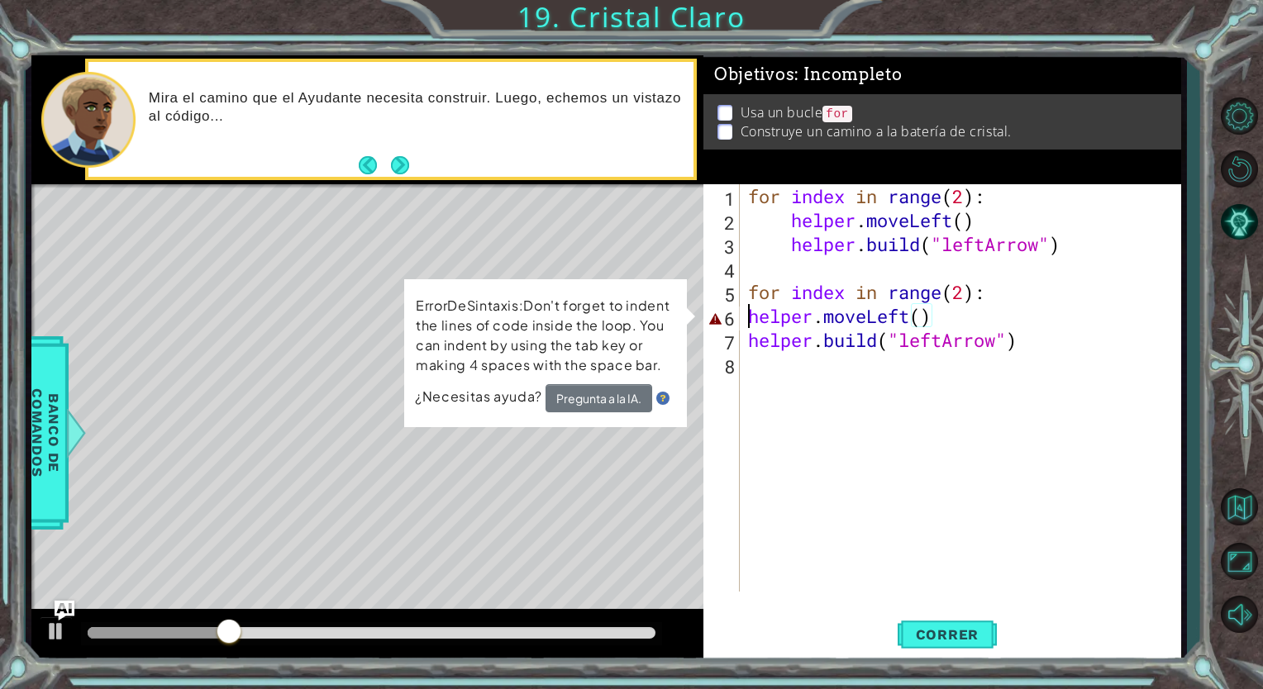
click at [749, 309] on div "for index in range ( 2 ) : helper . moveLeft ( ) helper . build ( "leftArrow" )…" at bounding box center [965, 411] width 440 height 455
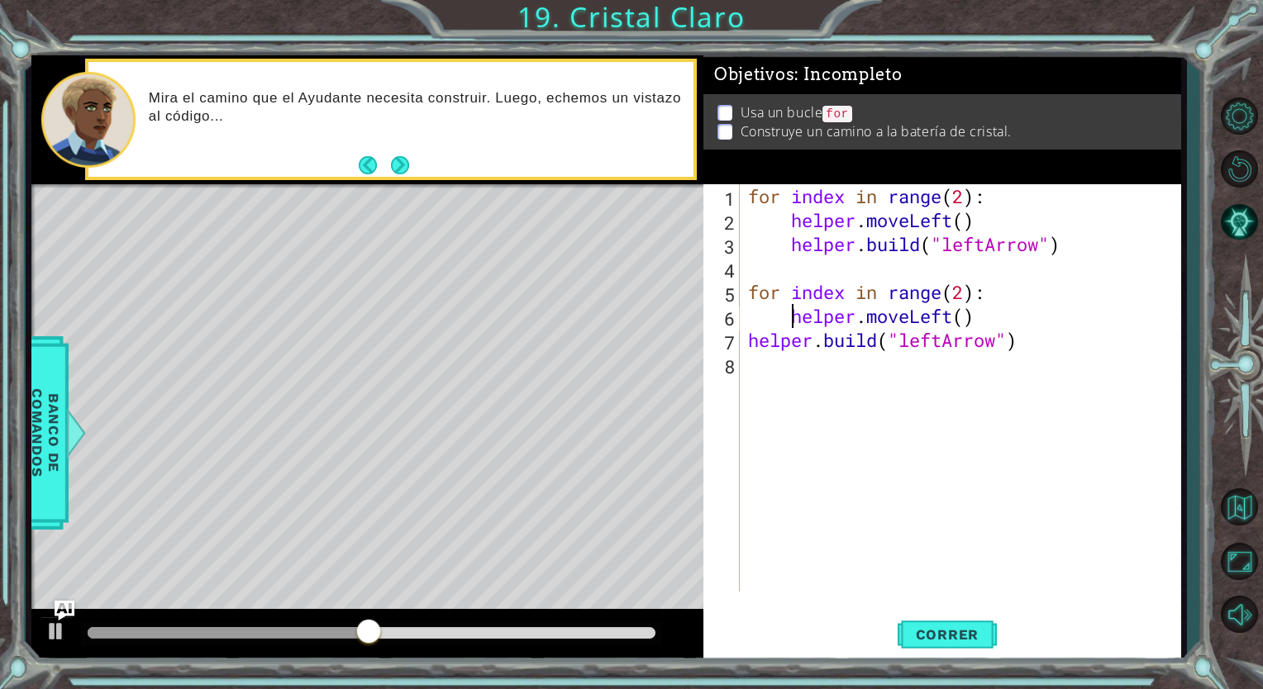
click at [745, 343] on div "for index in range ( 2 ) : helper . moveLeft ( ) helper . build ( "leftArrow" )…" at bounding box center [965, 411] width 440 height 455
type textarea "[DOMAIN_NAME]("leftArrow")"
click at [935, 631] on span "Correr" at bounding box center [947, 634] width 97 height 17
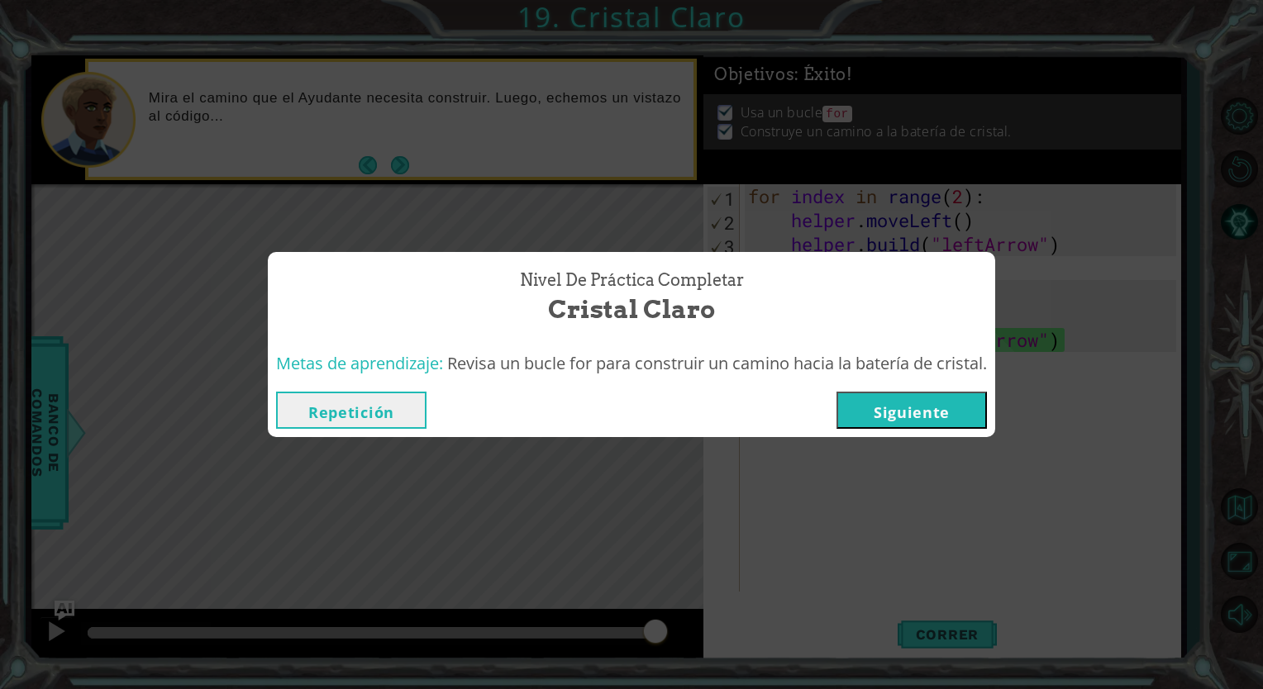
click at [905, 408] on button "Siguiente" at bounding box center [911, 410] width 150 height 37
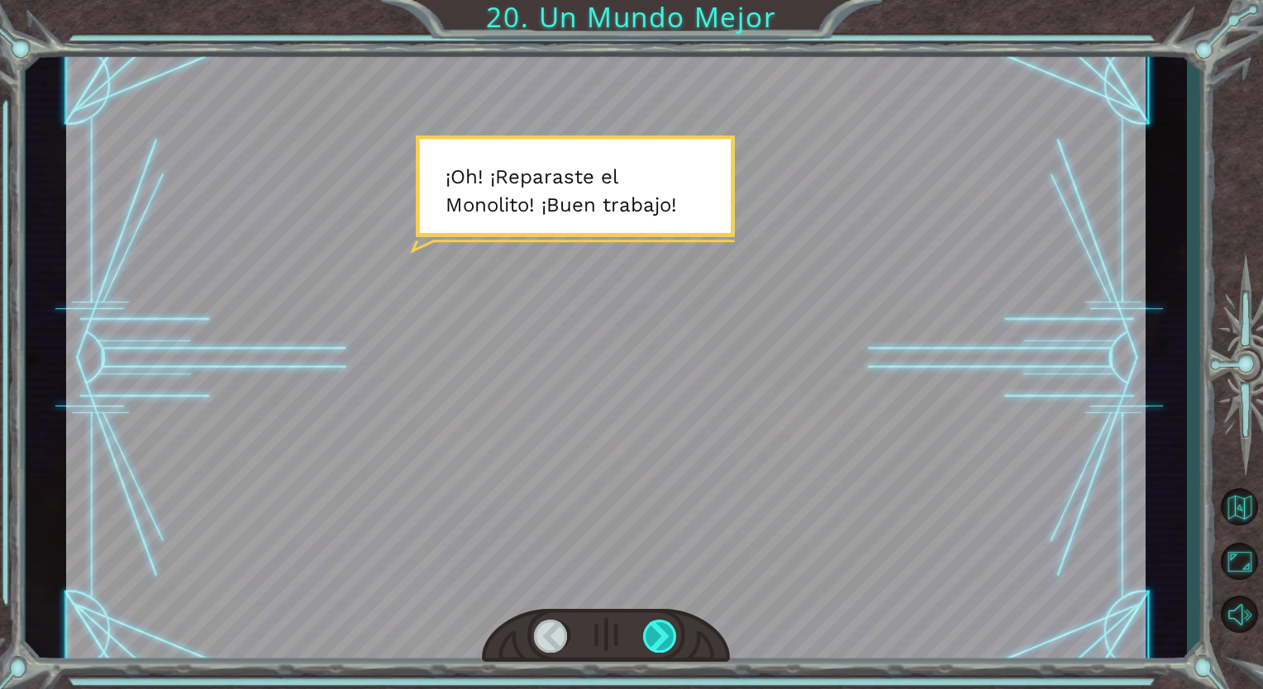
click at [658, 641] on div at bounding box center [660, 636] width 35 height 33
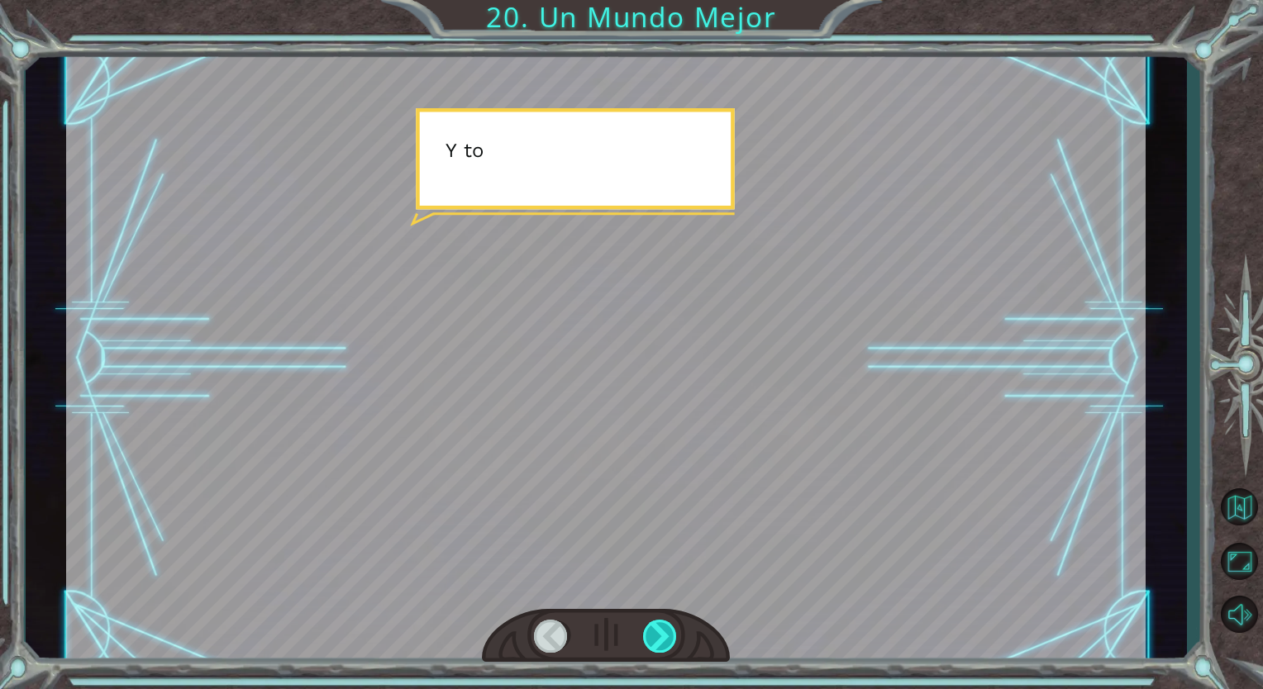
click at [658, 641] on div at bounding box center [660, 636] width 35 height 33
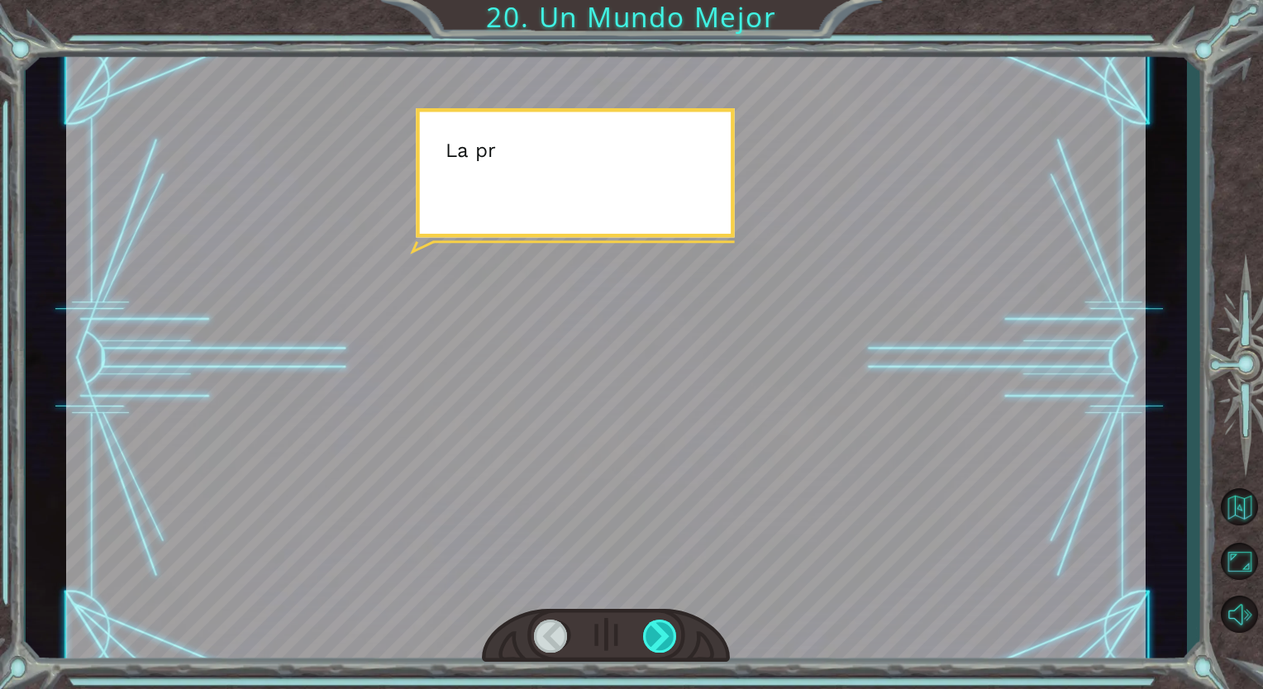
click at [658, 641] on div at bounding box center [660, 636] width 35 height 33
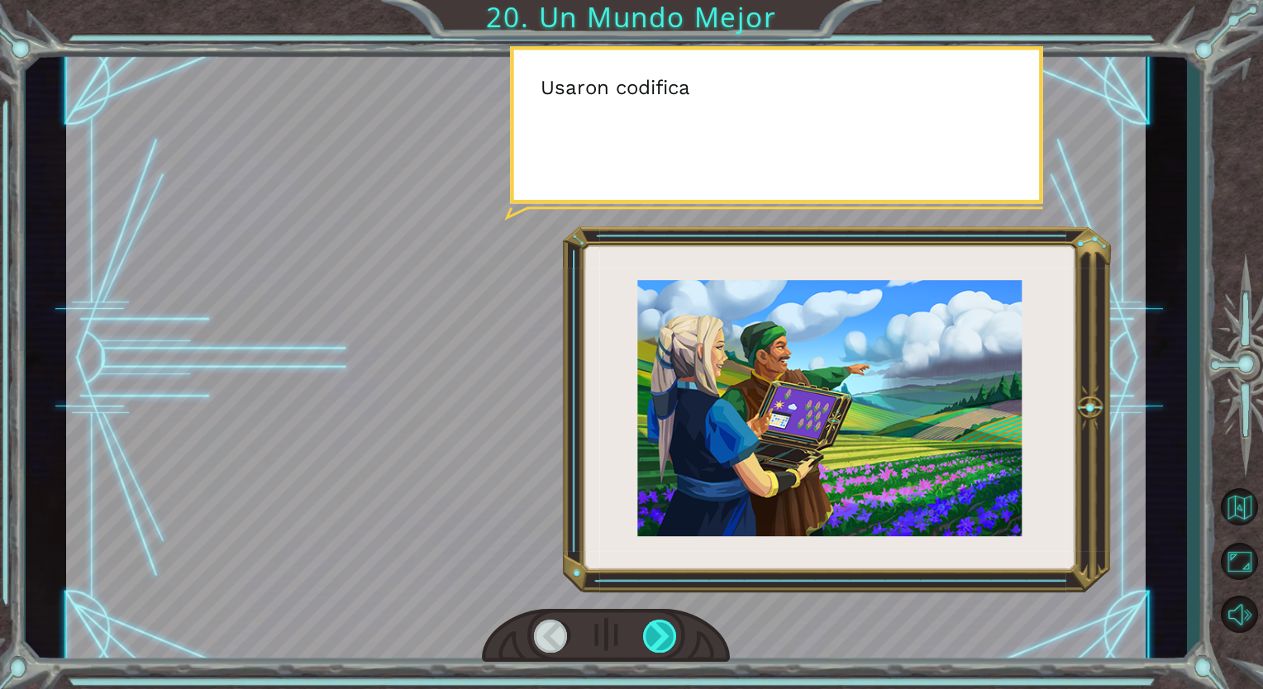
click at [658, 641] on div at bounding box center [660, 636] width 35 height 33
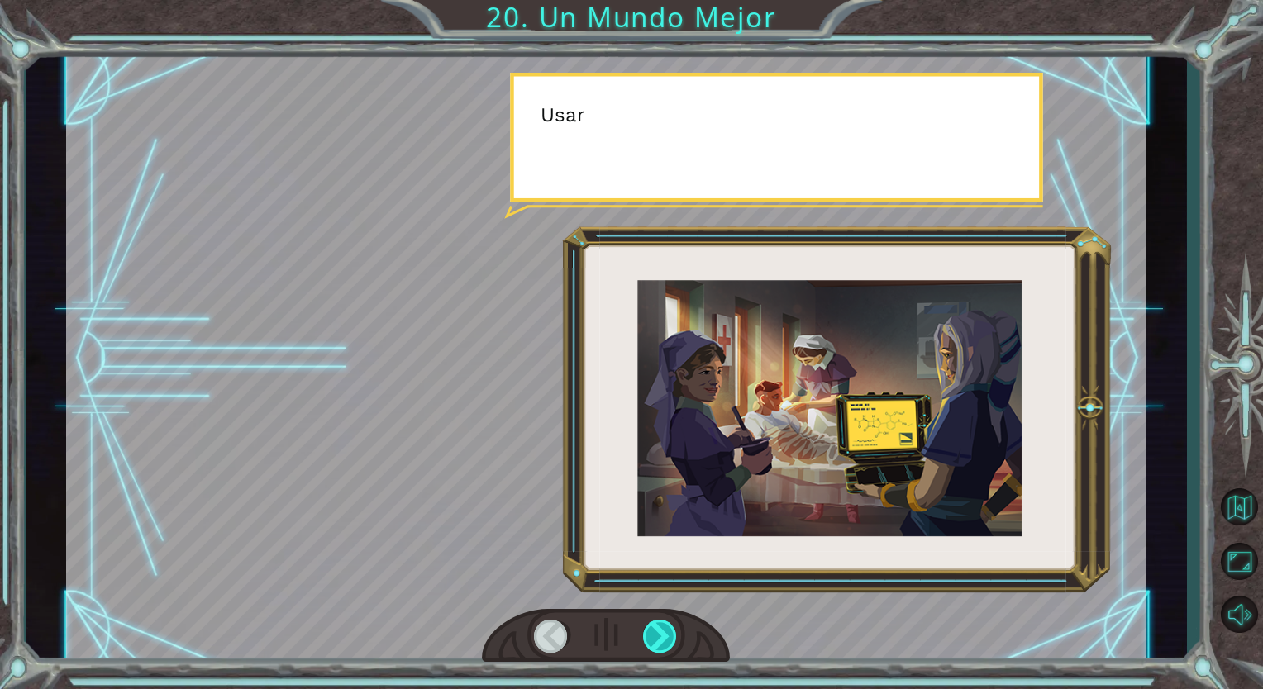
click at [658, 641] on div at bounding box center [660, 636] width 35 height 33
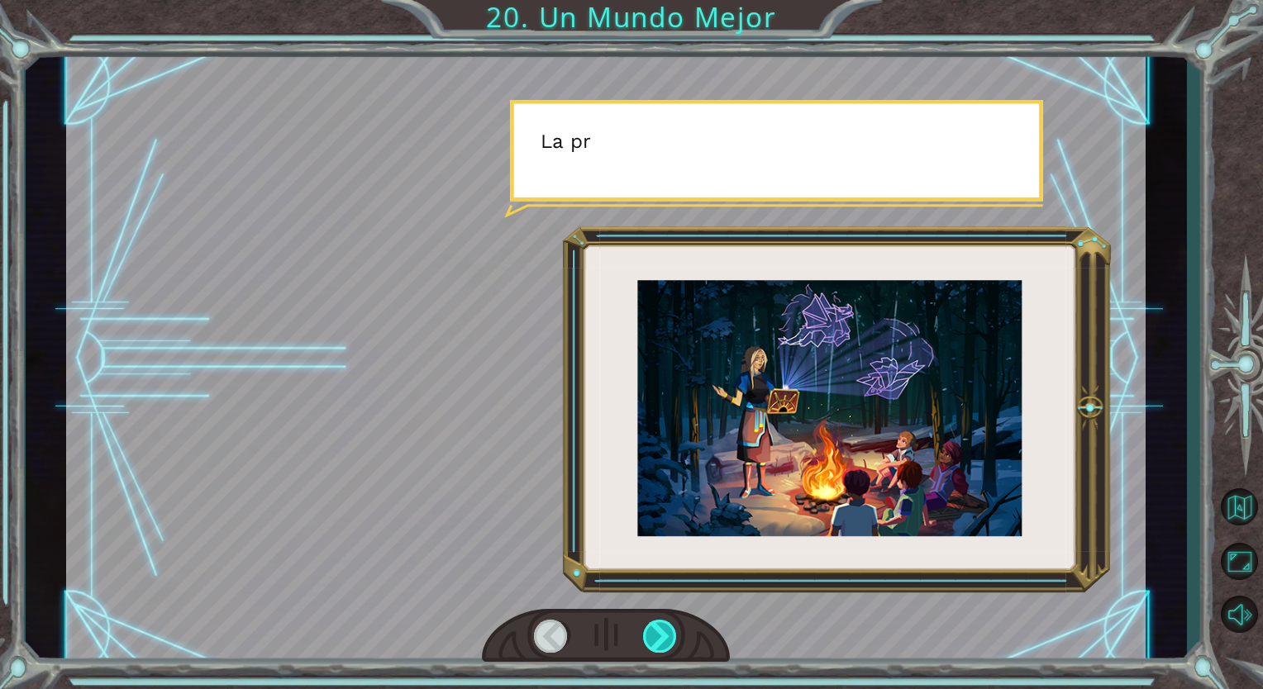
click at [658, 641] on div at bounding box center [660, 636] width 35 height 33
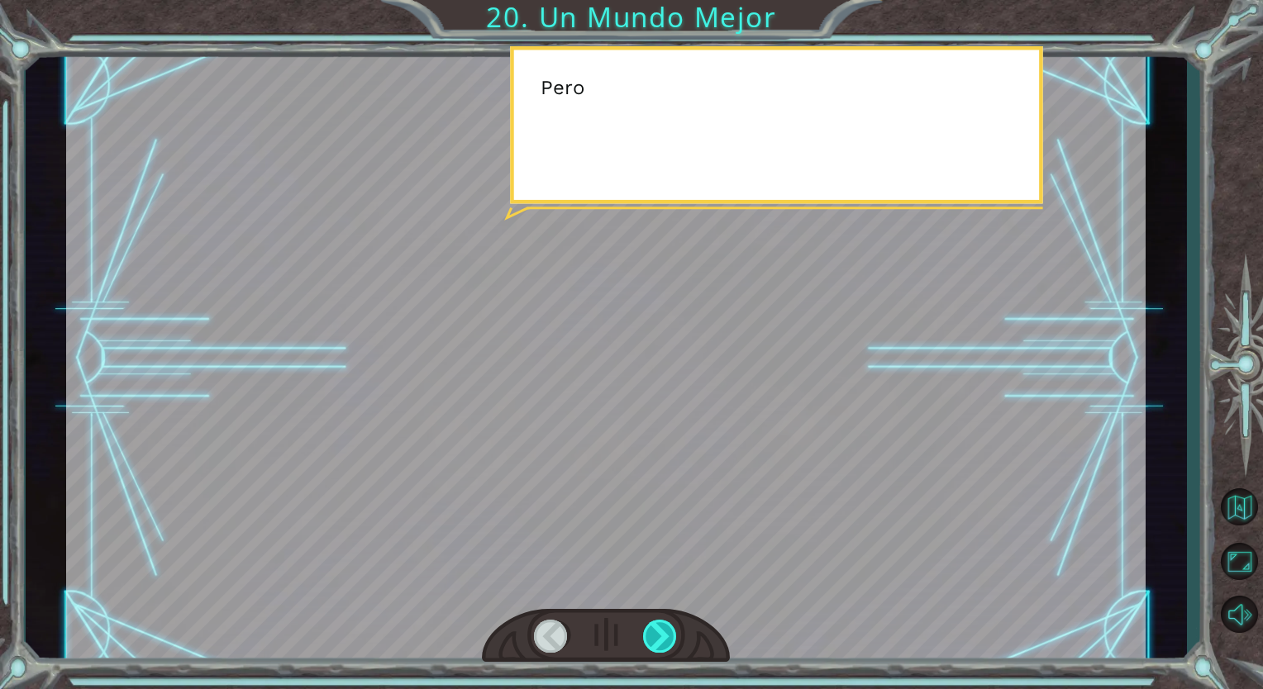
click at [658, 641] on div at bounding box center [660, 636] width 35 height 33
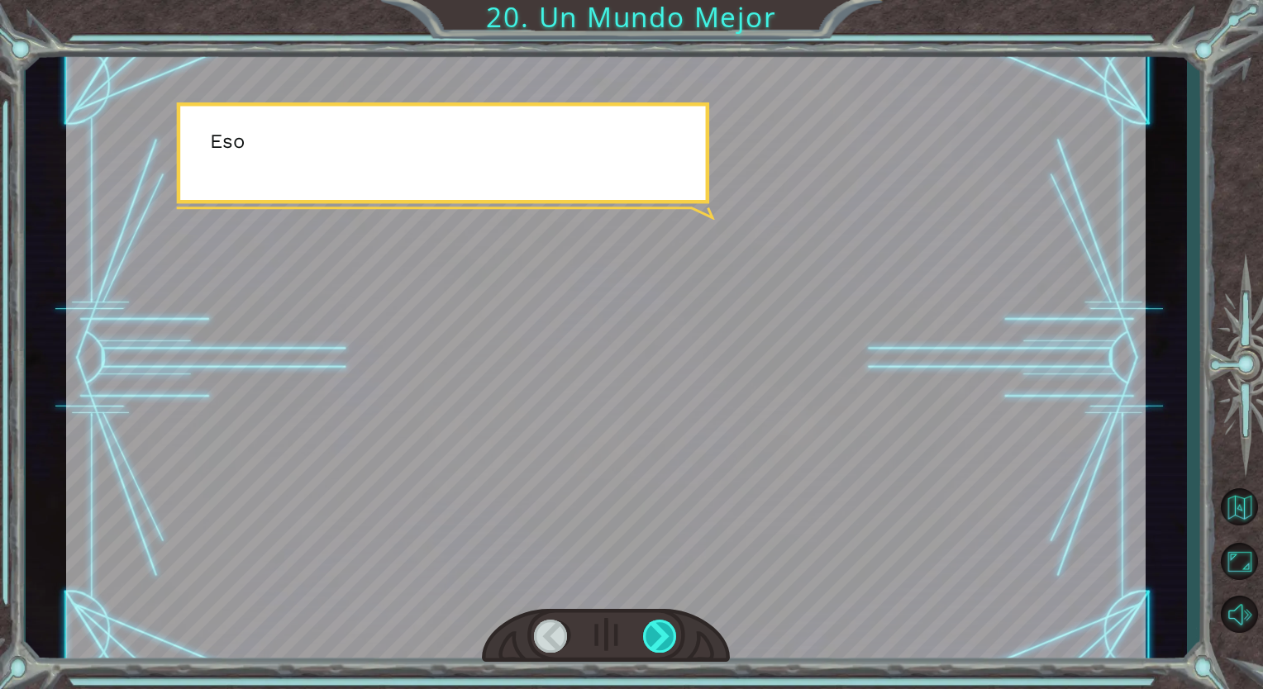
click at [658, 641] on div at bounding box center [660, 636] width 35 height 33
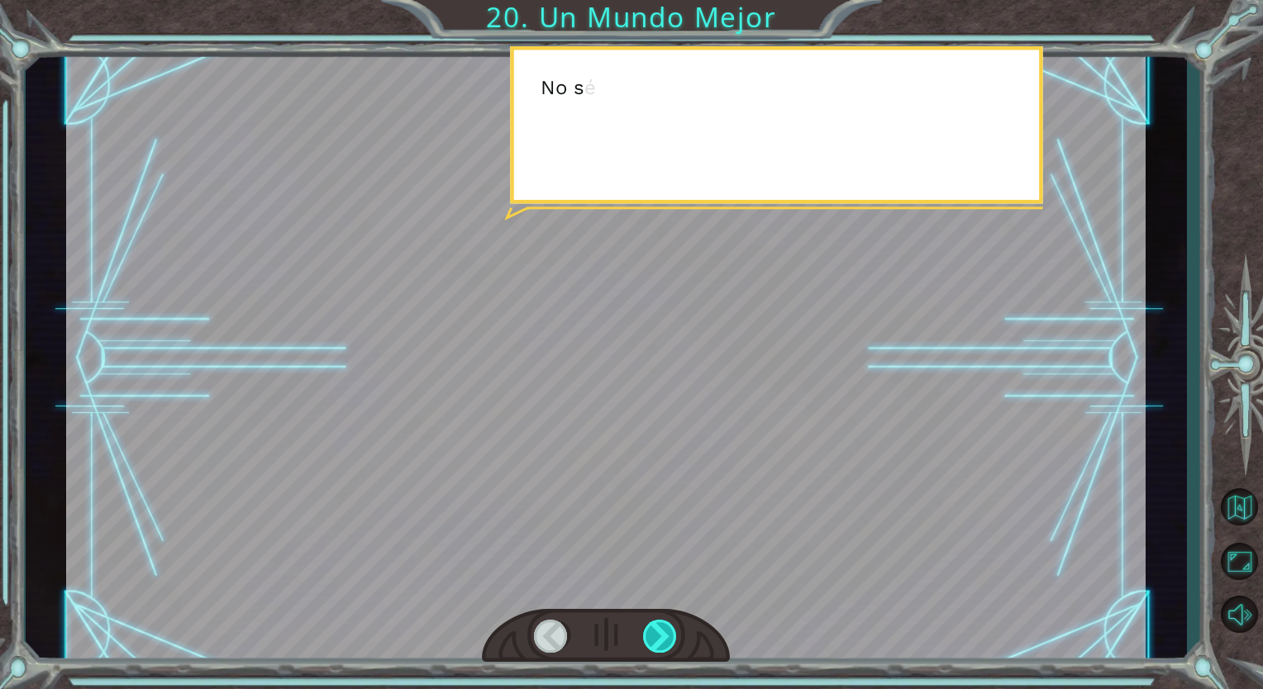
click at [658, 641] on div at bounding box center [660, 636] width 35 height 33
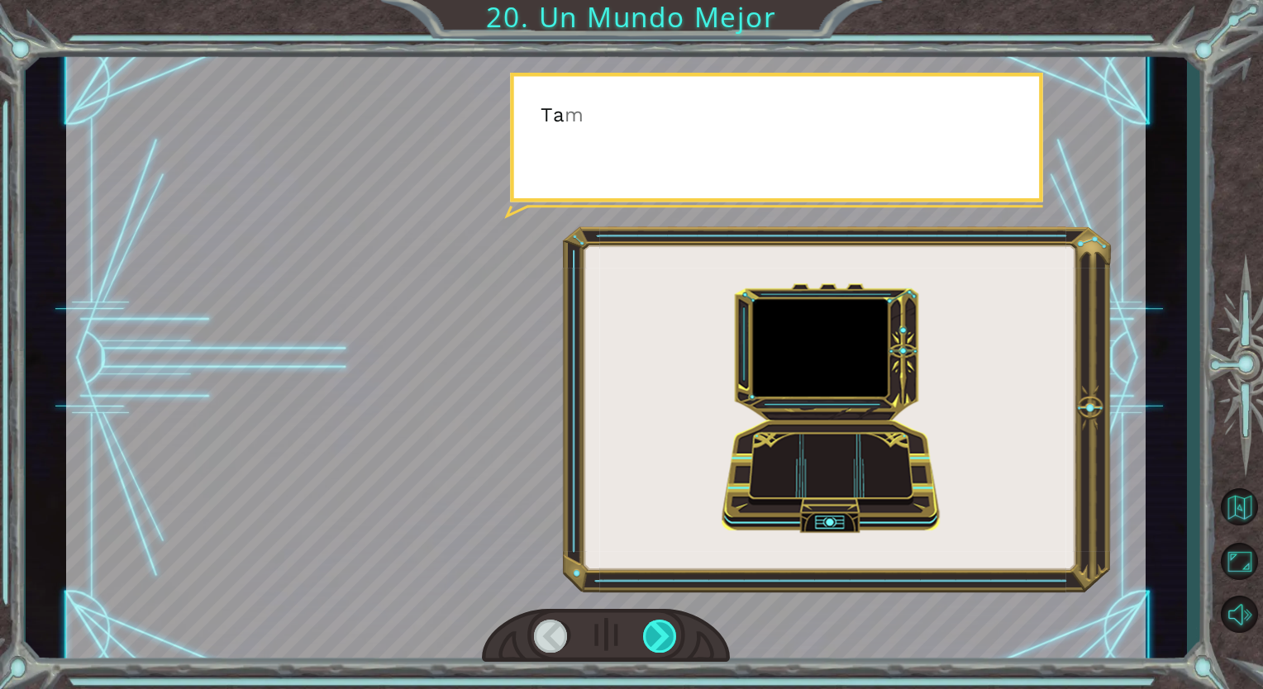
click at [658, 641] on div at bounding box center [660, 636] width 35 height 33
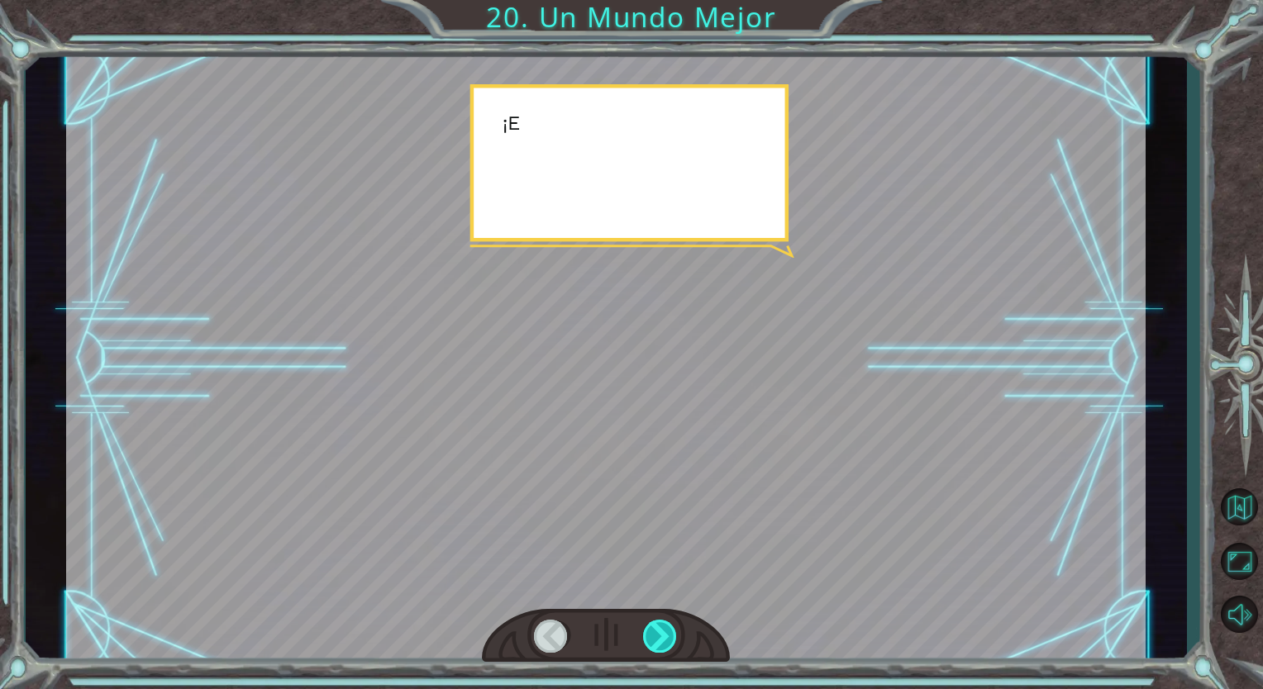
click at [658, 641] on div at bounding box center [660, 636] width 35 height 33
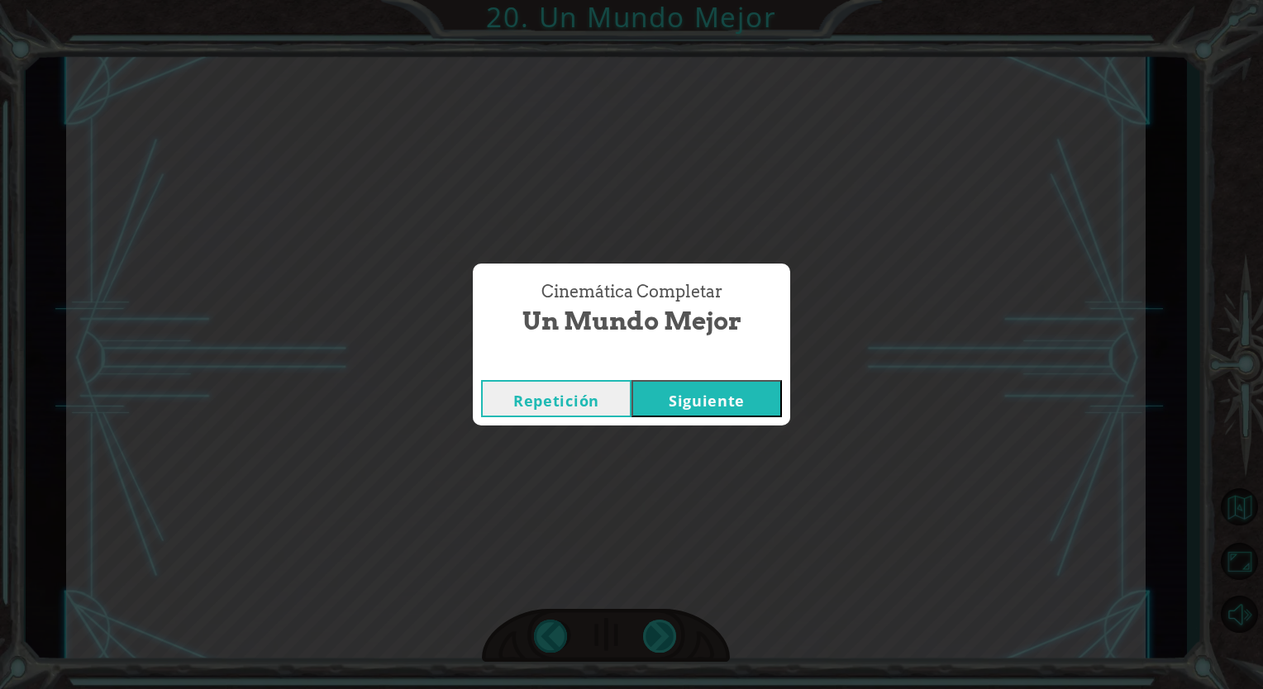
click at [658, 641] on div "Cinemática Completar Un Mundo Mejor Repetición [GEOGRAPHIC_DATA]" at bounding box center [631, 344] width 1263 height 689
click at [691, 391] on button "Siguiente" at bounding box center [706, 398] width 150 height 37
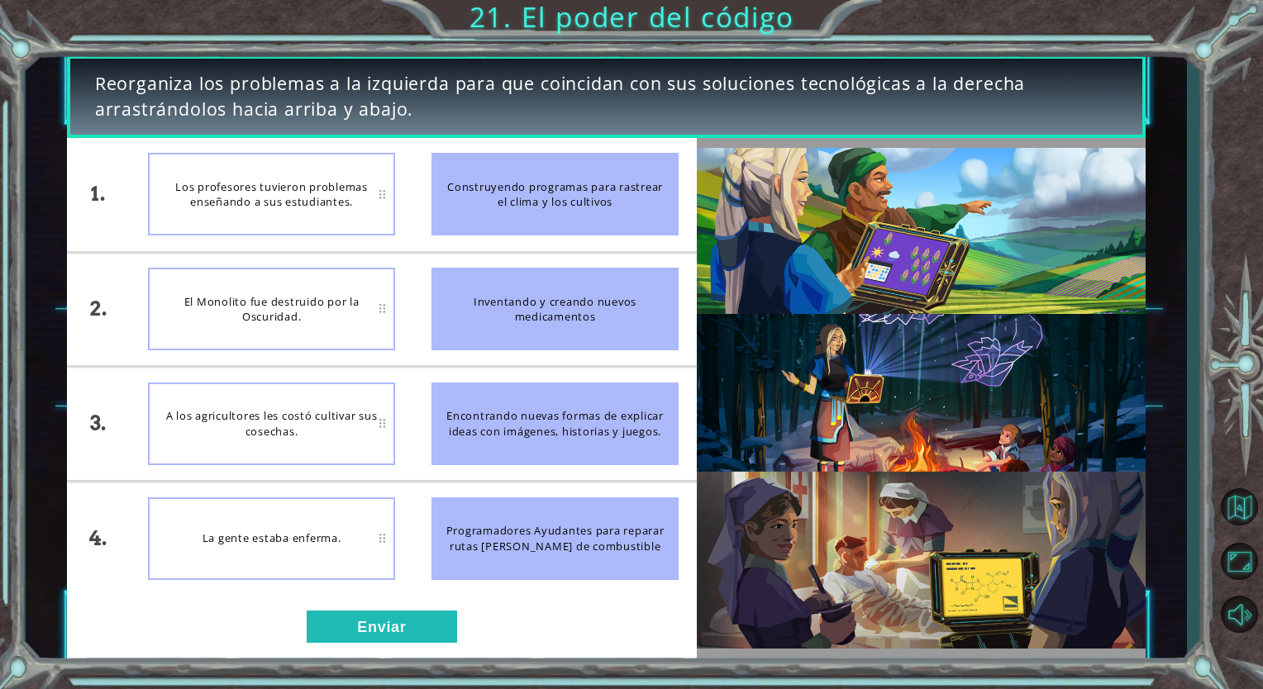
drag, startPoint x: 516, startPoint y: 308, endPoint x: 516, endPoint y: 252, distance: 56.2
click at [516, 253] on li "Inventando y creando nuevos medicamentos" at bounding box center [554, 309] width 283 height 113
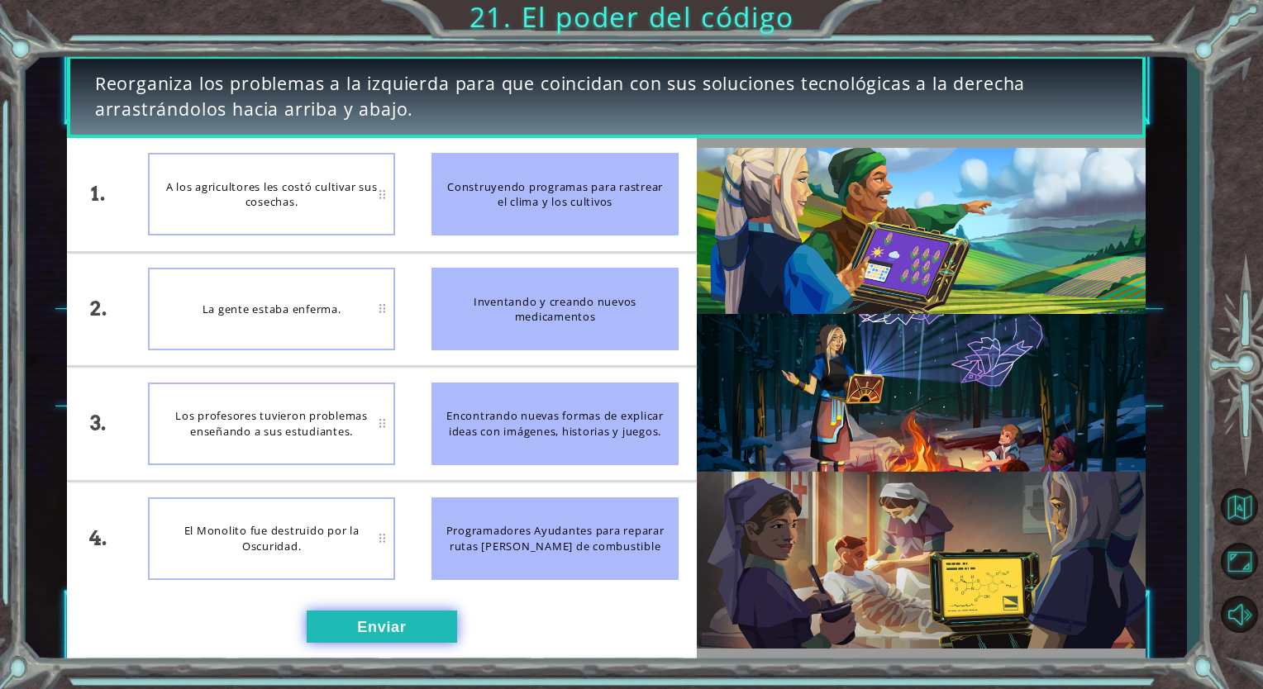
click at [393, 634] on button "Enviar" at bounding box center [382, 627] width 150 height 33
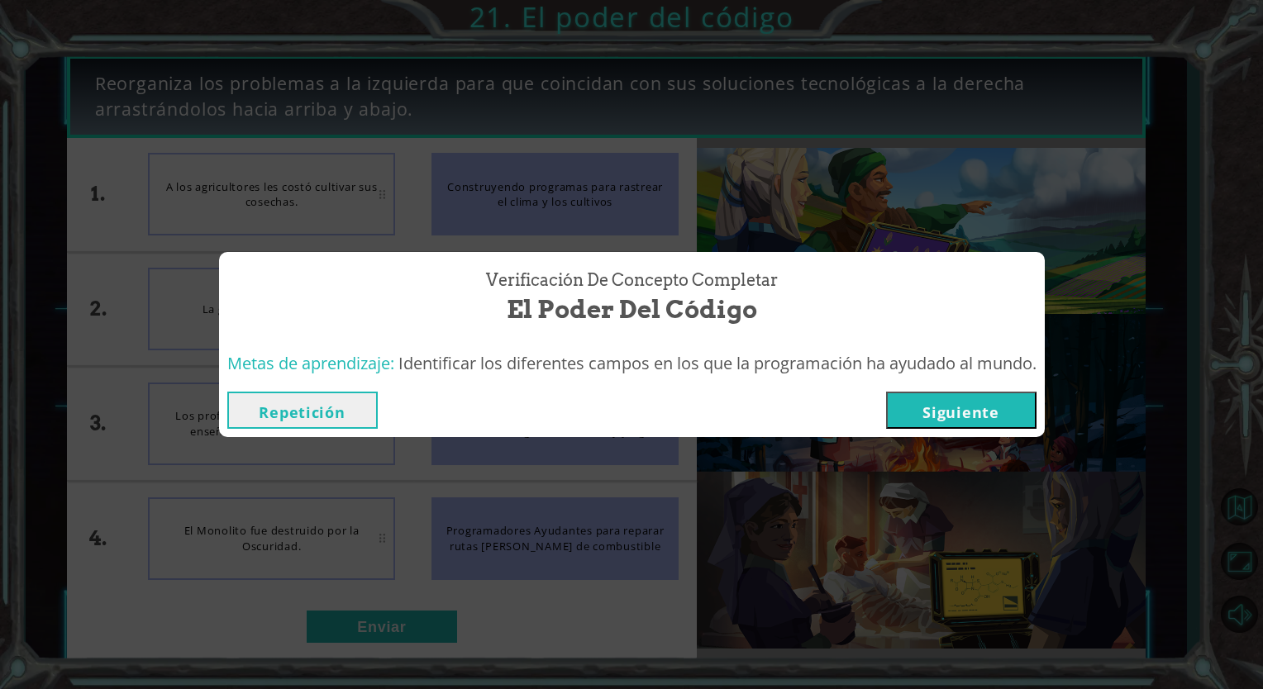
click at [998, 402] on button "Siguiente" at bounding box center [961, 410] width 150 height 37
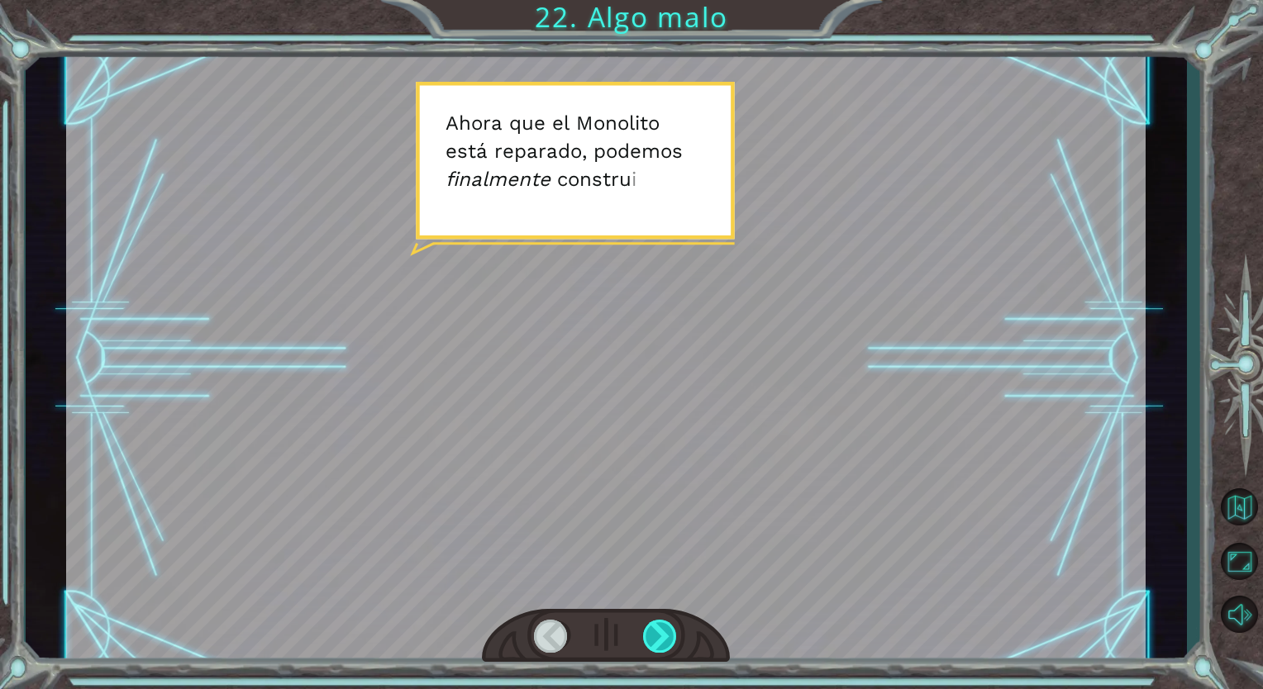
click at [651, 631] on div at bounding box center [660, 636] width 35 height 33
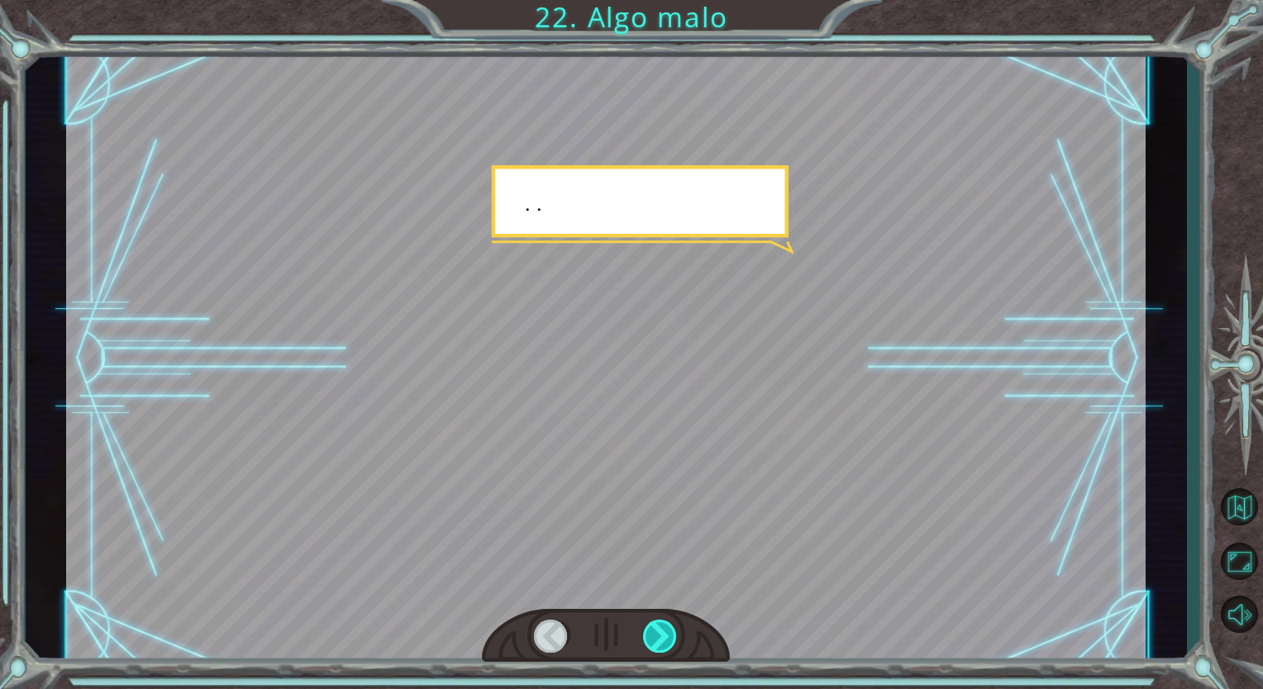
click at [651, 631] on div at bounding box center [660, 636] width 35 height 33
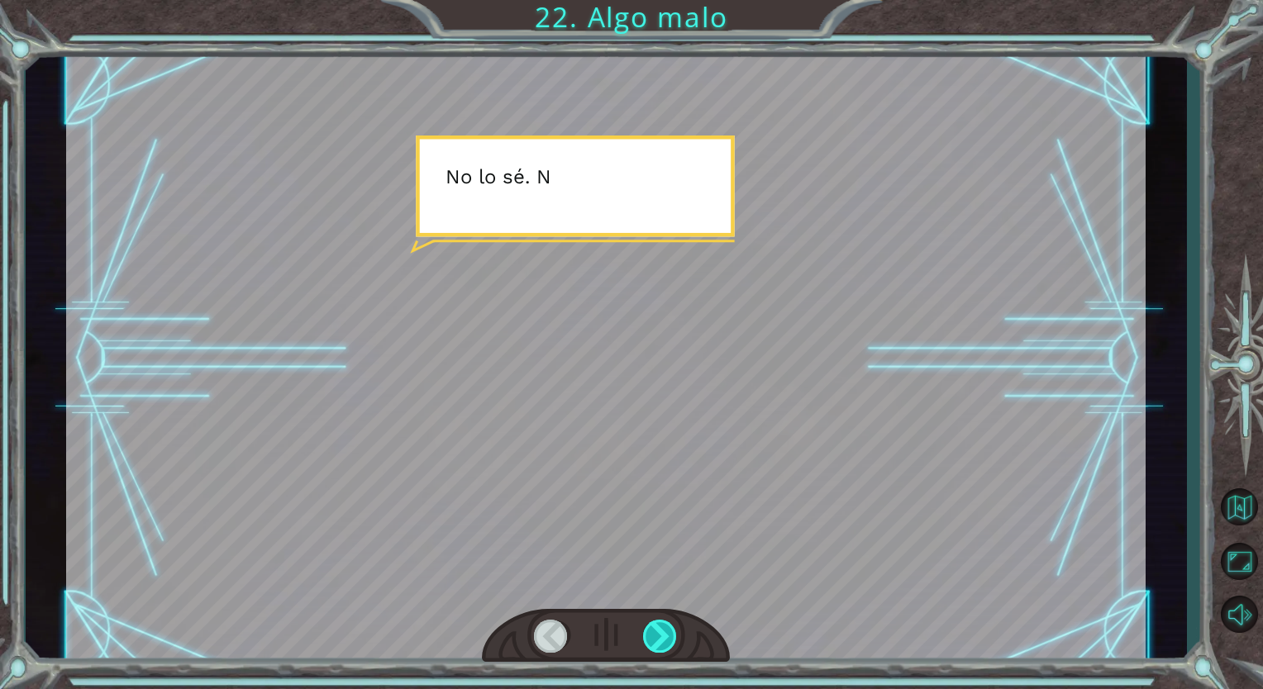
click at [651, 631] on div at bounding box center [660, 636] width 35 height 33
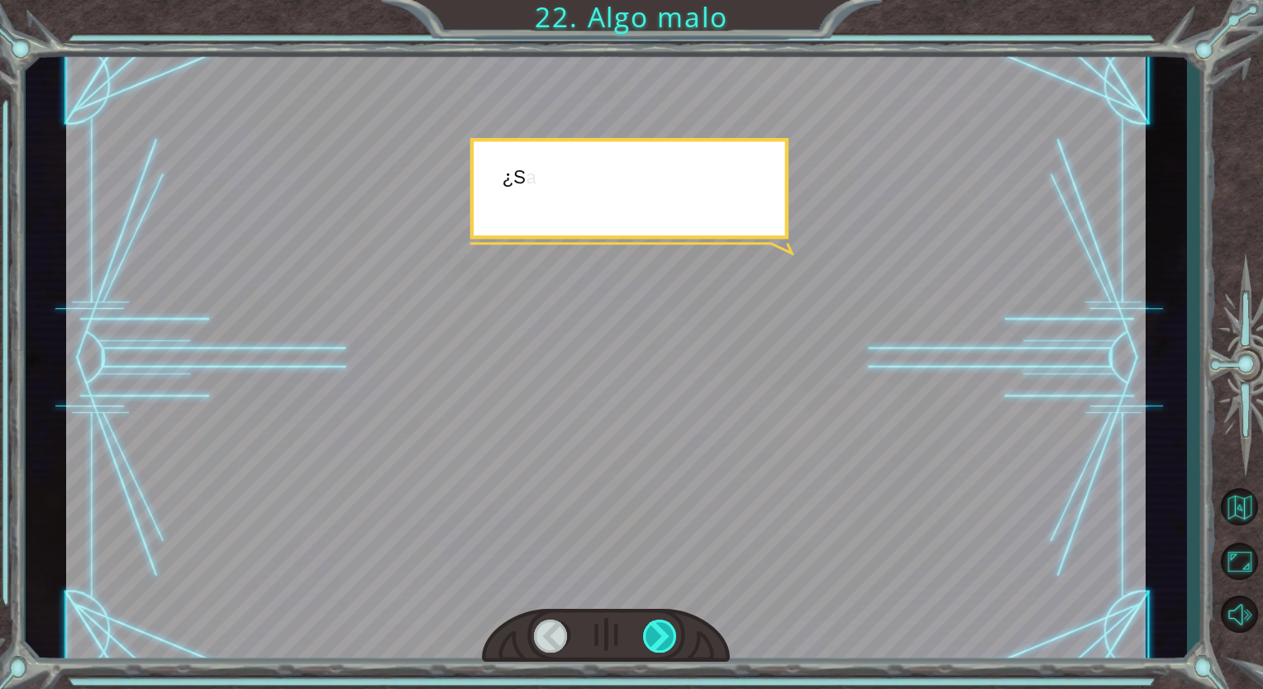
click at [651, 631] on div at bounding box center [660, 636] width 35 height 33
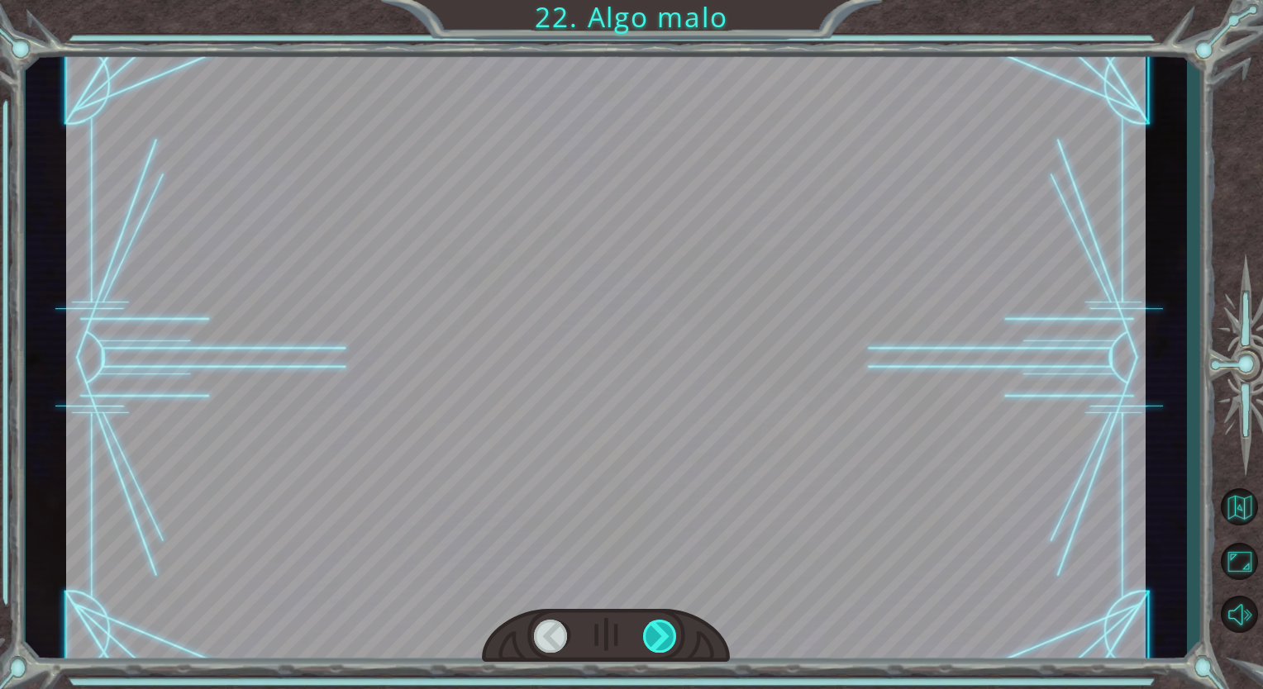
click at [651, 631] on div at bounding box center [660, 636] width 35 height 33
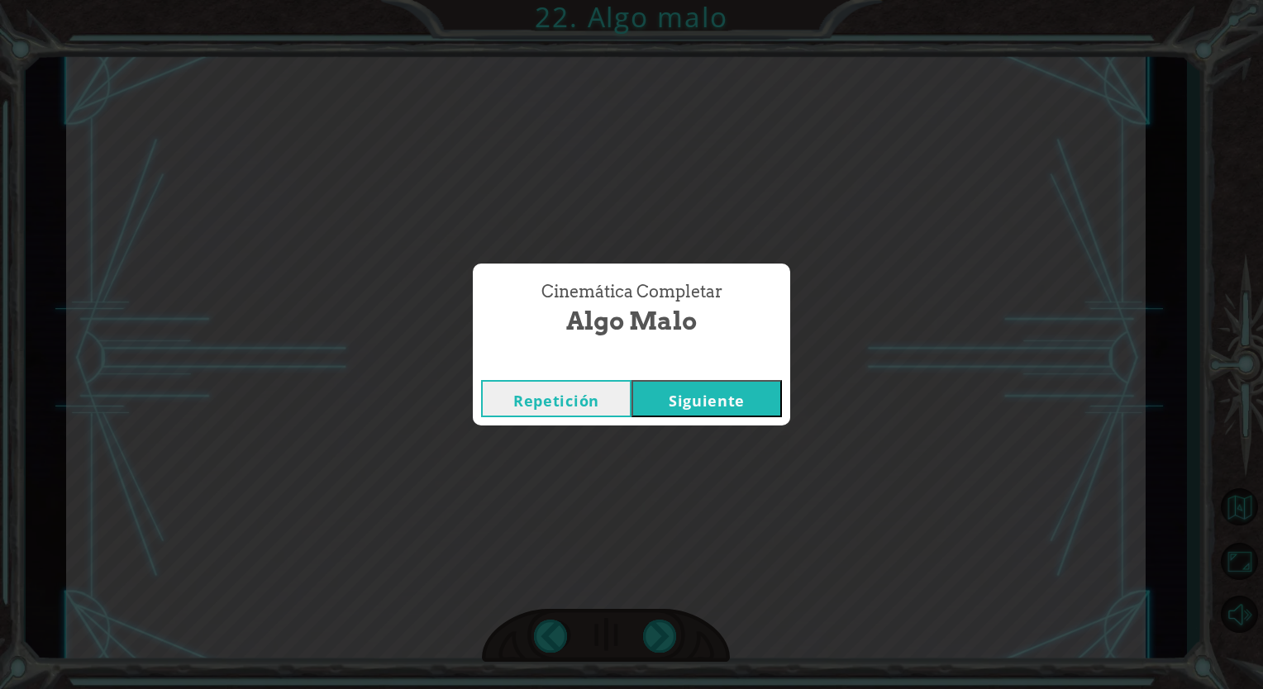
click at [688, 409] on button "Siguiente" at bounding box center [706, 398] width 150 height 37
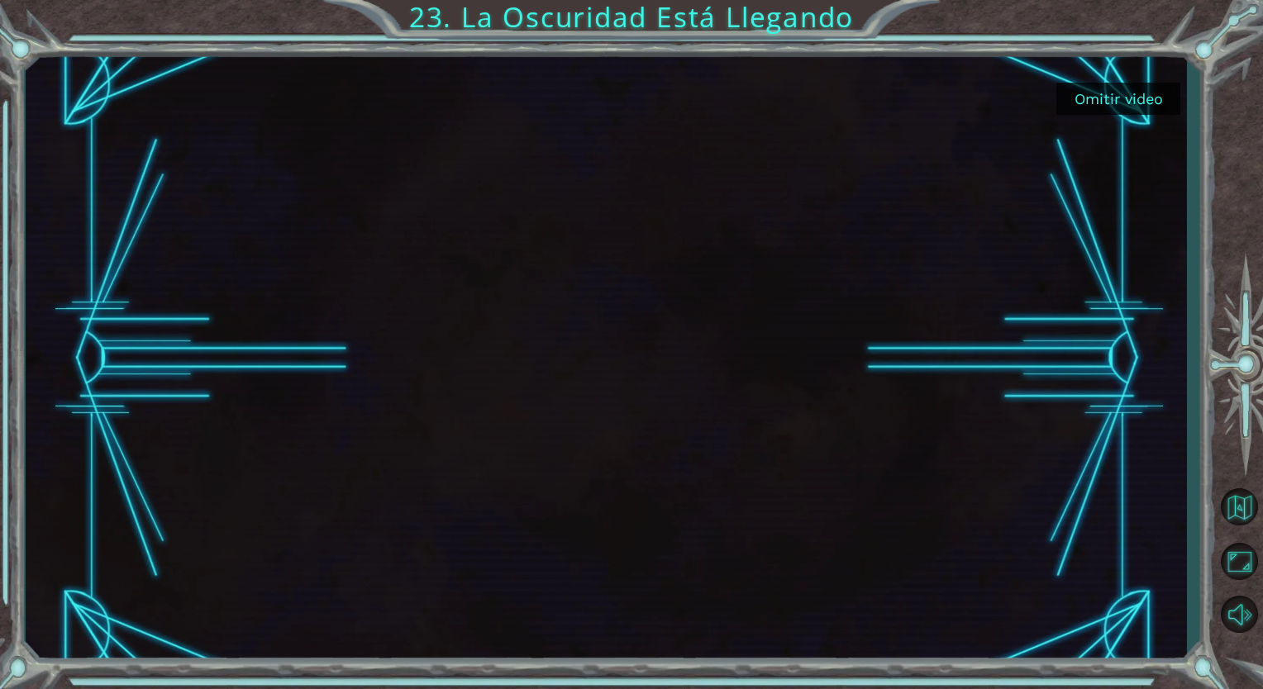
click at [1106, 112] on button "Omitir video" at bounding box center [1118, 99] width 124 height 32
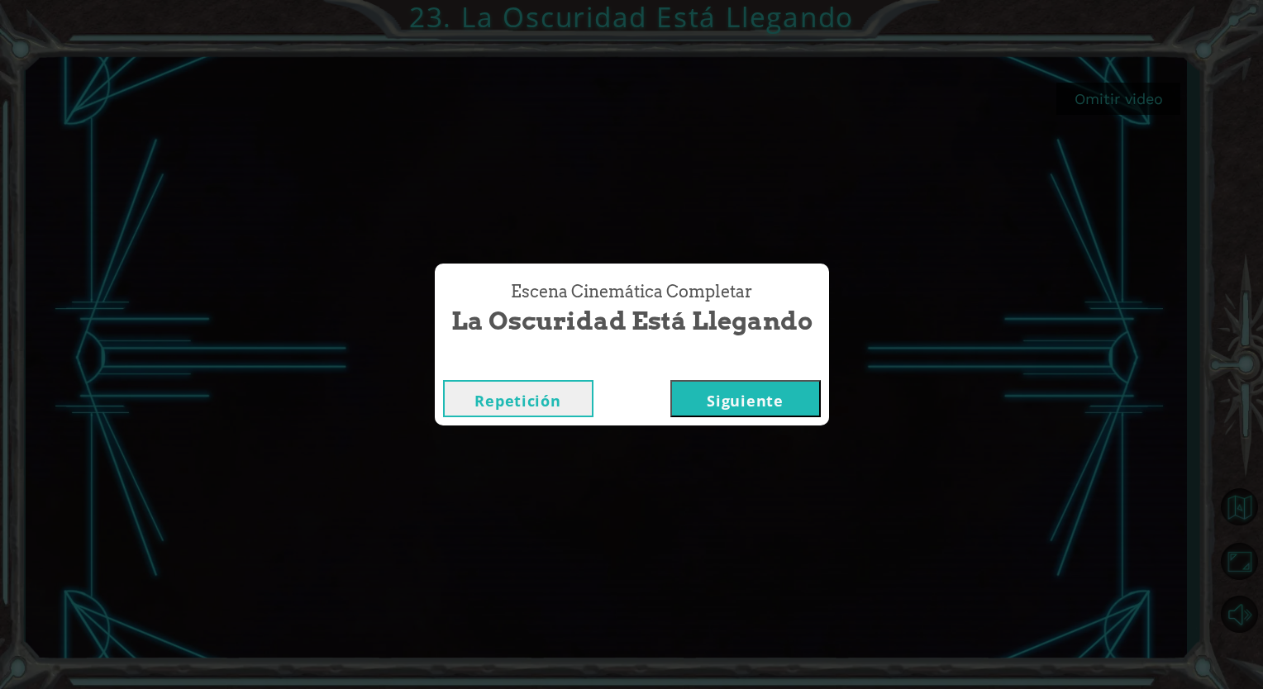
click at [801, 395] on button "Siguiente" at bounding box center [745, 398] width 150 height 37
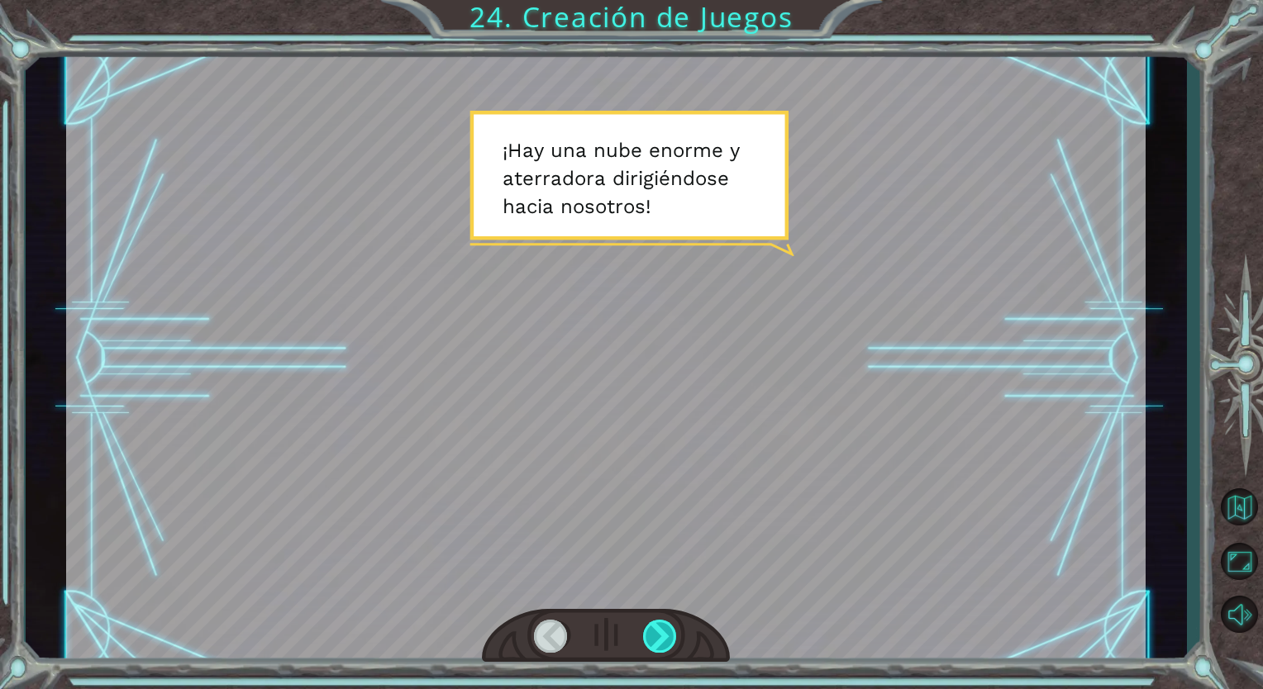
click at [666, 640] on div at bounding box center [660, 636] width 35 height 33
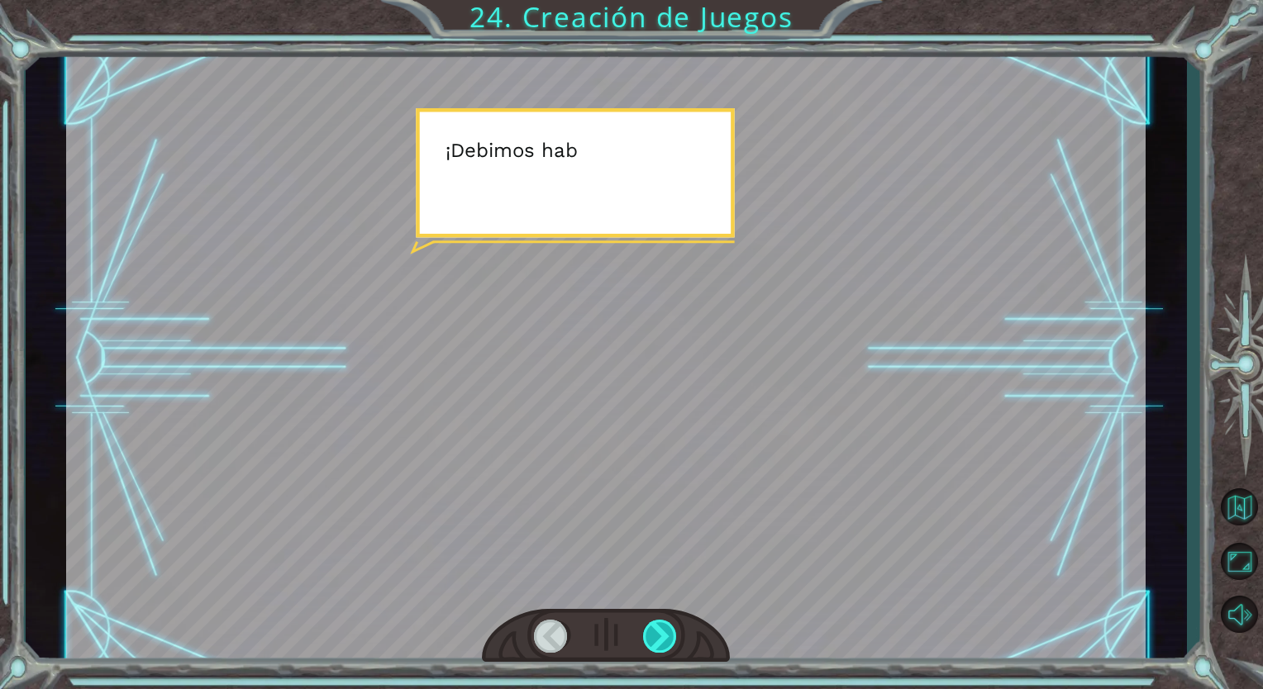
click at [666, 640] on div at bounding box center [660, 636] width 35 height 33
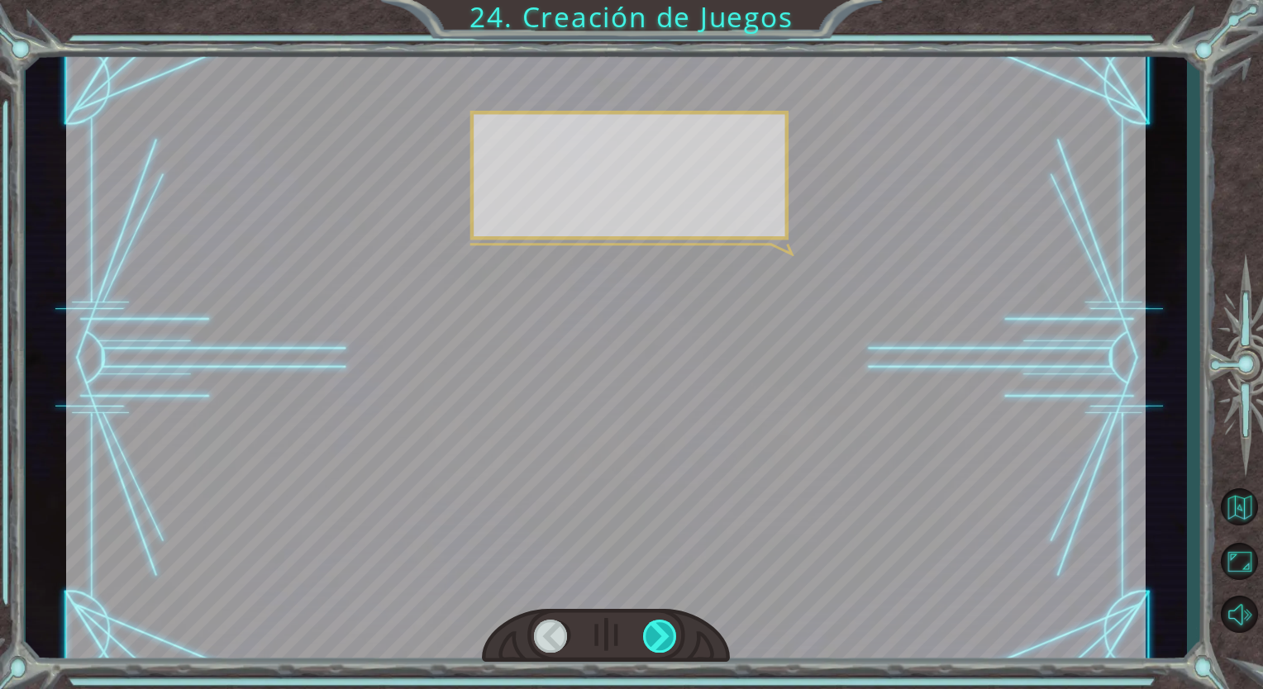
click at [666, 640] on div at bounding box center [660, 636] width 35 height 33
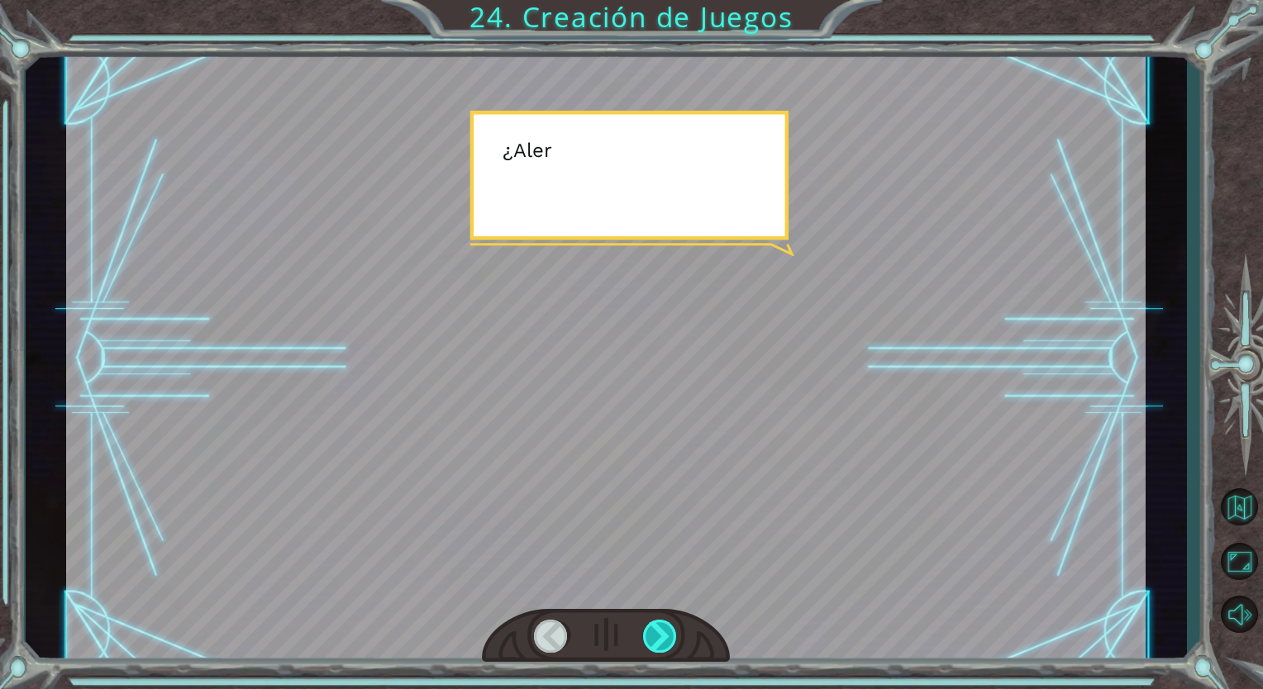
click at [666, 640] on div at bounding box center [660, 636] width 35 height 33
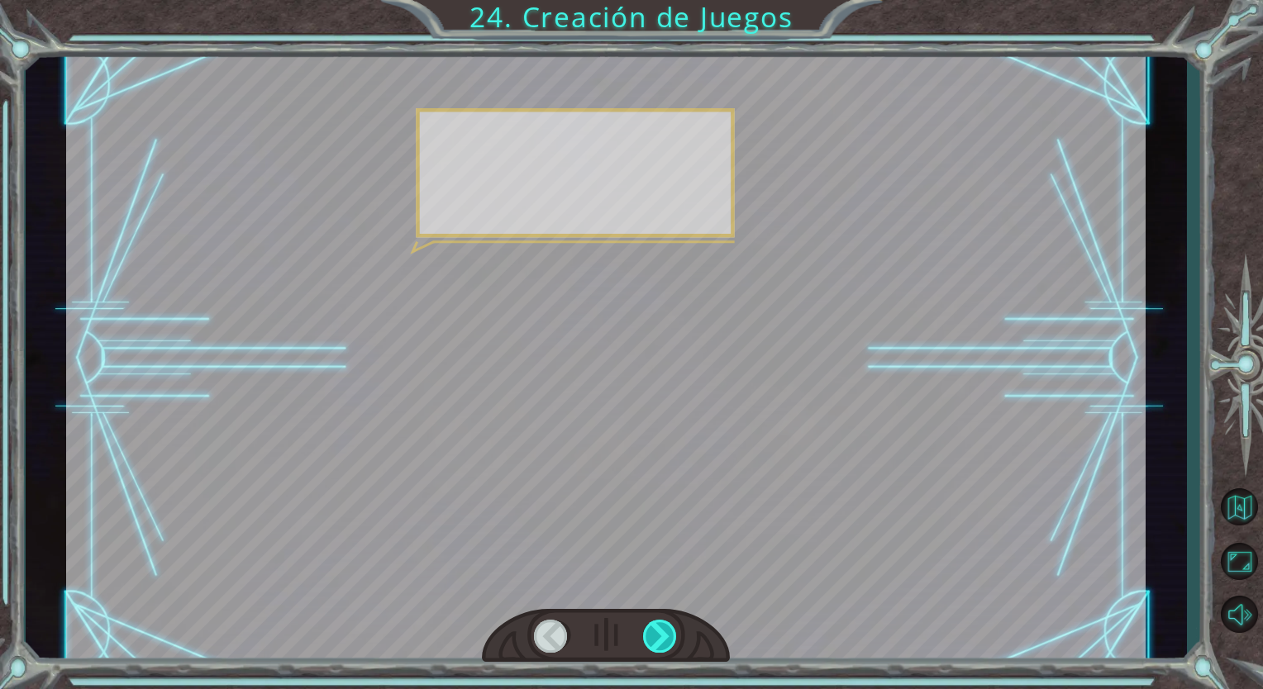
click at [666, 640] on div at bounding box center [660, 636] width 35 height 33
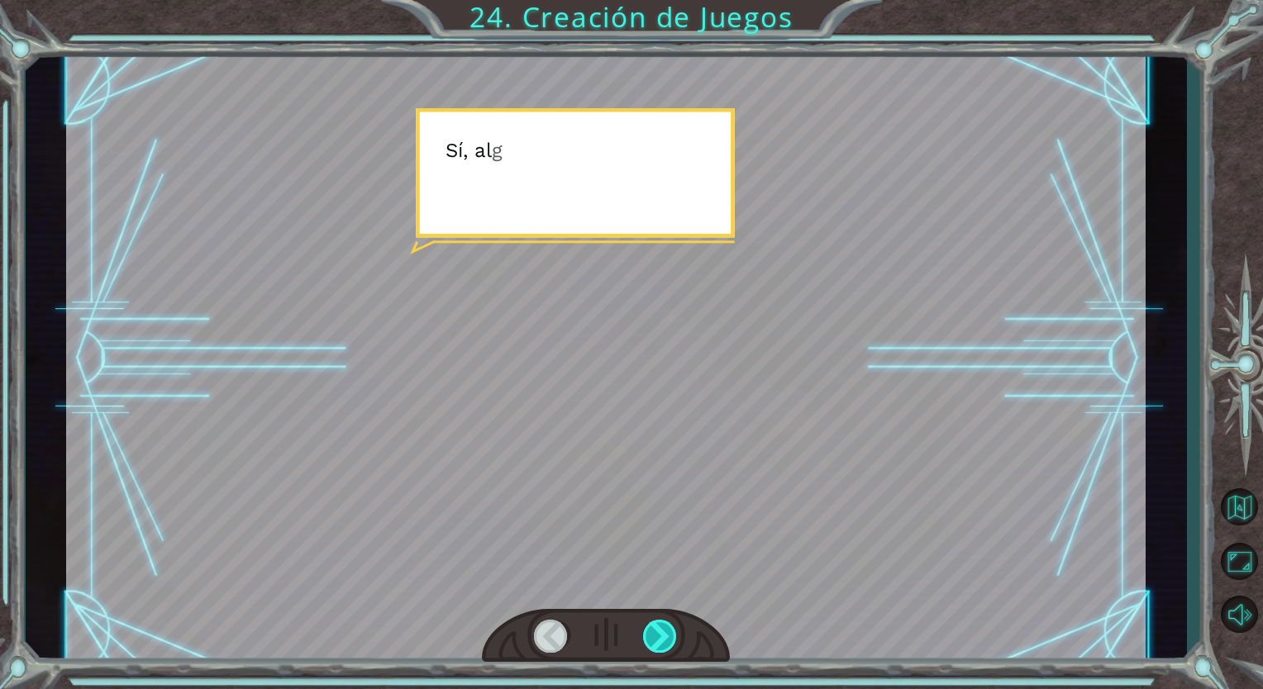
click at [666, 640] on div at bounding box center [660, 636] width 35 height 33
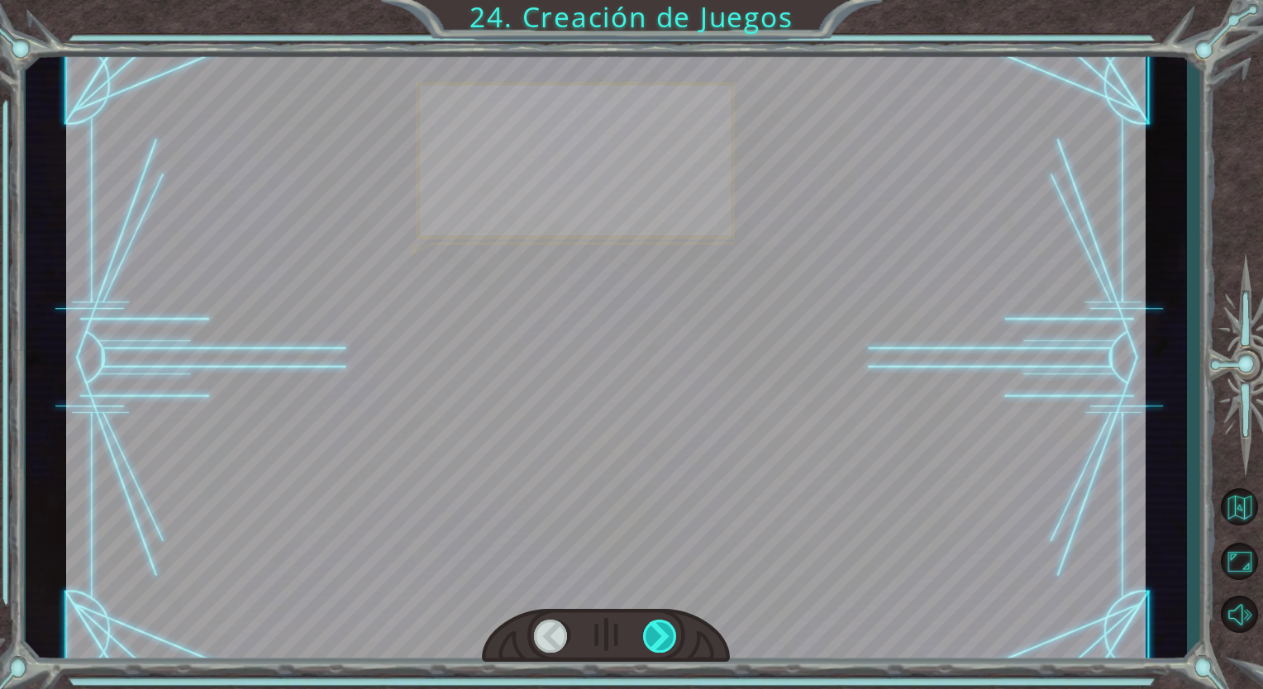
click at [666, 640] on div at bounding box center [660, 636] width 35 height 33
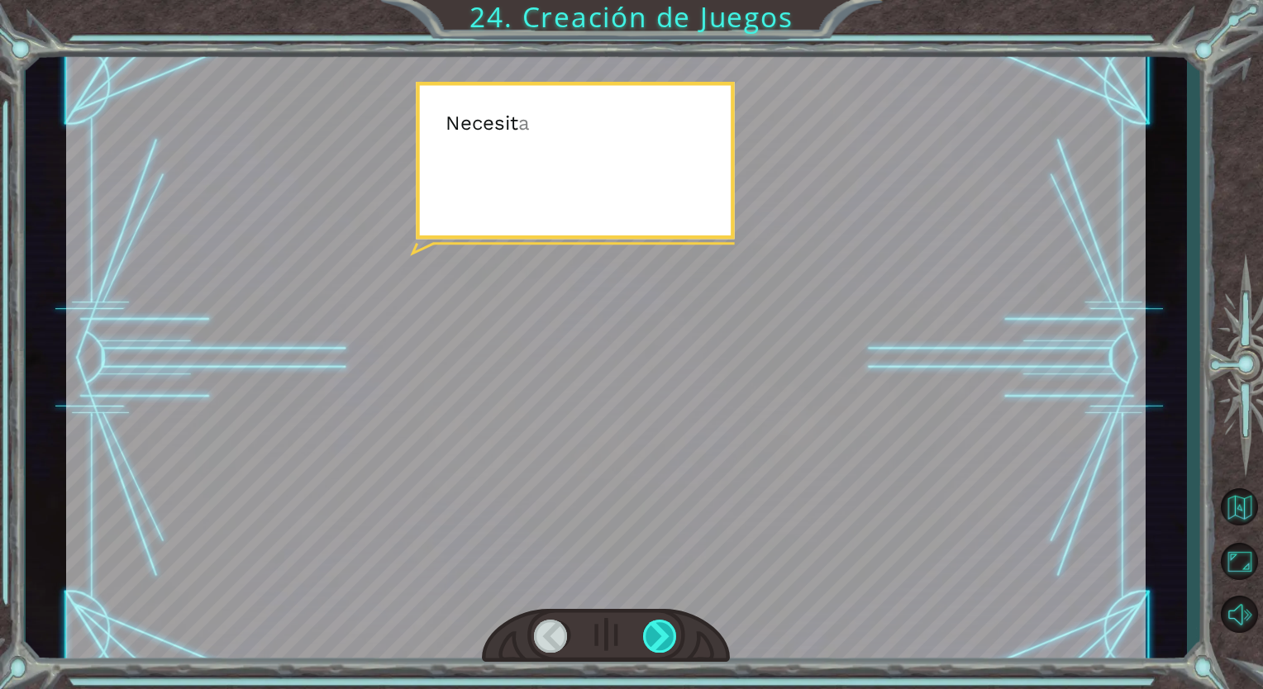
click at [666, 640] on div at bounding box center [660, 636] width 35 height 33
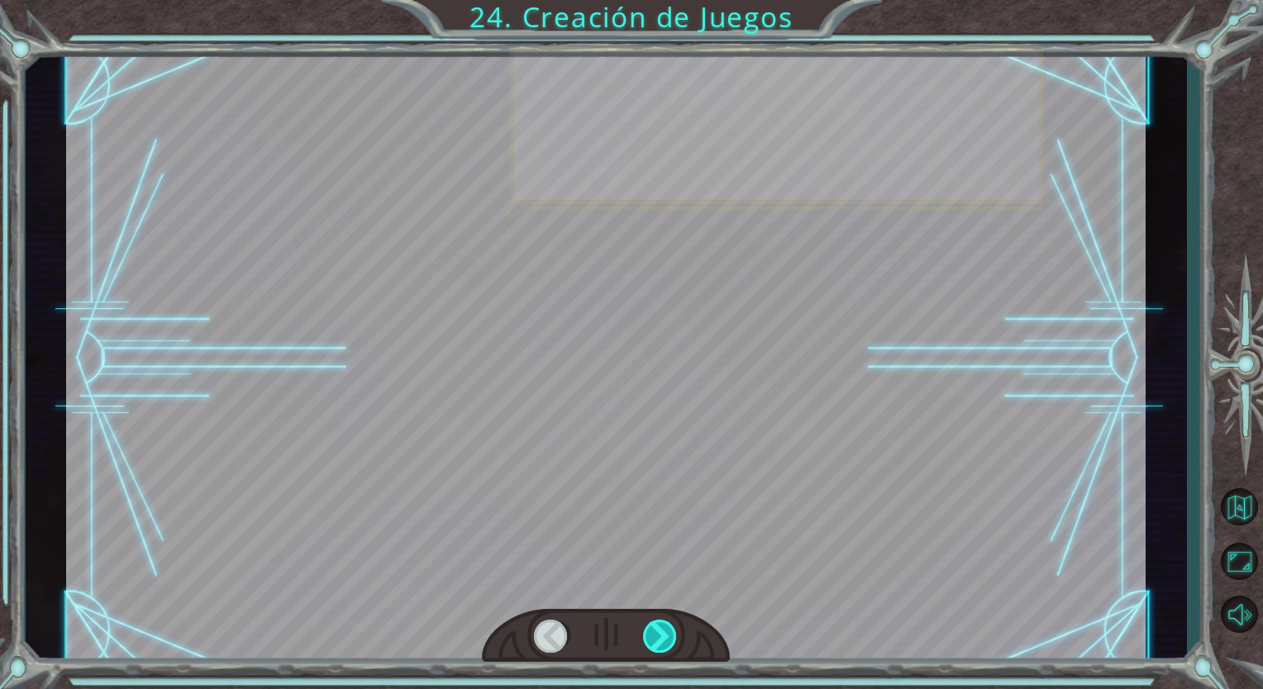
click at [666, 640] on div at bounding box center [660, 636] width 35 height 33
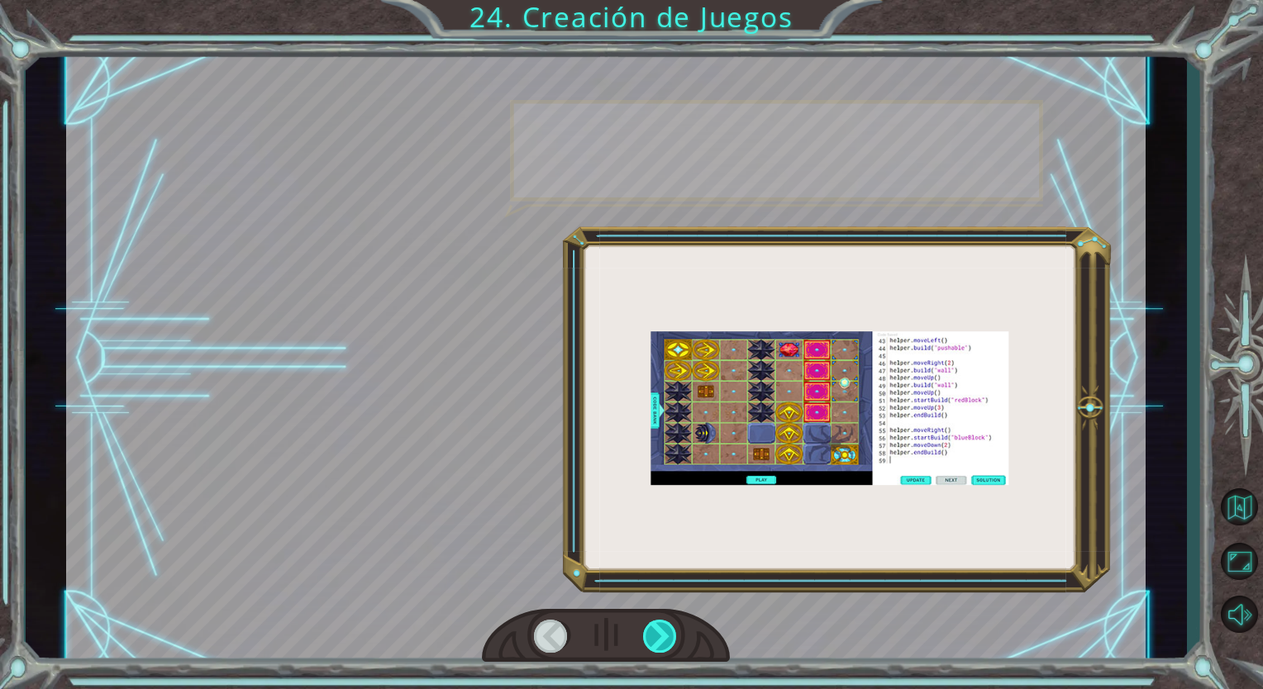
click at [666, 640] on div at bounding box center [660, 636] width 35 height 33
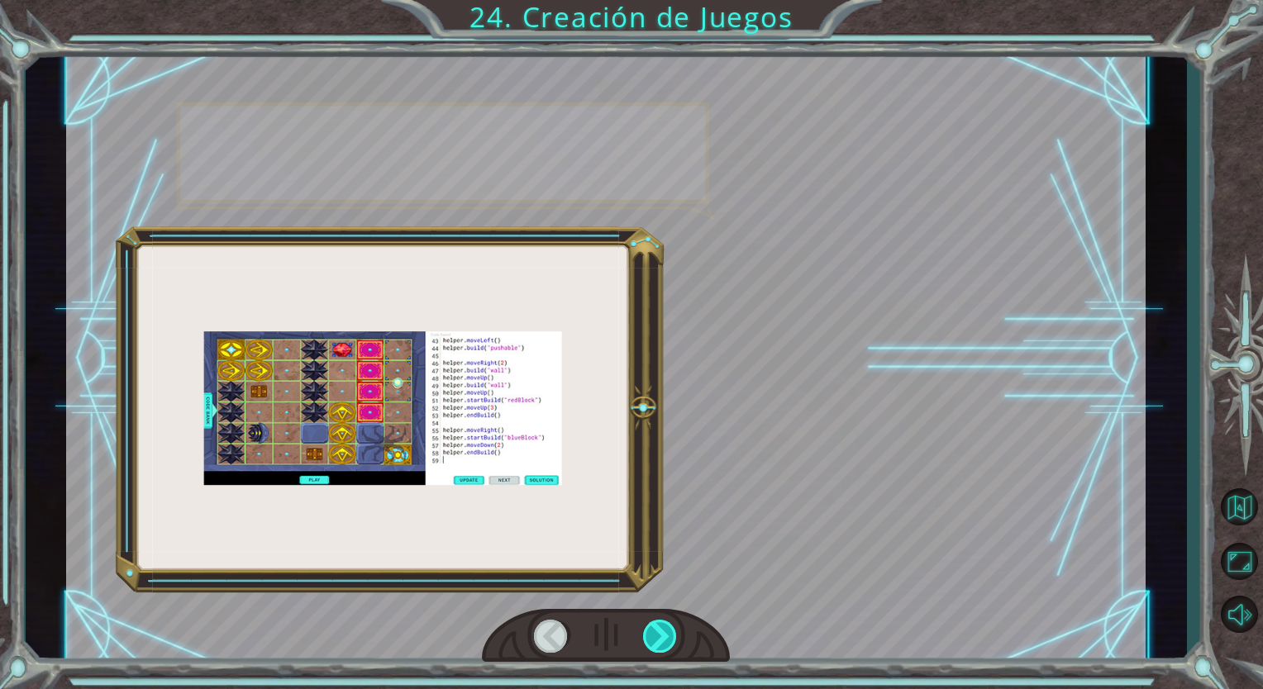
click at [666, 640] on div at bounding box center [660, 636] width 35 height 33
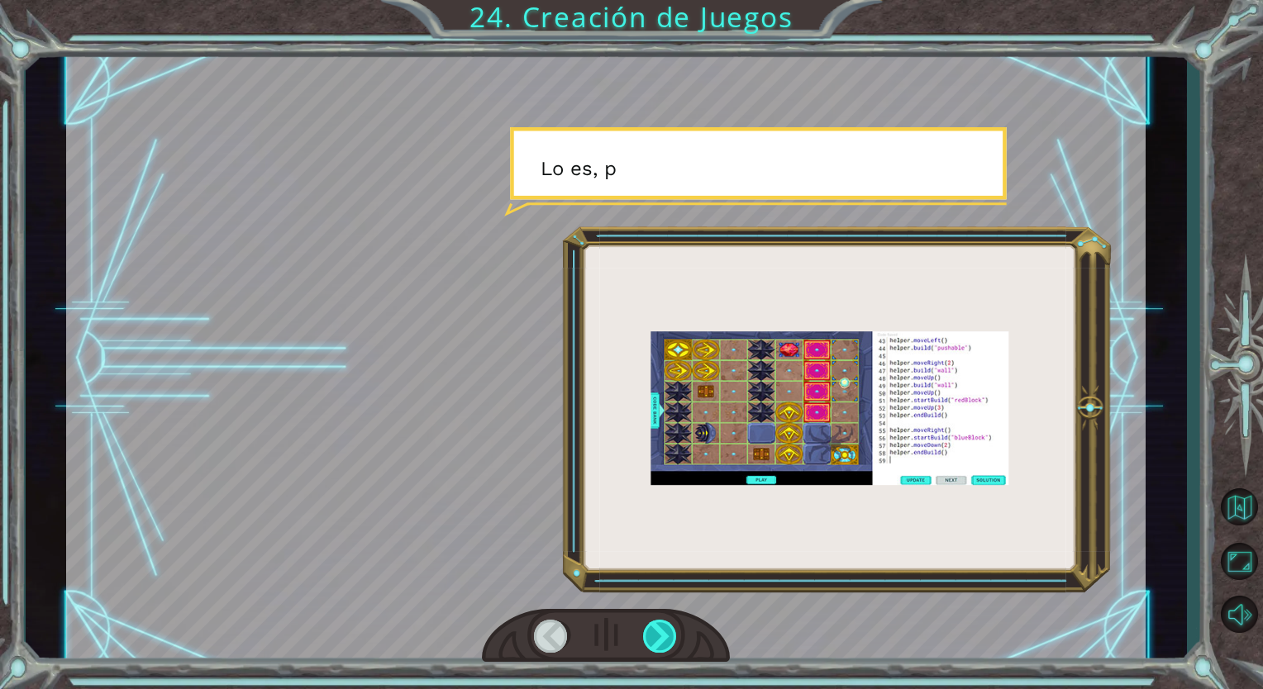
click at [666, 640] on div at bounding box center [660, 636] width 35 height 33
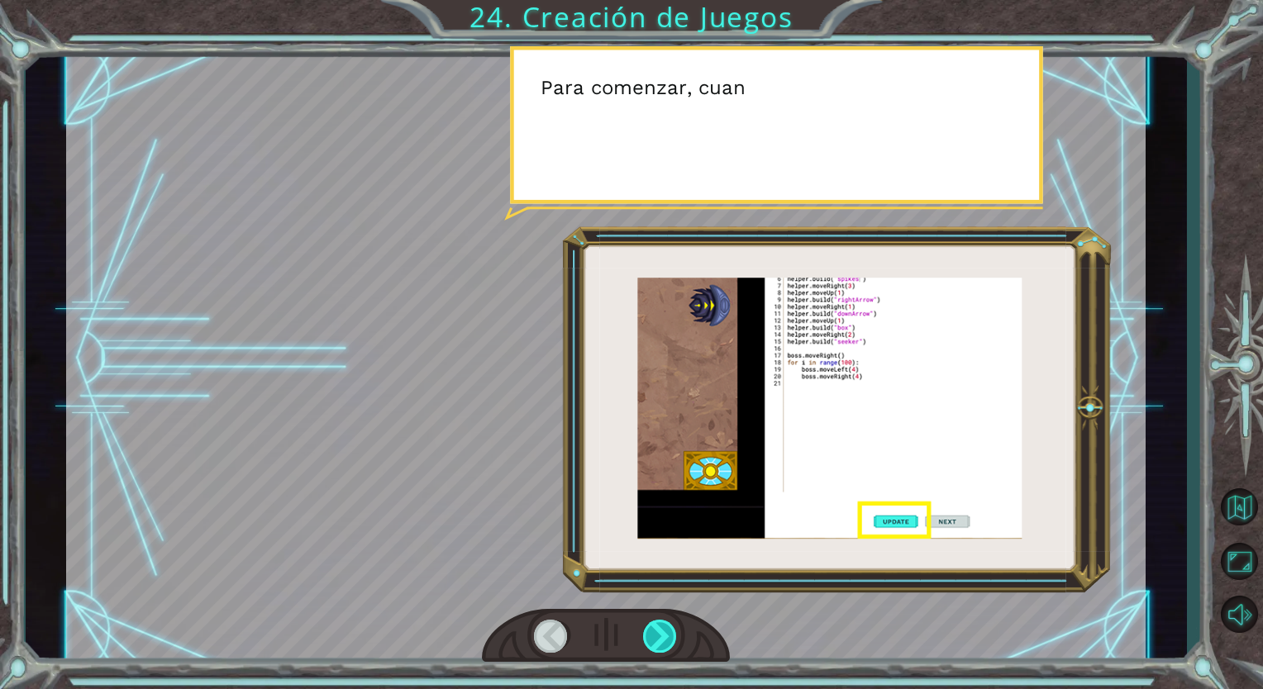
click at [666, 640] on div at bounding box center [660, 636] width 35 height 33
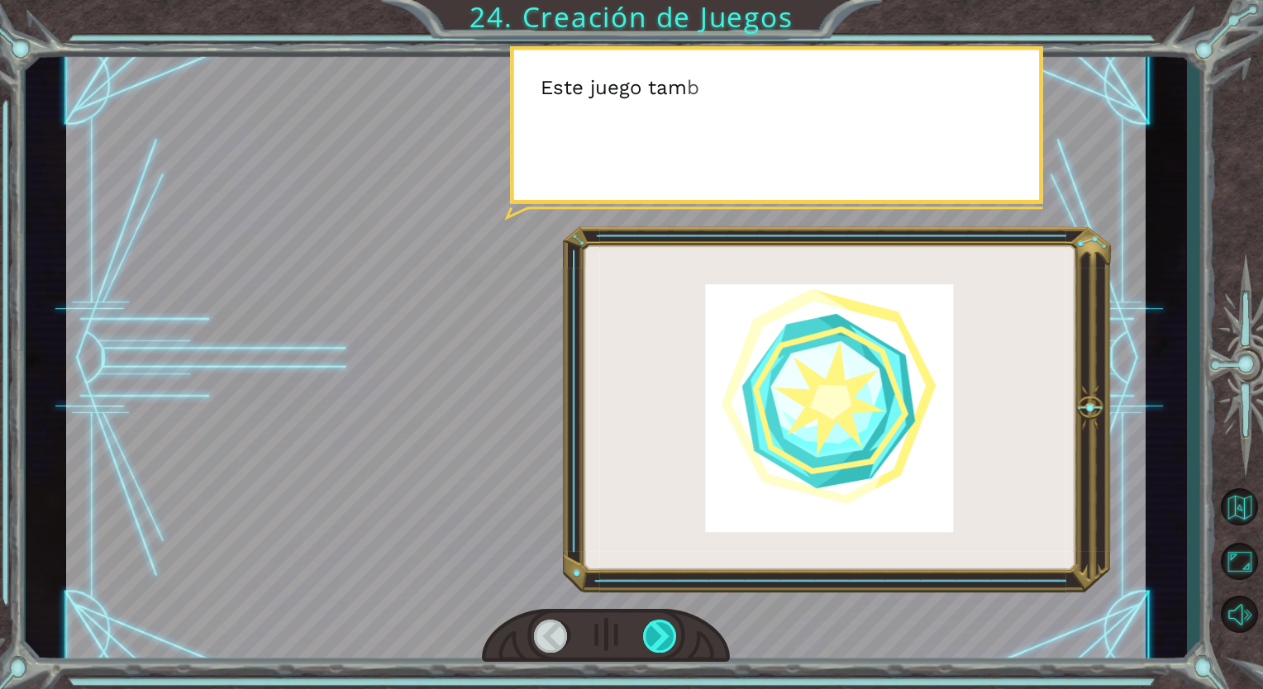
click at [666, 640] on div at bounding box center [660, 636] width 35 height 33
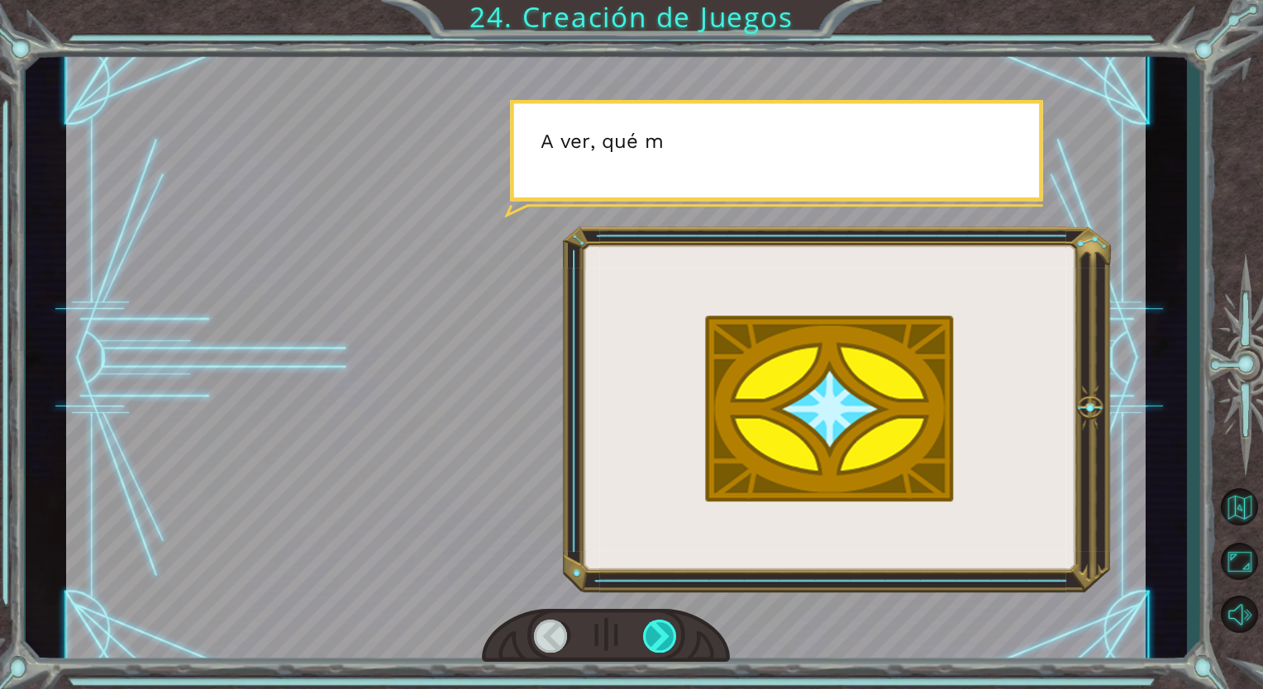
click at [666, 640] on div at bounding box center [660, 636] width 35 height 33
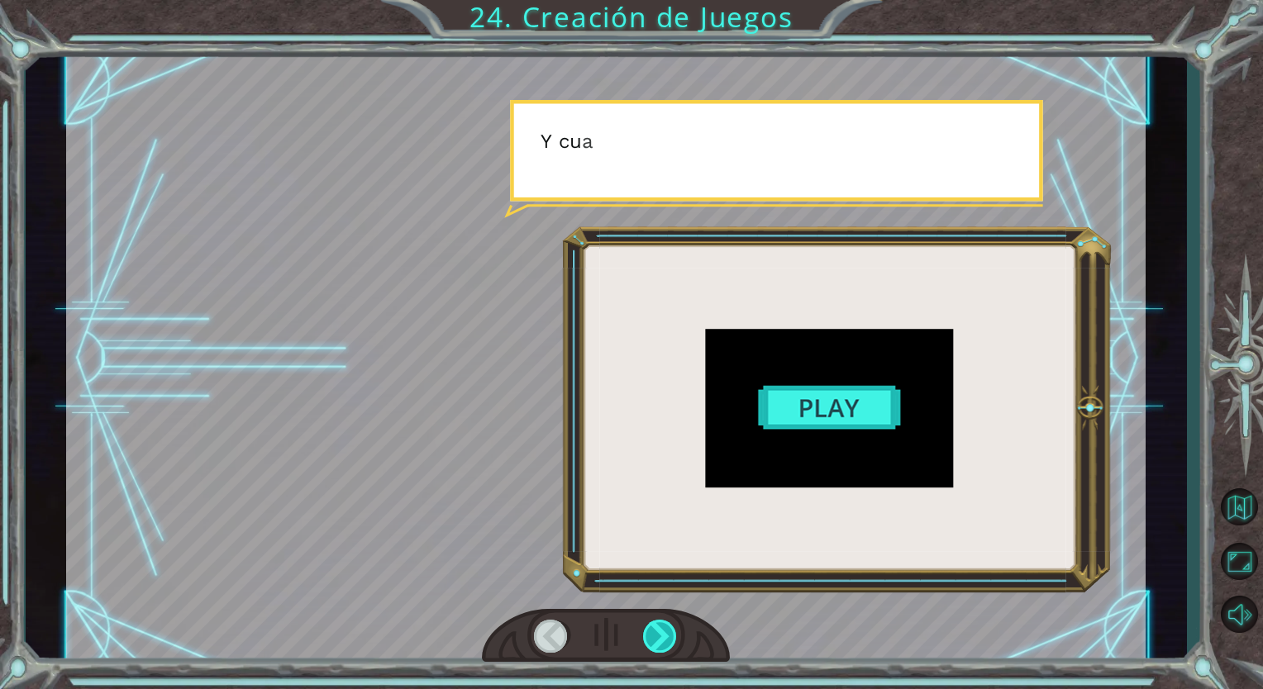
click at [666, 640] on div at bounding box center [660, 636] width 35 height 33
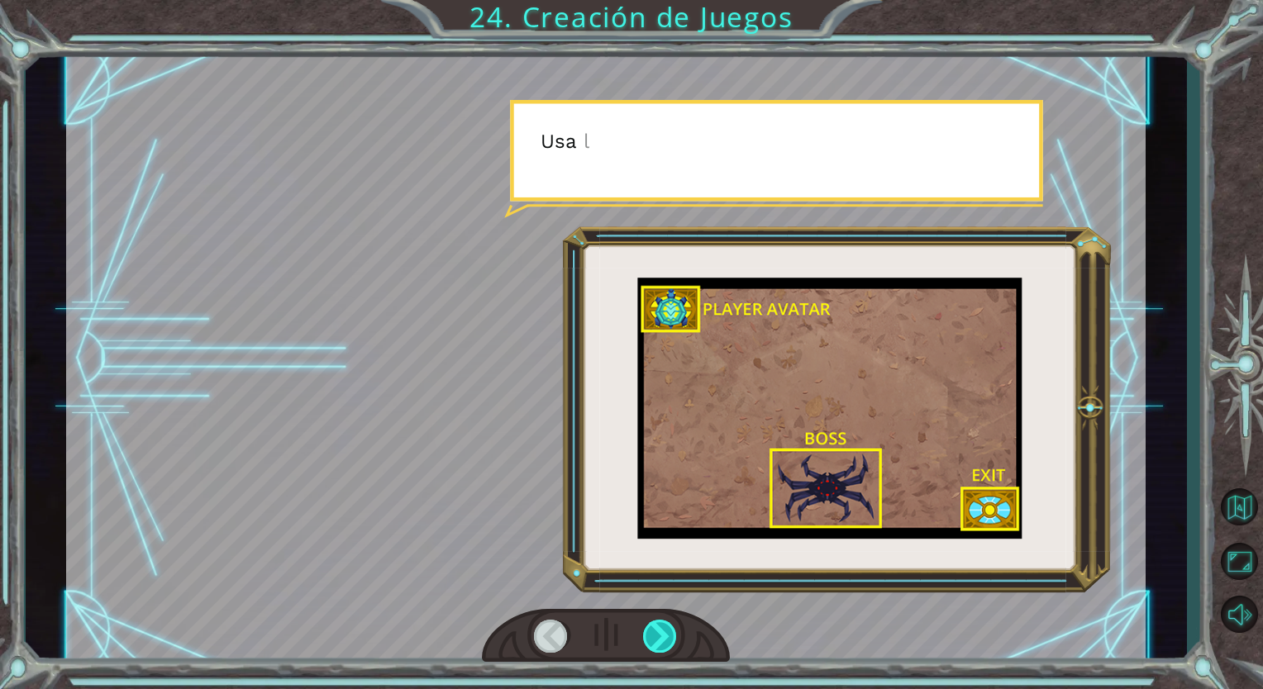
click at [666, 640] on div at bounding box center [660, 636] width 35 height 33
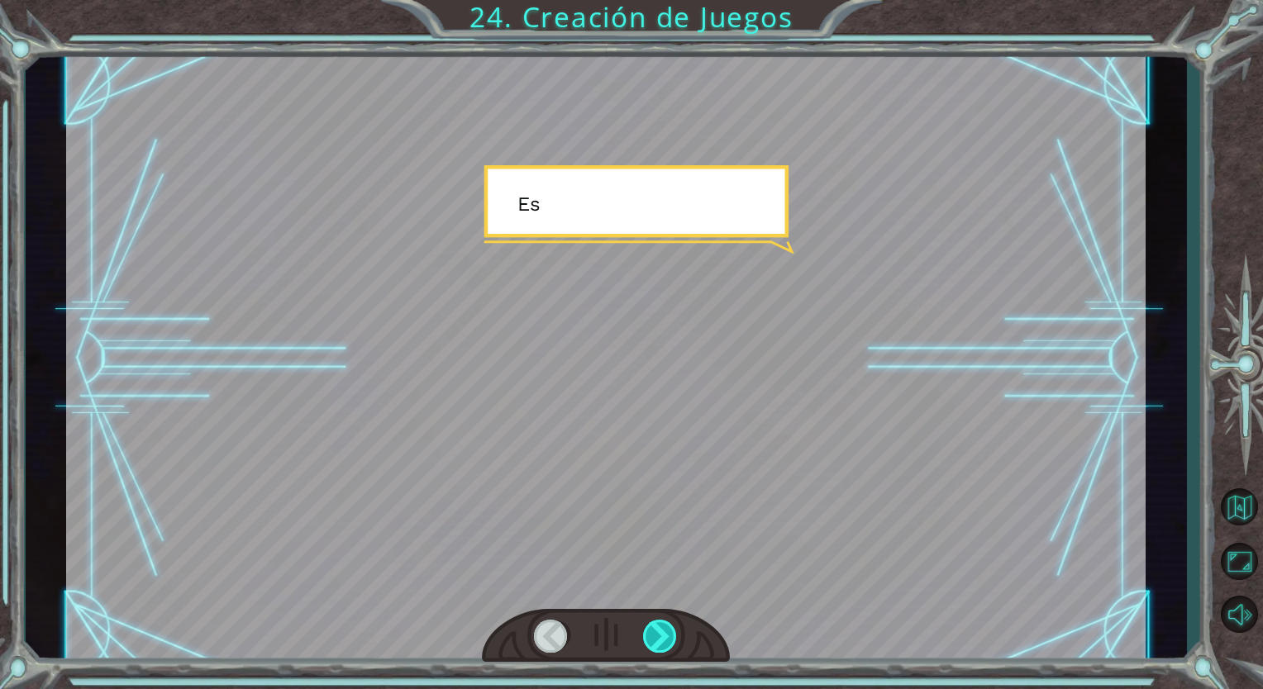
click at [666, 640] on div at bounding box center [660, 636] width 35 height 33
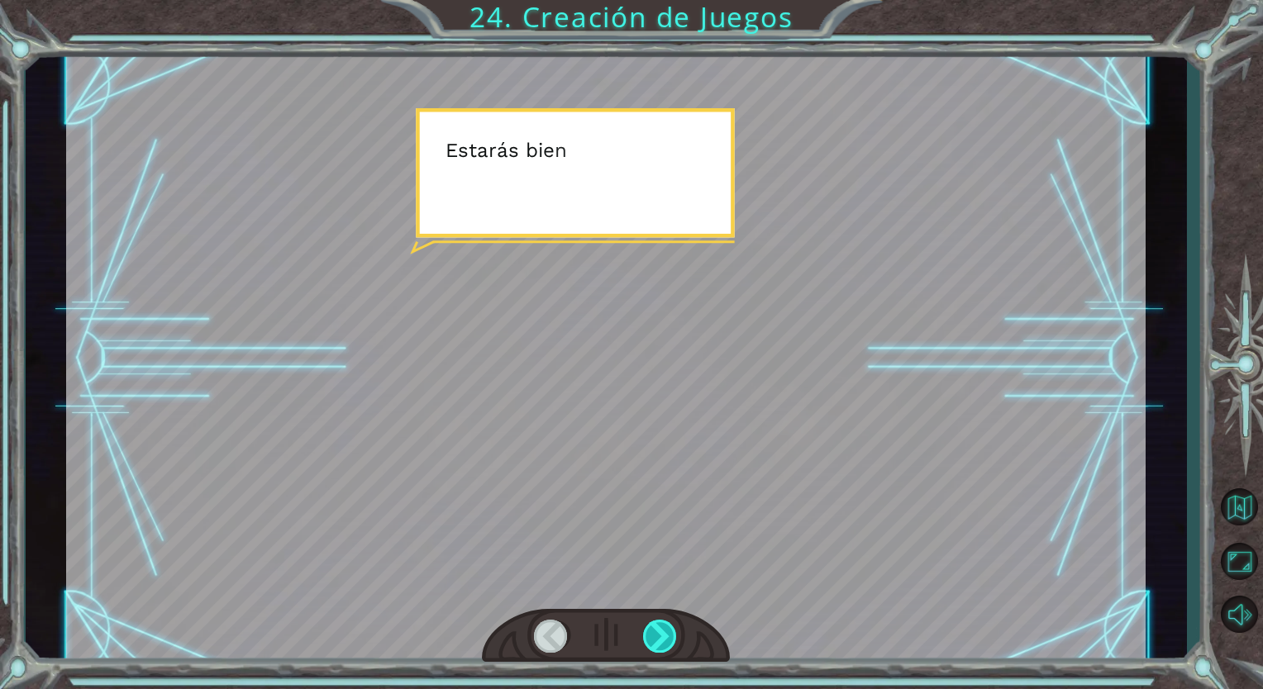
click at [666, 640] on div at bounding box center [660, 636] width 35 height 33
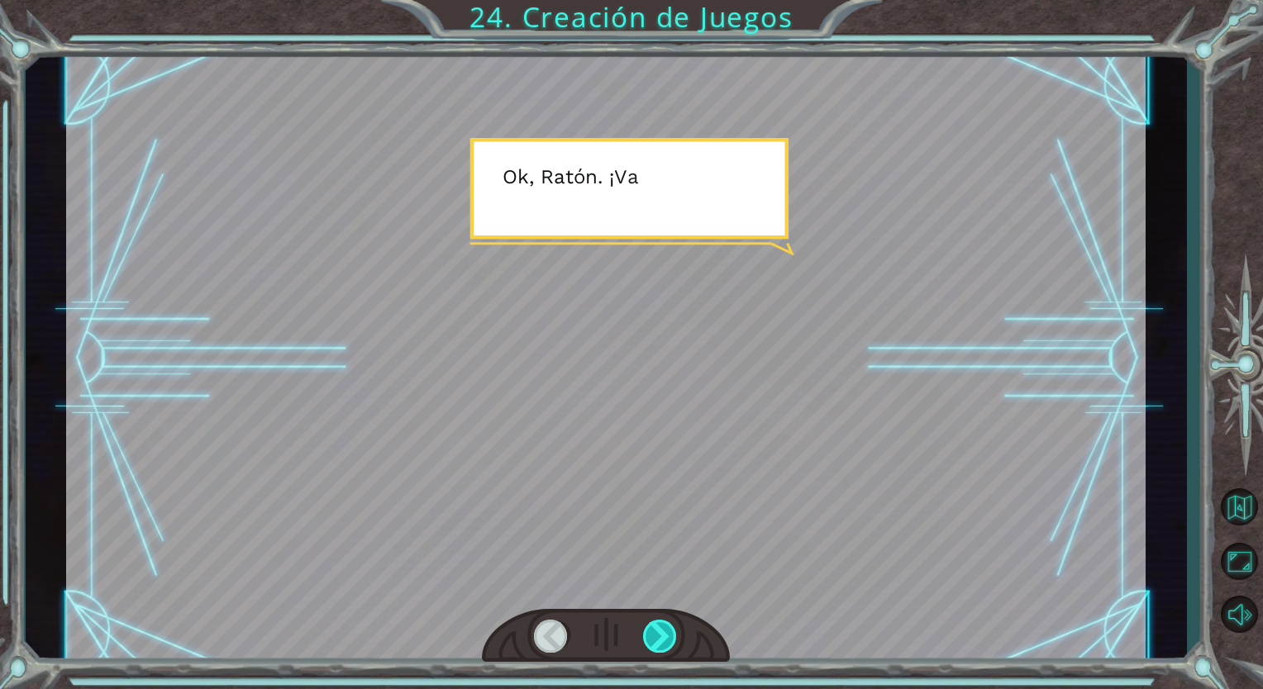
click at [666, 640] on div at bounding box center [660, 636] width 35 height 33
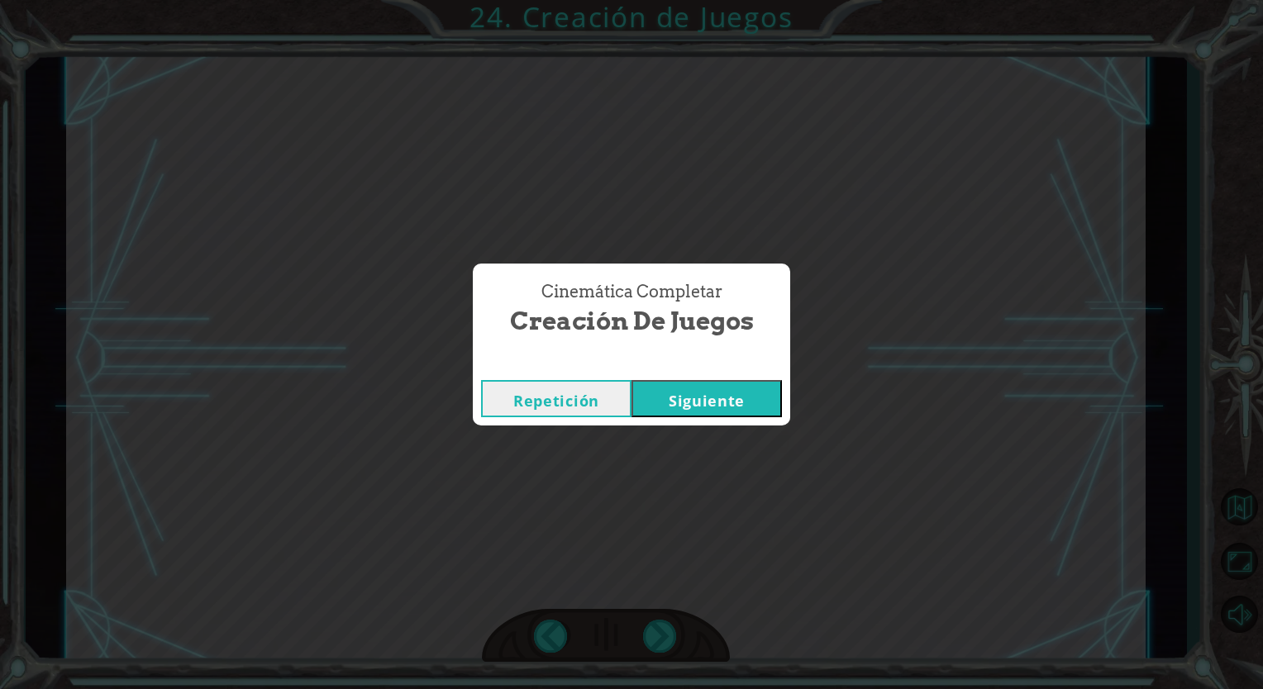
click at [679, 407] on button "Siguiente" at bounding box center [706, 398] width 150 height 37
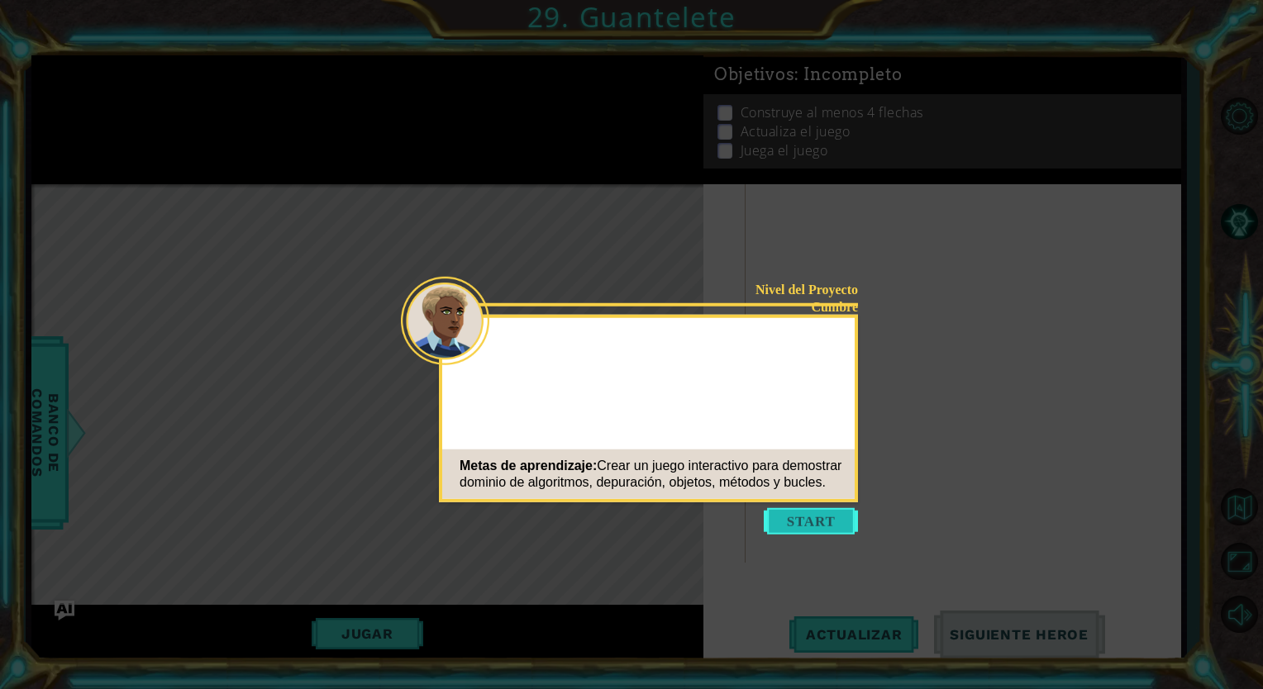
click at [795, 522] on button "Start" at bounding box center [811, 521] width 94 height 26
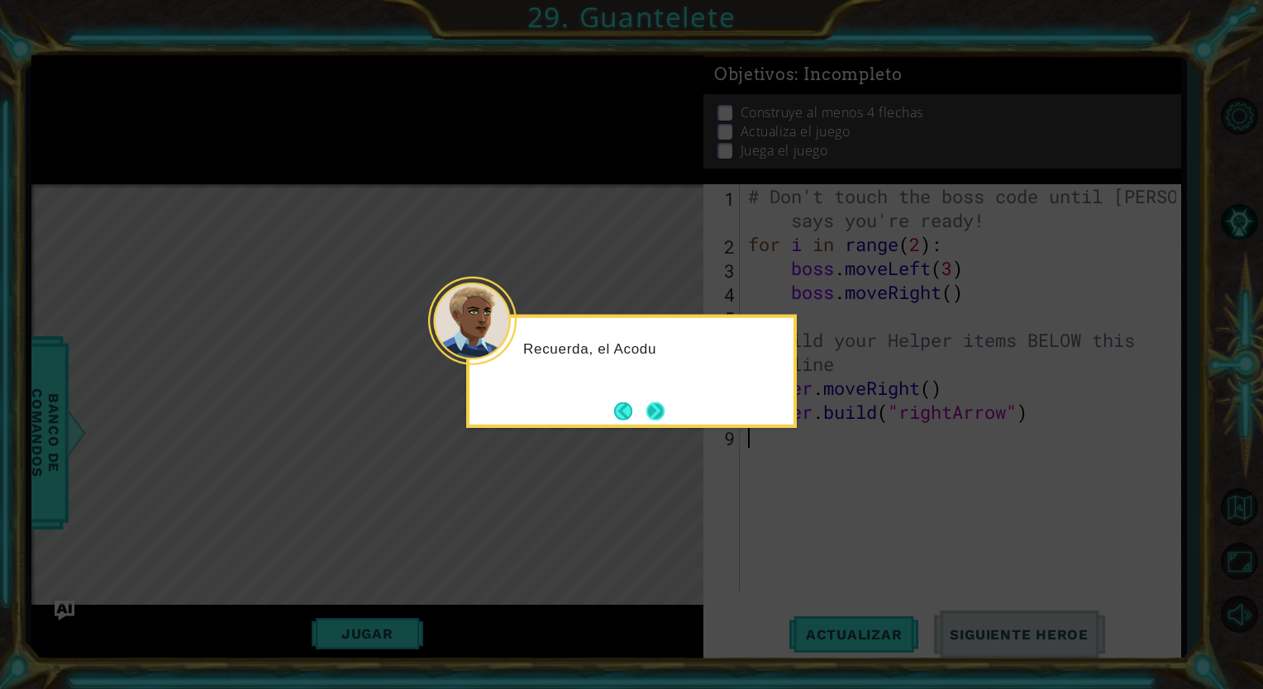
click at [659, 405] on button "Next" at bounding box center [655, 411] width 21 height 21
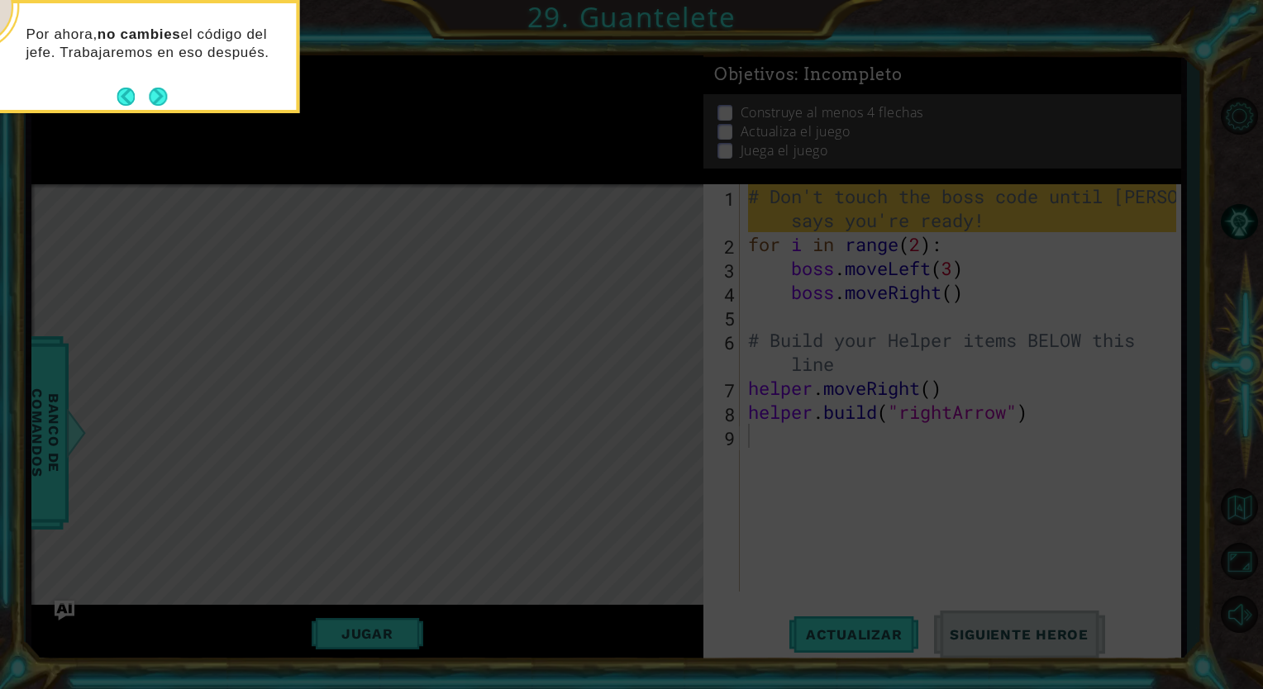
click at [988, 224] on icon at bounding box center [631, 103] width 1263 height 1173
click at [174, 103] on div "Por ahora, no cambies el código del jefe. Trabajaremos en eso después." at bounding box center [134, 56] width 331 height 113
click at [152, 84] on footer at bounding box center [142, 96] width 50 height 25
click at [159, 97] on button "Next" at bounding box center [158, 97] width 20 height 20
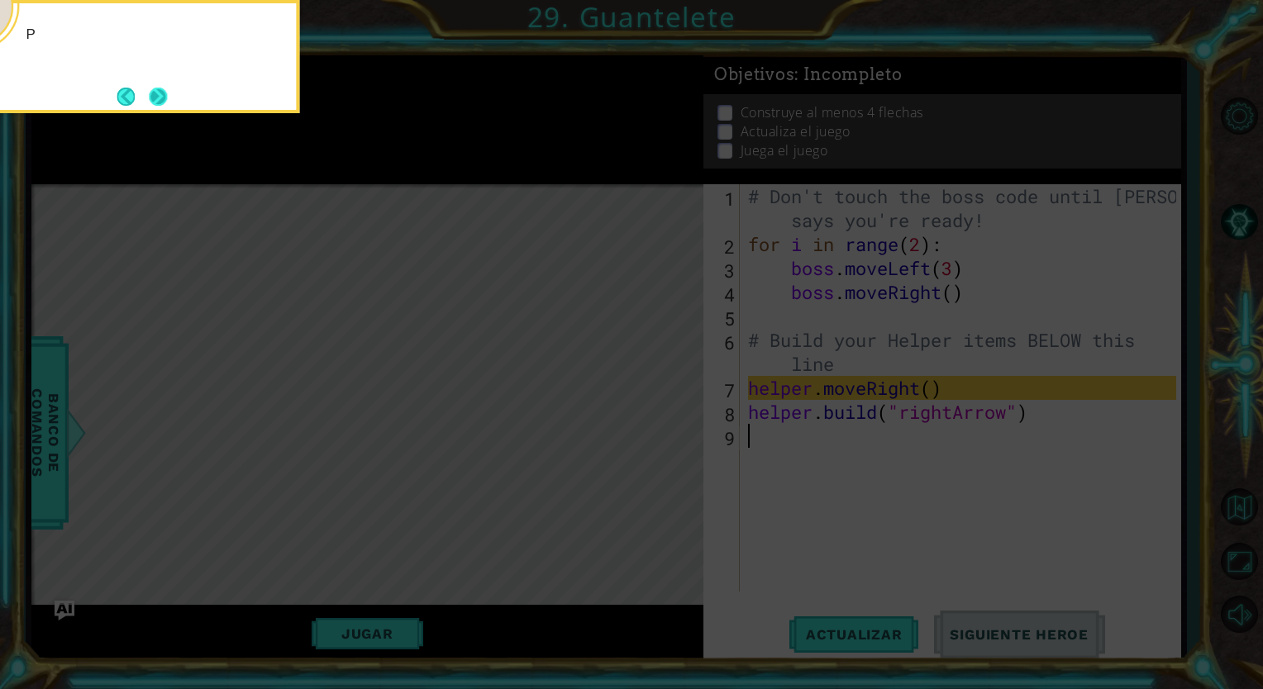
click at [162, 98] on button "Next" at bounding box center [158, 97] width 30 height 30
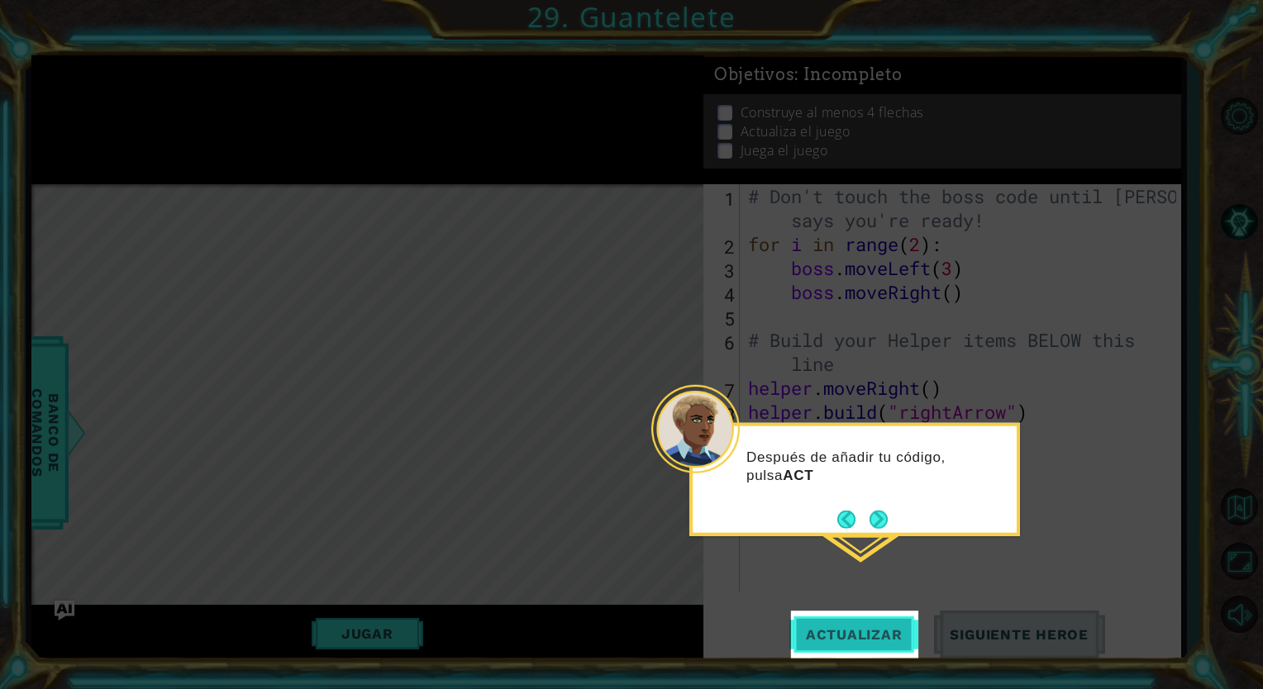
click at [866, 636] on span "Actualizar" at bounding box center [854, 634] width 130 height 17
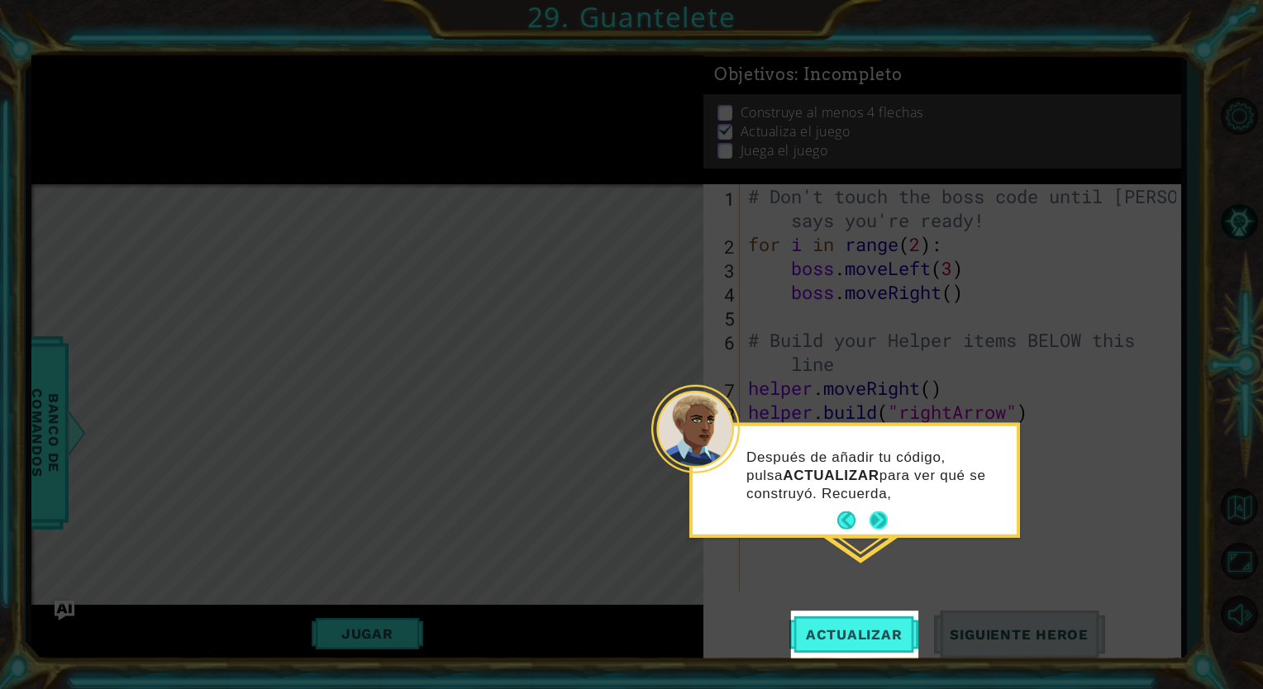
click at [878, 525] on button "Next" at bounding box center [878, 521] width 21 height 21
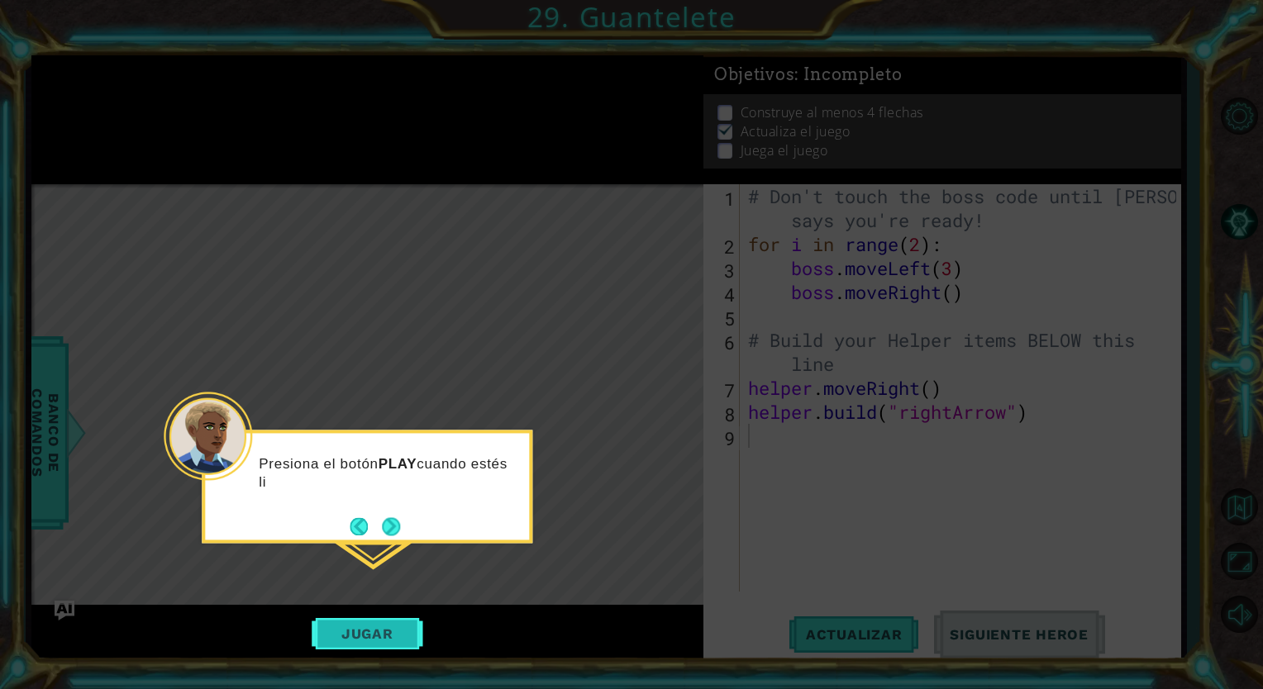
click at [350, 637] on button "Jugar" at bounding box center [368, 633] width 112 height 31
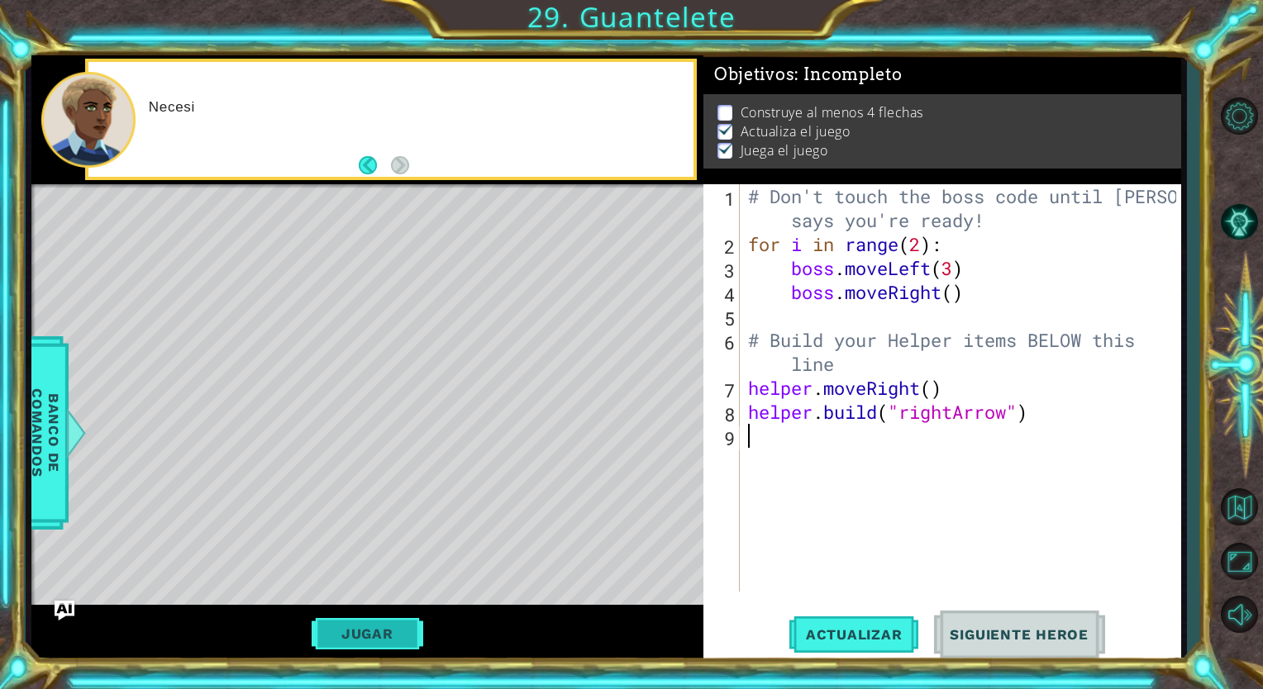
type textarea "[DOMAIN_NAME]("rightArrow")"
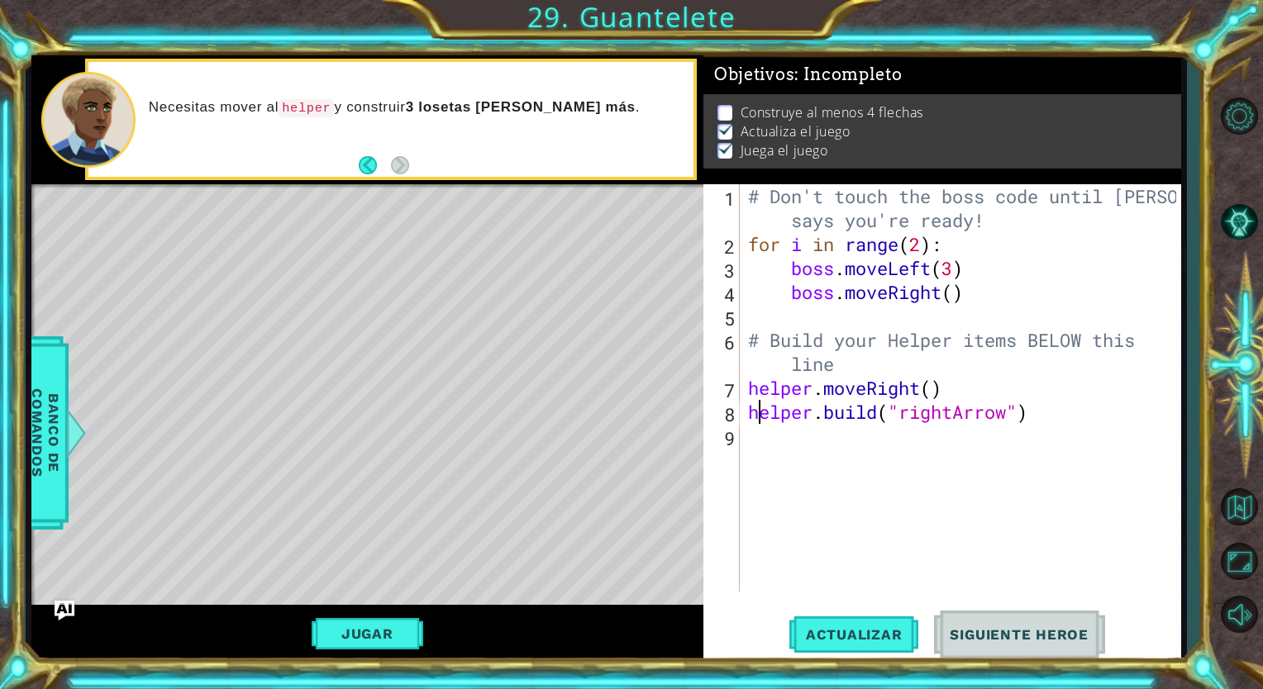
click at [754, 421] on div "# Don't touch the boss code until [PERSON_NAME] says you're ready! for i in ran…" at bounding box center [965, 423] width 440 height 479
click at [757, 438] on div "# Don't touch the boss code until [PERSON_NAME] says you're ready! for i in ran…" at bounding box center [965, 423] width 440 height 479
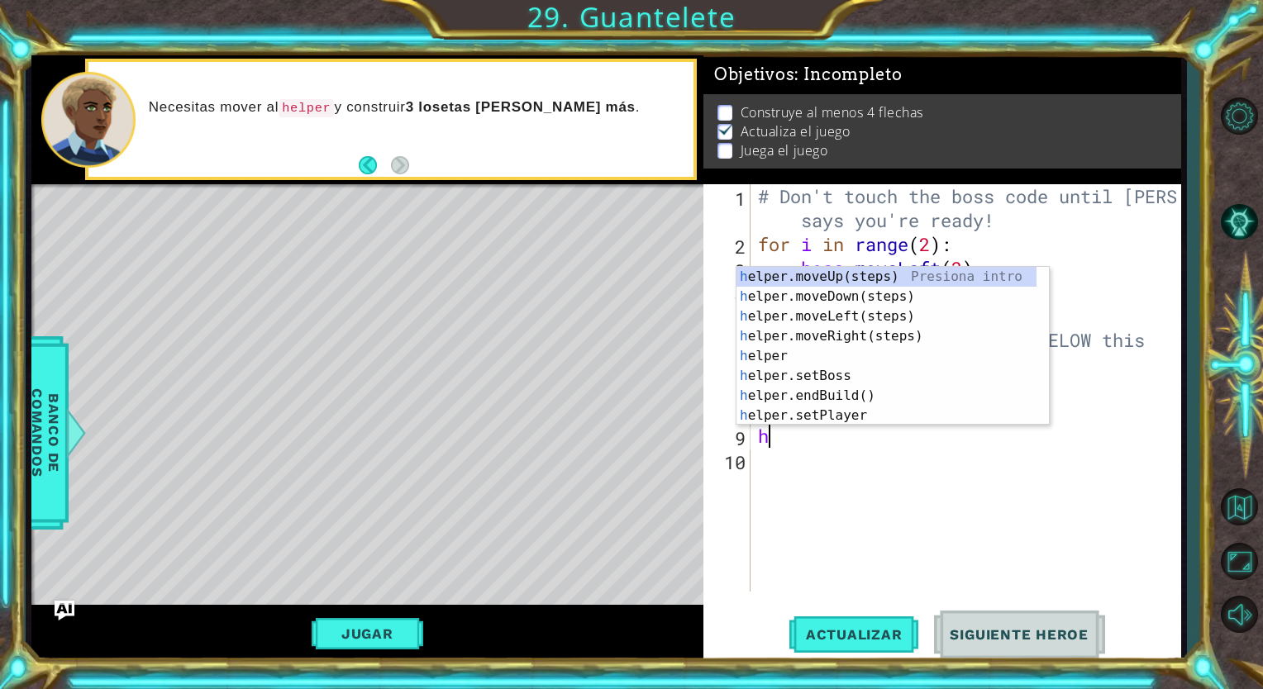
type textarea "he"
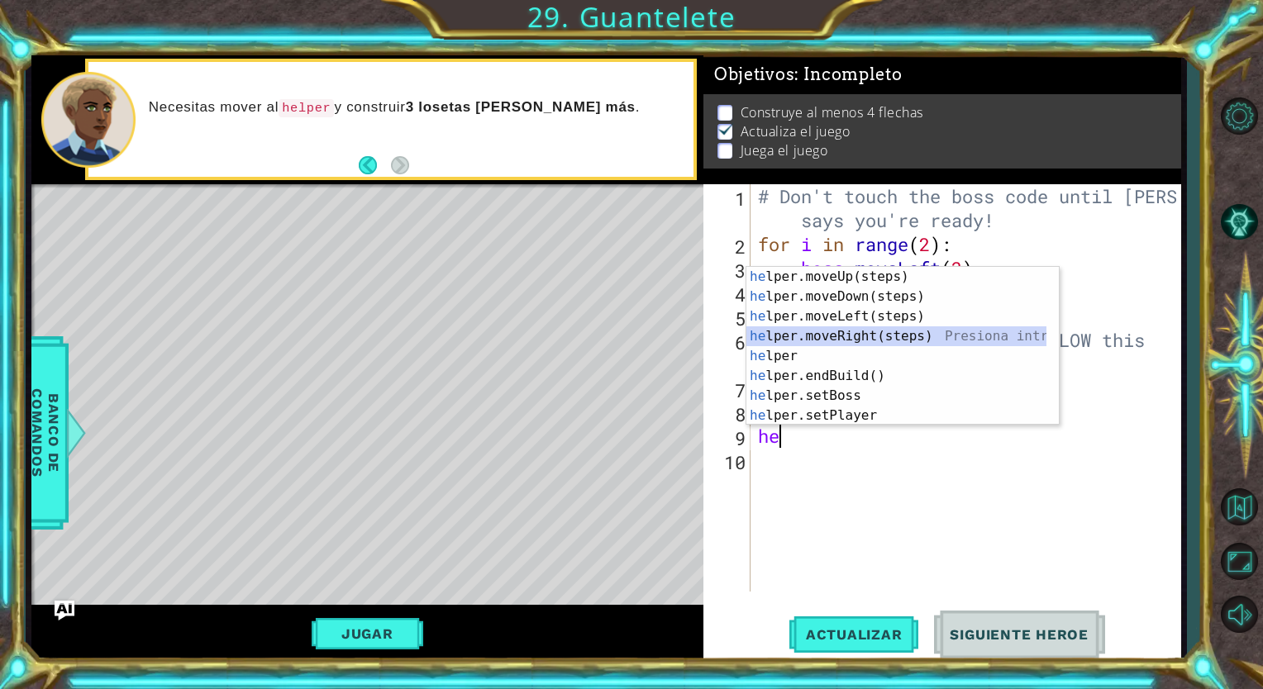
click at [852, 336] on div "he lper.moveUp(steps) Presiona intro he lper.moveDown(steps) Presiona intro he …" at bounding box center [896, 366] width 300 height 198
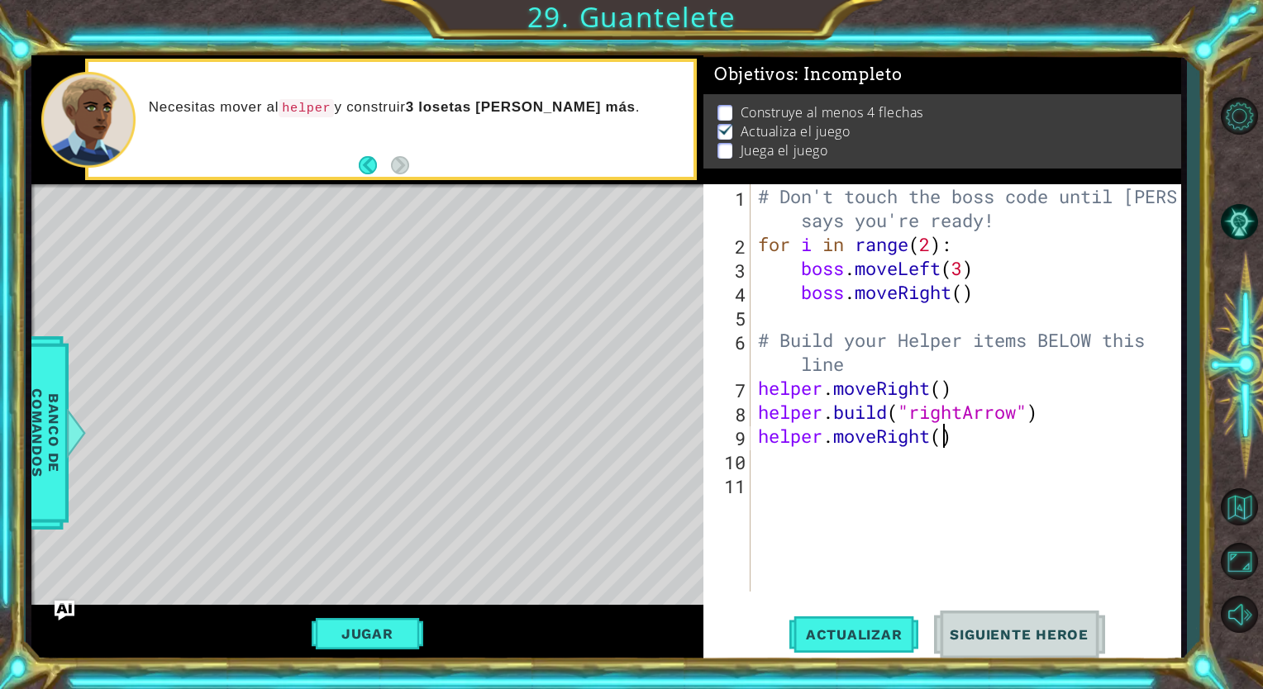
click at [941, 435] on div "# Don't touch the boss code until [PERSON_NAME] says you're ready! for i in ran…" at bounding box center [969, 423] width 430 height 479
click at [956, 440] on div "# Don't touch the boss code until [PERSON_NAME] says you're ready! for i in ran…" at bounding box center [969, 423] width 430 height 479
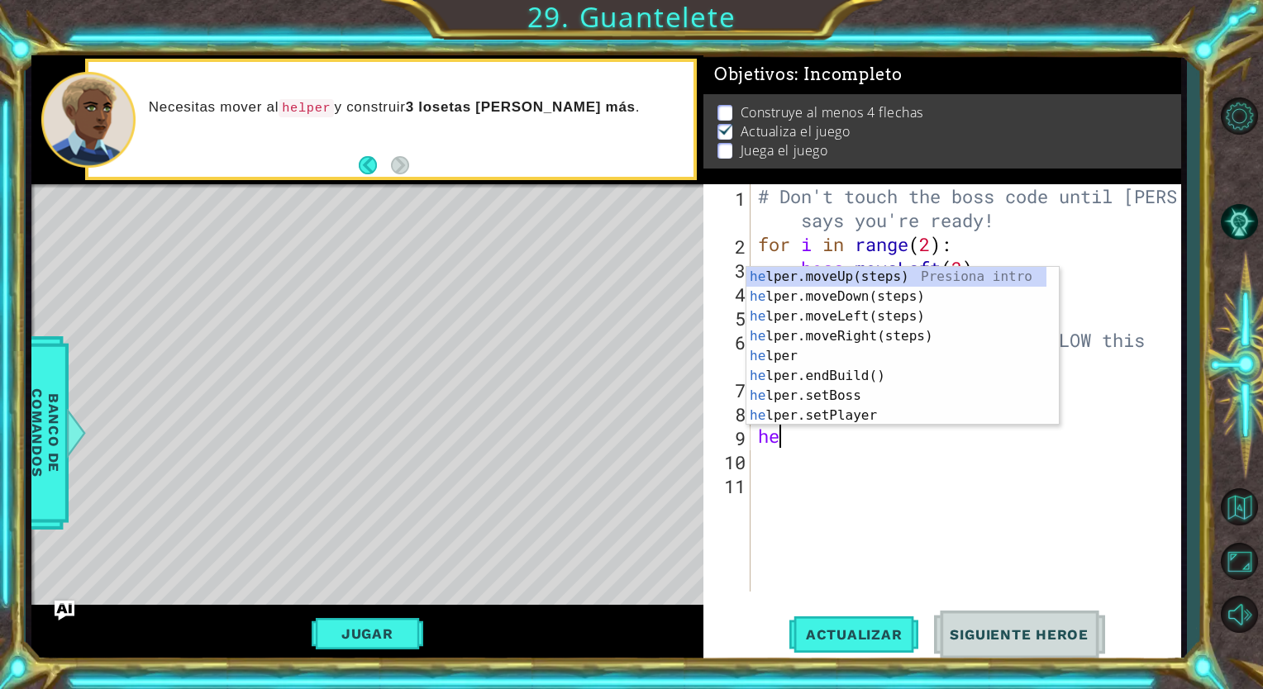
type textarea "h"
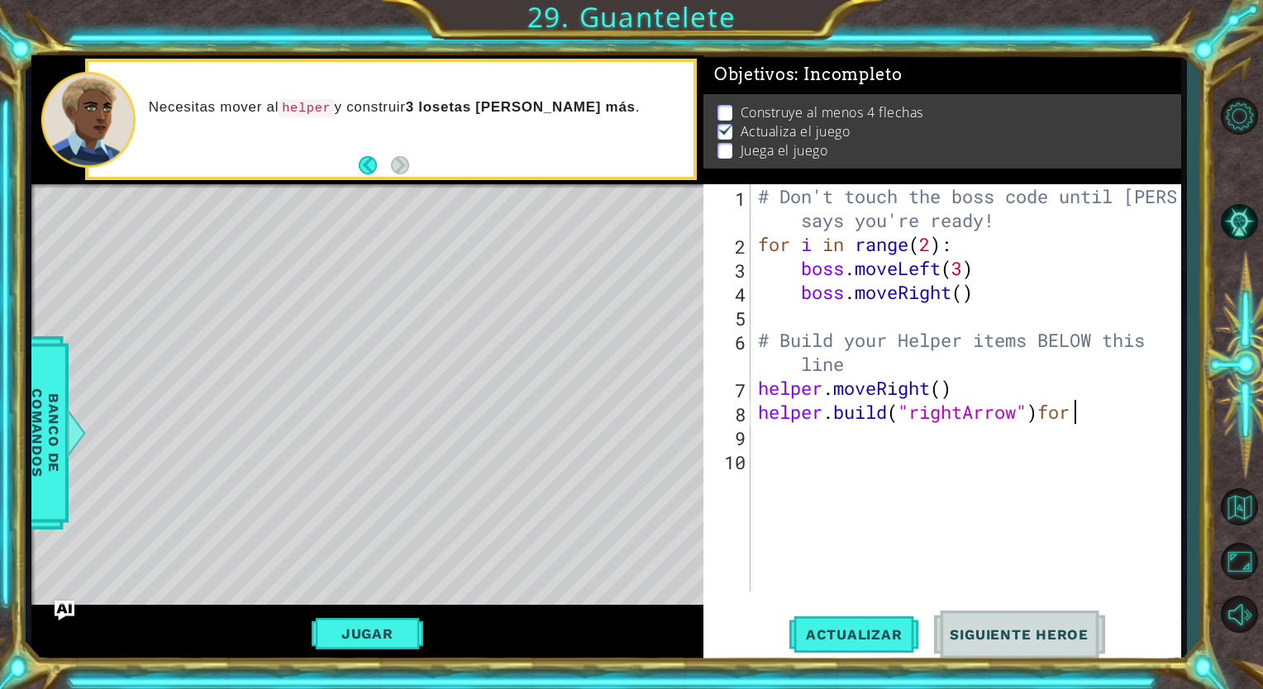
scroll to position [0, 13]
type textarea "[DOMAIN_NAME]("rightArrow")"
type textarea "for i in range(5):"
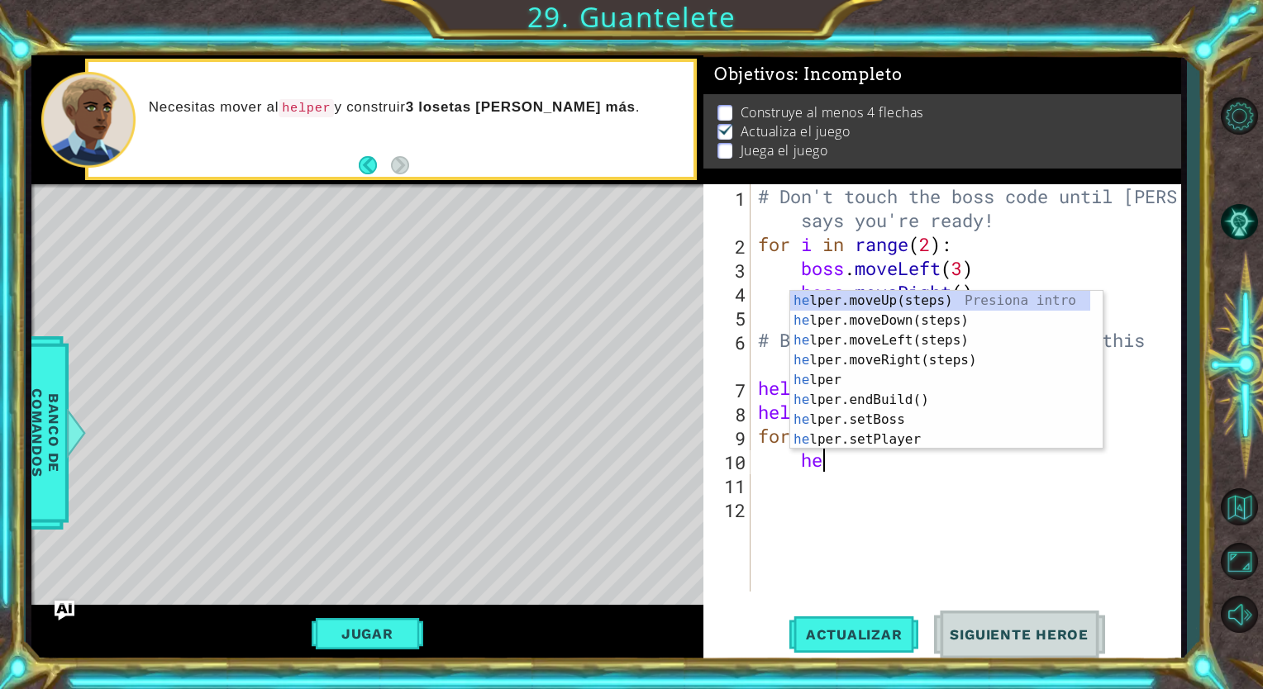
type textarea "hel"
click at [905, 356] on div "hel per.moveUp(steps) Presiona intro hel per.moveDown(steps) Presiona intro hel…" at bounding box center [940, 390] width 300 height 198
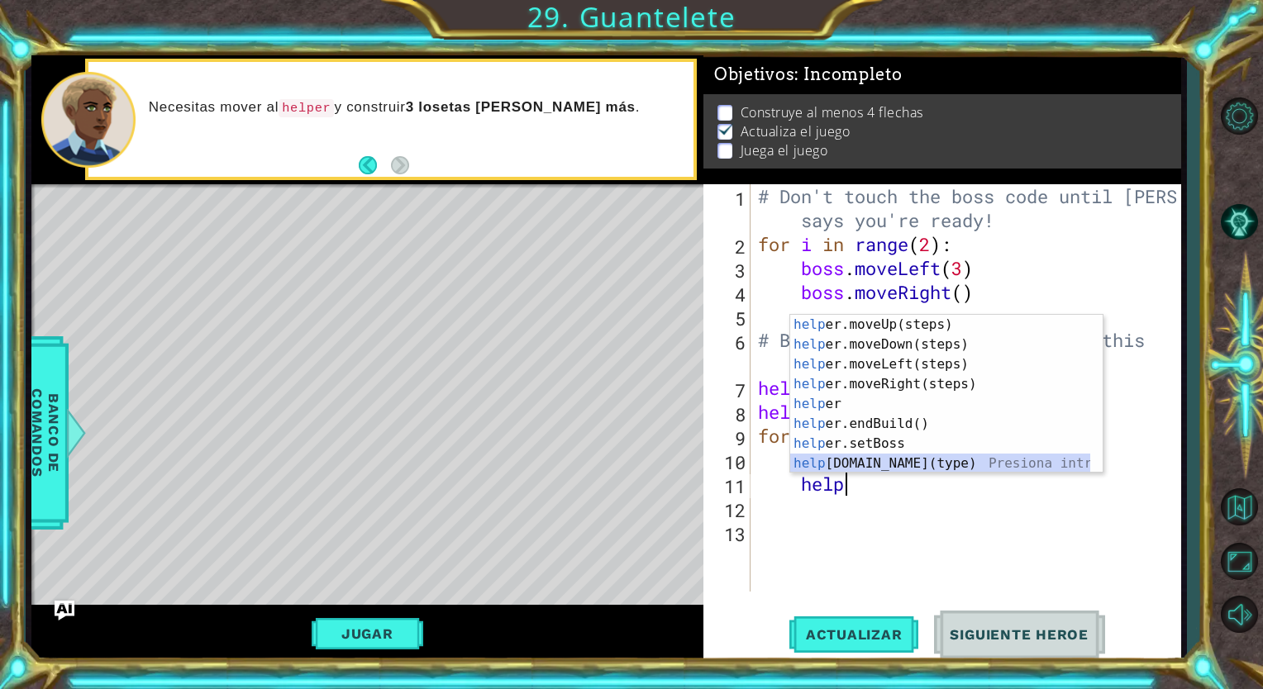
click at [931, 464] on div "help er.moveUp(steps) Presiona intro help er.moveDown(steps) Presiona intro hel…" at bounding box center [940, 414] width 300 height 198
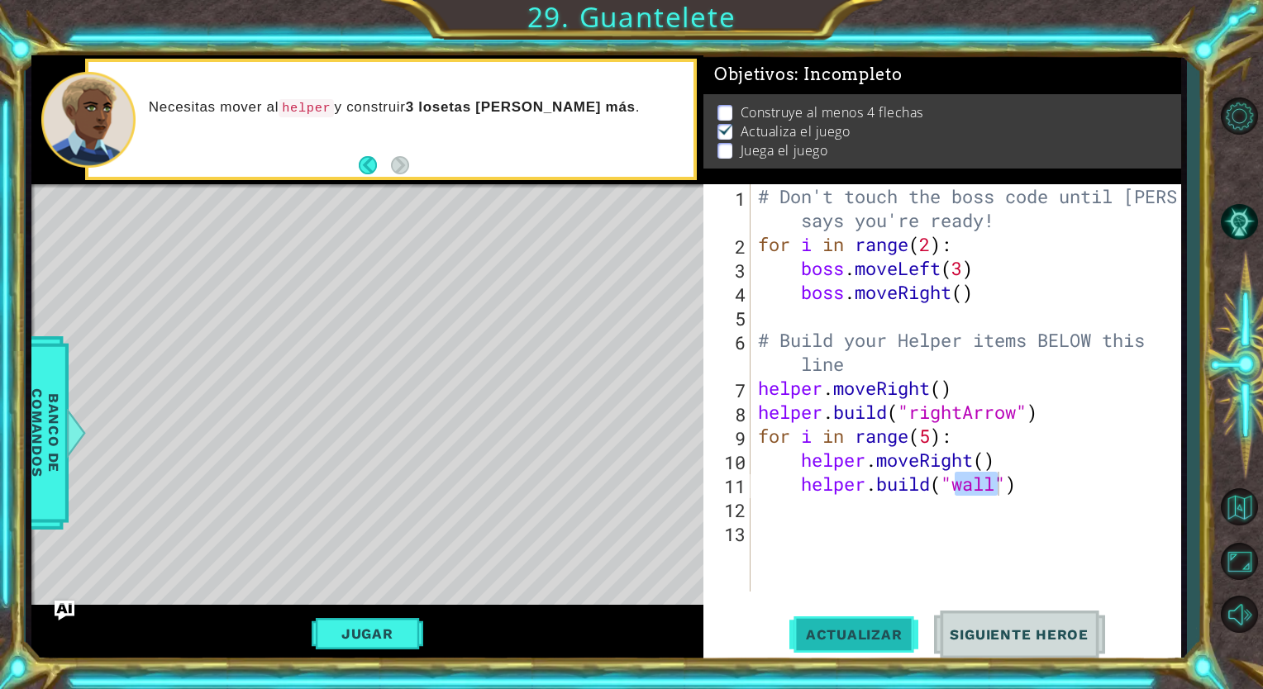
click at [845, 642] on span "Actualizar" at bounding box center [854, 634] width 130 height 17
click at [390, 643] on button "Jugar" at bounding box center [368, 633] width 112 height 31
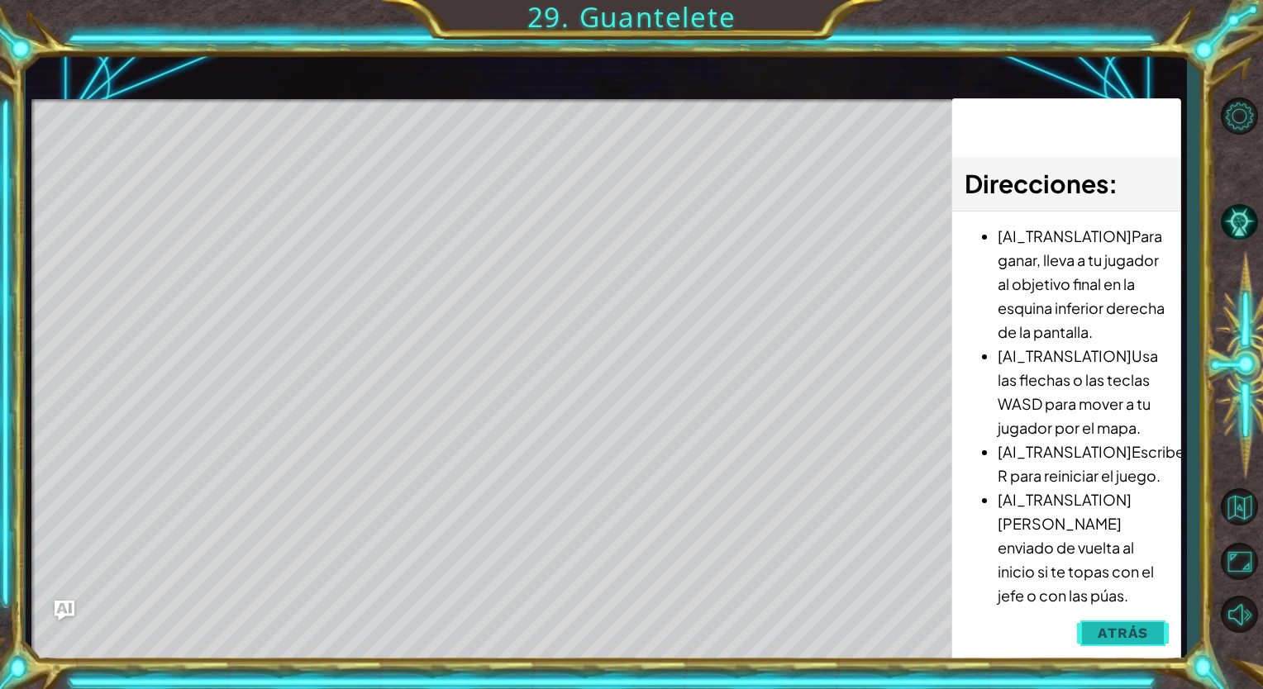
click at [1138, 621] on button "Atrás" at bounding box center [1123, 632] width 92 height 33
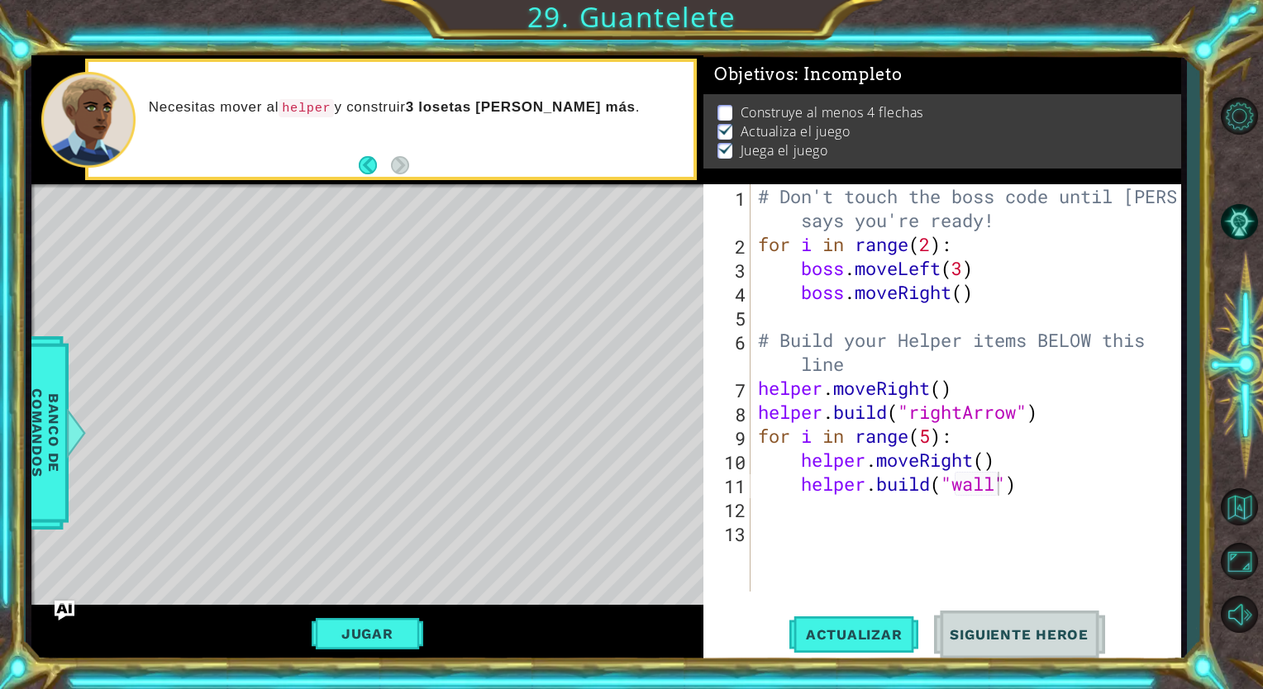
click at [1000, 481] on div "# Don't touch the boss code until [PERSON_NAME] says you're ready! for i in ran…" at bounding box center [969, 423] width 430 height 479
click at [978, 460] on div "" rightArro w " Presiona intro" at bounding box center [1088, 483] width 312 height 59
click at [846, 647] on button "Actualizar" at bounding box center [854, 635] width 130 height 48
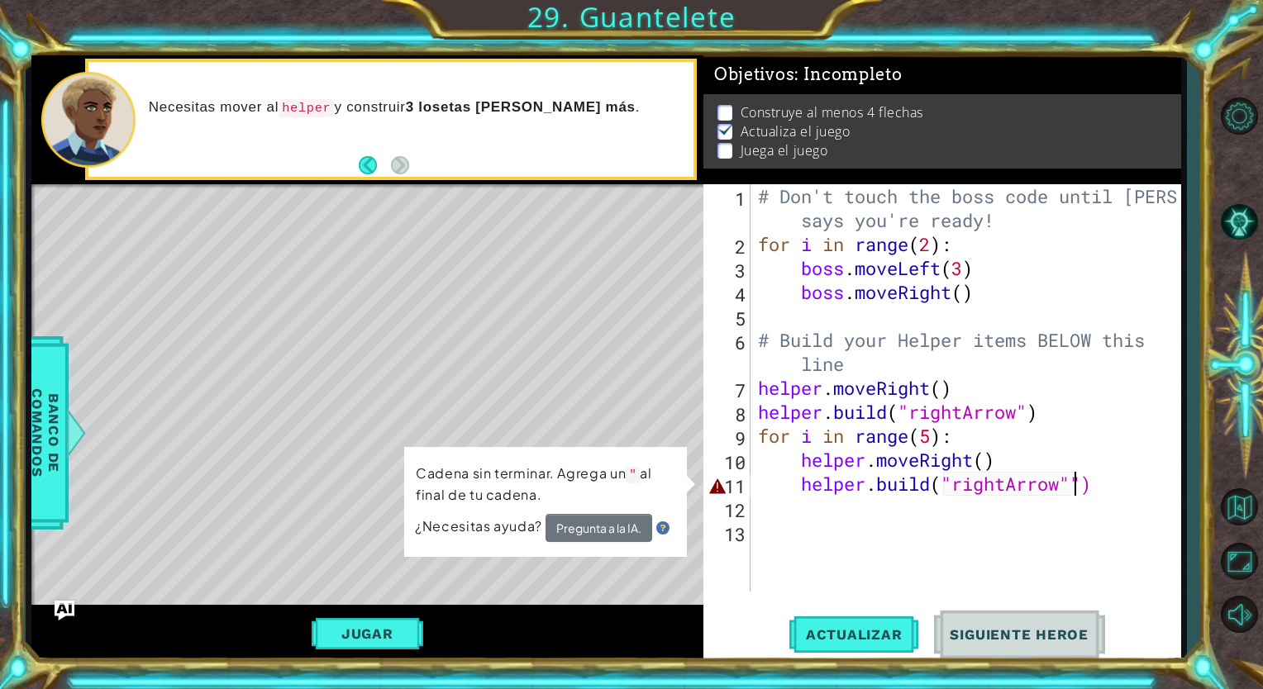
type textarea "[DOMAIN_NAME]("rightArrow")"
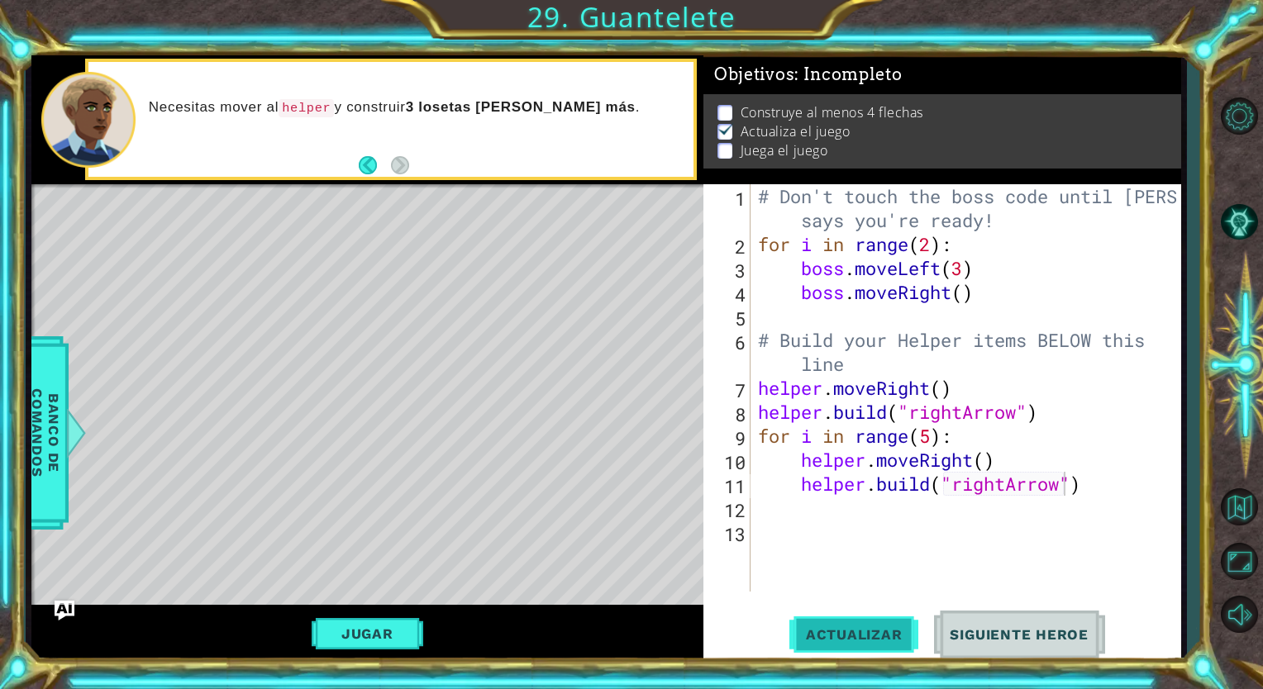
click at [846, 648] on button "Actualizar" at bounding box center [854, 635] width 130 height 48
click at [758, 508] on div "# Don't touch the boss code until [PERSON_NAME] says you're ready! for i in ran…" at bounding box center [969, 423] width 430 height 479
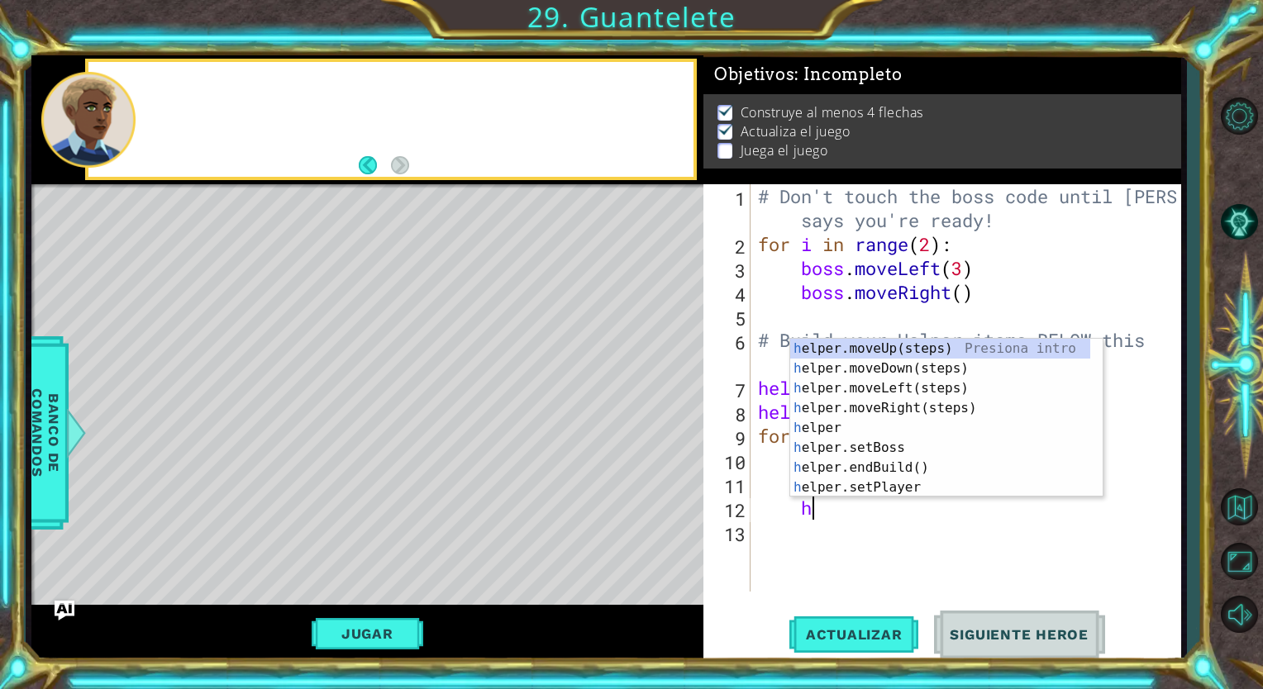
type textarea "he"
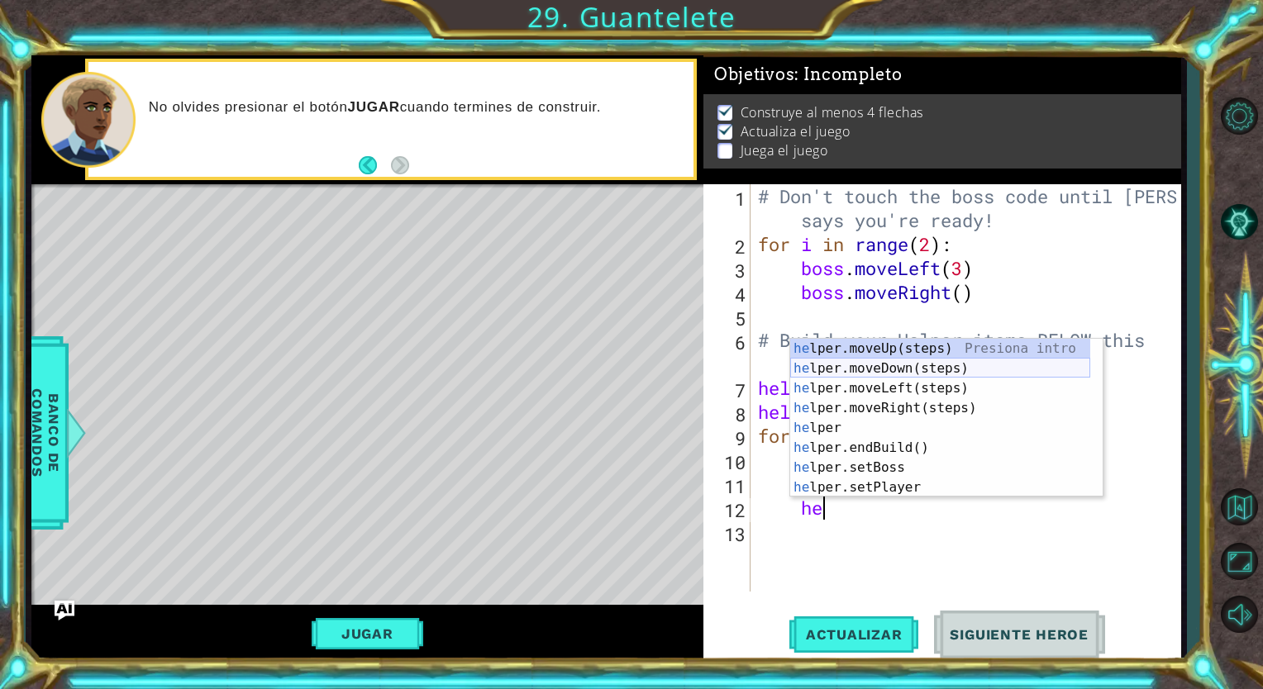
click at [863, 369] on div "he lper.moveUp(steps) Presiona intro he lper.moveDown(steps) Presiona intro he …" at bounding box center [940, 438] width 300 height 198
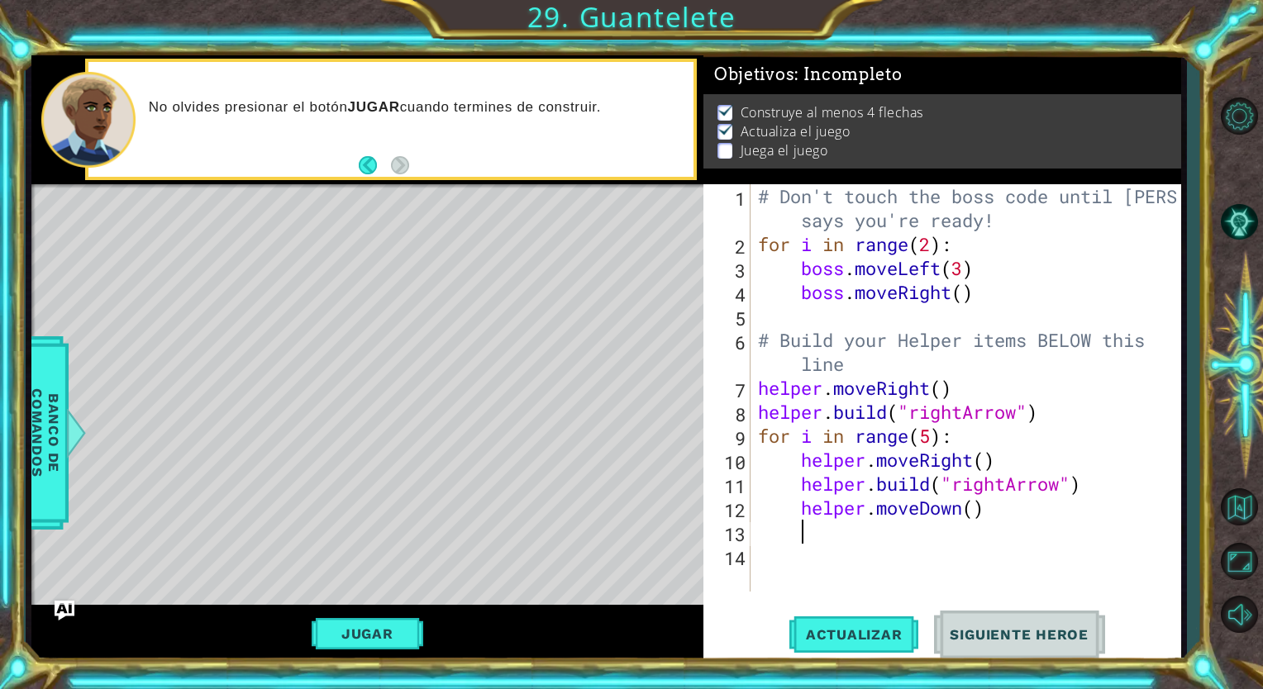
scroll to position [0, 0]
click at [995, 507] on div "# Don't touch the boss code until [PERSON_NAME] says you're ready! for i in ran…" at bounding box center [969, 423] width 430 height 479
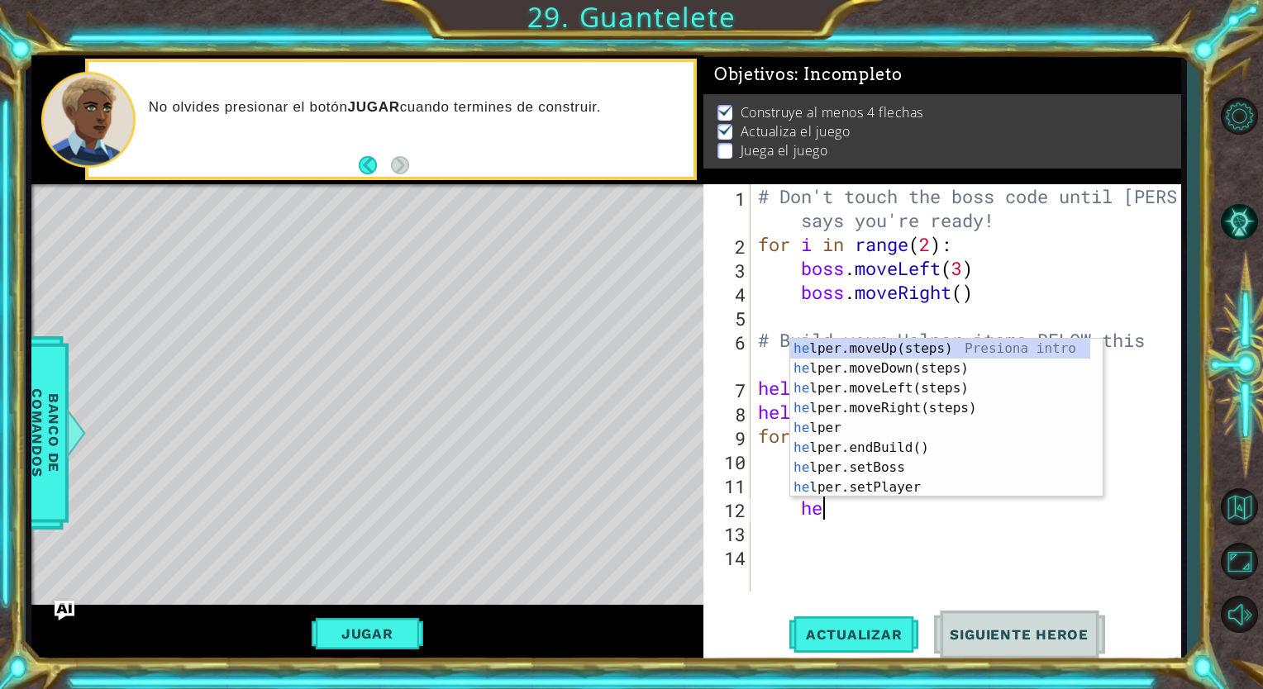
type textarea "h"
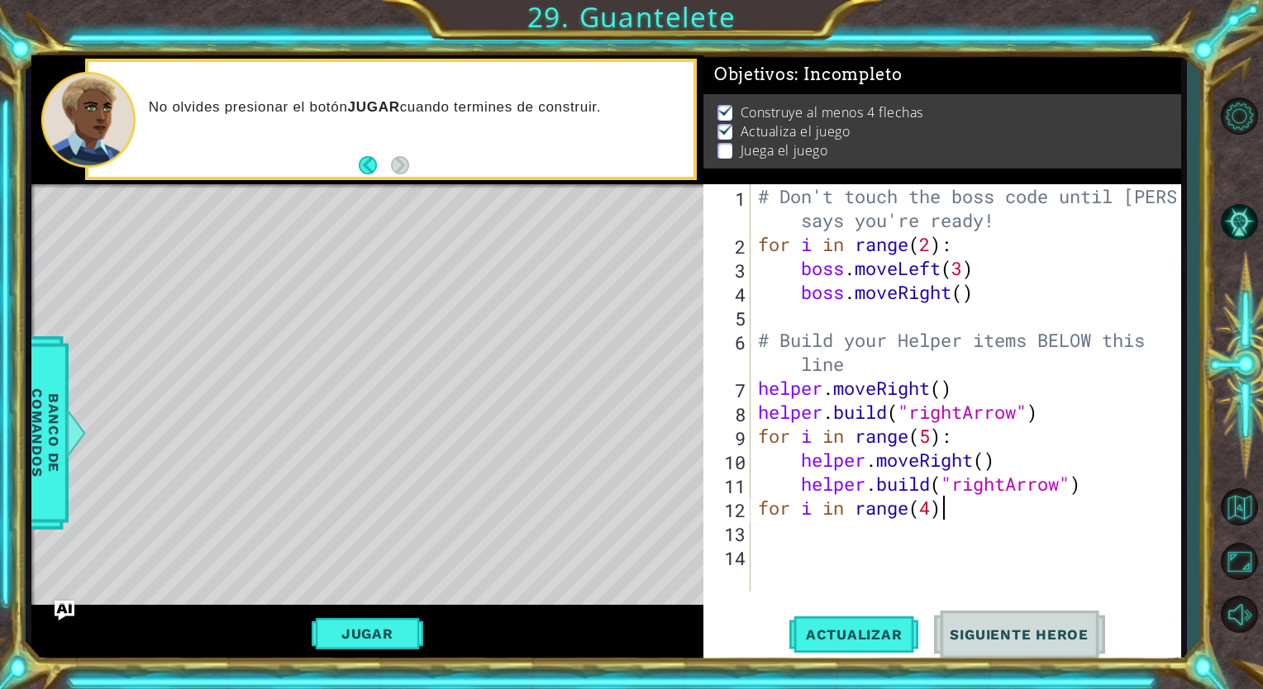
scroll to position [0, 7]
type textarea "for i in range(4):"
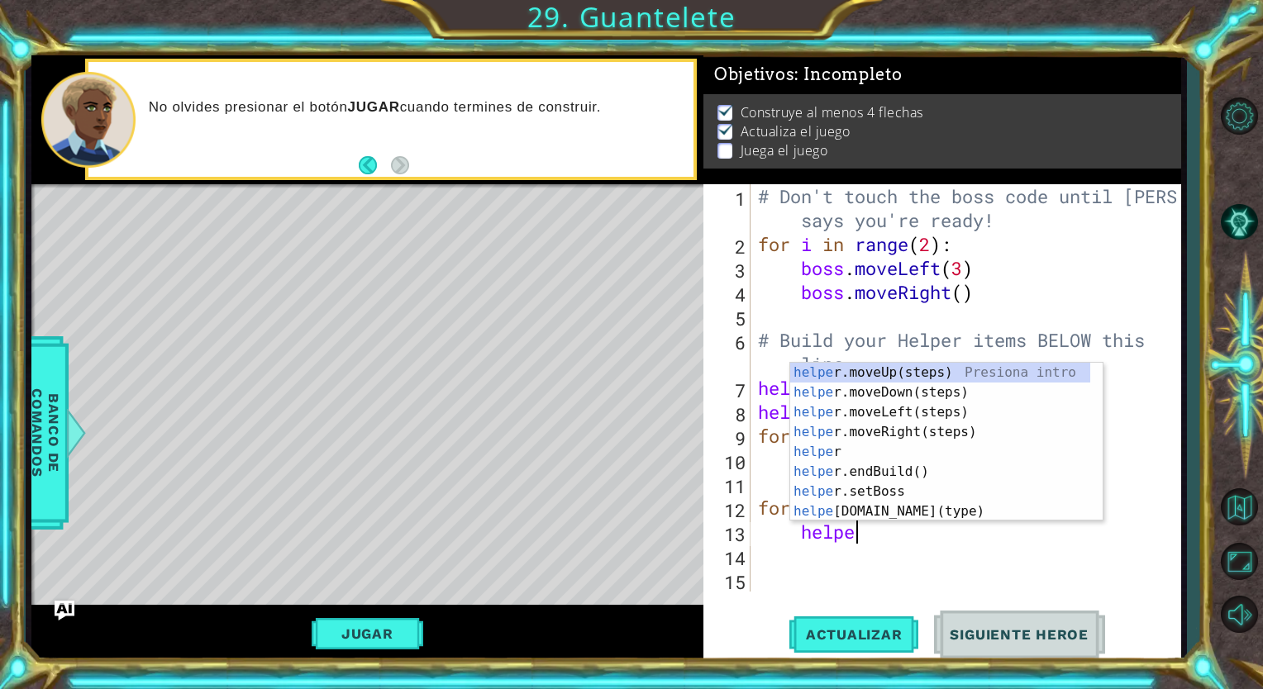
type textarea "helper"
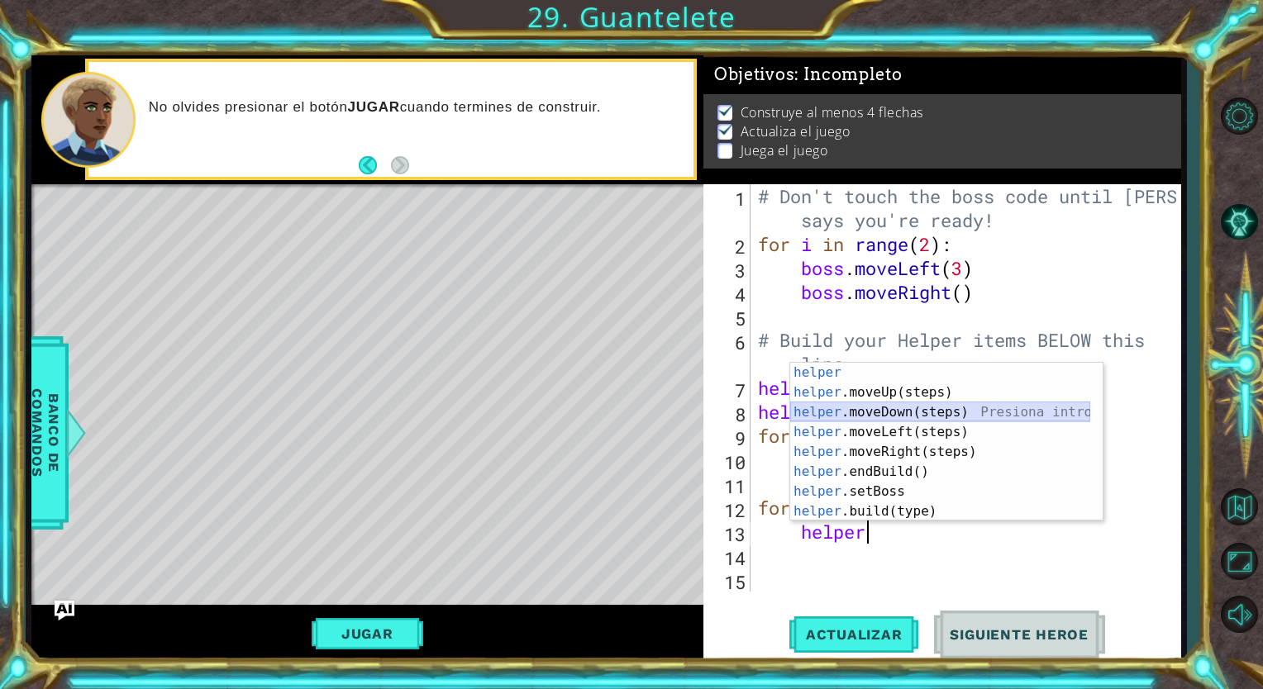
click at [910, 418] on div "helper Presiona intro helper .moveUp(steps) Presiona intro helper .moveDown(ste…" at bounding box center [940, 462] width 300 height 198
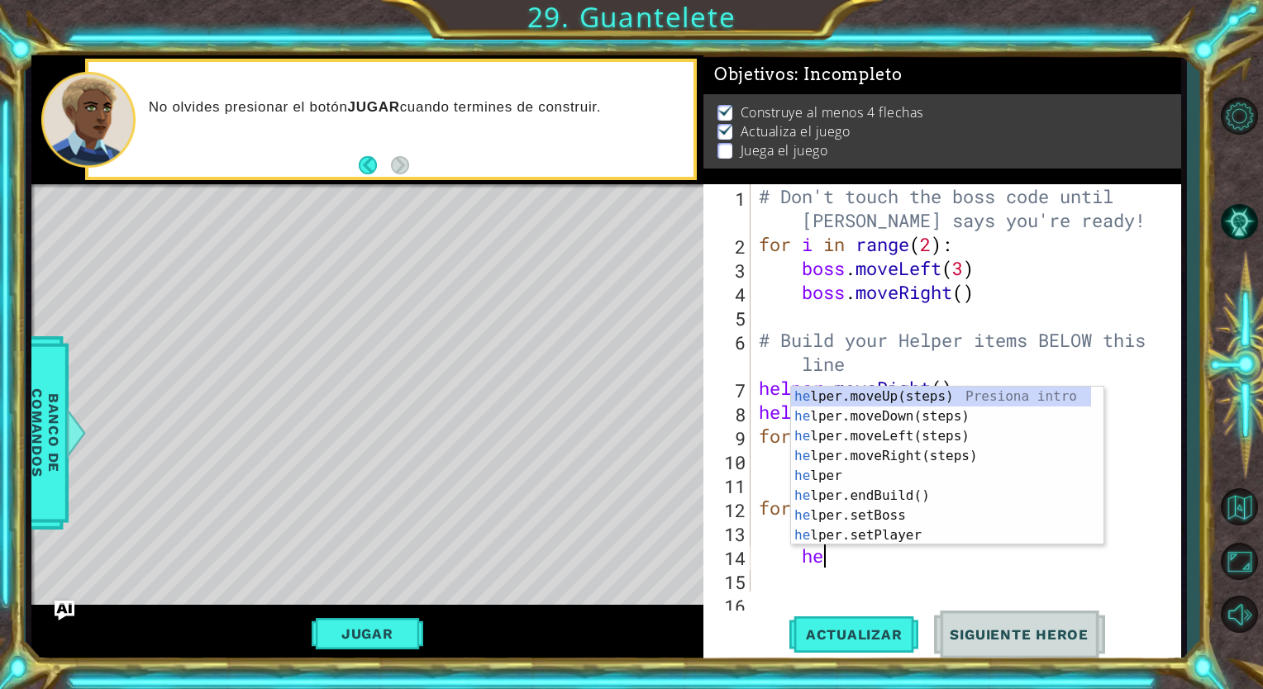
scroll to position [0, 2]
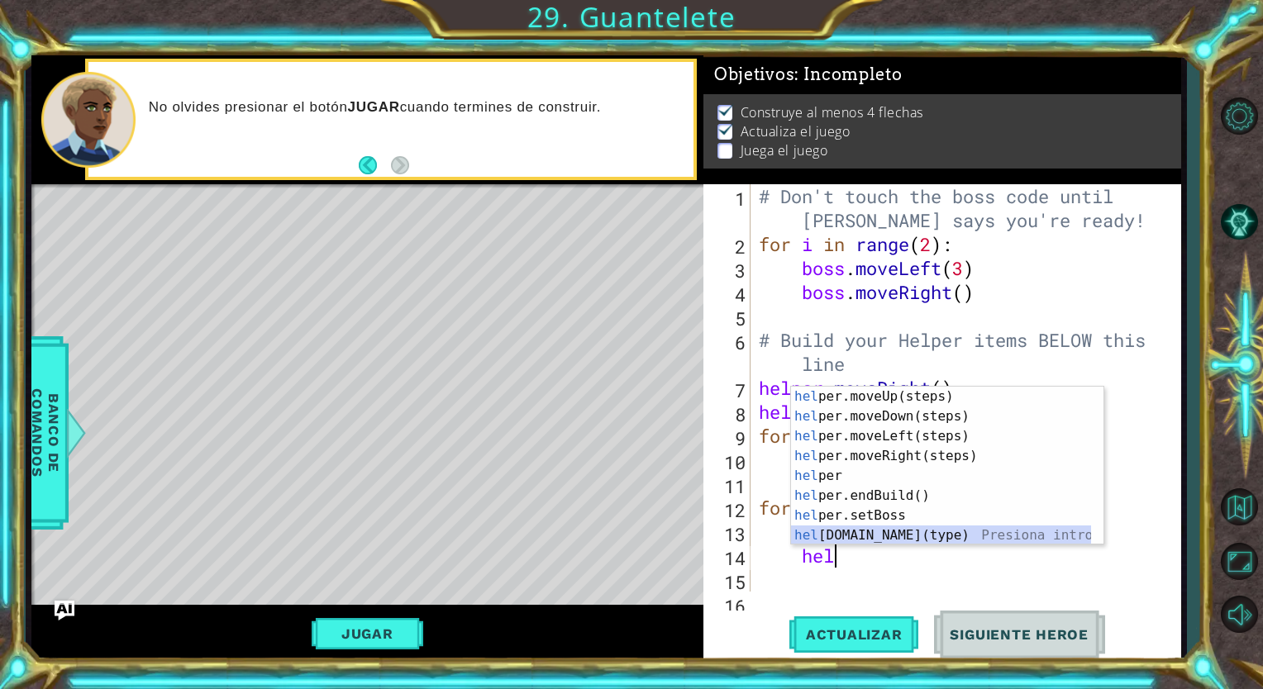
click at [895, 534] on div "hel per.moveUp(steps) Presiona intro hel per.moveDown(steps) Presiona intro hel…" at bounding box center [941, 486] width 300 height 198
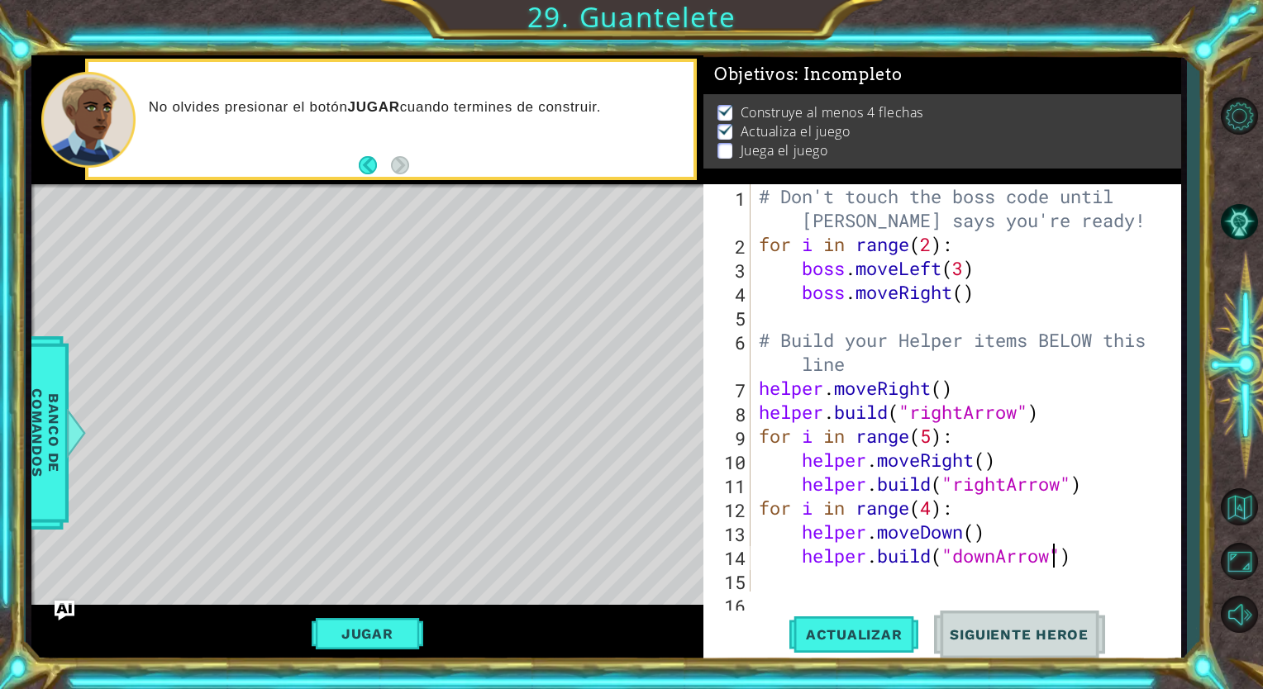
scroll to position [0, 13]
type textarea "[DOMAIN_NAME]("downArrow")"
click at [864, 621] on button "Actualizar" at bounding box center [854, 635] width 130 height 48
click at [368, 641] on button "Jugar" at bounding box center [368, 633] width 112 height 31
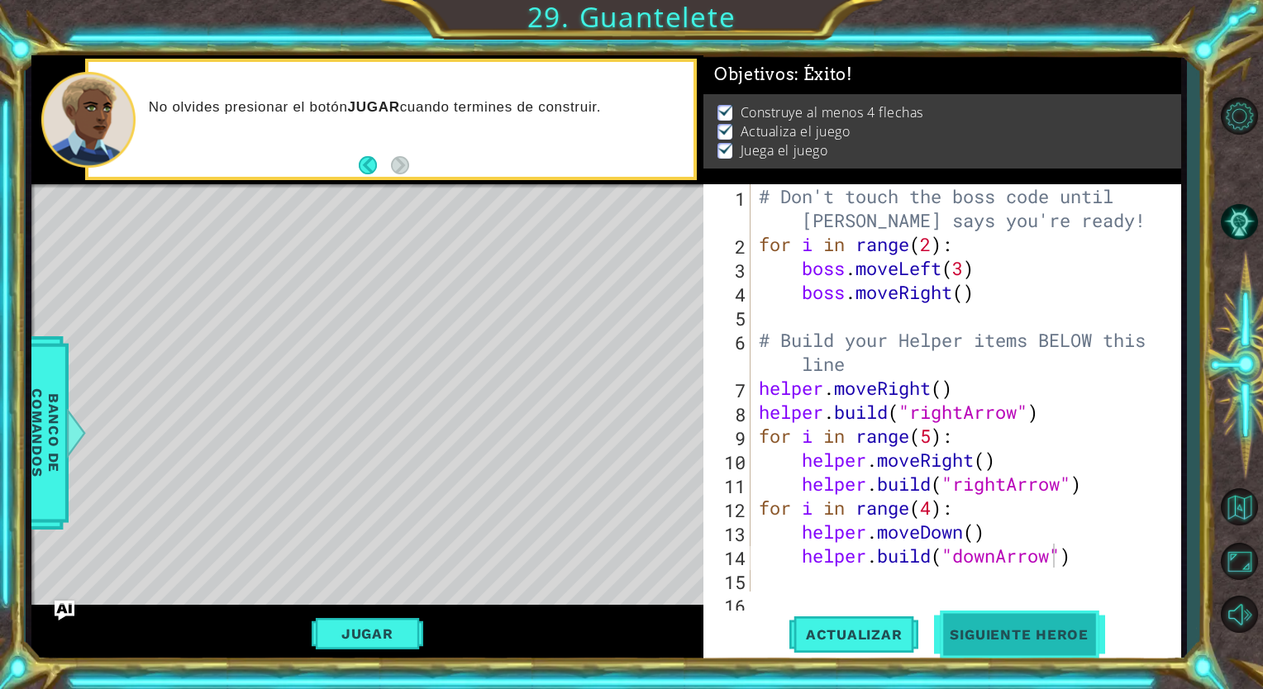
click at [1035, 621] on button "Siguiente Heroe" at bounding box center [1019, 639] width 172 height 48
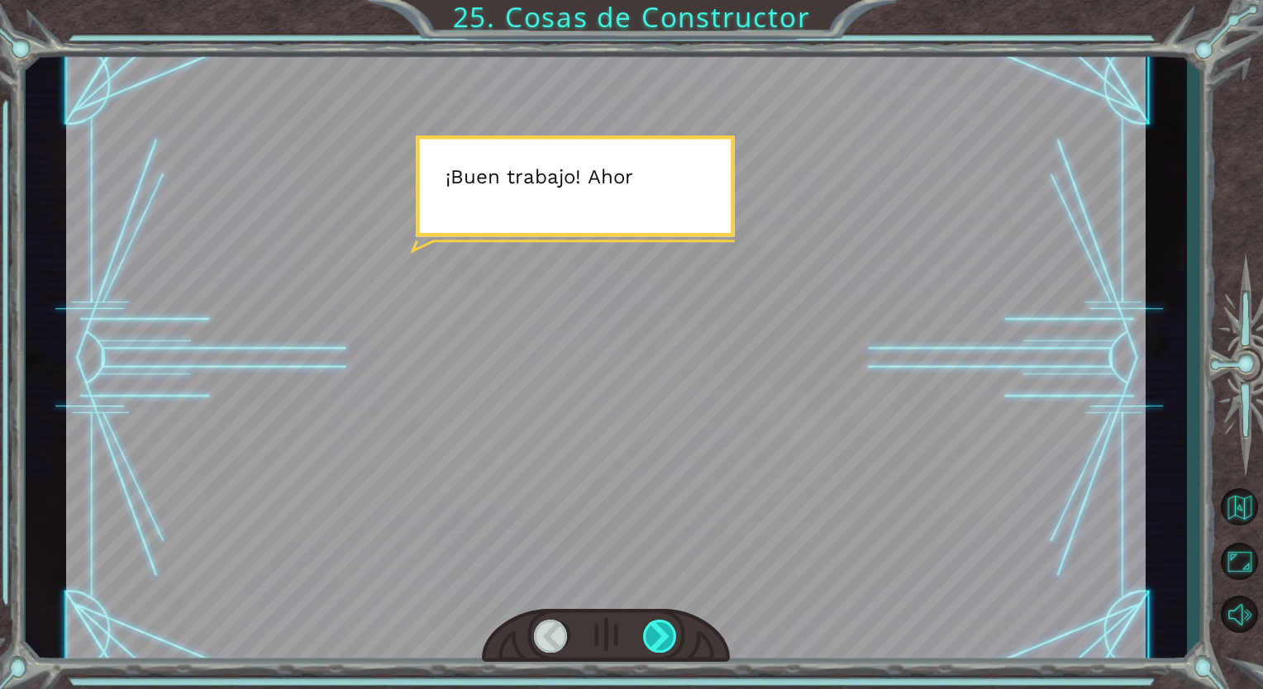
click at [673, 621] on div at bounding box center [660, 636] width 35 height 33
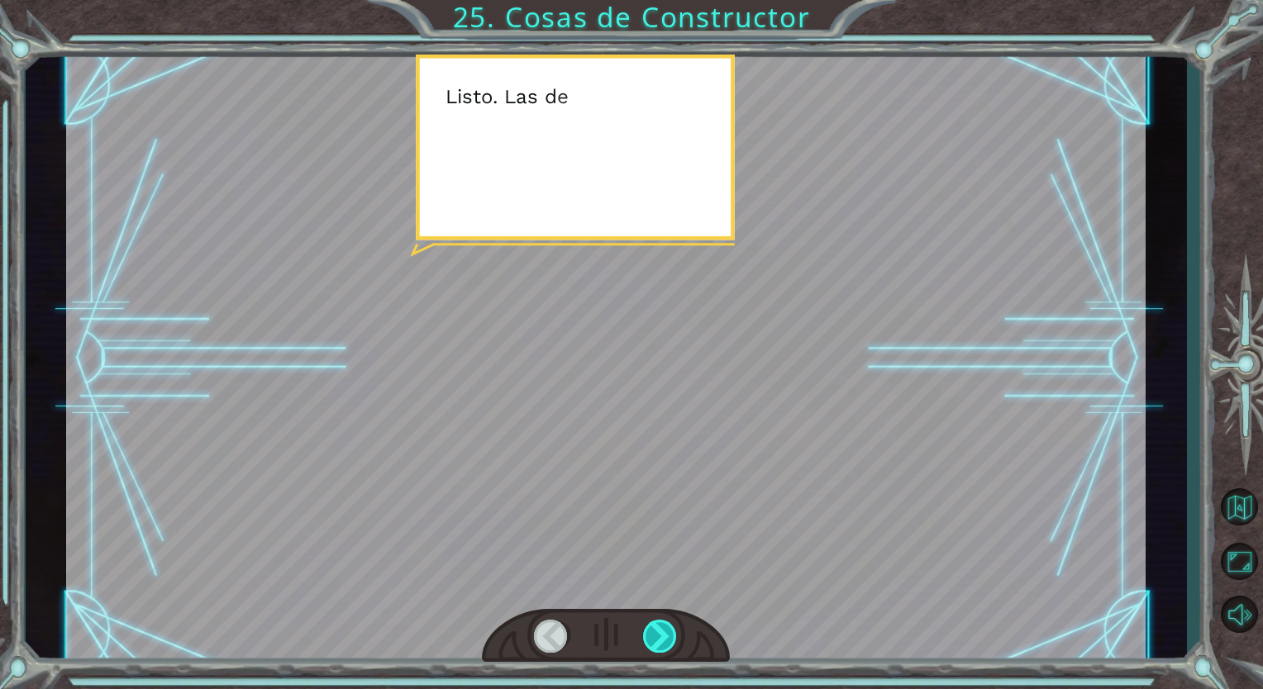
click at [673, 621] on div at bounding box center [660, 636] width 35 height 33
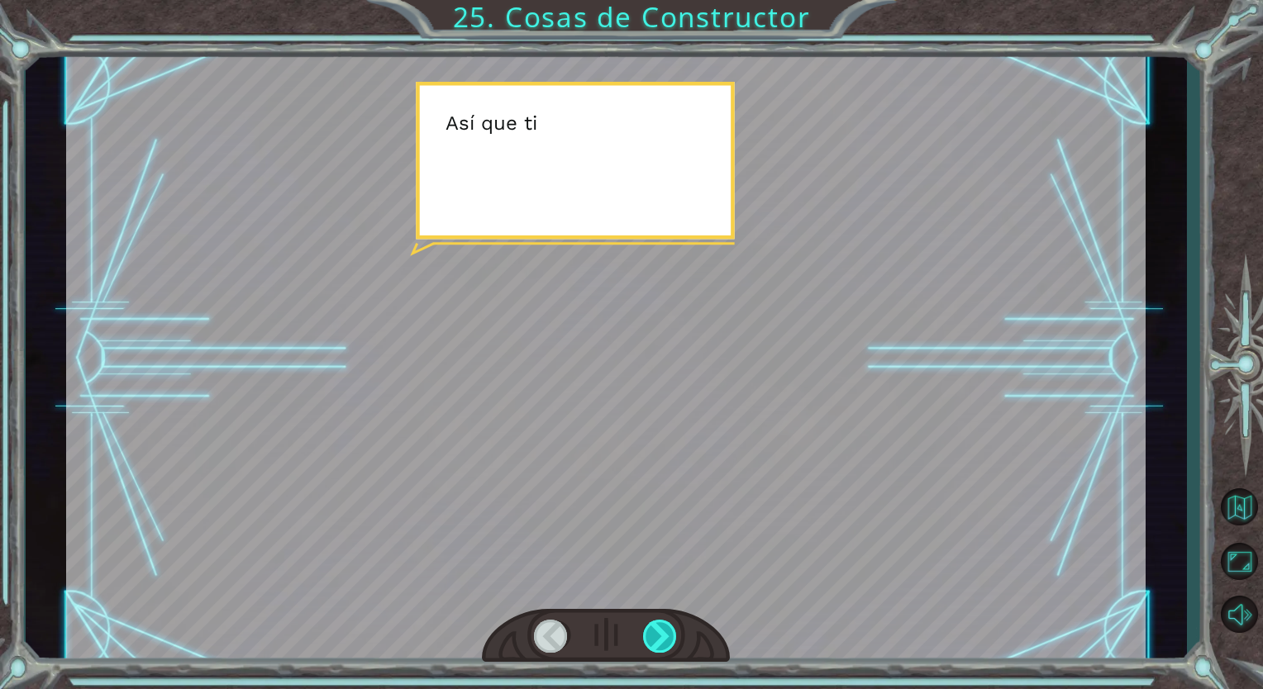
click at [673, 621] on div at bounding box center [660, 636] width 35 height 33
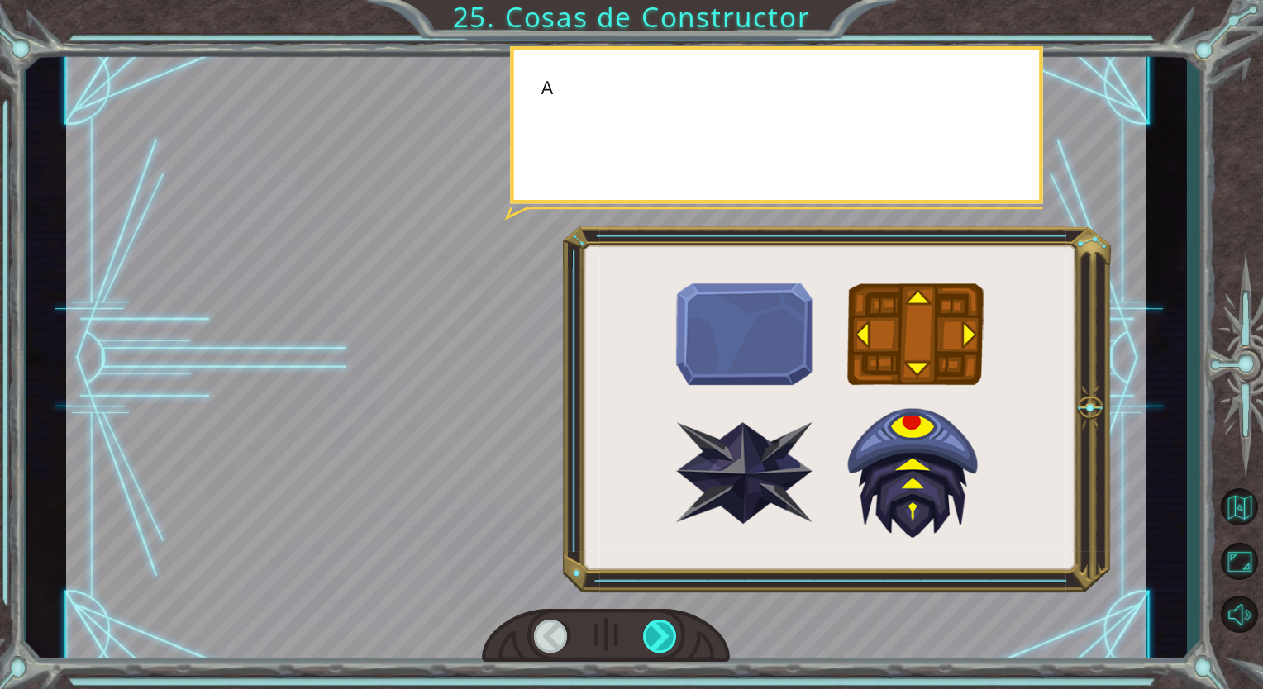
click at [673, 621] on div at bounding box center [660, 636] width 35 height 33
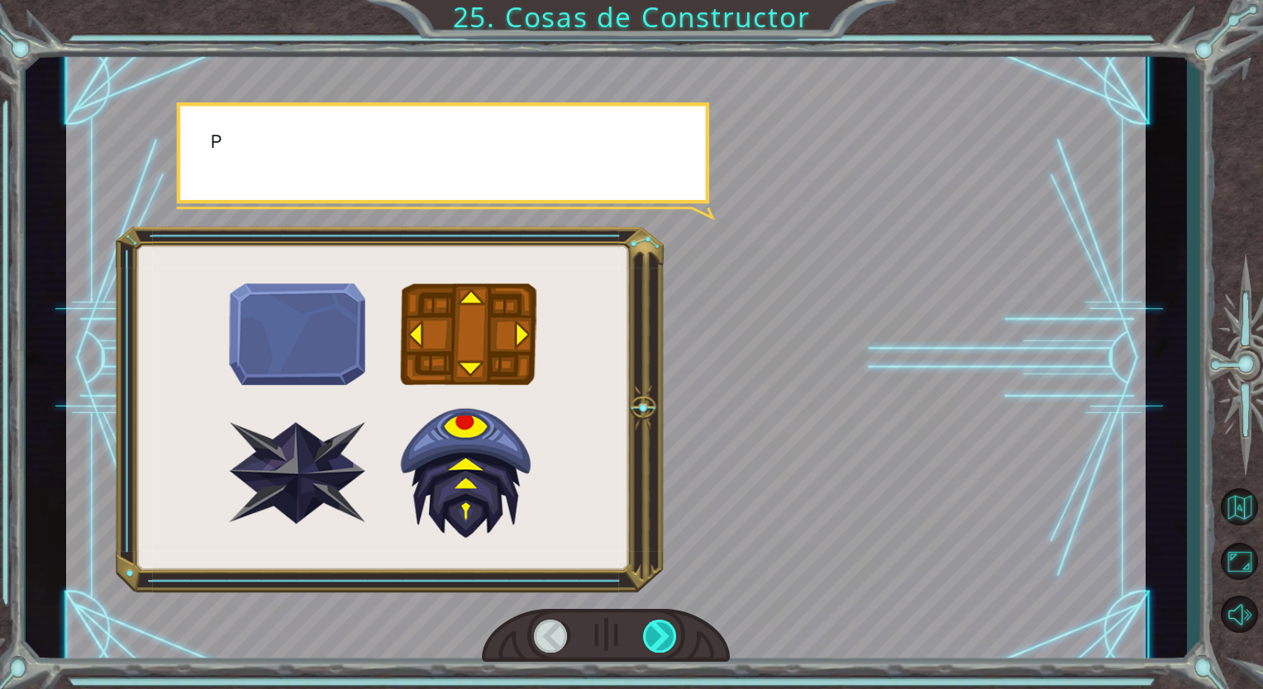
click at [673, 621] on div at bounding box center [660, 636] width 35 height 33
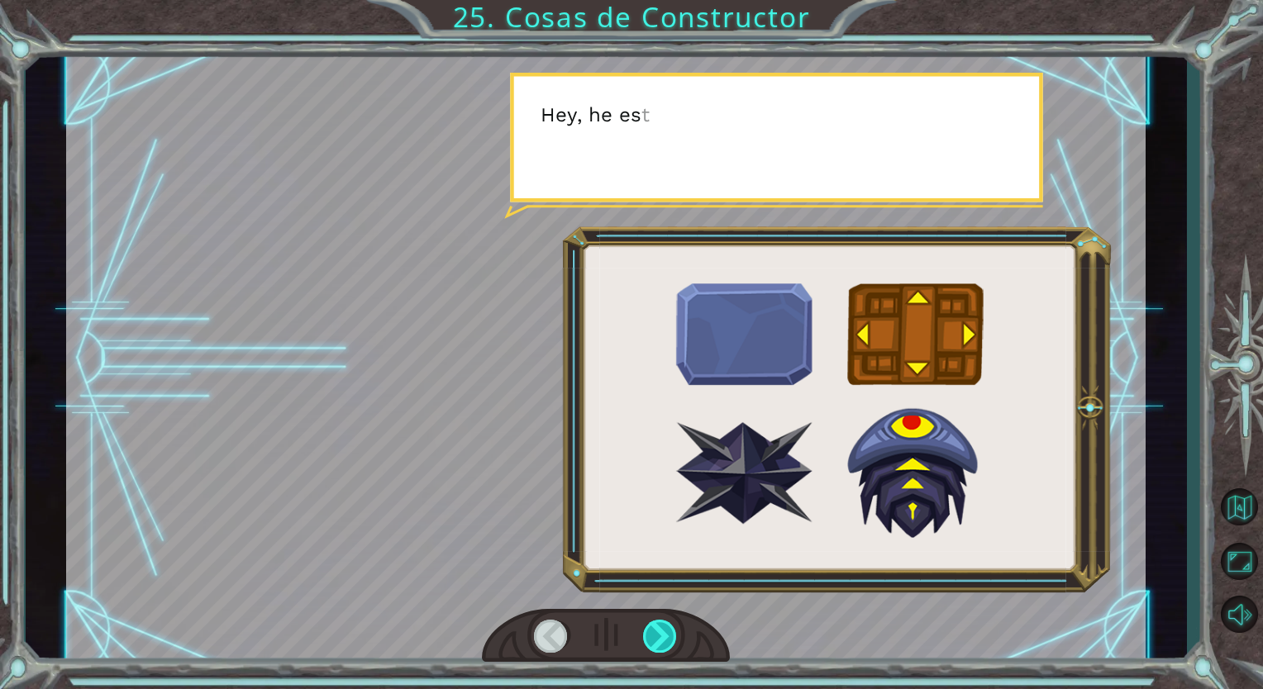
click at [673, 621] on div at bounding box center [660, 636] width 35 height 33
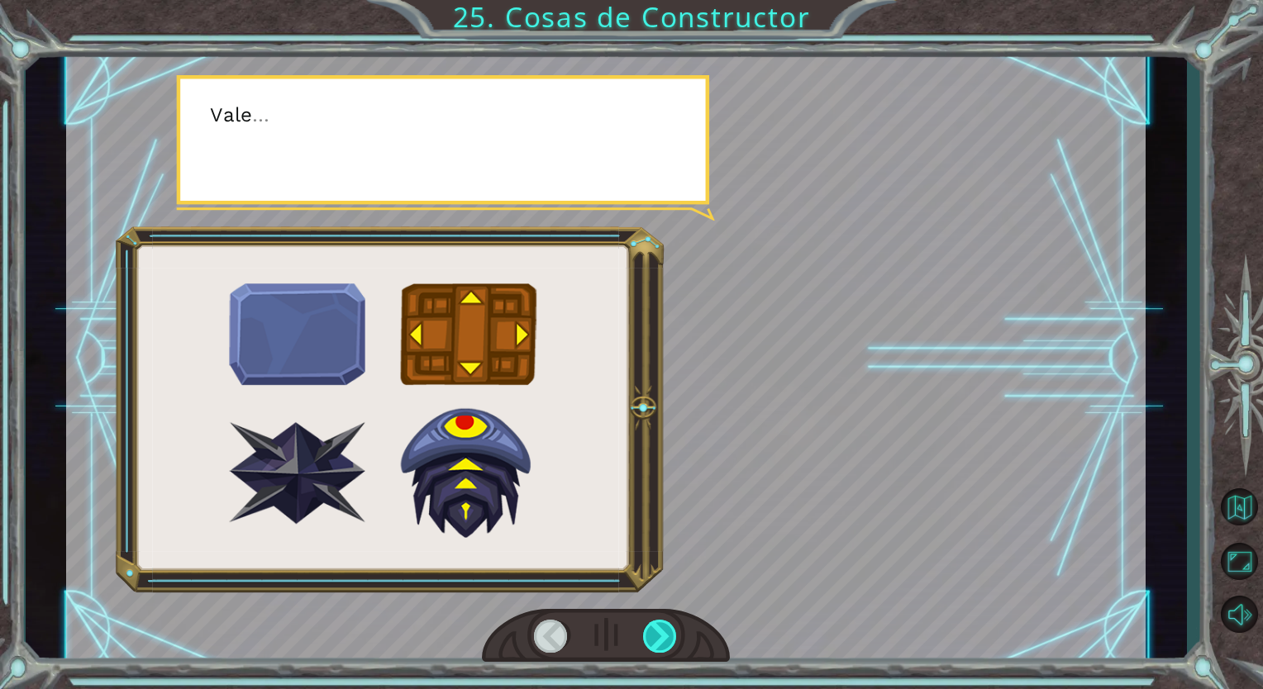
click at [673, 621] on div at bounding box center [660, 636] width 35 height 33
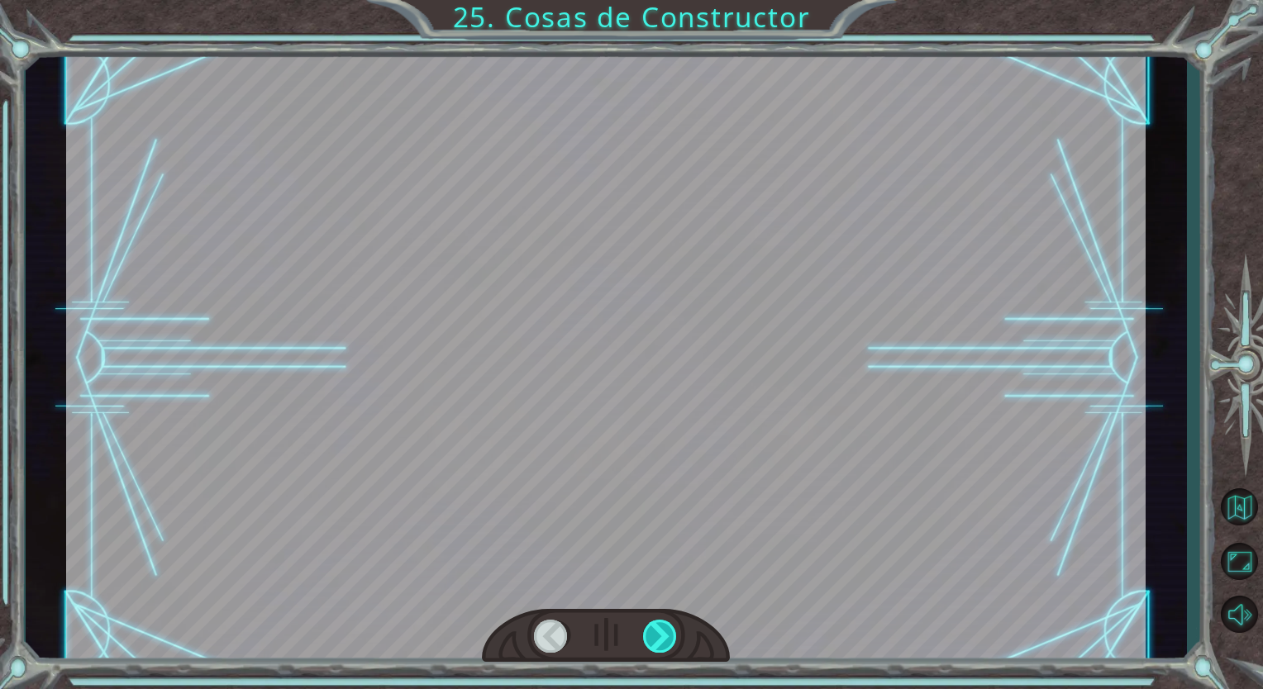
click at [673, 621] on div at bounding box center [660, 636] width 35 height 33
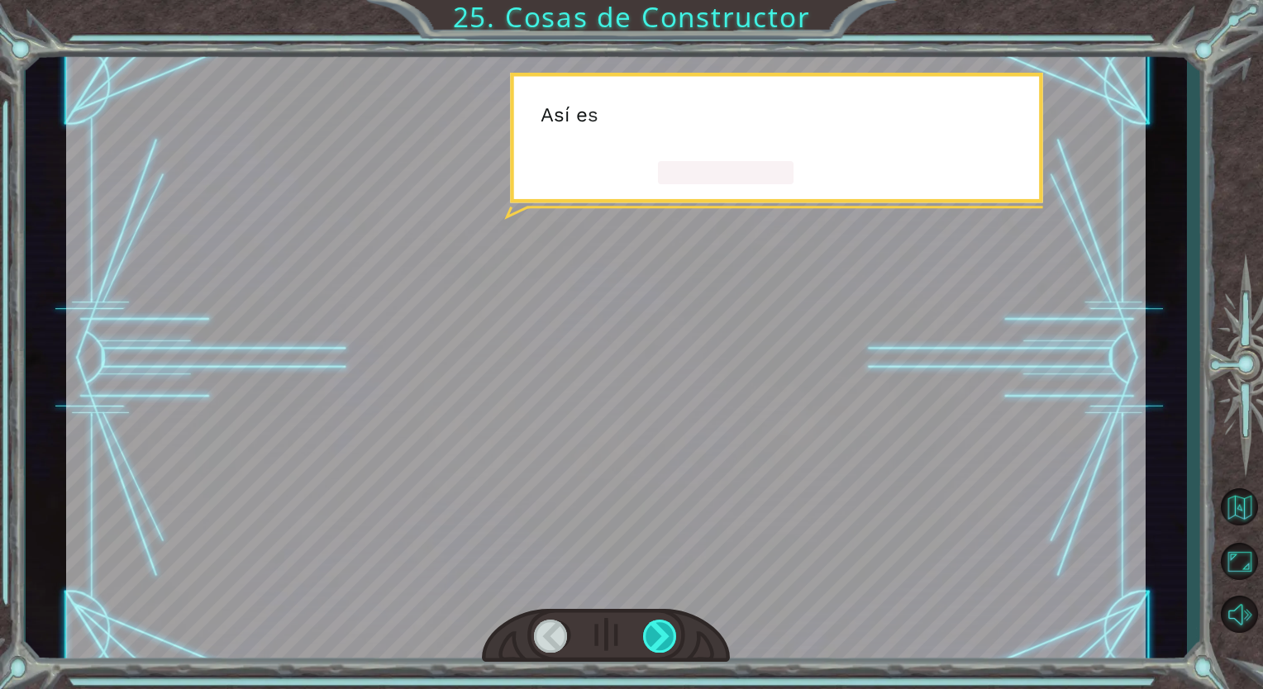
click at [673, 621] on div at bounding box center [660, 636] width 35 height 33
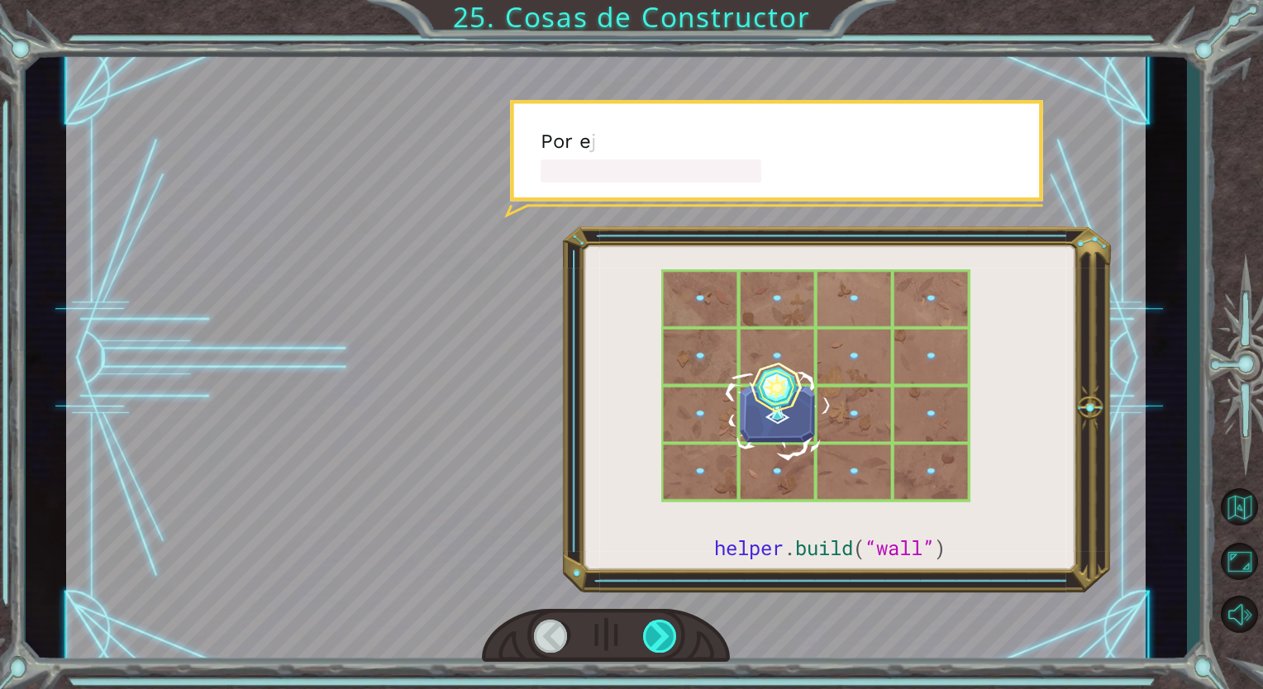
click at [673, 621] on div at bounding box center [660, 636] width 35 height 33
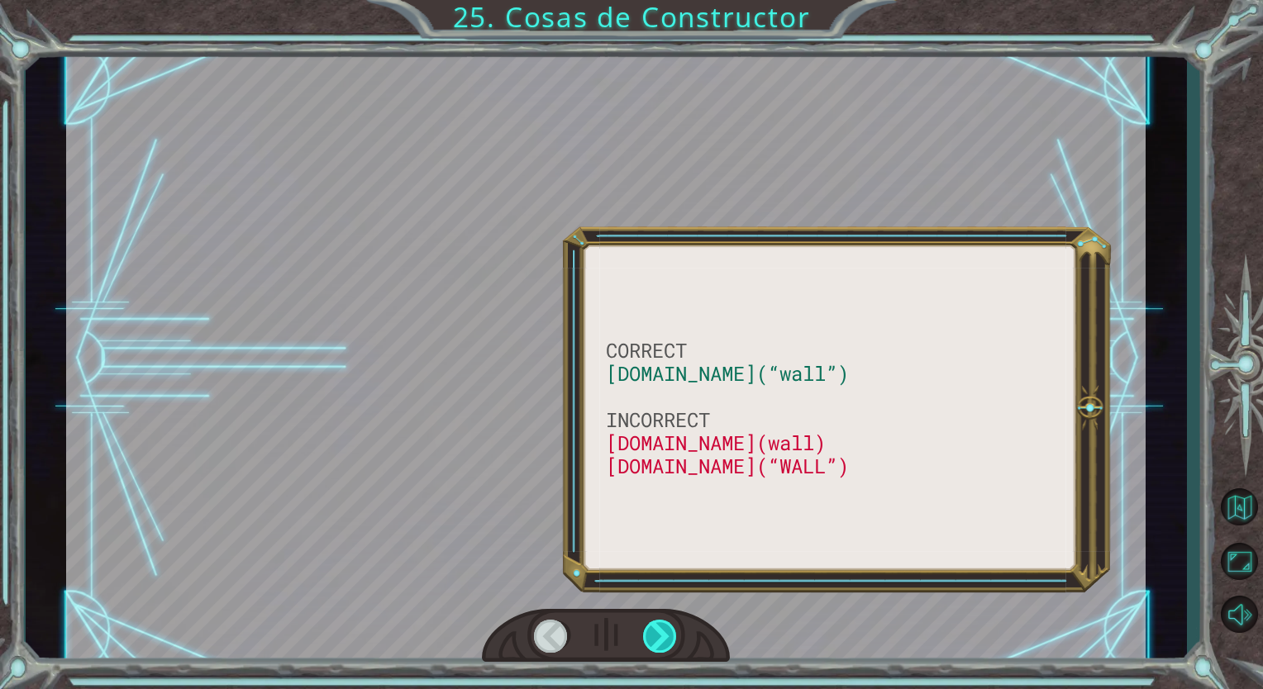
click at [673, 621] on div at bounding box center [660, 636] width 35 height 33
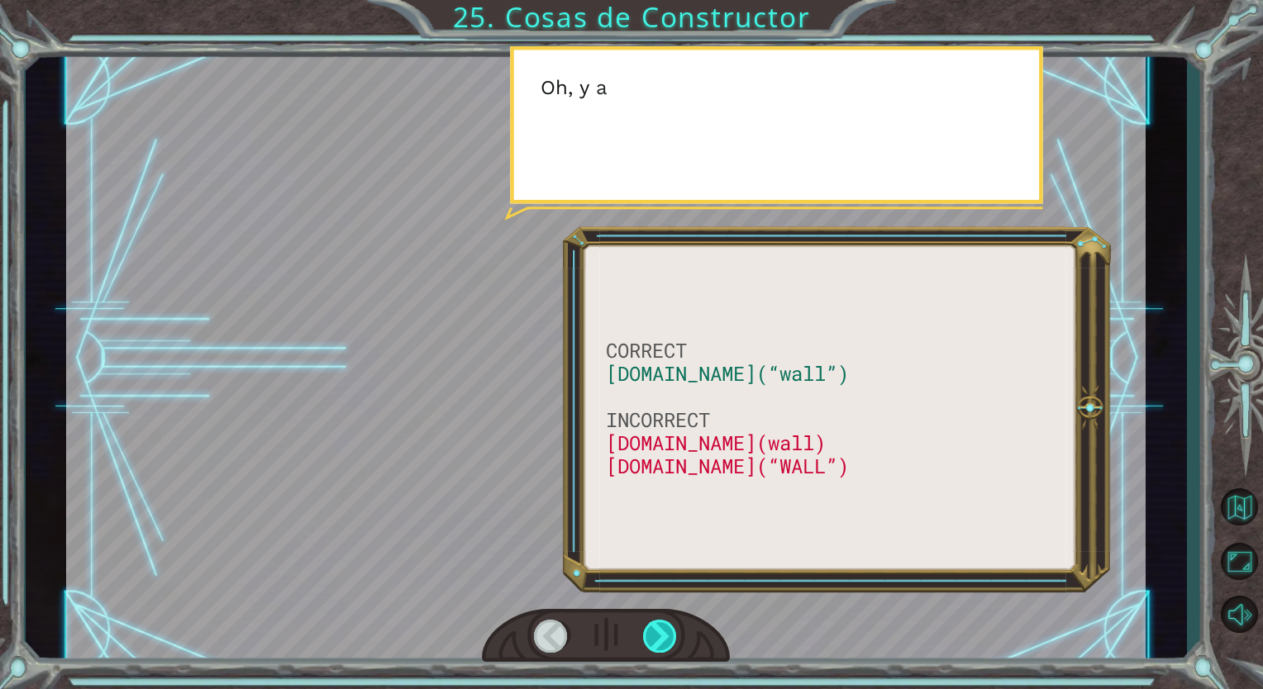
click at [673, 621] on div at bounding box center [660, 636] width 35 height 33
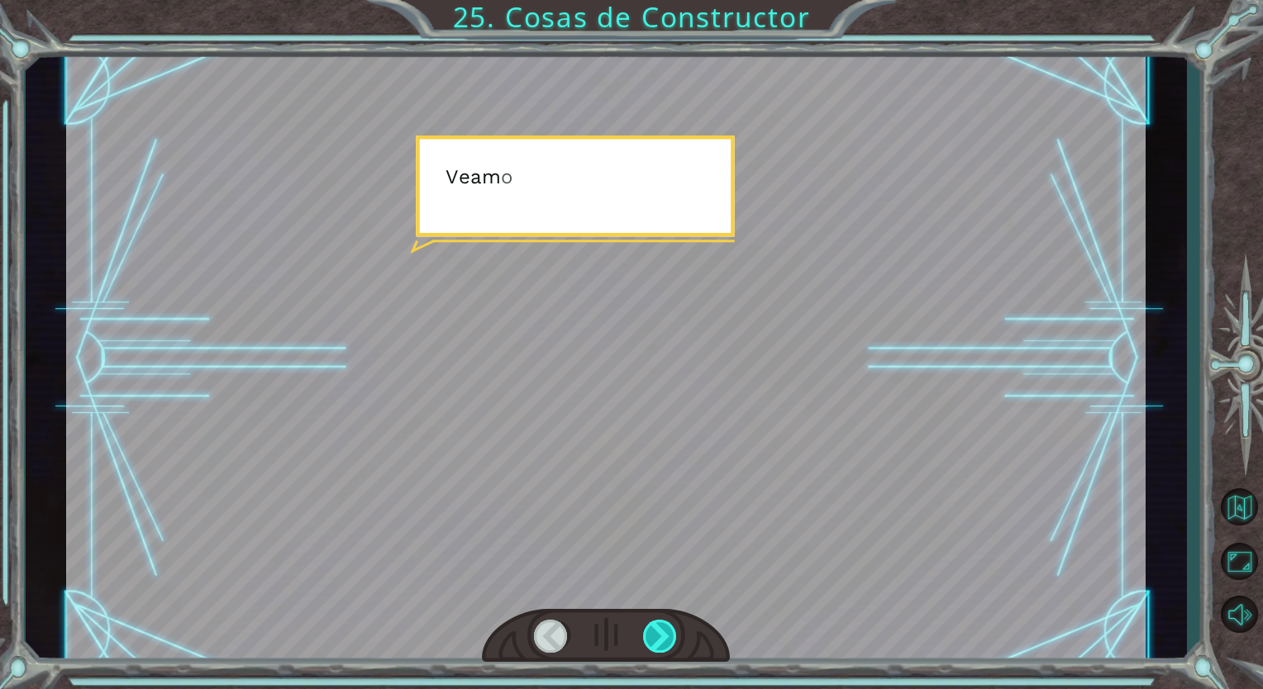
click at [673, 621] on div at bounding box center [660, 636] width 35 height 33
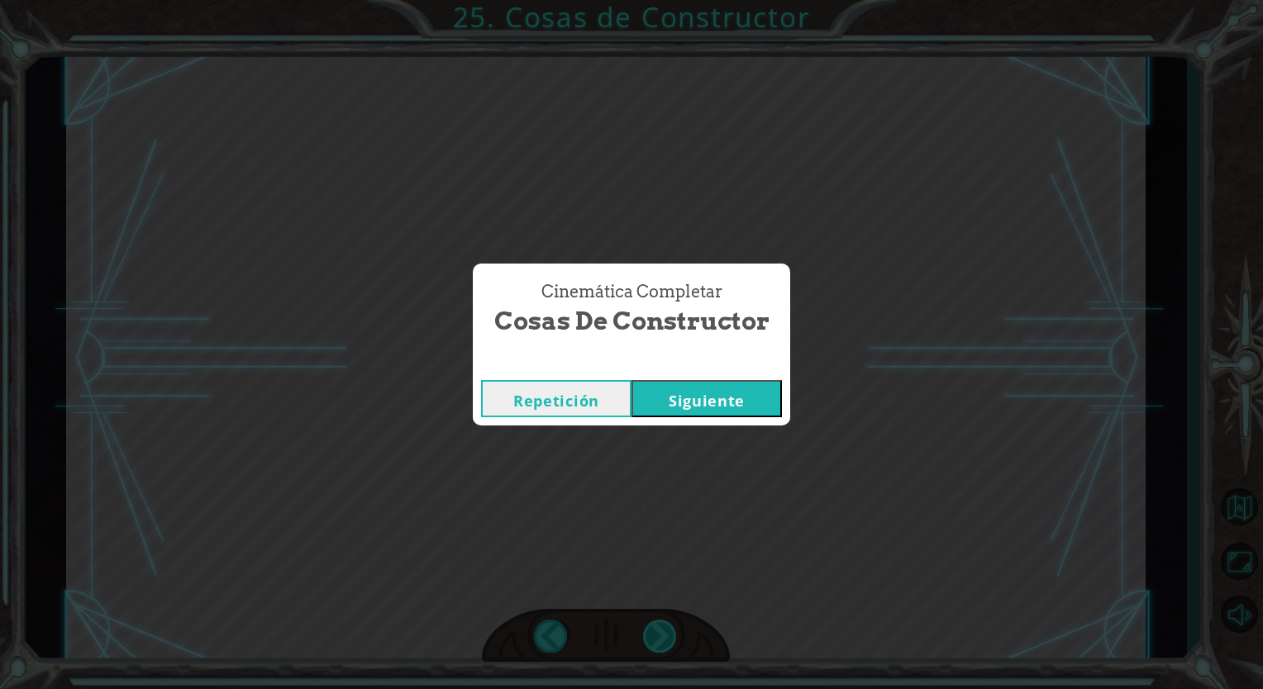
click at [673, 0] on div "CORRECT [DOMAIN_NAME](“wall”) INCORRECT [DOMAIN_NAME](wall) [DOMAIN_NAME](“WALL…" at bounding box center [631, 0] width 1263 height 0
click at [708, 395] on button "Siguiente" at bounding box center [706, 398] width 150 height 37
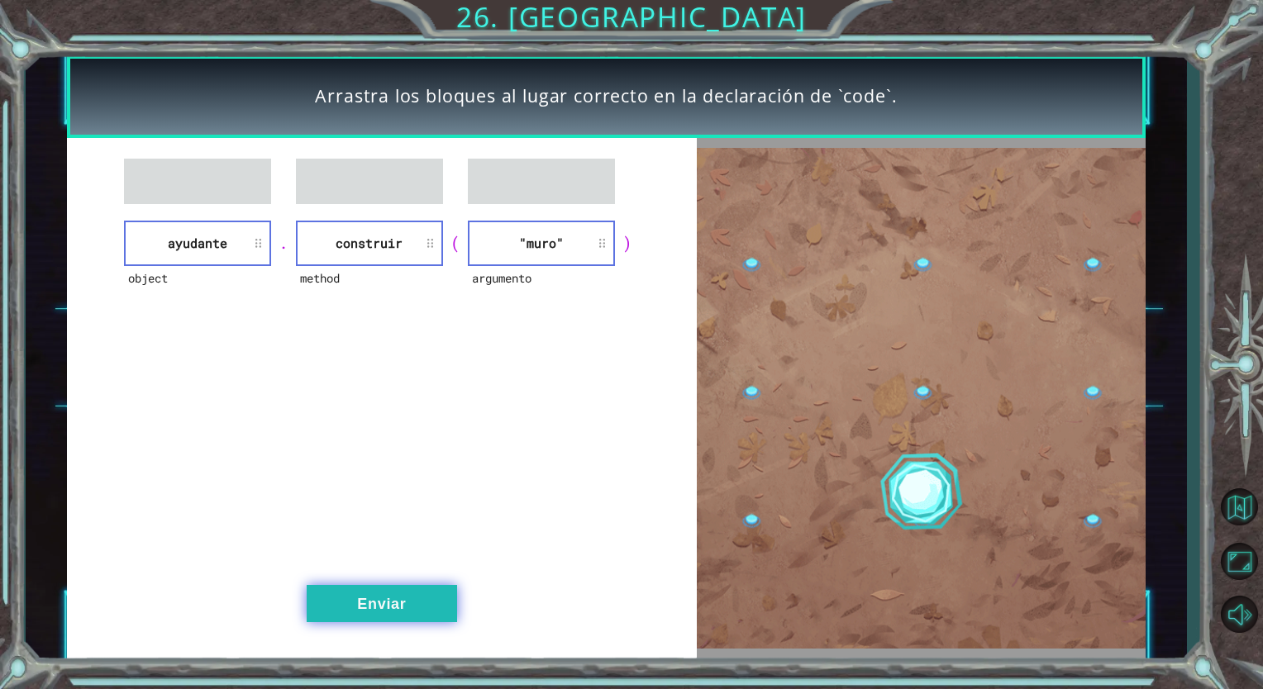
click at [401, 592] on button "Enviar" at bounding box center [382, 603] width 150 height 37
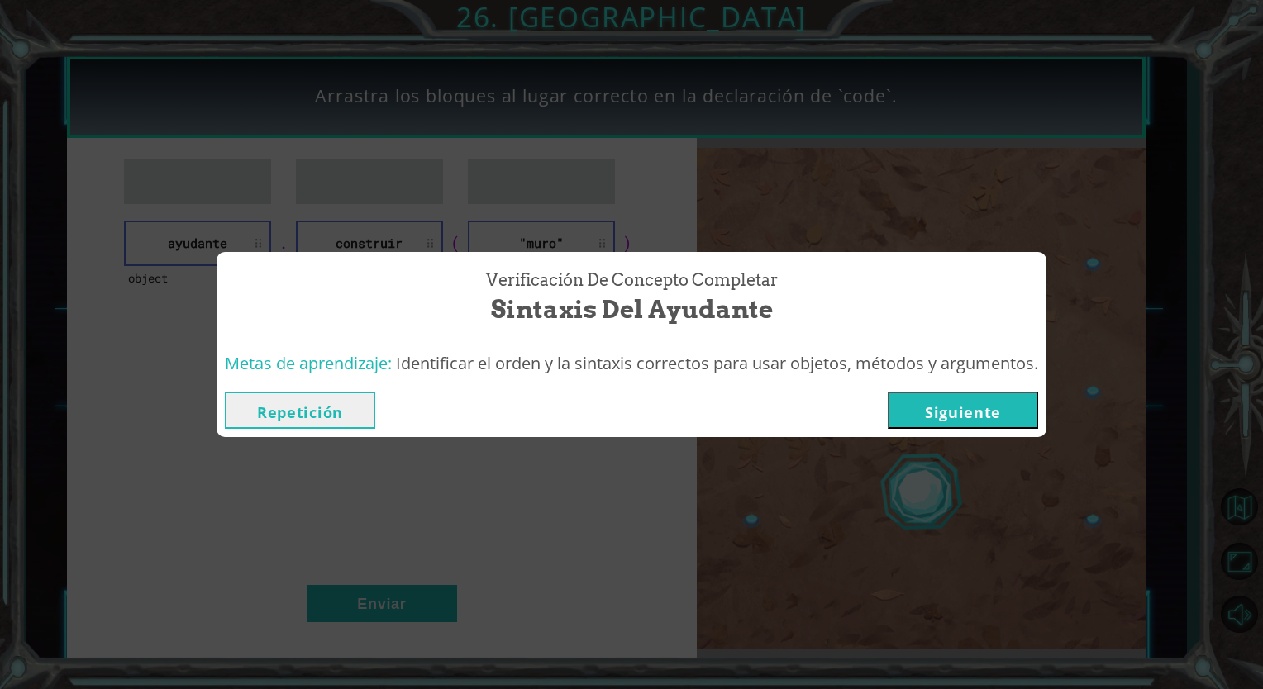
click at [938, 415] on button "Siguiente" at bounding box center [963, 410] width 150 height 37
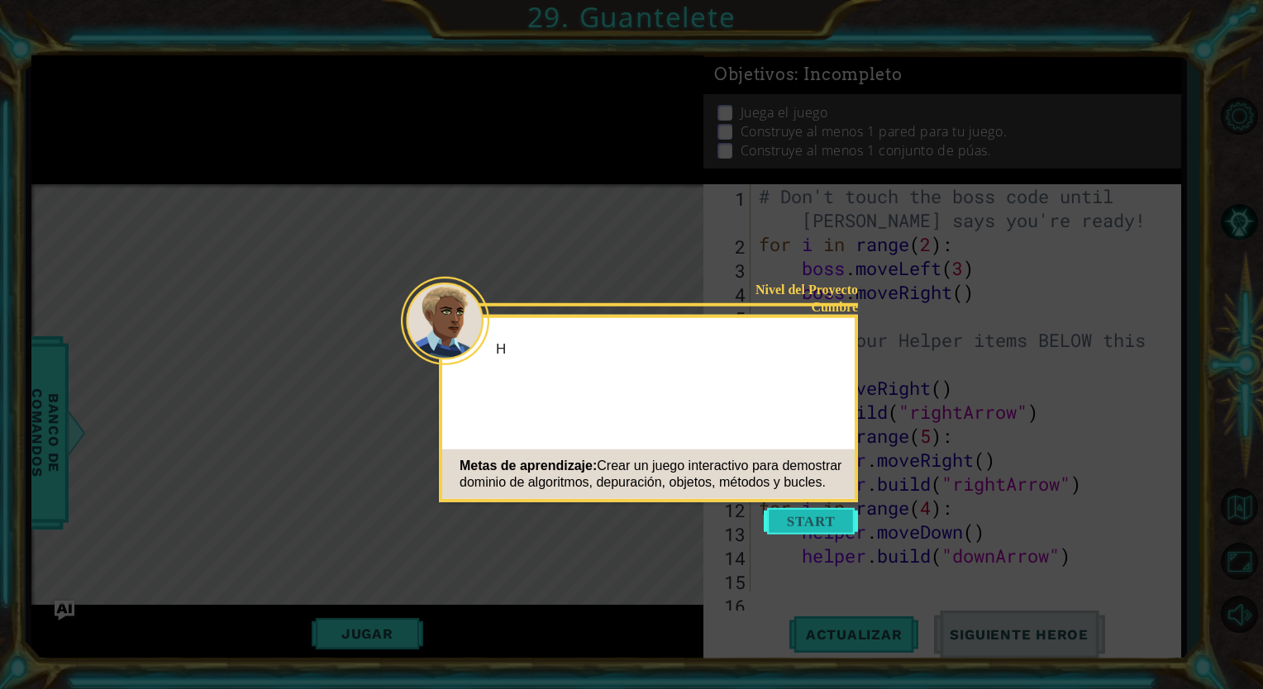
click at [845, 507] on icon at bounding box center [631, 344] width 1263 height 689
click at [842, 515] on button "Start" at bounding box center [811, 521] width 94 height 26
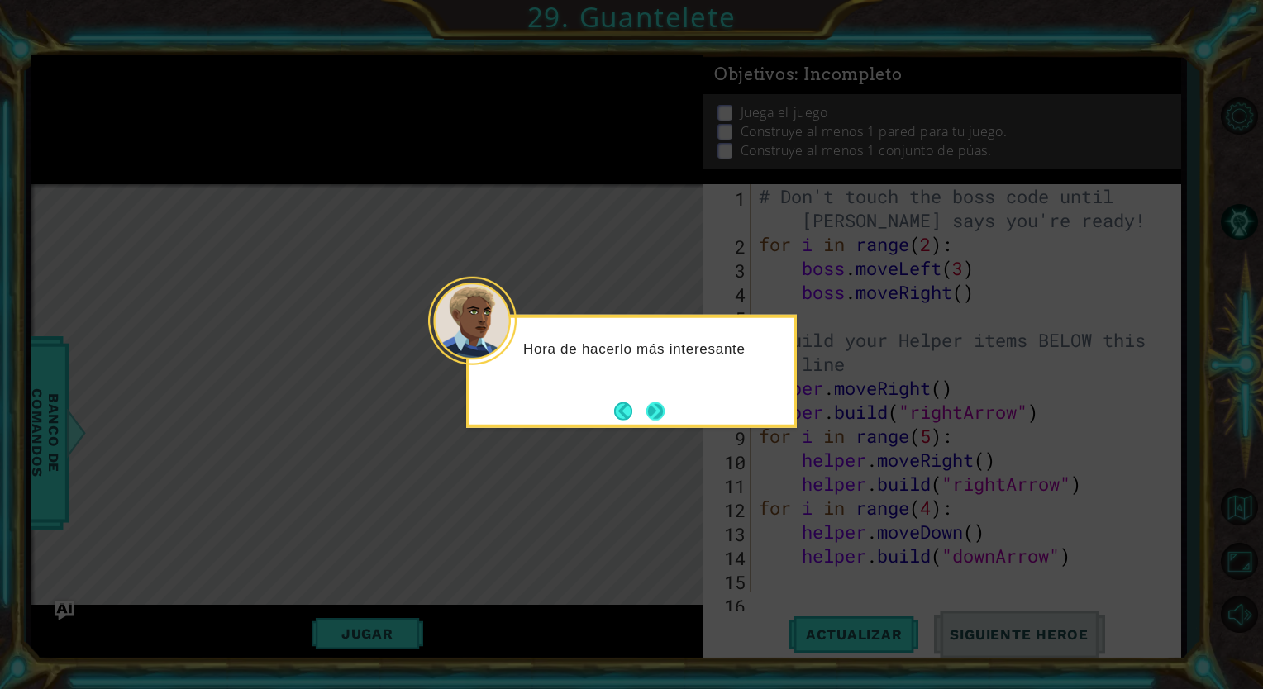
click at [655, 407] on button "Next" at bounding box center [655, 411] width 18 height 18
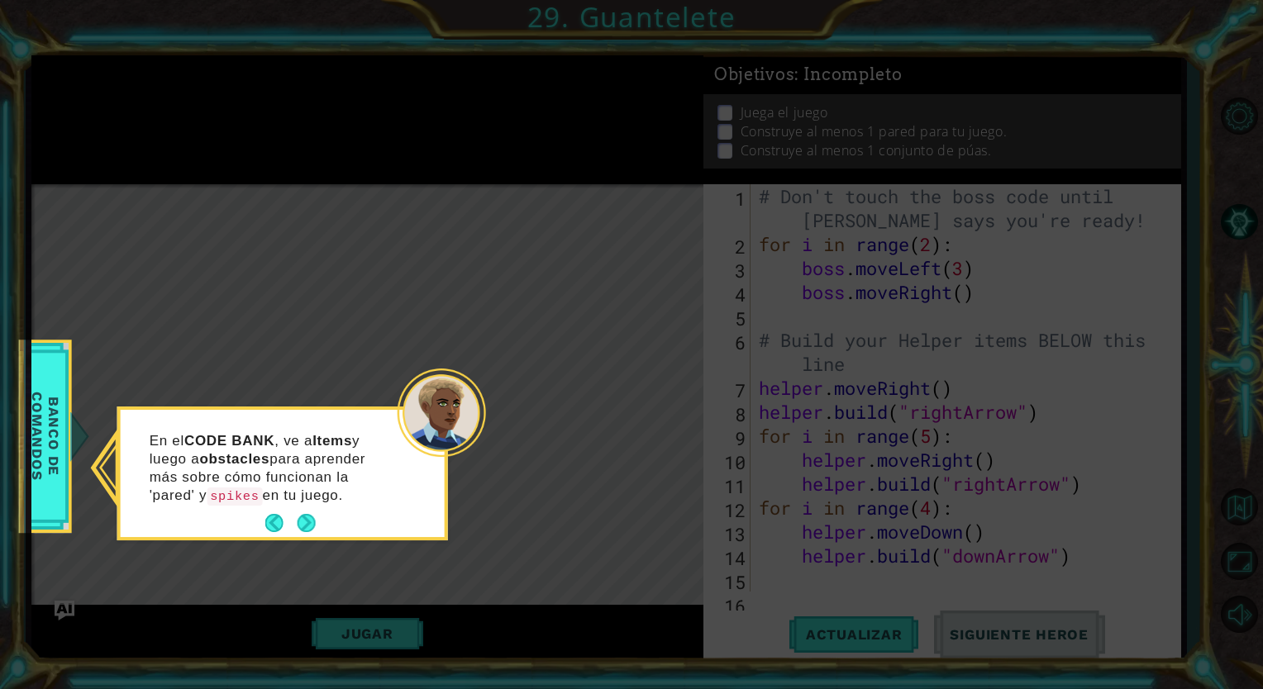
click at [300, 507] on div "En el CODE BANK , ve a Items y luego a obstacles para aprender más sobre cómo f…" at bounding box center [283, 476] width 324 height 121
click at [304, 515] on button "Next" at bounding box center [306, 523] width 29 height 29
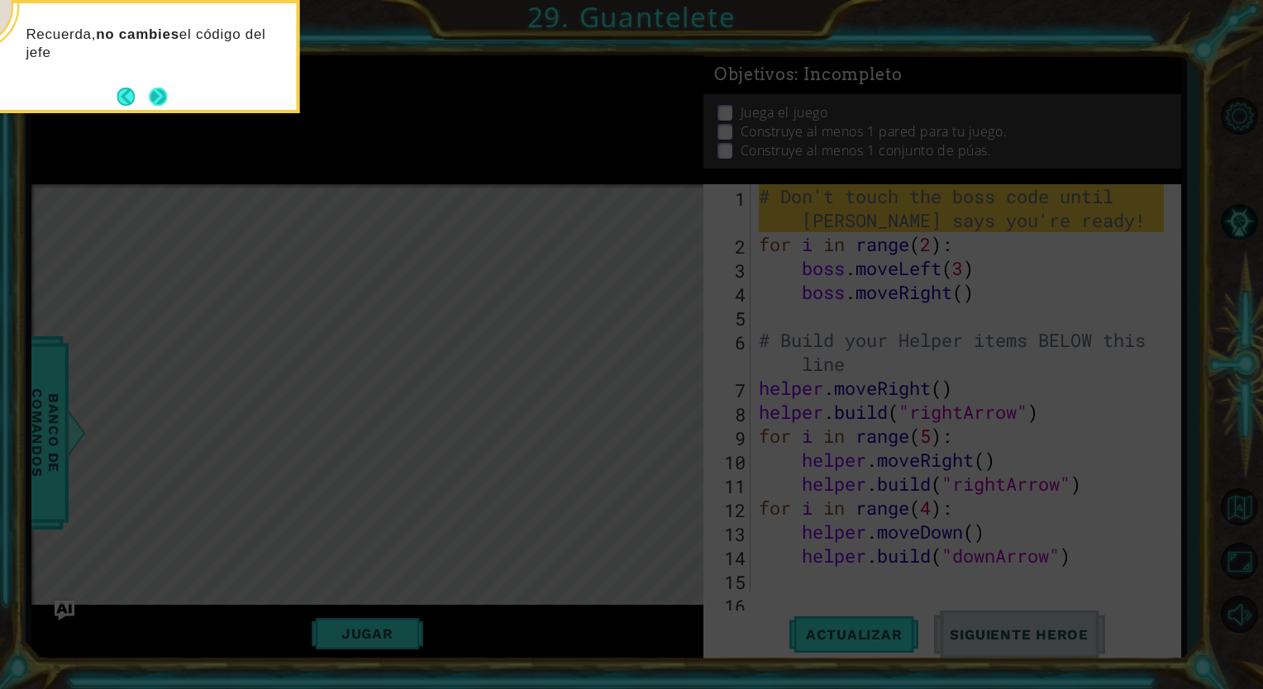
click at [155, 101] on button "Next" at bounding box center [158, 96] width 21 height 21
